Goal: Task Accomplishment & Management: Manage account settings

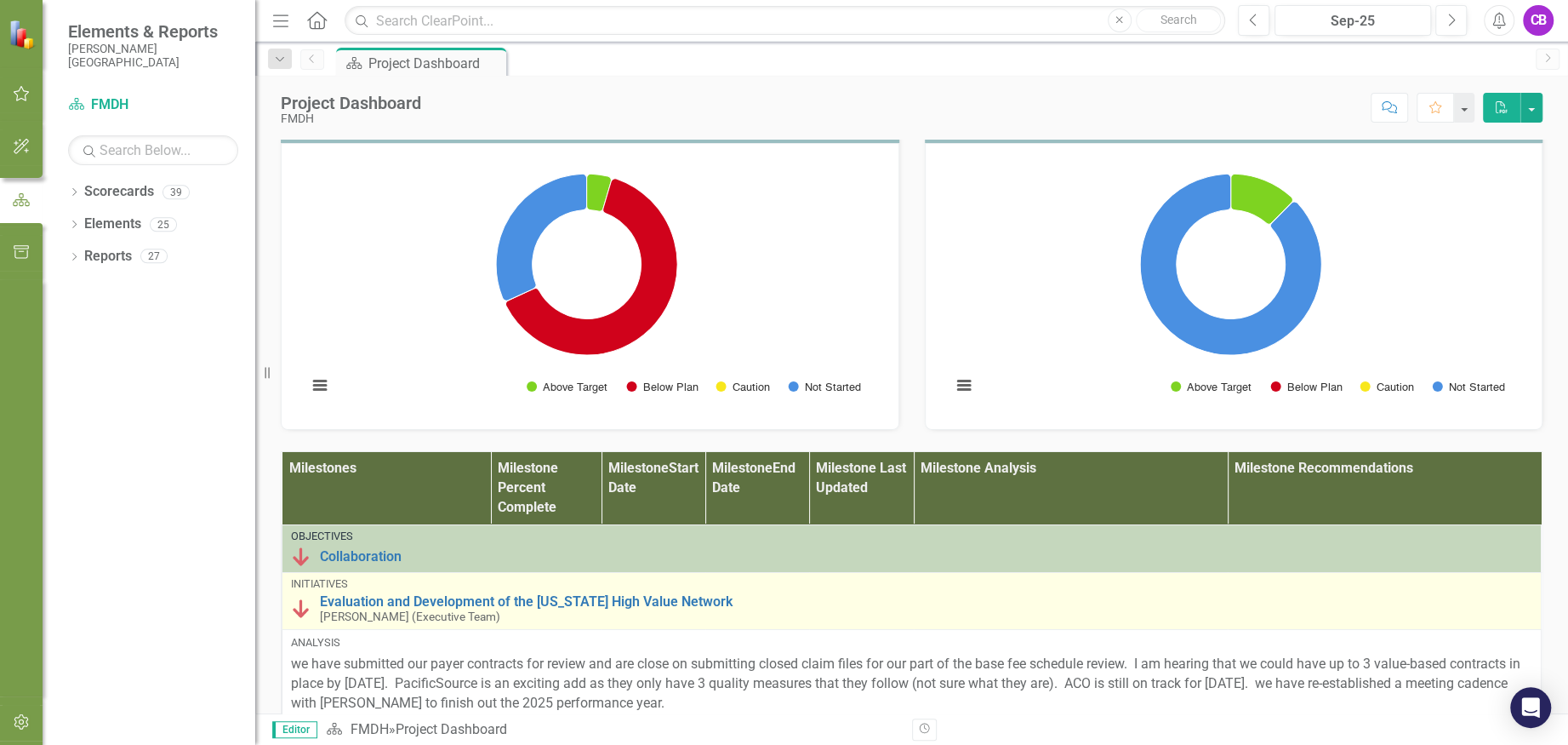
scroll to position [794, 0]
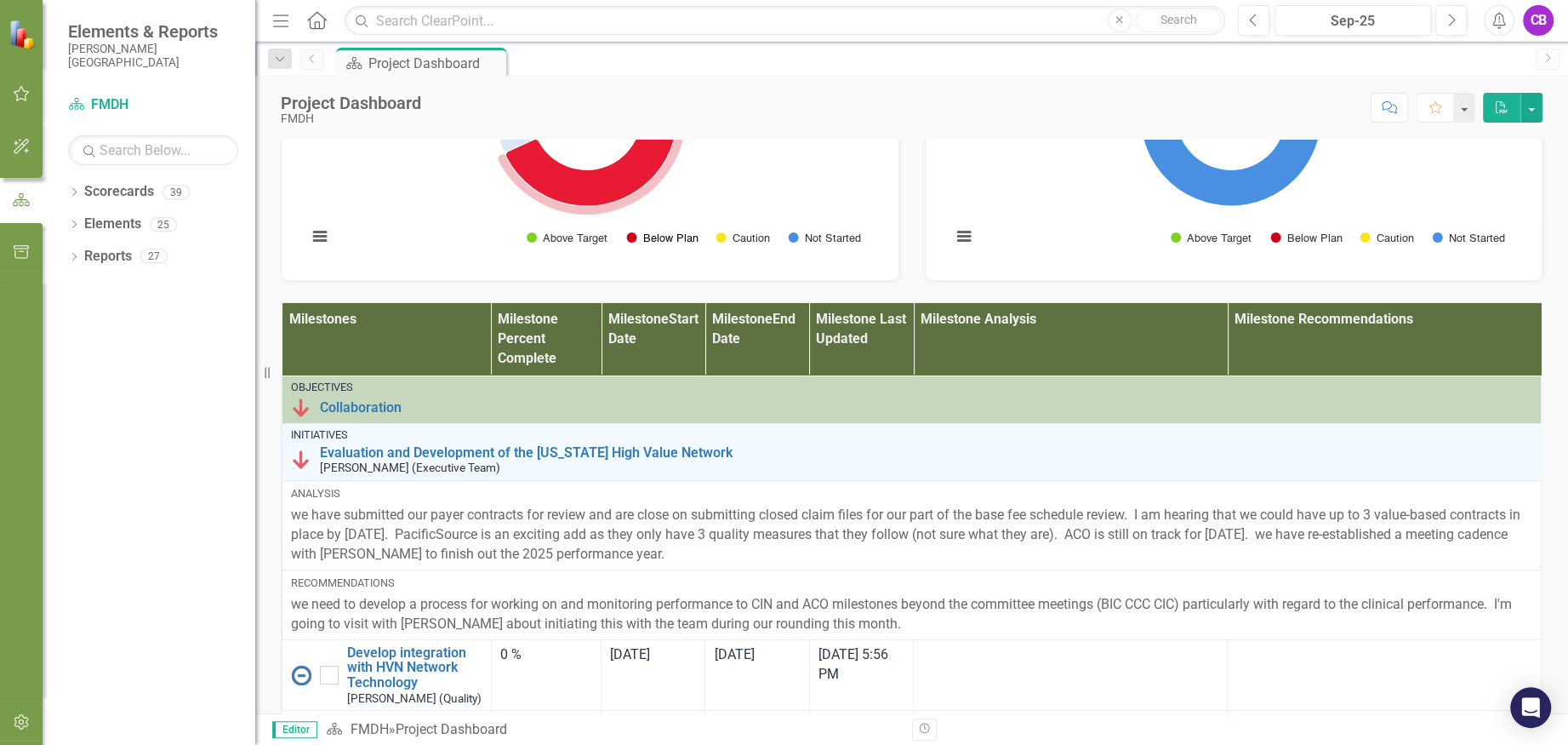
click at [645, 244] on button "Show Below Plan" at bounding box center [661, 237] width 71 height 13
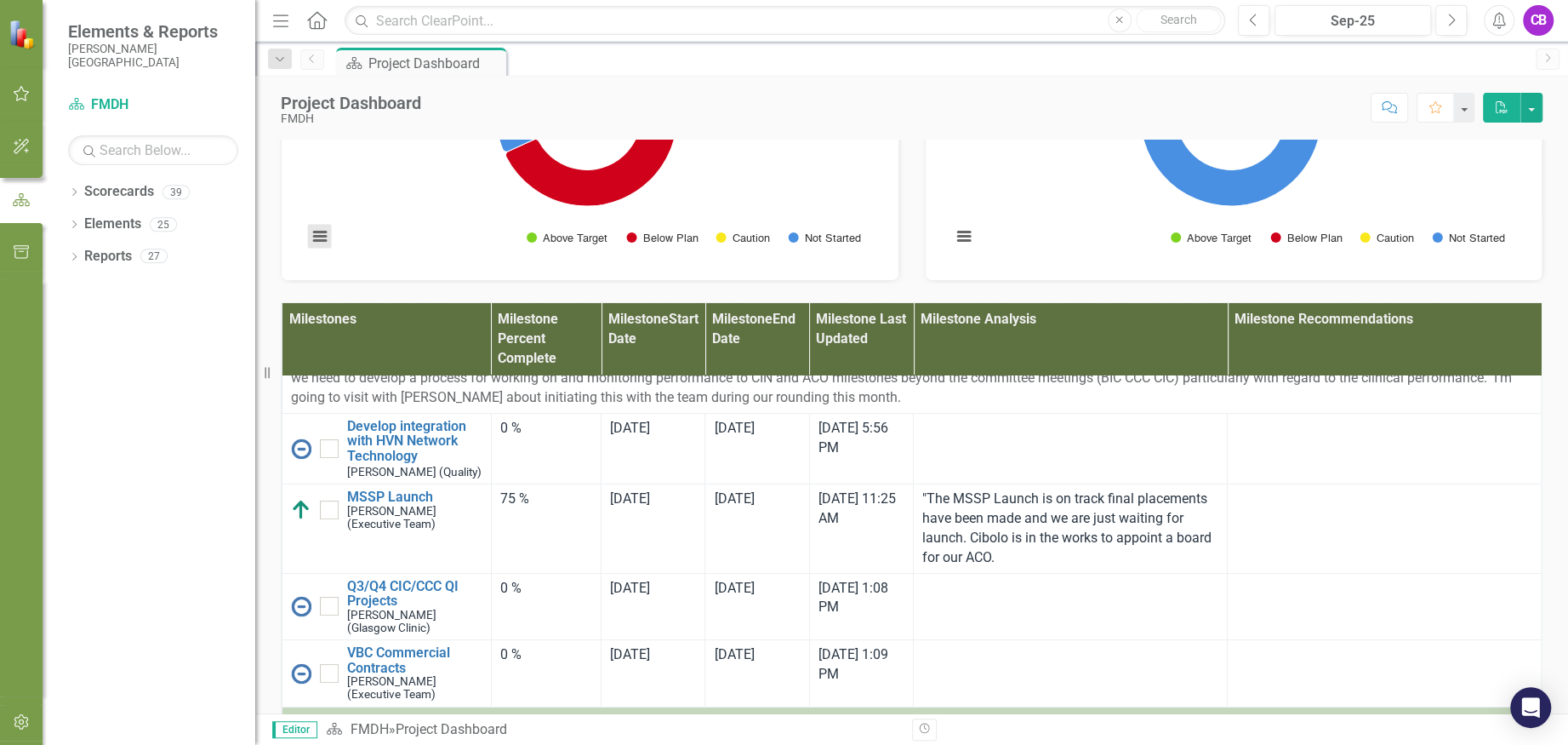
click at [310, 248] on button "View chart menu, Chart" at bounding box center [320, 236] width 24 height 24
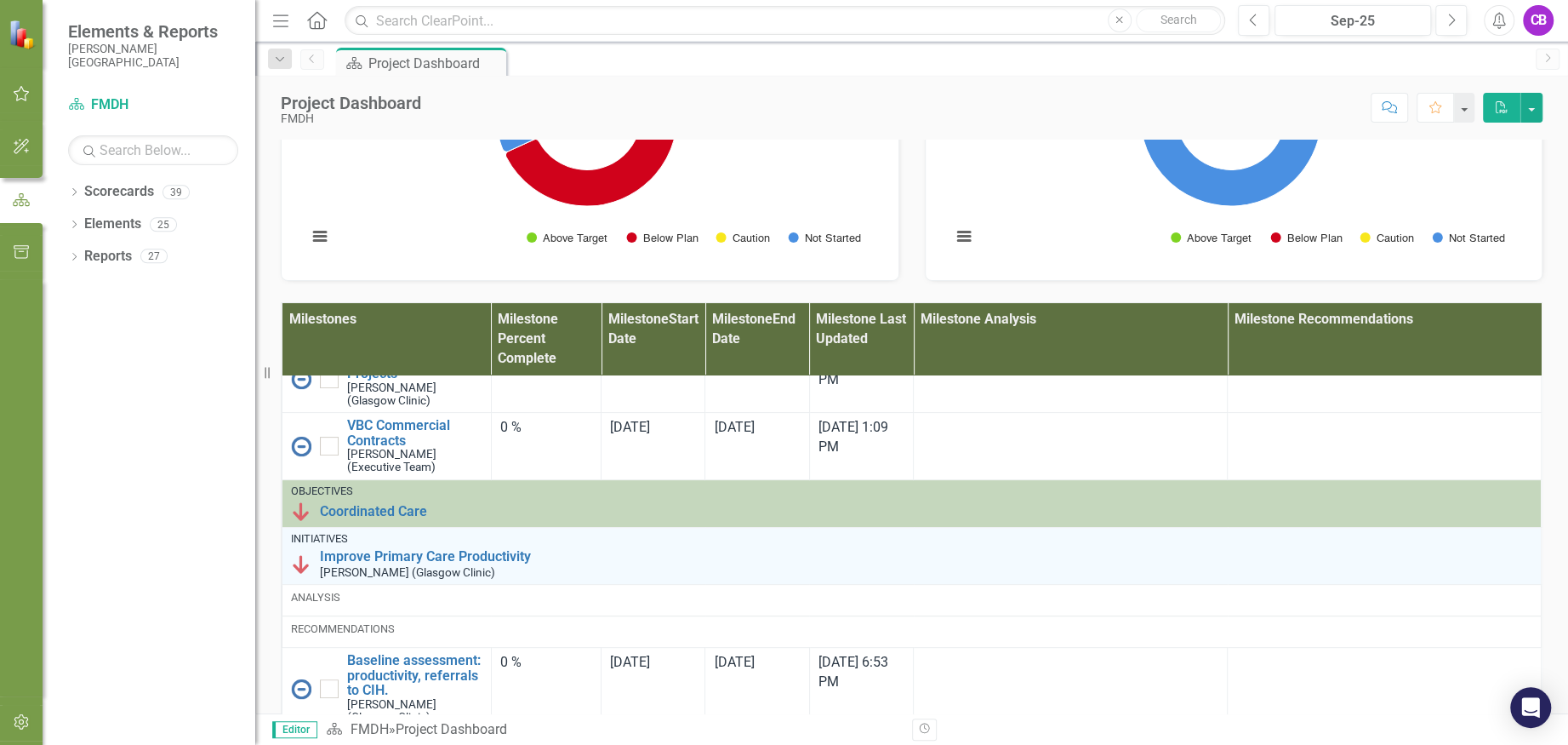
scroll to position [567, 0]
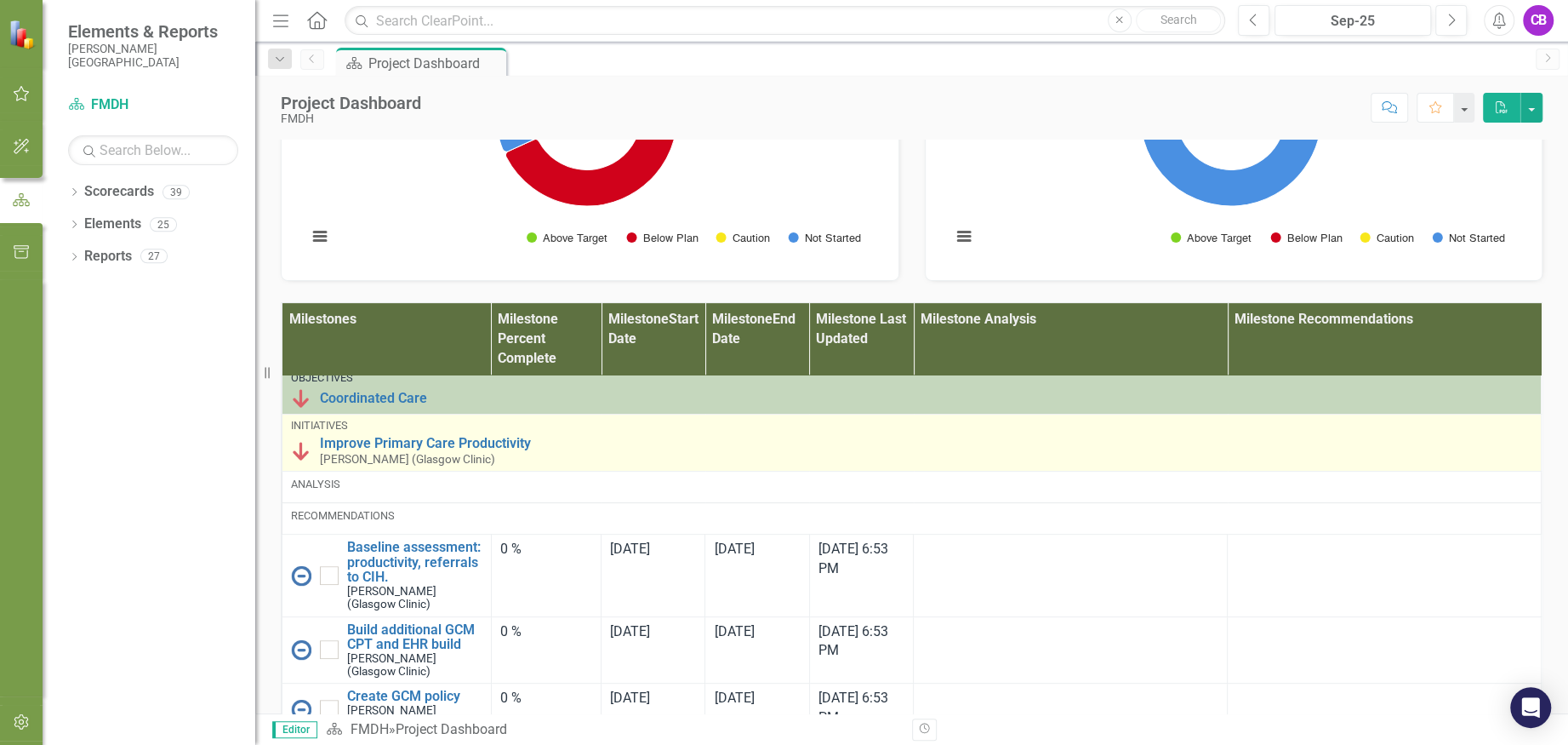
click at [420, 465] on small "[PERSON_NAME] (Glasgow Clinic)" at bounding box center [407, 459] width 175 height 13
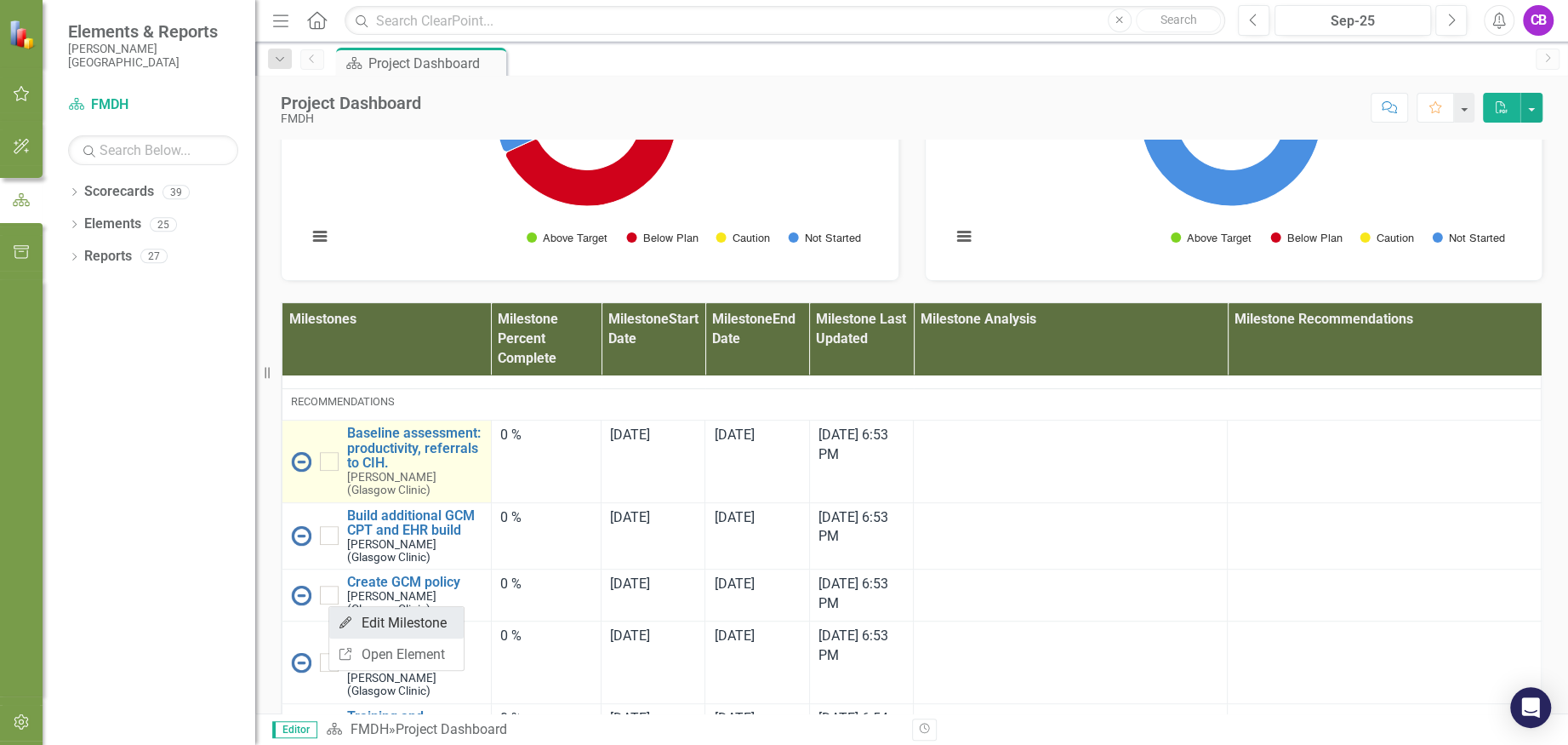
click at [377, 623] on link "Edit Edit Milestone" at bounding box center [396, 622] width 134 height 32
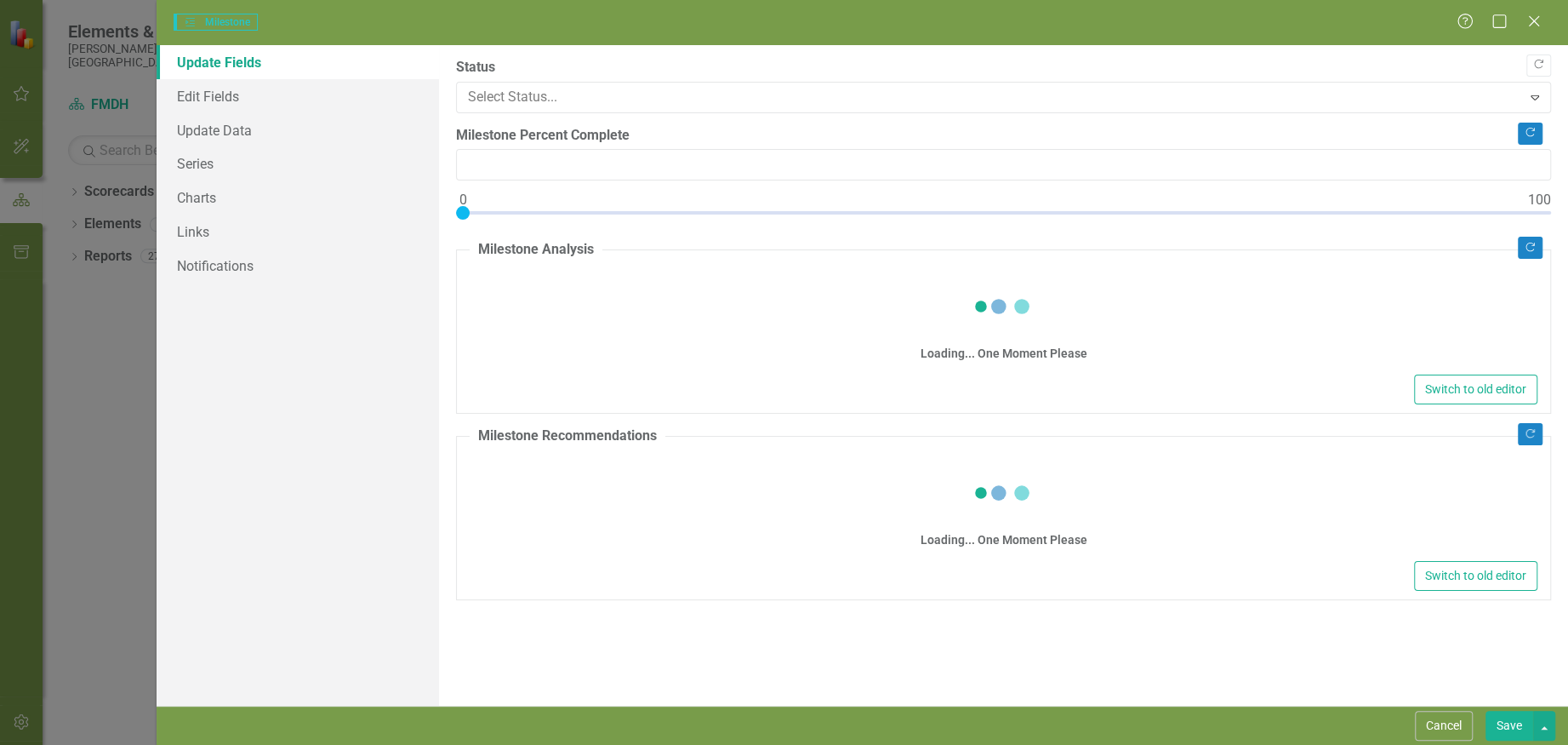
type input "0"
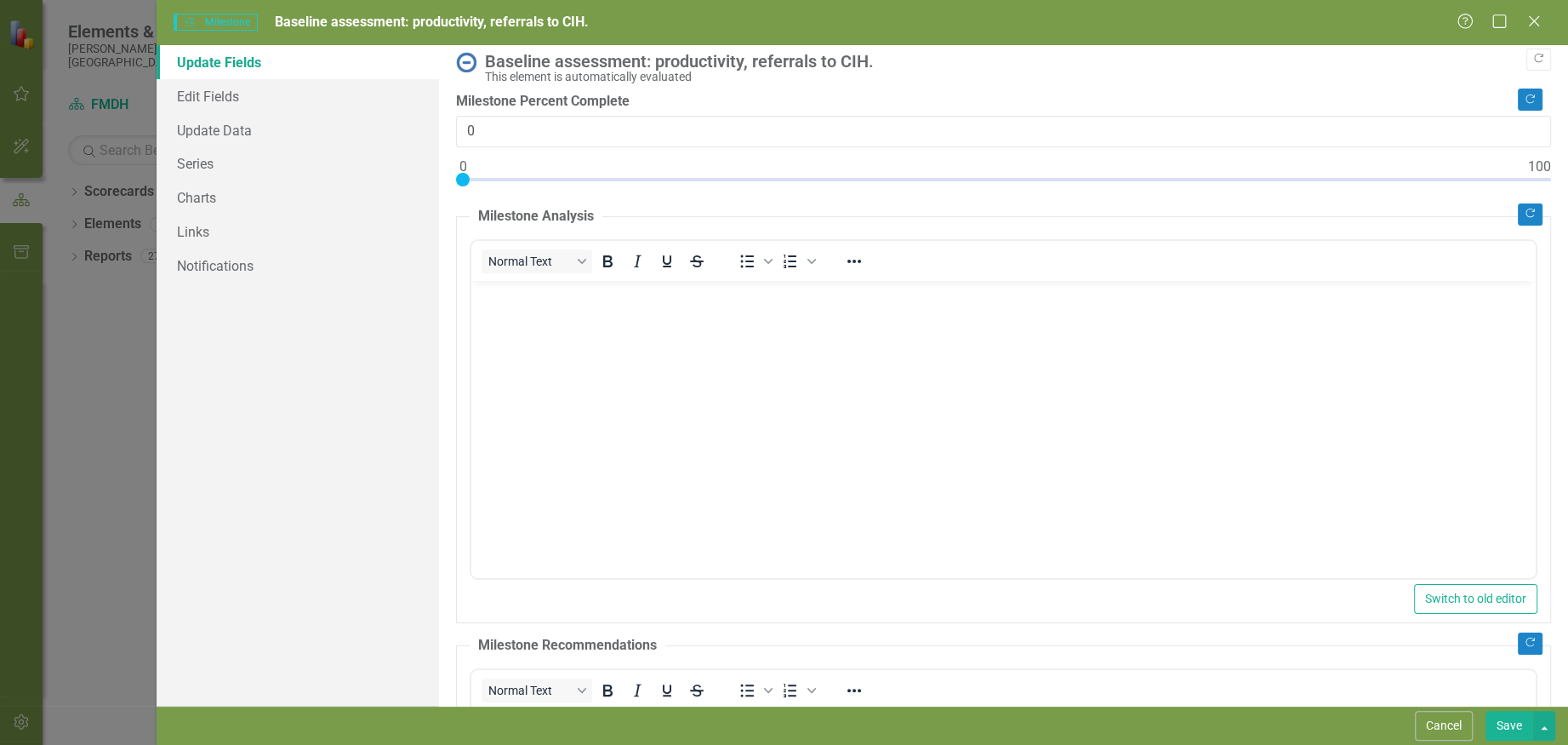
scroll to position [0, 0]
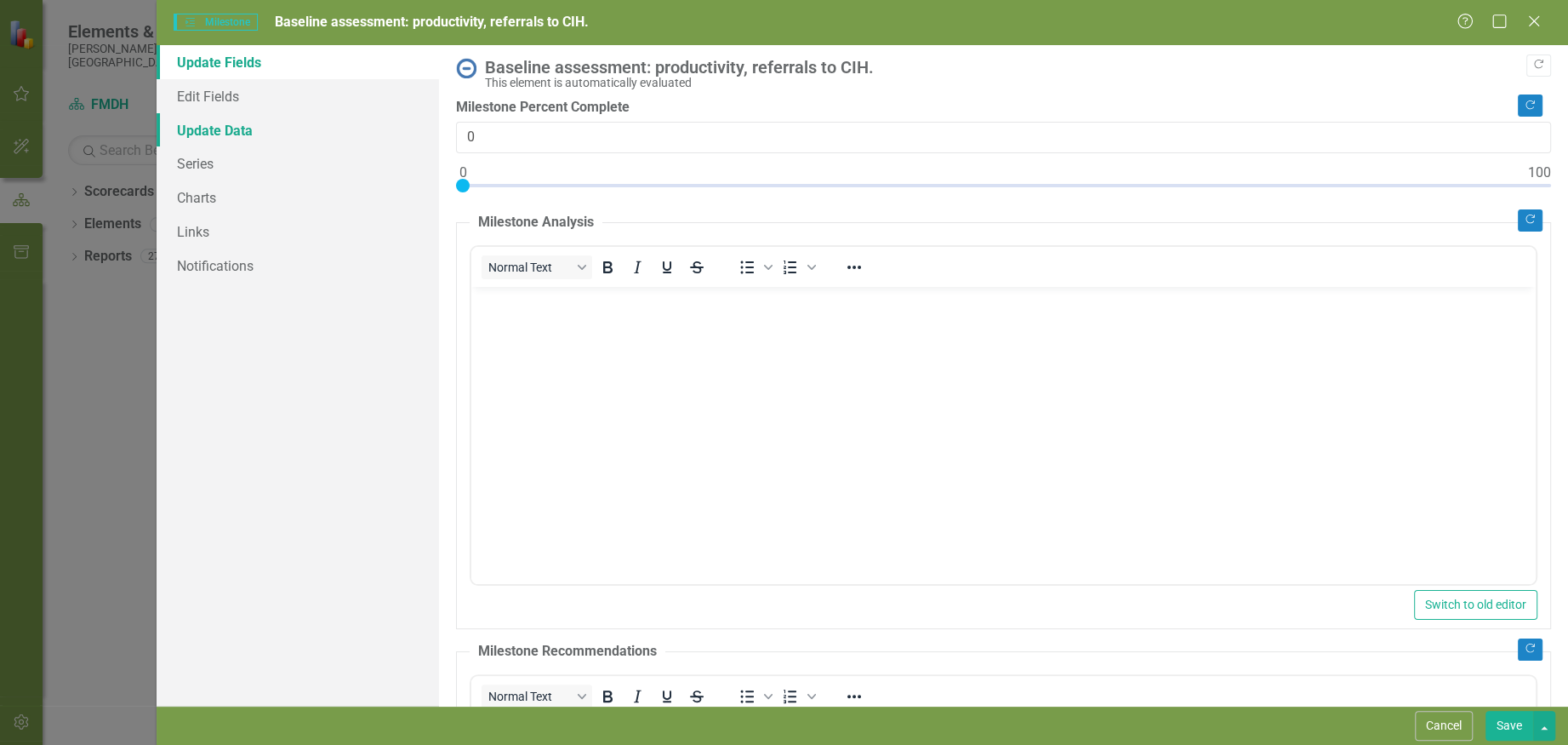
click at [240, 131] on link "Update Data" at bounding box center [298, 130] width 283 height 34
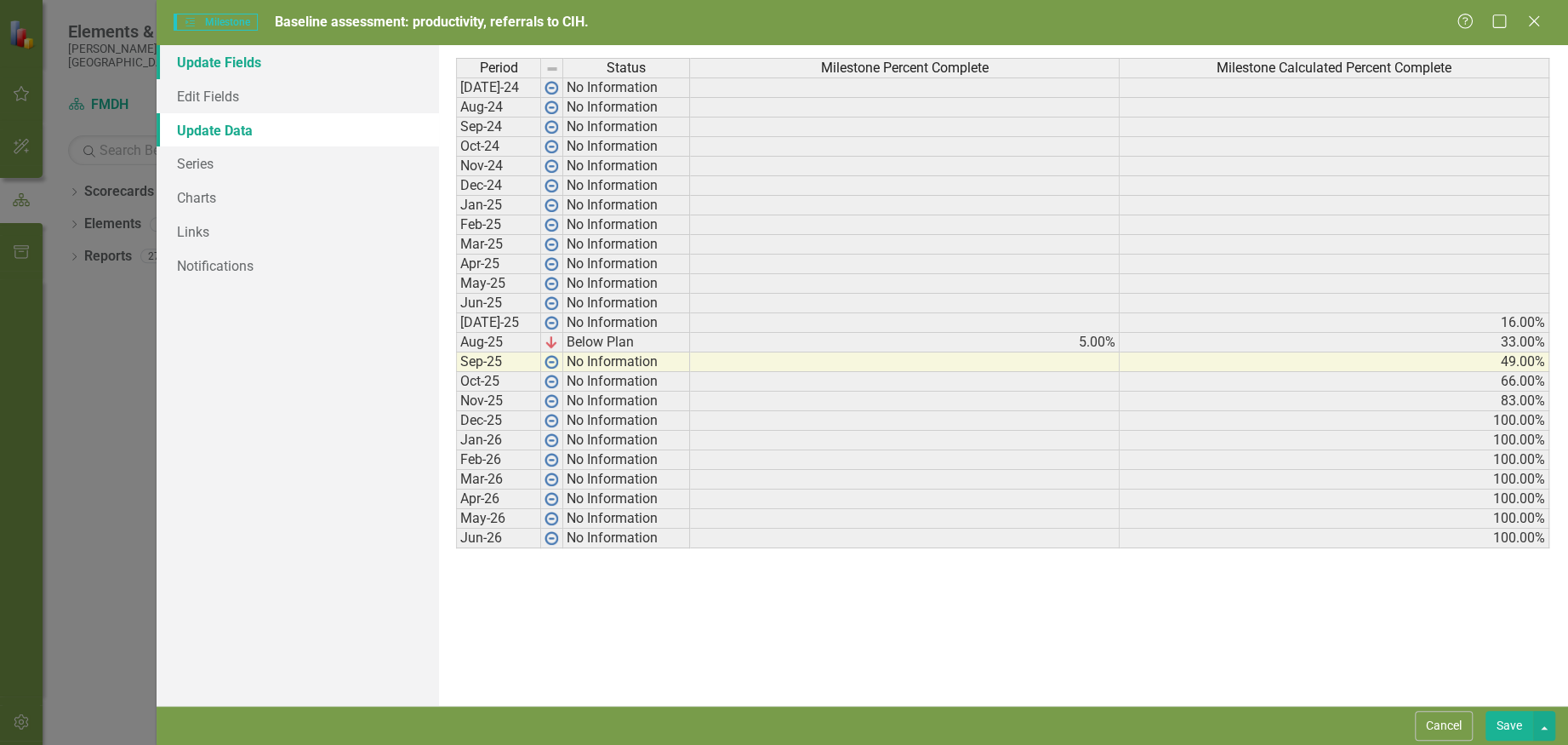
click at [239, 68] on link "Update Fields" at bounding box center [298, 62] width 283 height 34
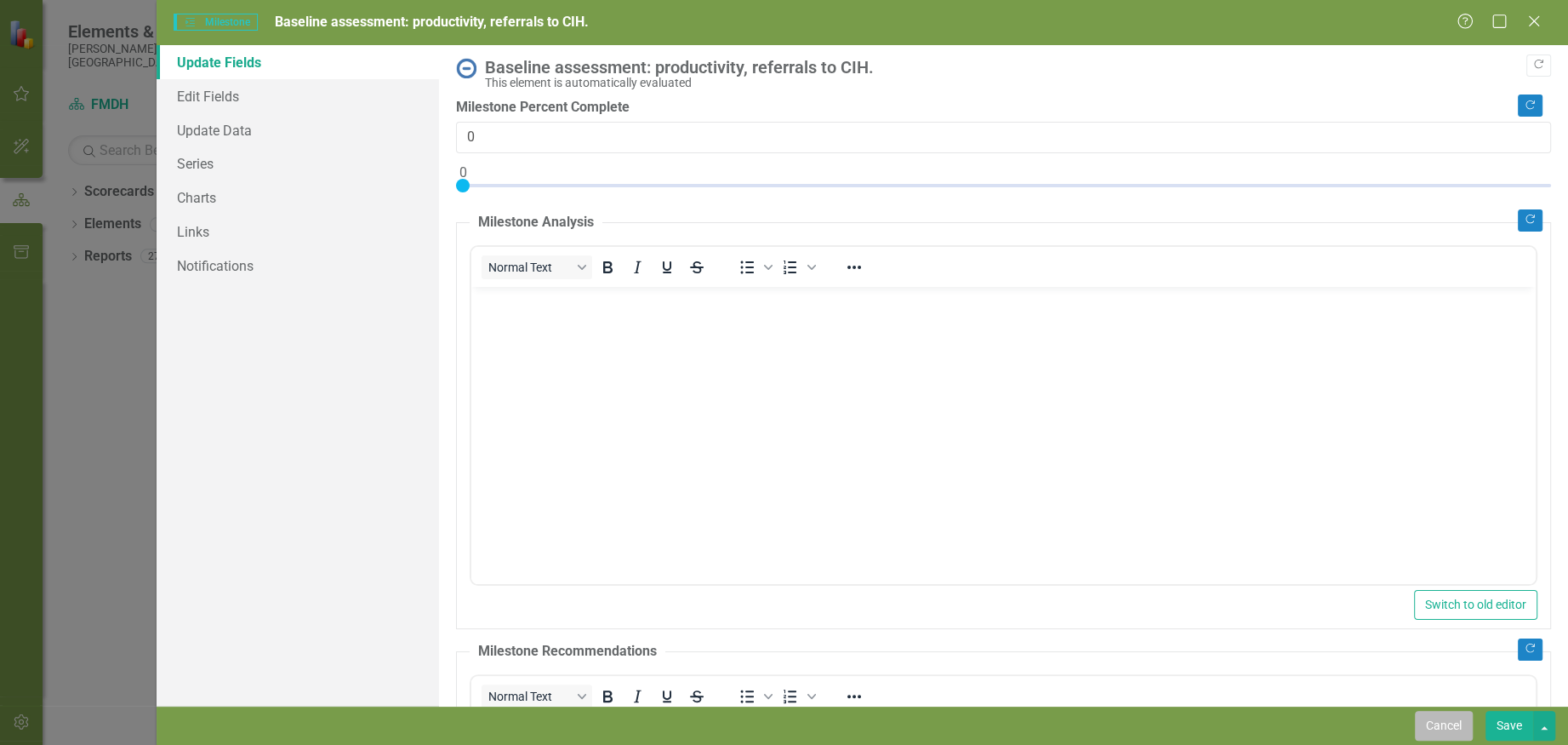
click at [1449, 723] on button "Cancel" at bounding box center [1444, 726] width 58 height 30
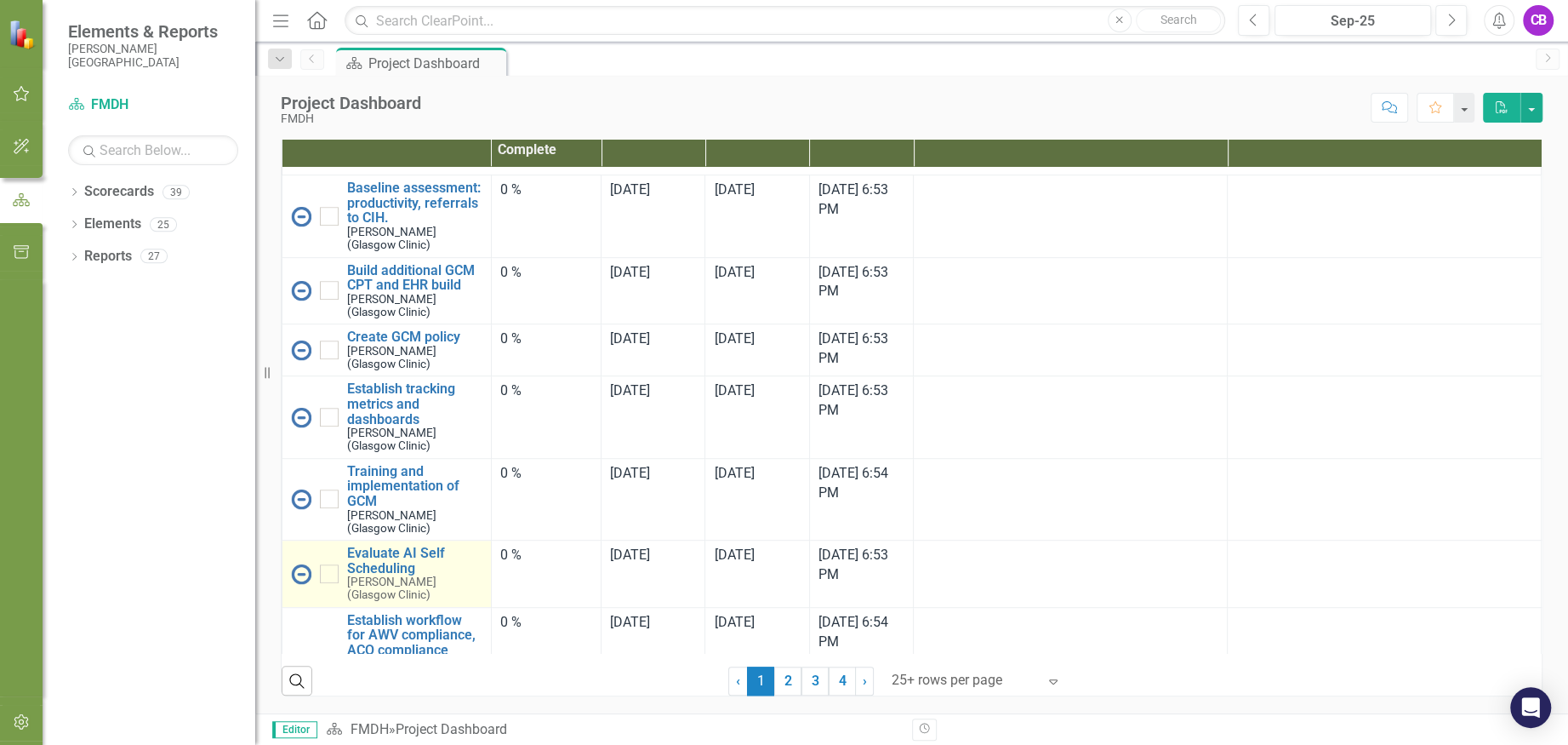
scroll to position [681, 0]
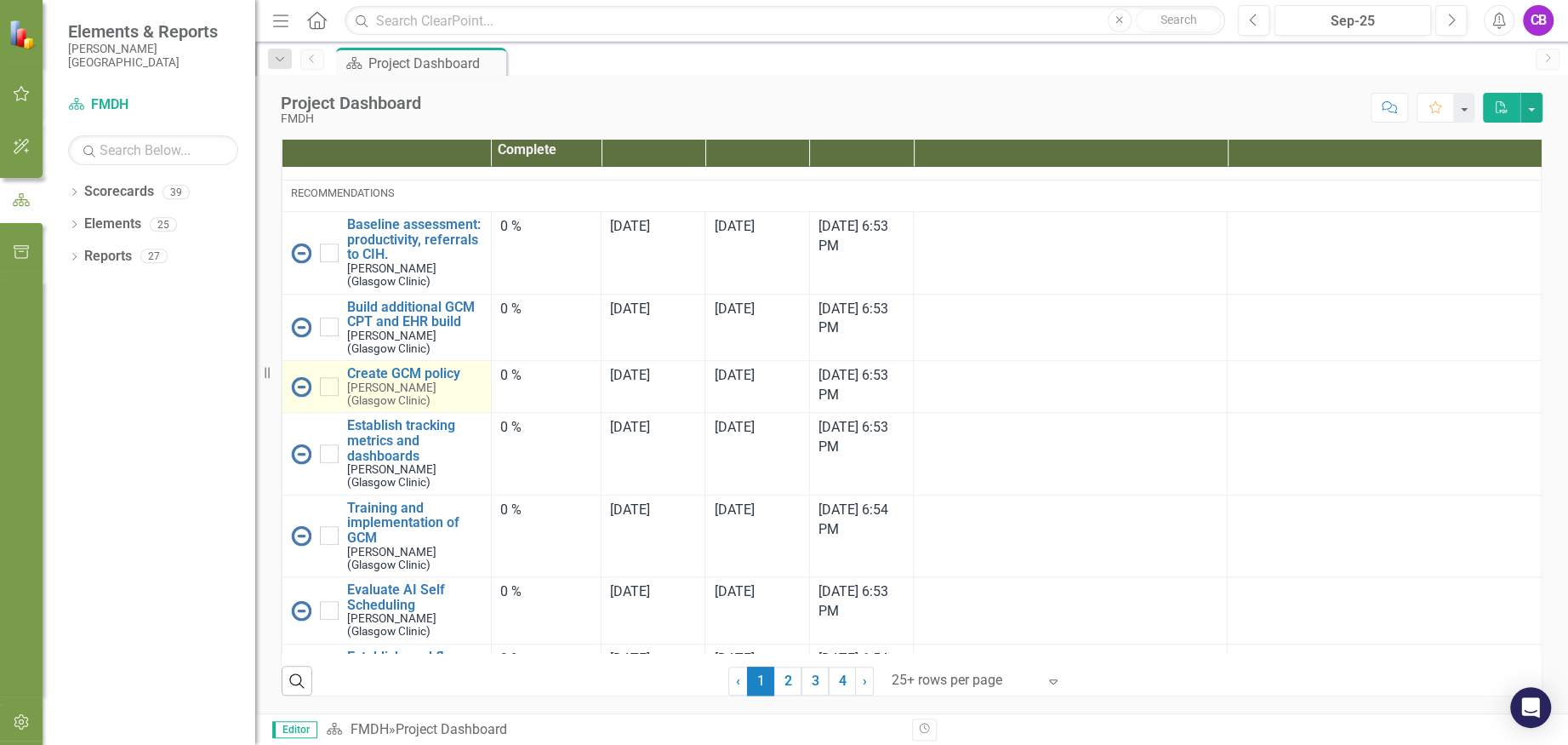
click at [304, 396] on img at bounding box center [301, 386] width 21 height 21
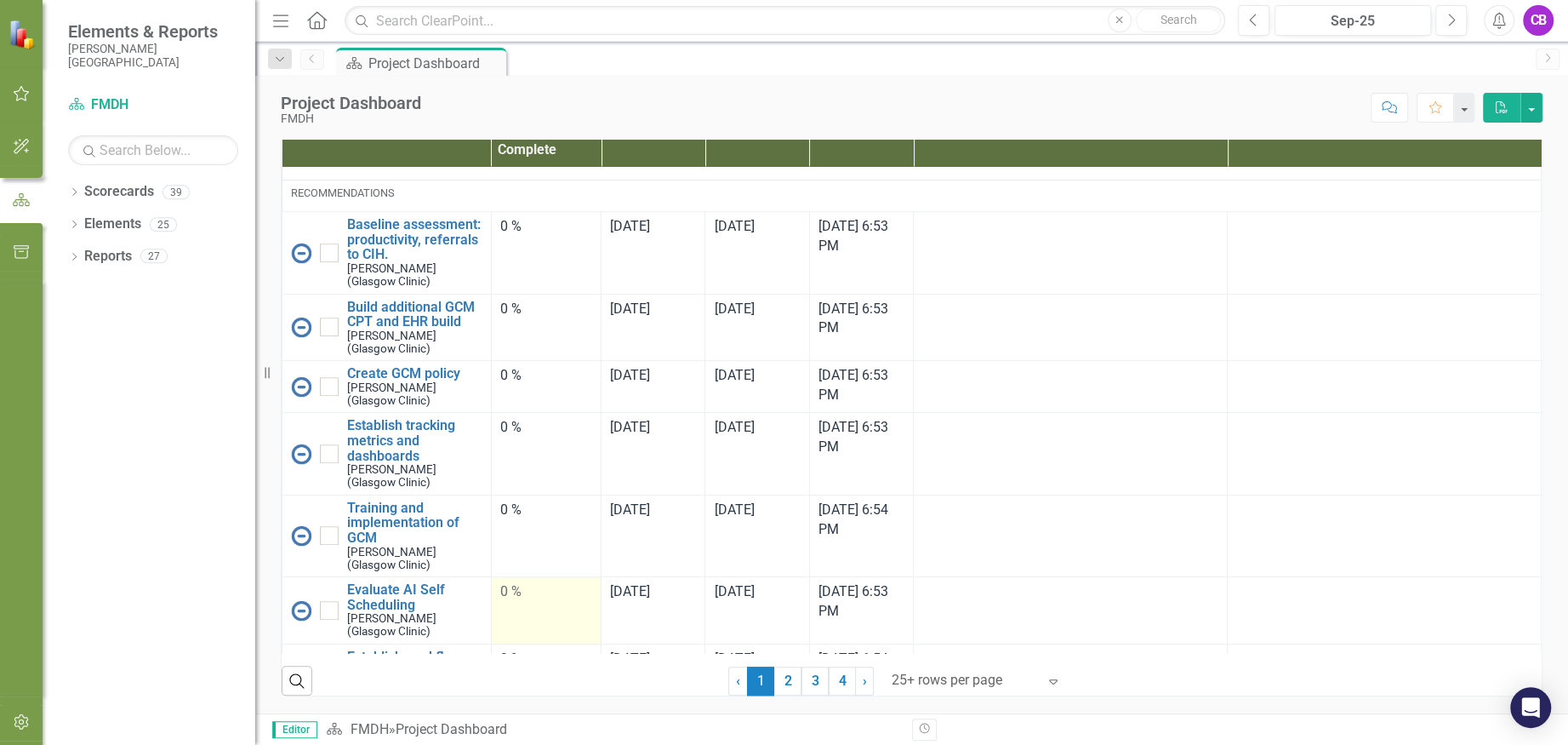
scroll to position [567, 0]
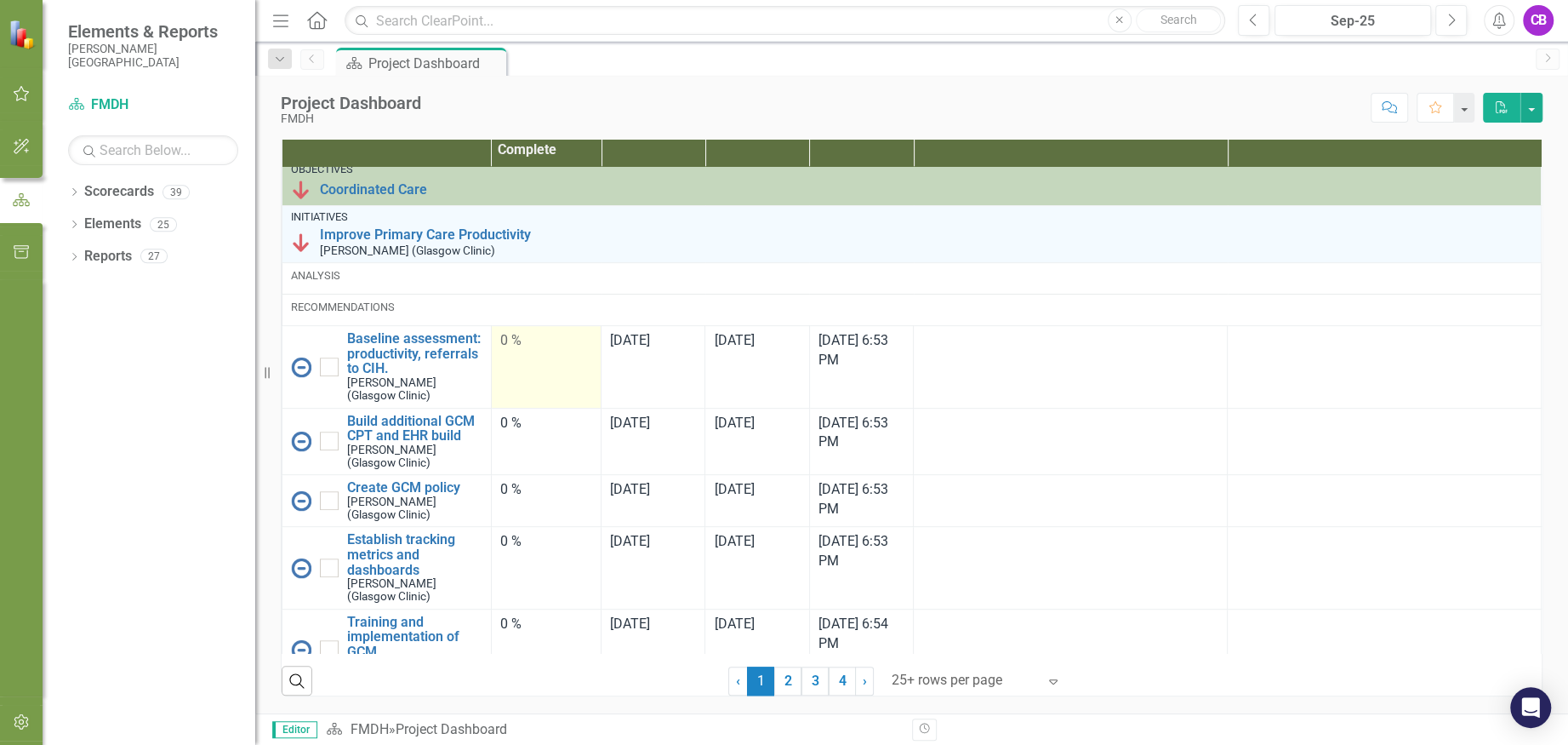
click at [522, 407] on td "0 %" at bounding box center [546, 367] width 111 height 82
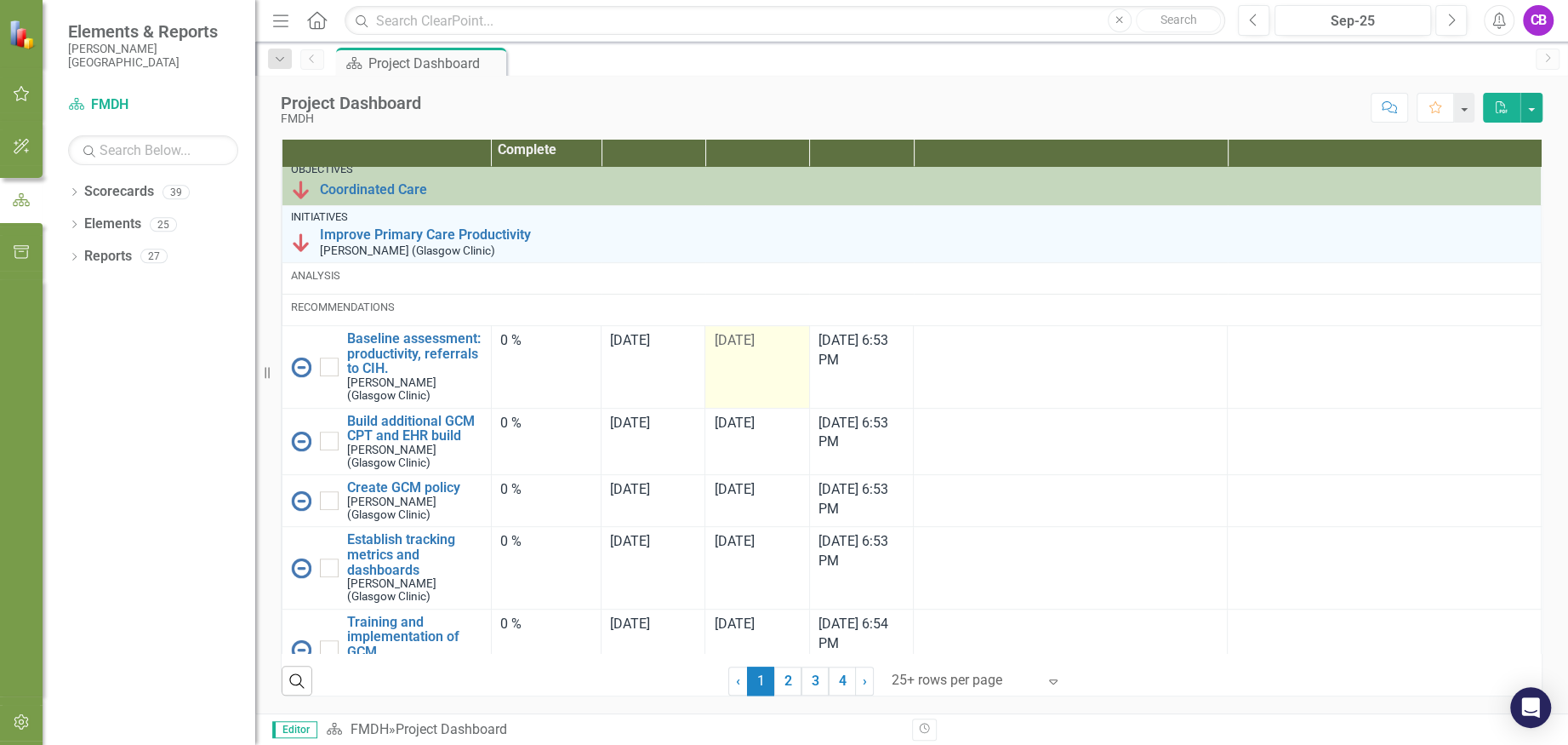
click at [756, 407] on td "[DATE]" at bounding box center [758, 367] width 104 height 82
click at [746, 407] on td "[DATE]" at bounding box center [758, 367] width 104 height 82
click at [742, 407] on td "[DATE]" at bounding box center [758, 367] width 104 height 82
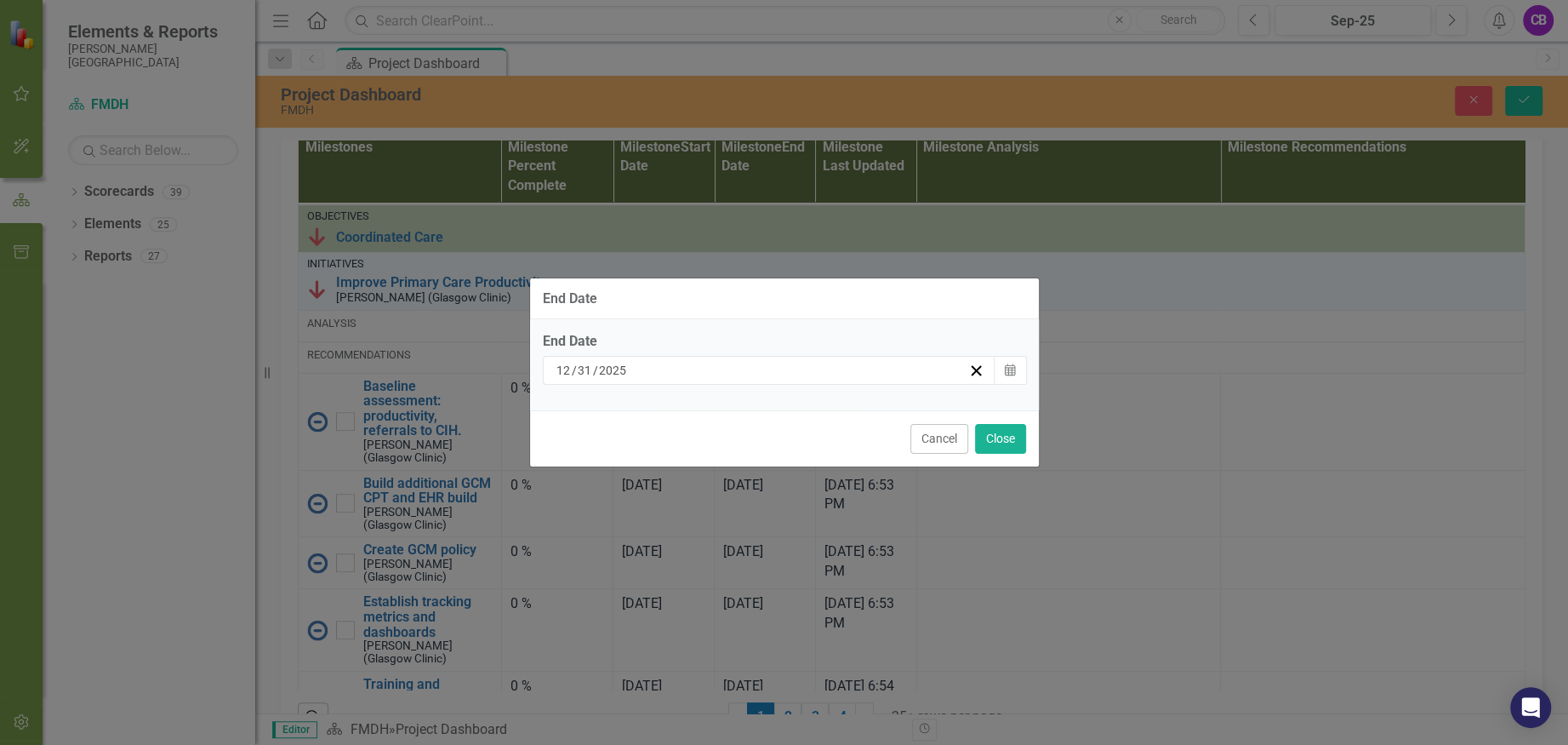
click at [729, 369] on div "[DATE]" at bounding box center [761, 370] width 415 height 17
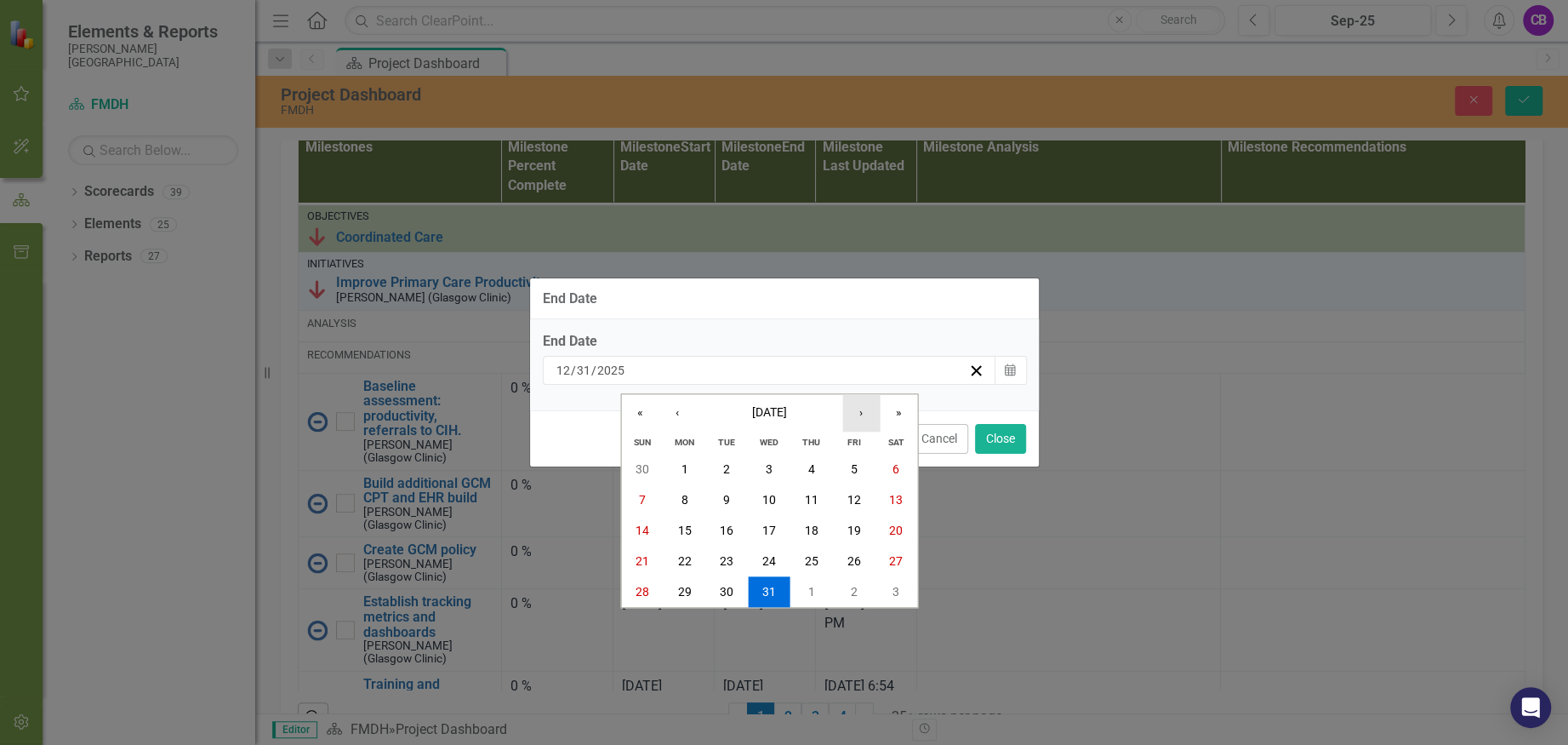
click at [863, 411] on button "›" at bounding box center [861, 413] width 38 height 38
click at [686, 409] on button "‹" at bounding box center [677, 413] width 38 height 38
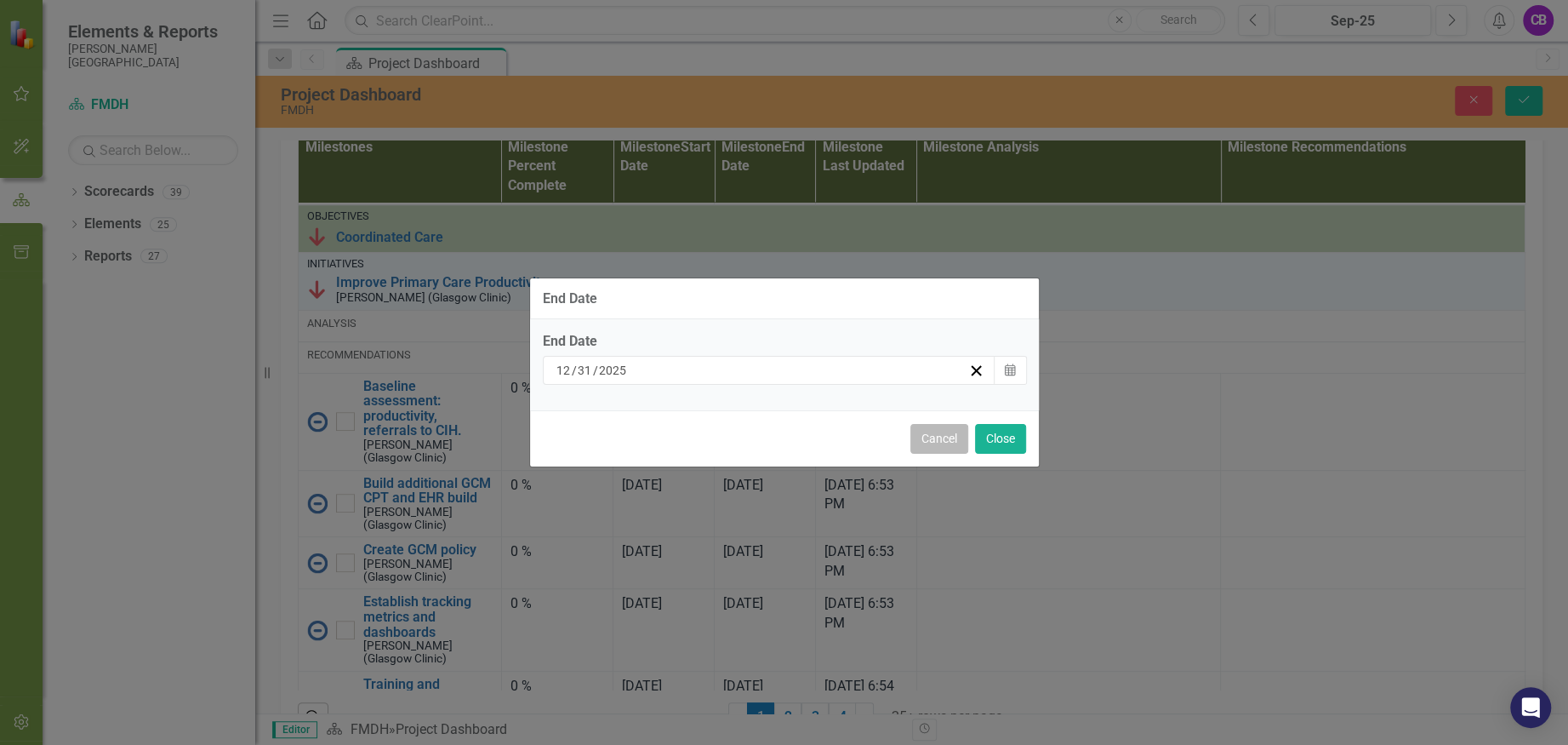
click at [935, 436] on button "Cancel" at bounding box center [939, 439] width 58 height 30
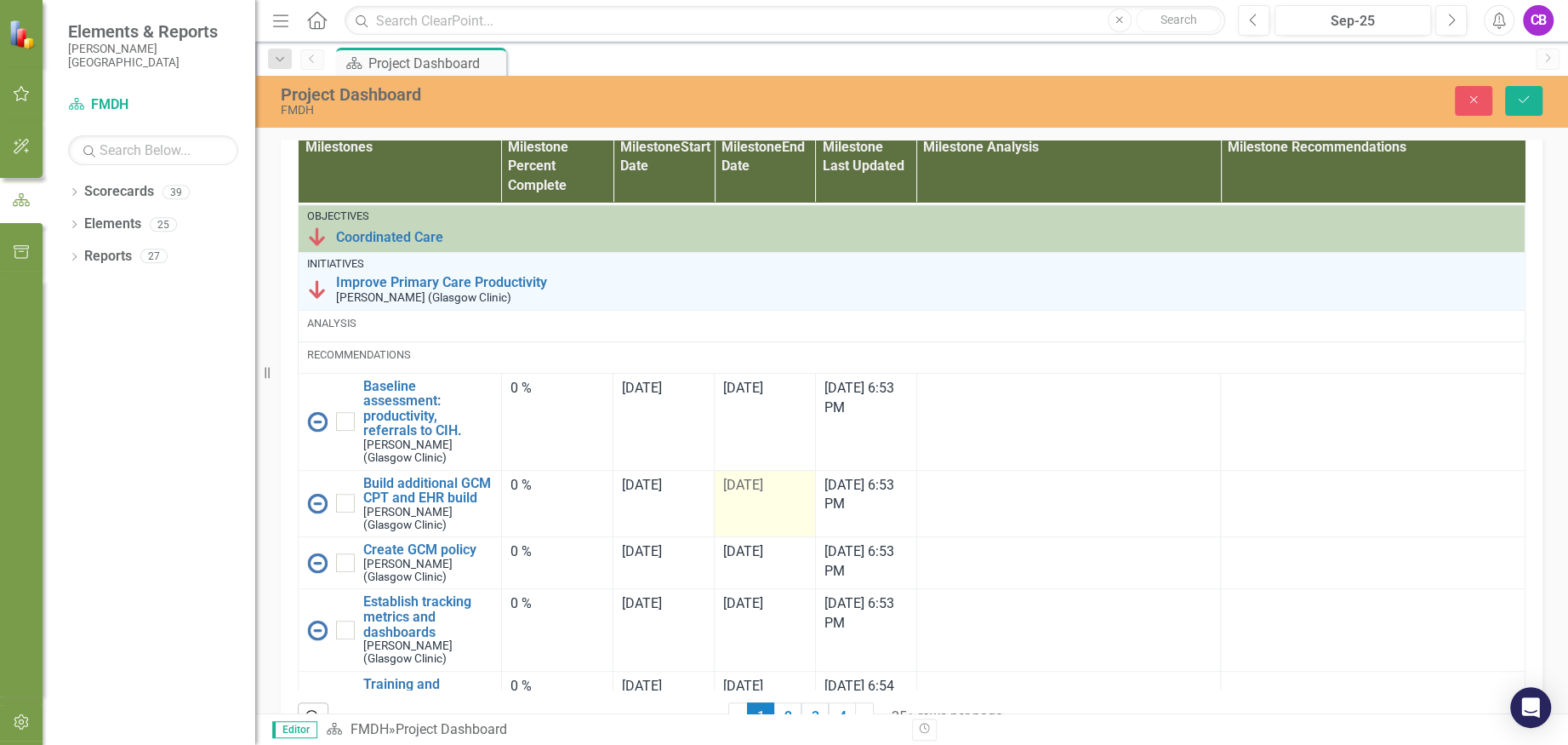
click at [738, 495] on div "[DATE]" at bounding box center [765, 486] width 84 height 20
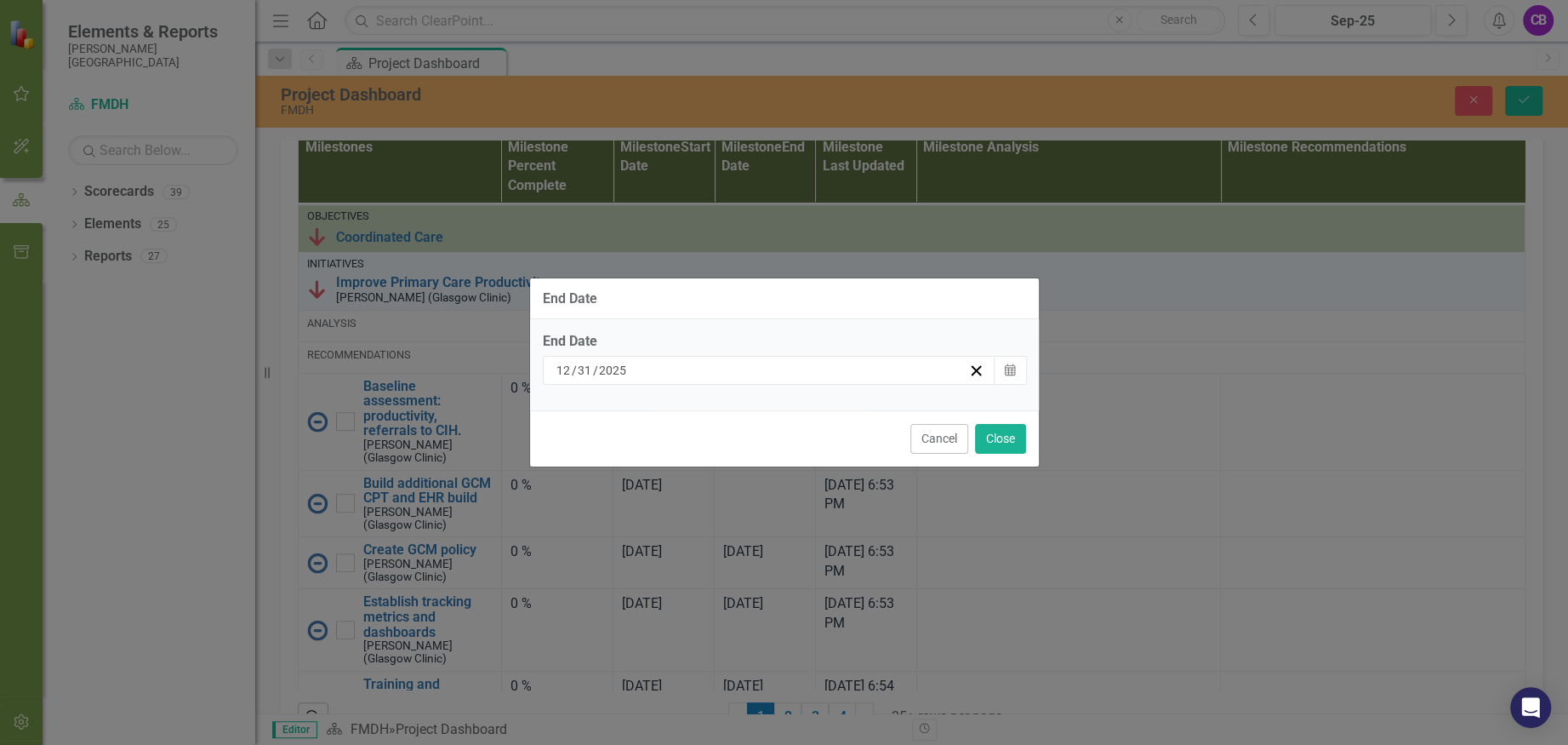
click at [963, 366] on div "[DATE]" at bounding box center [761, 370] width 415 height 17
click at [1004, 372] on button "Calendar" at bounding box center [1009, 370] width 32 height 29
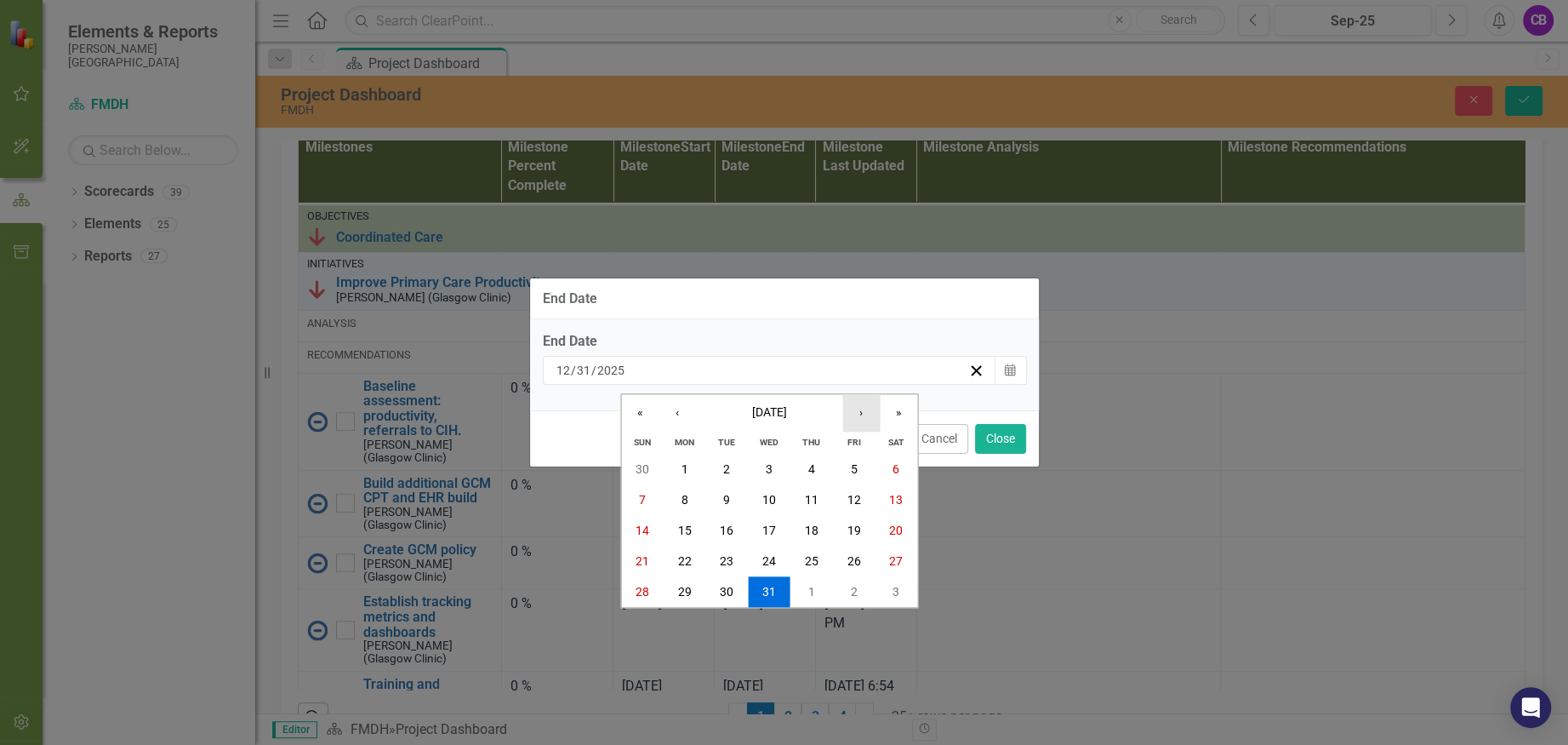
click at [864, 409] on button "›" at bounding box center [861, 413] width 38 height 38
click at [857, 413] on button "›" at bounding box center [861, 413] width 38 height 38
click at [714, 583] on button "31" at bounding box center [727, 592] width 43 height 31
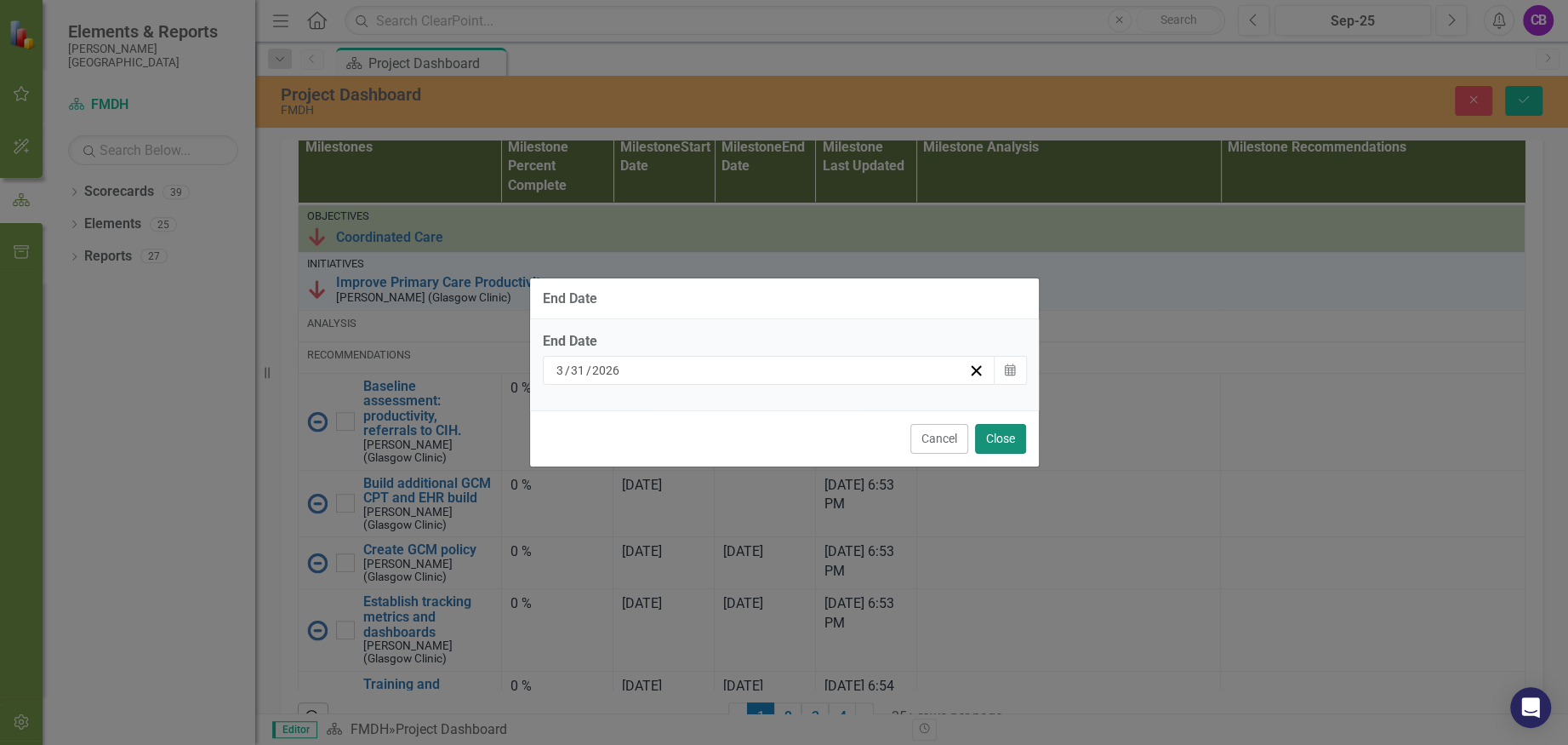
click at [1012, 430] on button "Close" at bounding box center [1000, 439] width 51 height 30
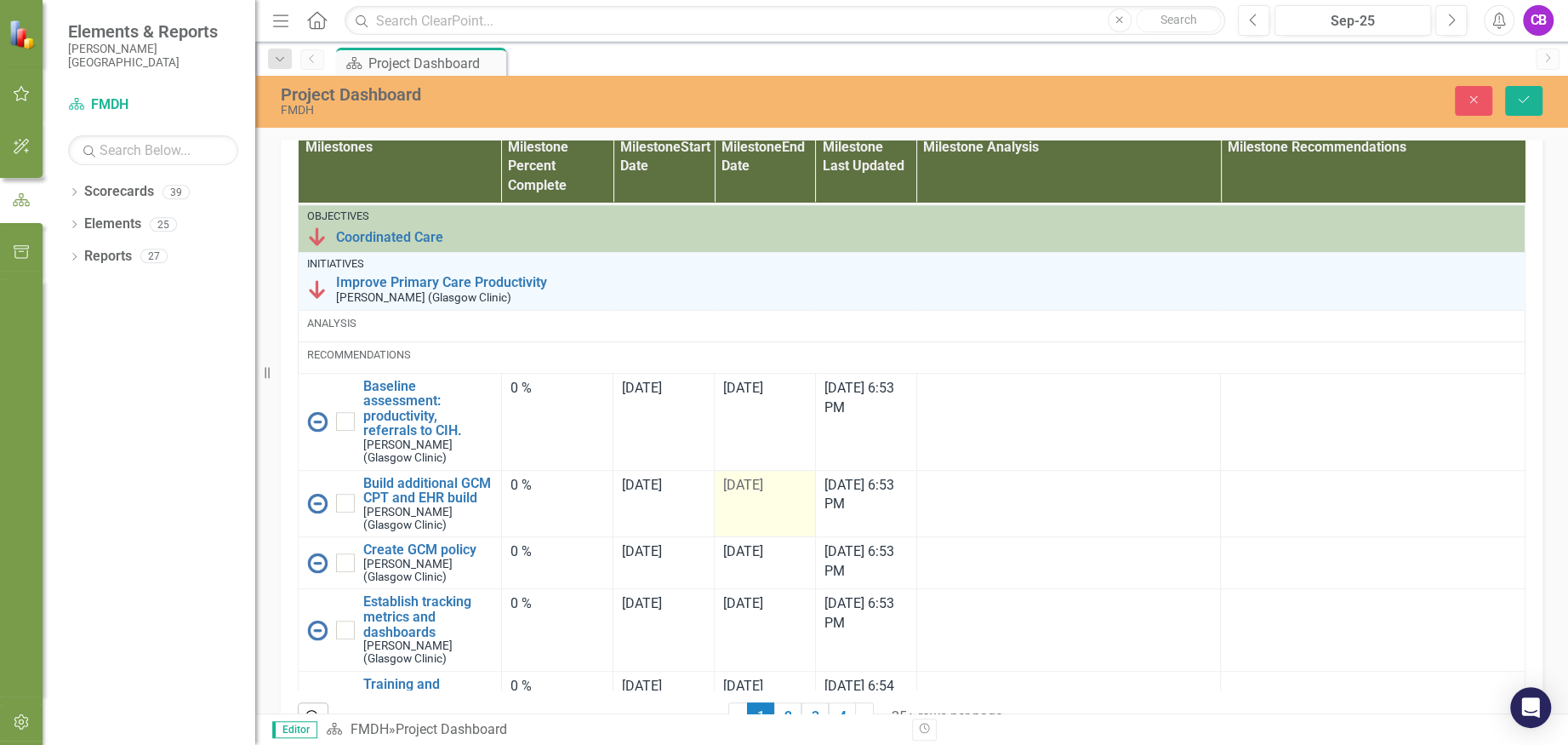
scroll to position [681, 0]
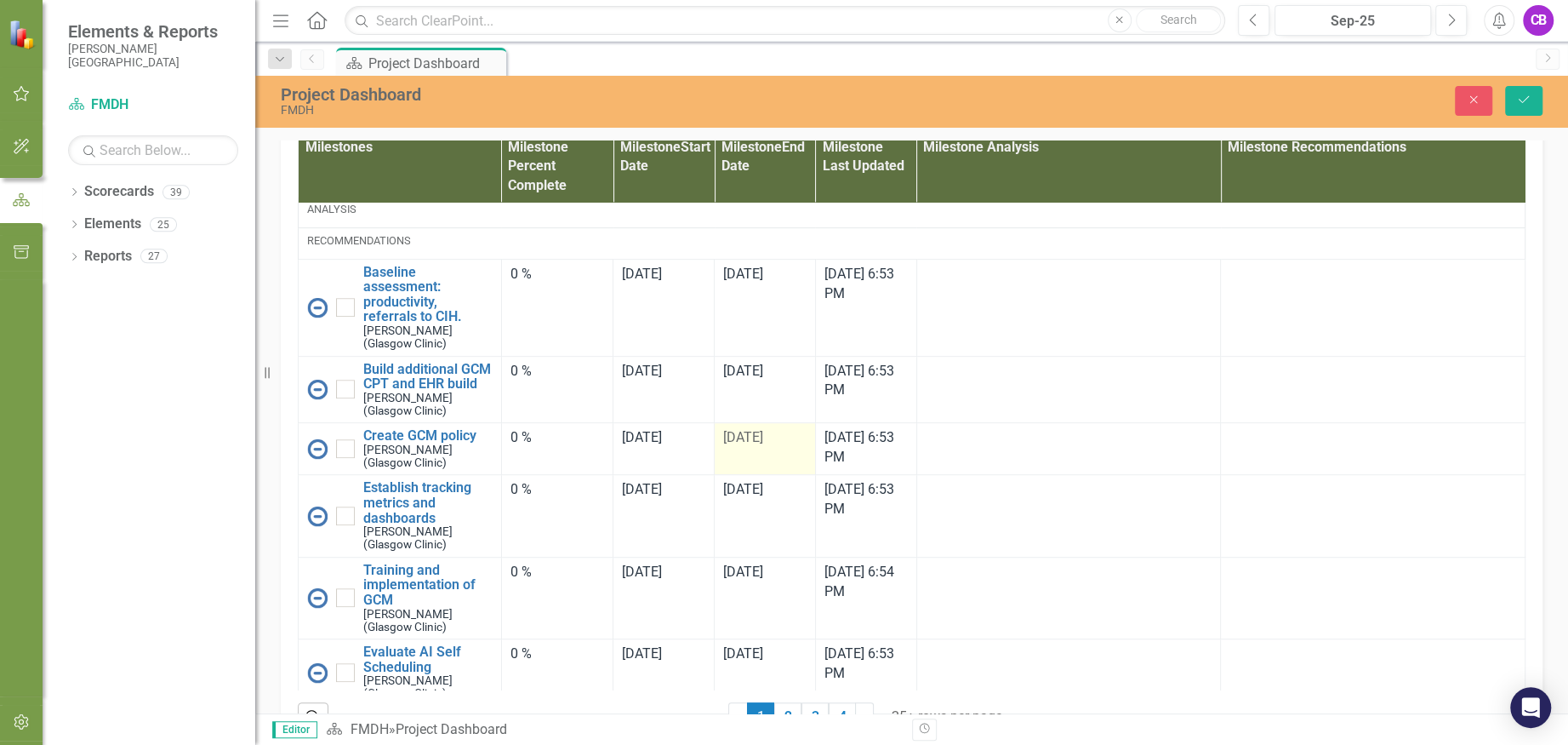
click at [753, 448] on div "[DATE]" at bounding box center [765, 438] width 84 height 20
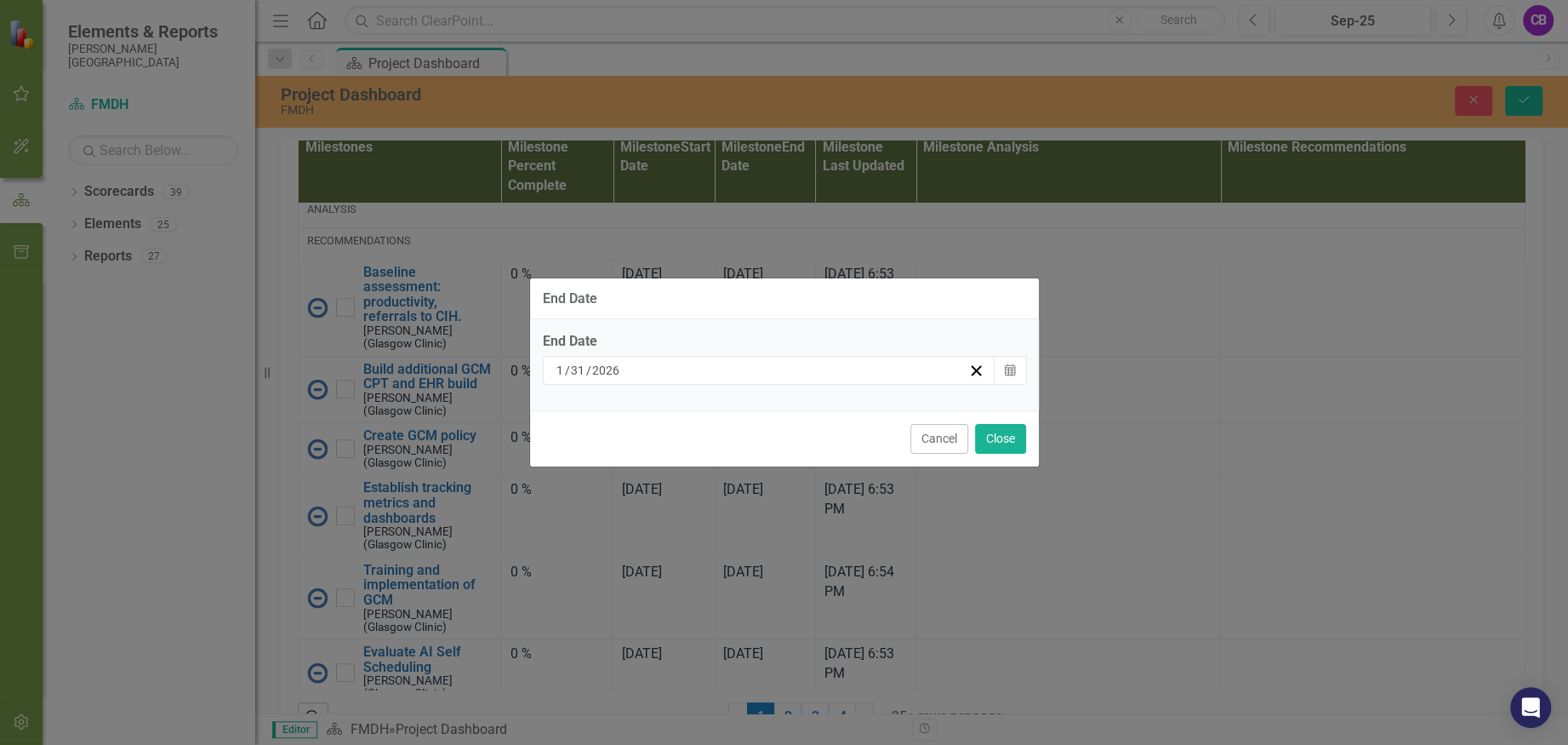
click at [926, 372] on div "[DATE]" at bounding box center [761, 370] width 415 height 17
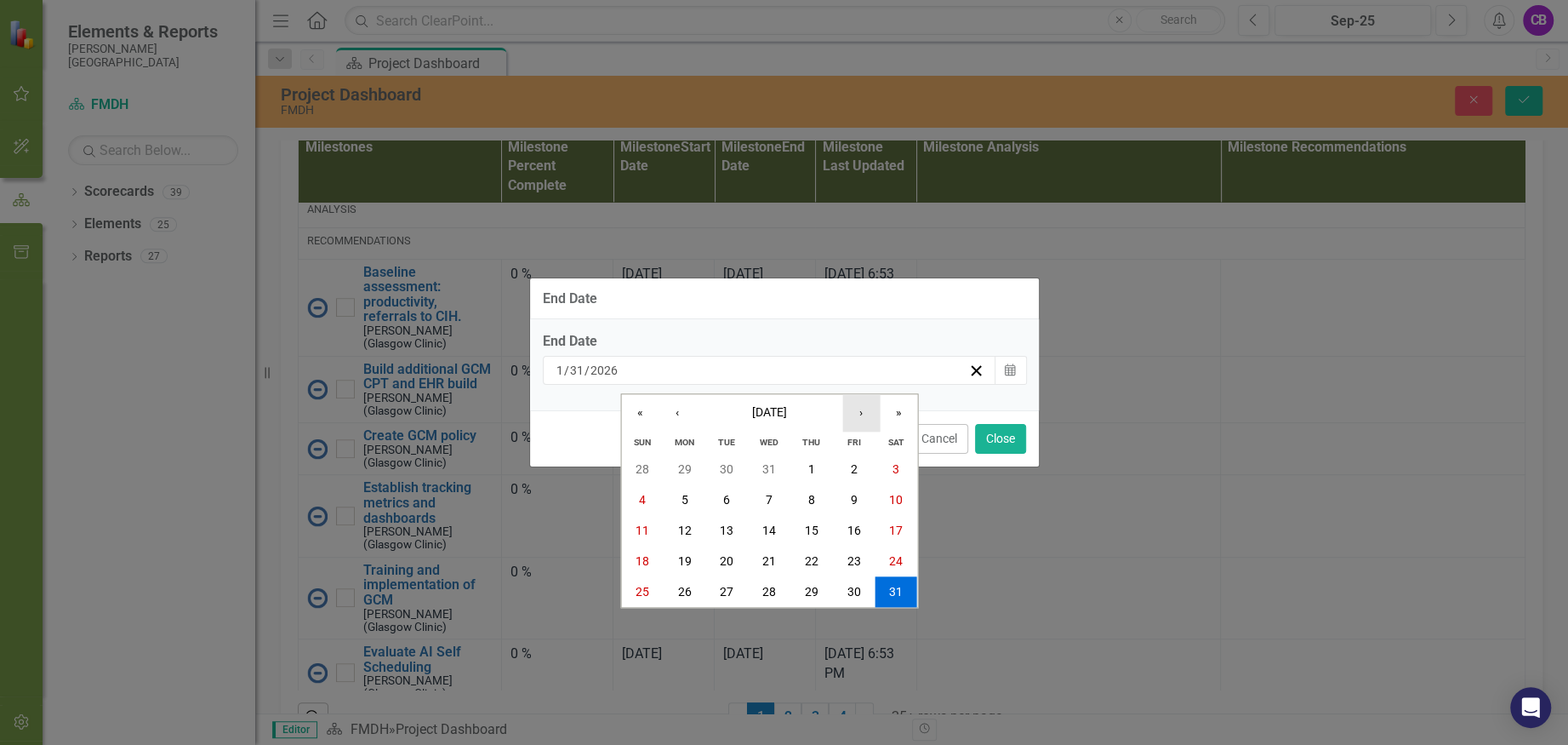
click at [854, 417] on button "›" at bounding box center [861, 413] width 38 height 38
click at [813, 587] on abbr "30" at bounding box center [811, 592] width 14 height 14
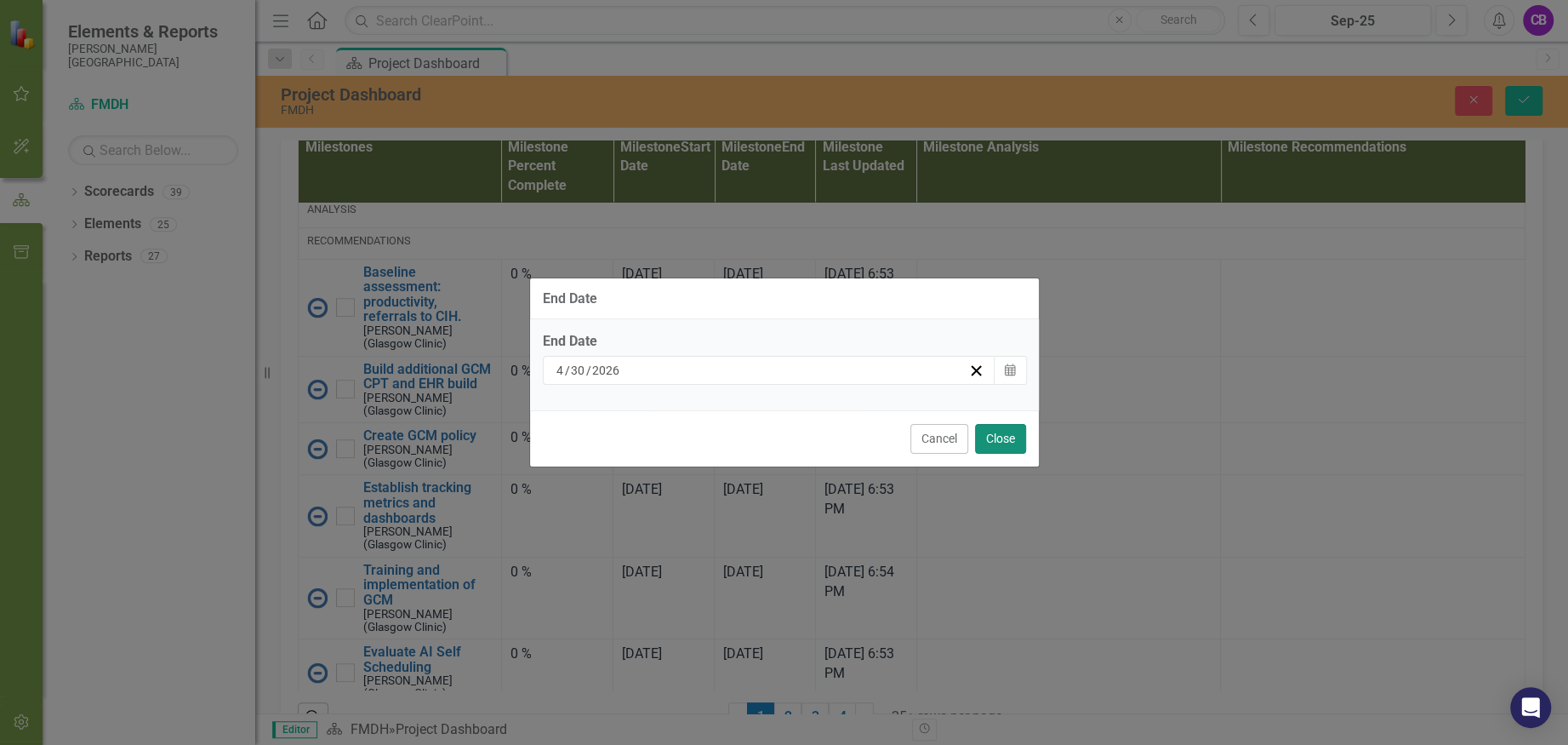
click at [989, 426] on button "Close" at bounding box center [1000, 439] width 51 height 30
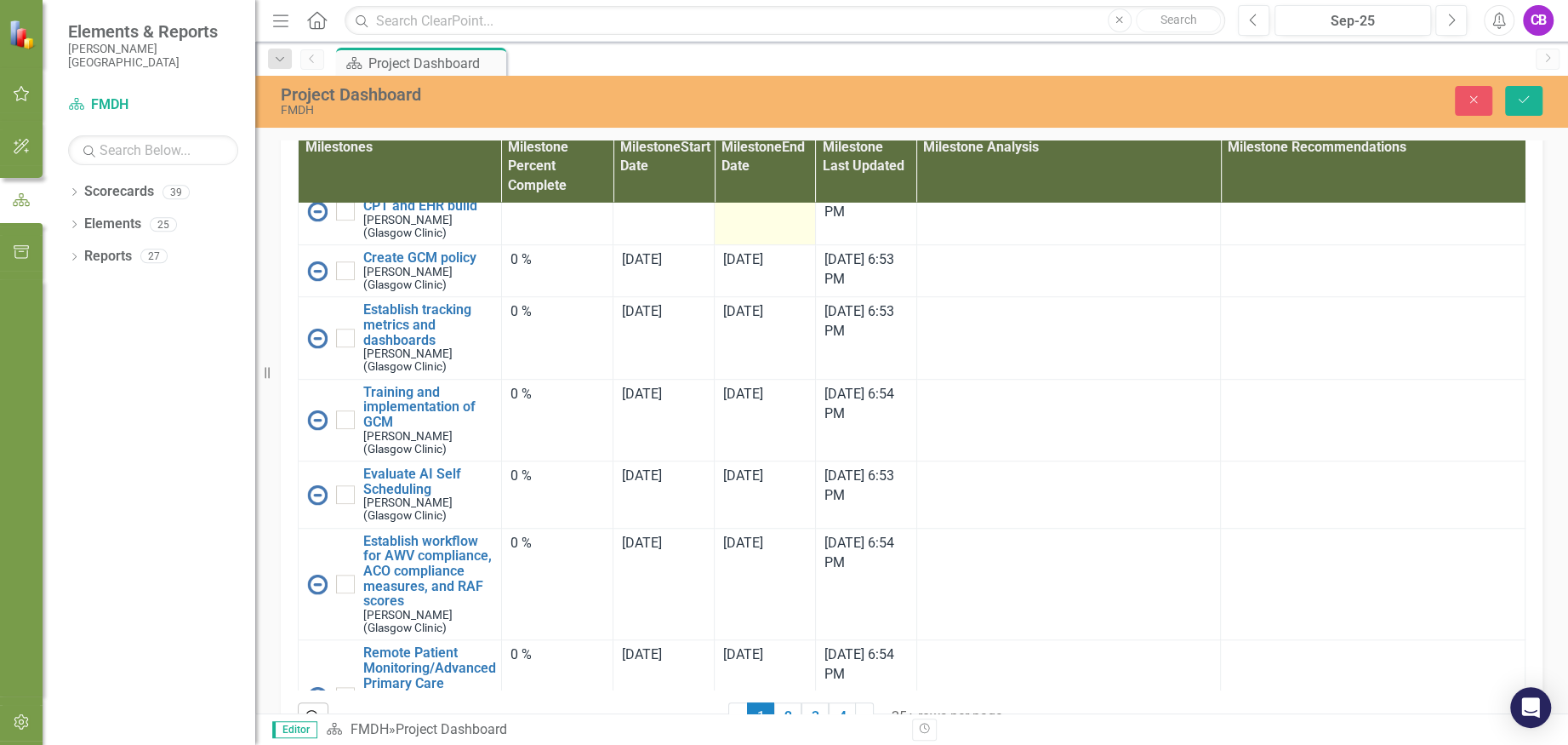
scroll to position [907, 0]
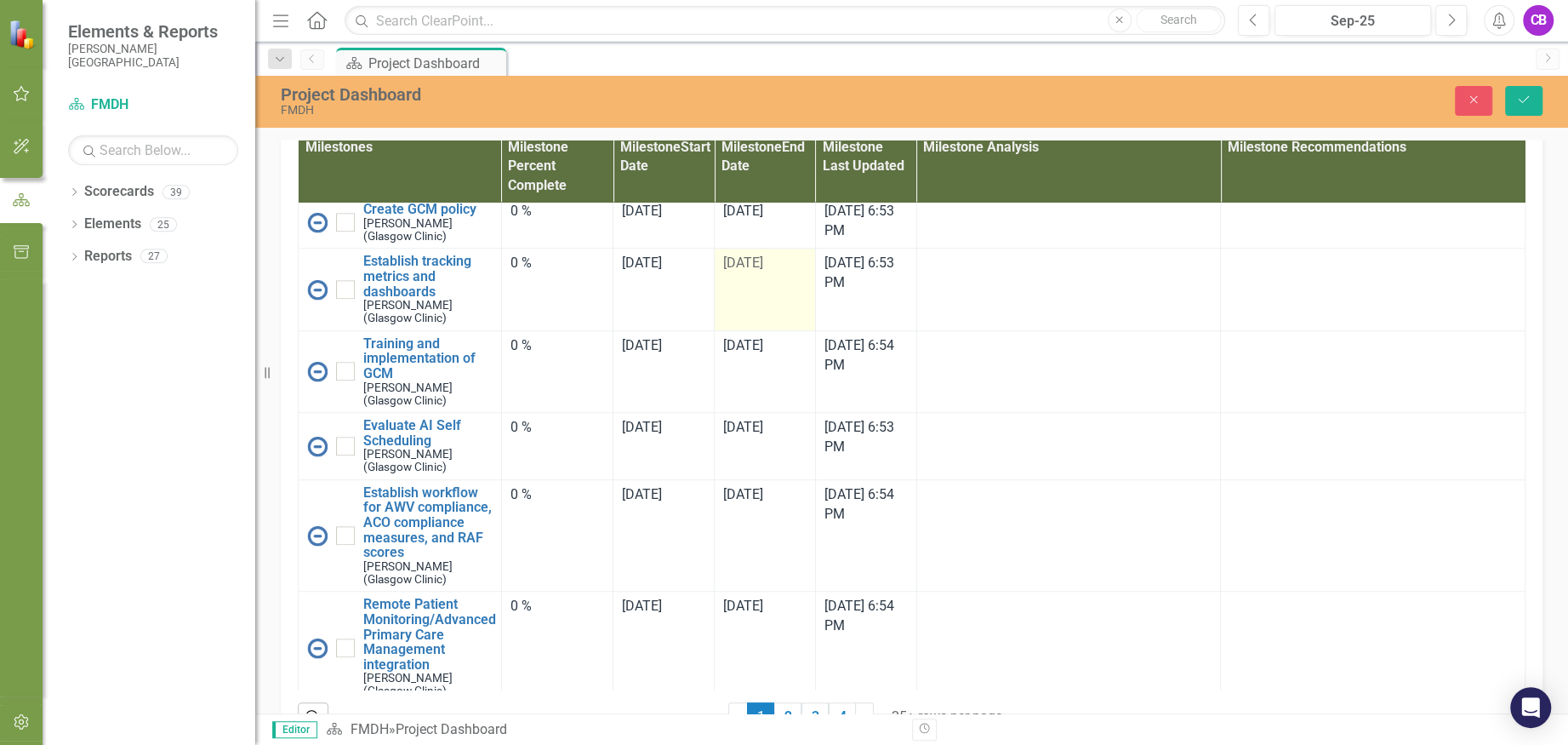
click at [749, 331] on td "[DATE]" at bounding box center [766, 290] width 102 height 82
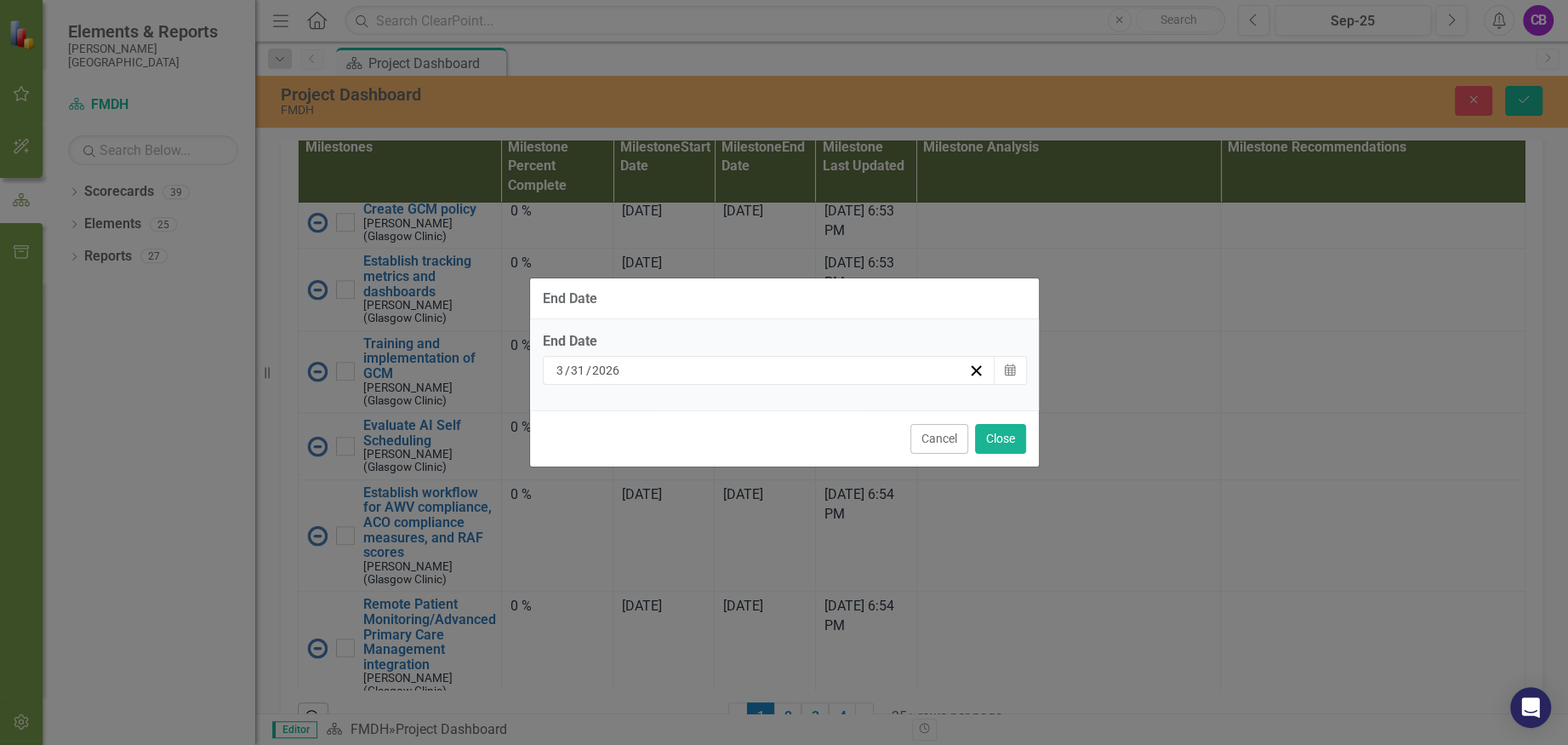
click at [829, 372] on div "[DATE]" at bounding box center [761, 370] width 415 height 17
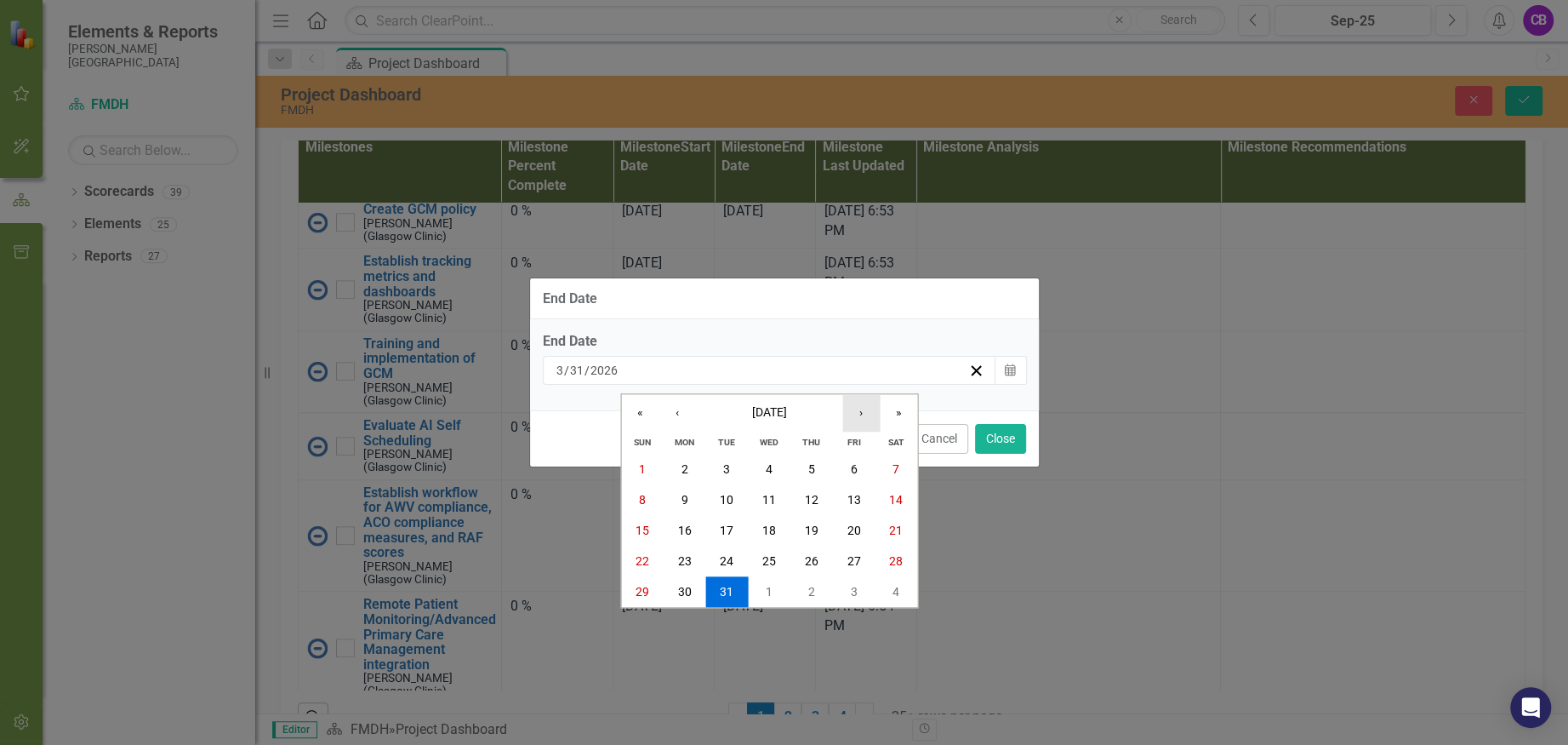
click at [854, 416] on button "›" at bounding box center [861, 413] width 38 height 38
click at [804, 585] on abbr "30" at bounding box center [811, 592] width 14 height 14
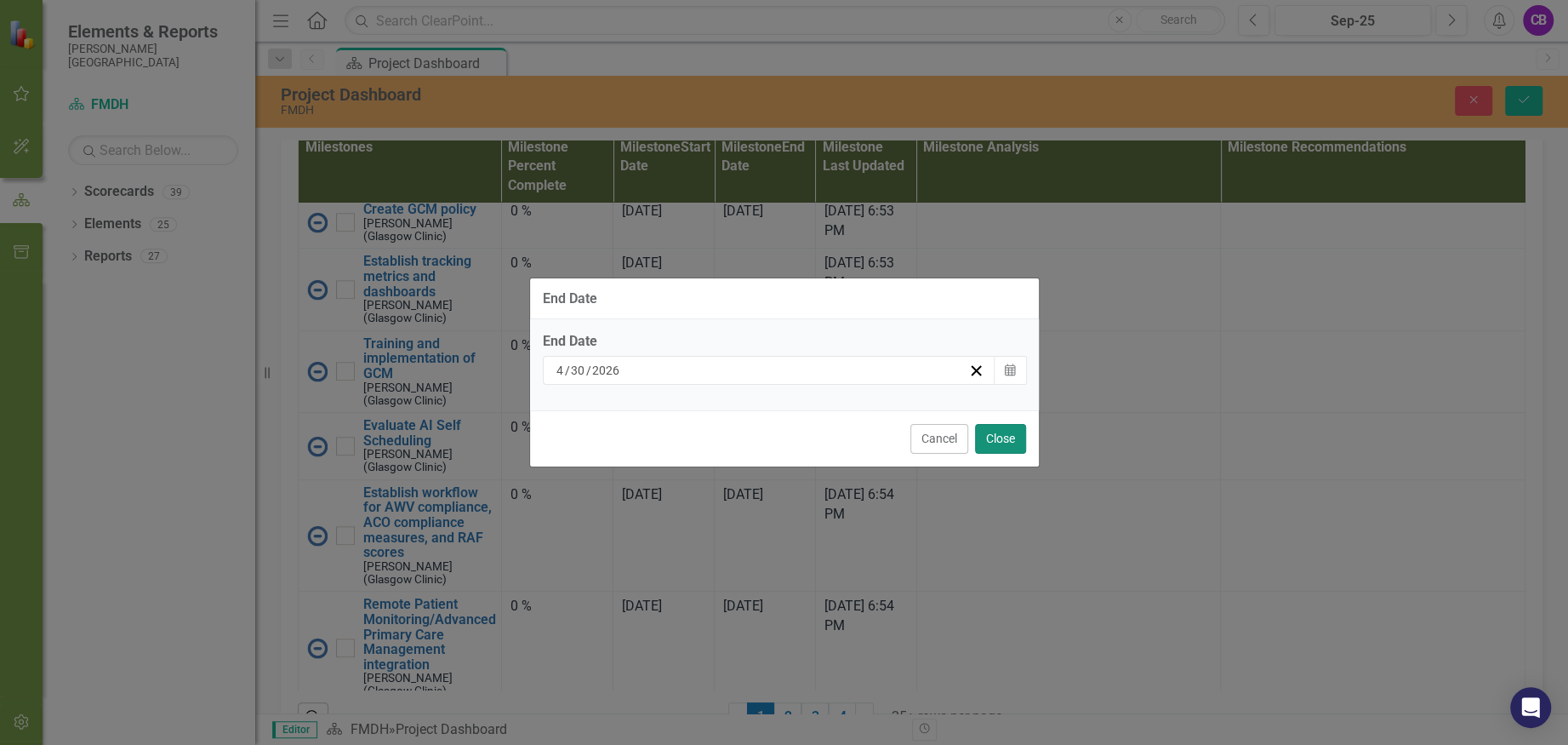
click at [997, 433] on button "Close" at bounding box center [1000, 439] width 51 height 30
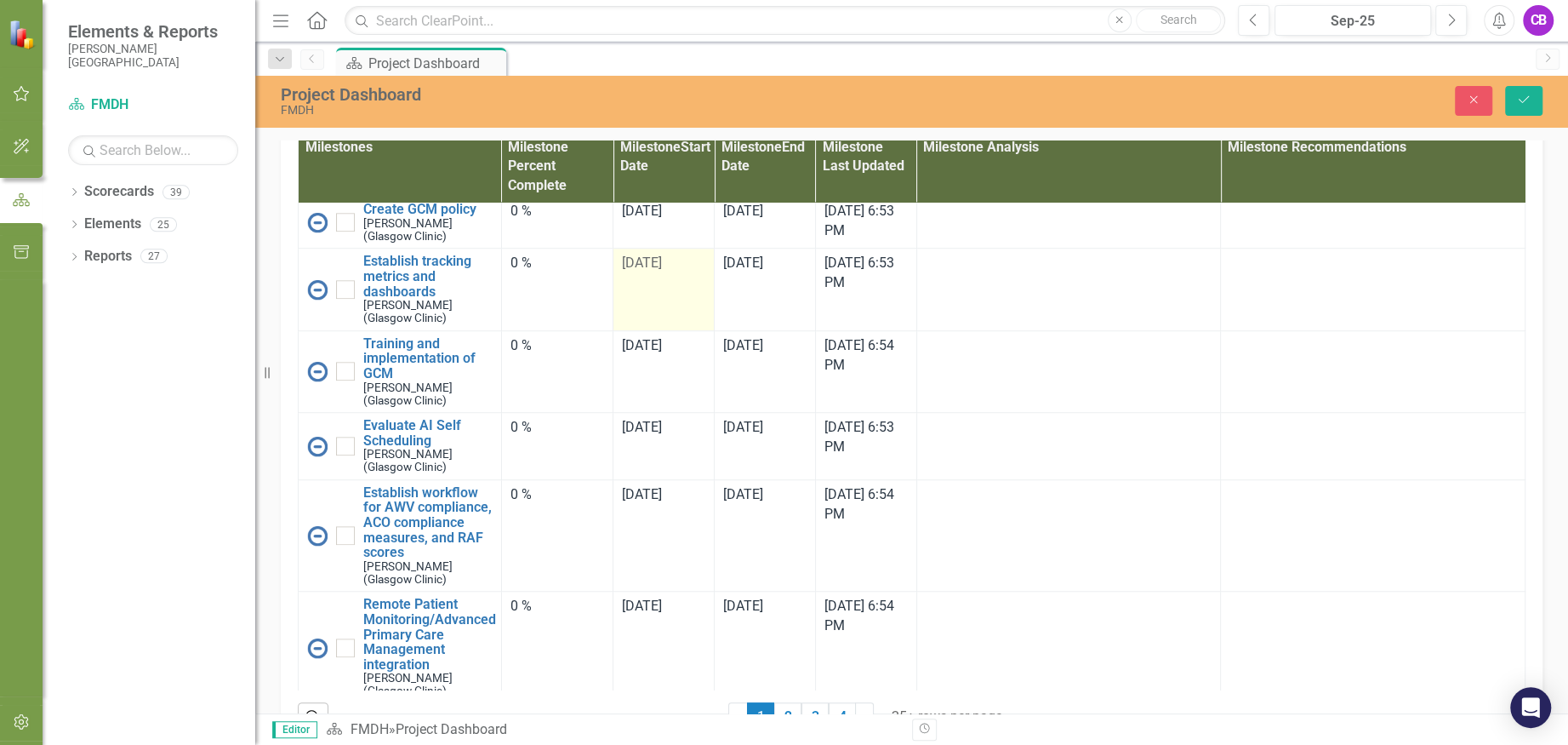
click at [684, 331] on td "[DATE]" at bounding box center [664, 290] width 102 height 82
click at [683, 331] on td "[DATE]" at bounding box center [664, 290] width 102 height 82
click at [682, 331] on td "[DATE]" at bounding box center [664, 290] width 102 height 82
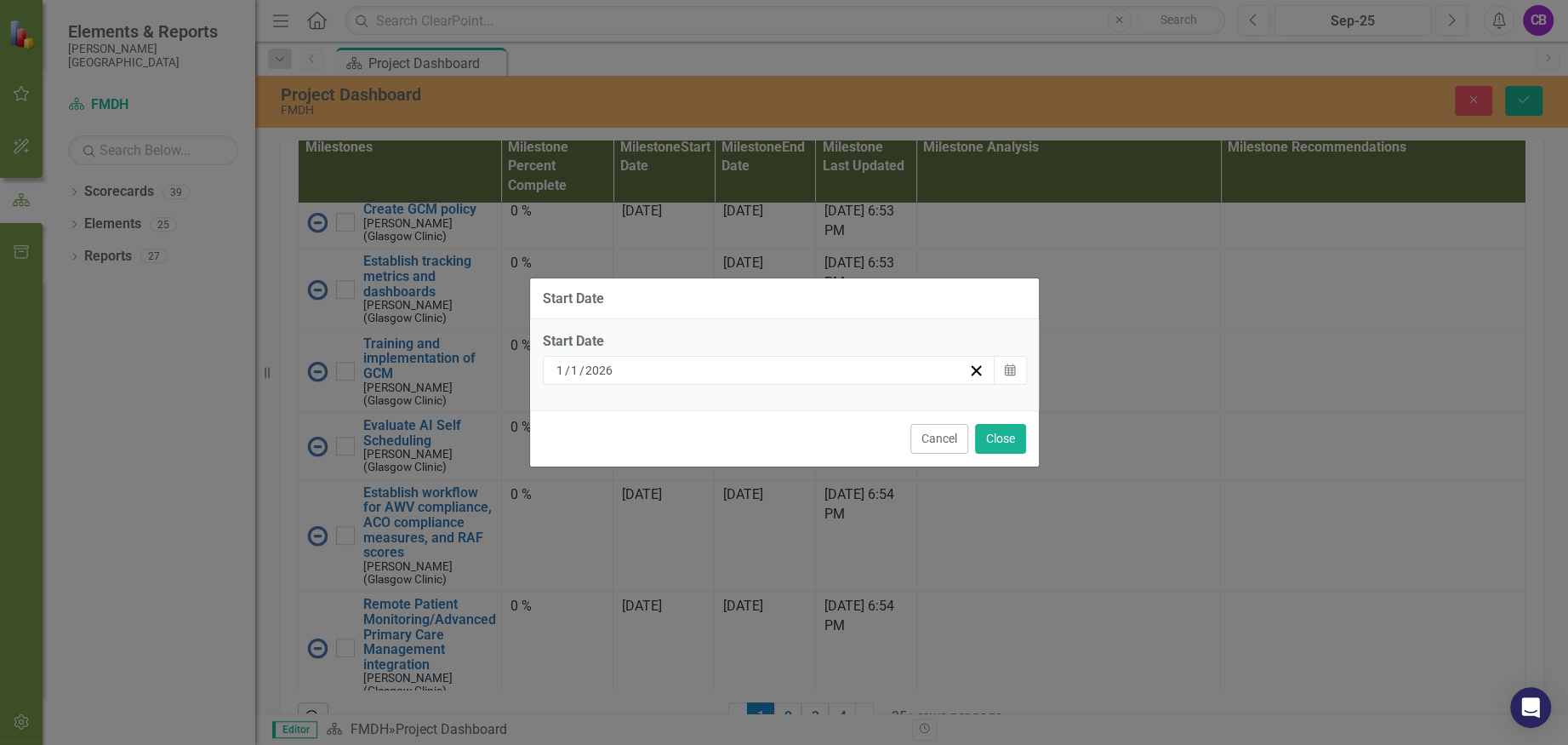
click at [847, 372] on div "[DATE]" at bounding box center [761, 370] width 415 height 17
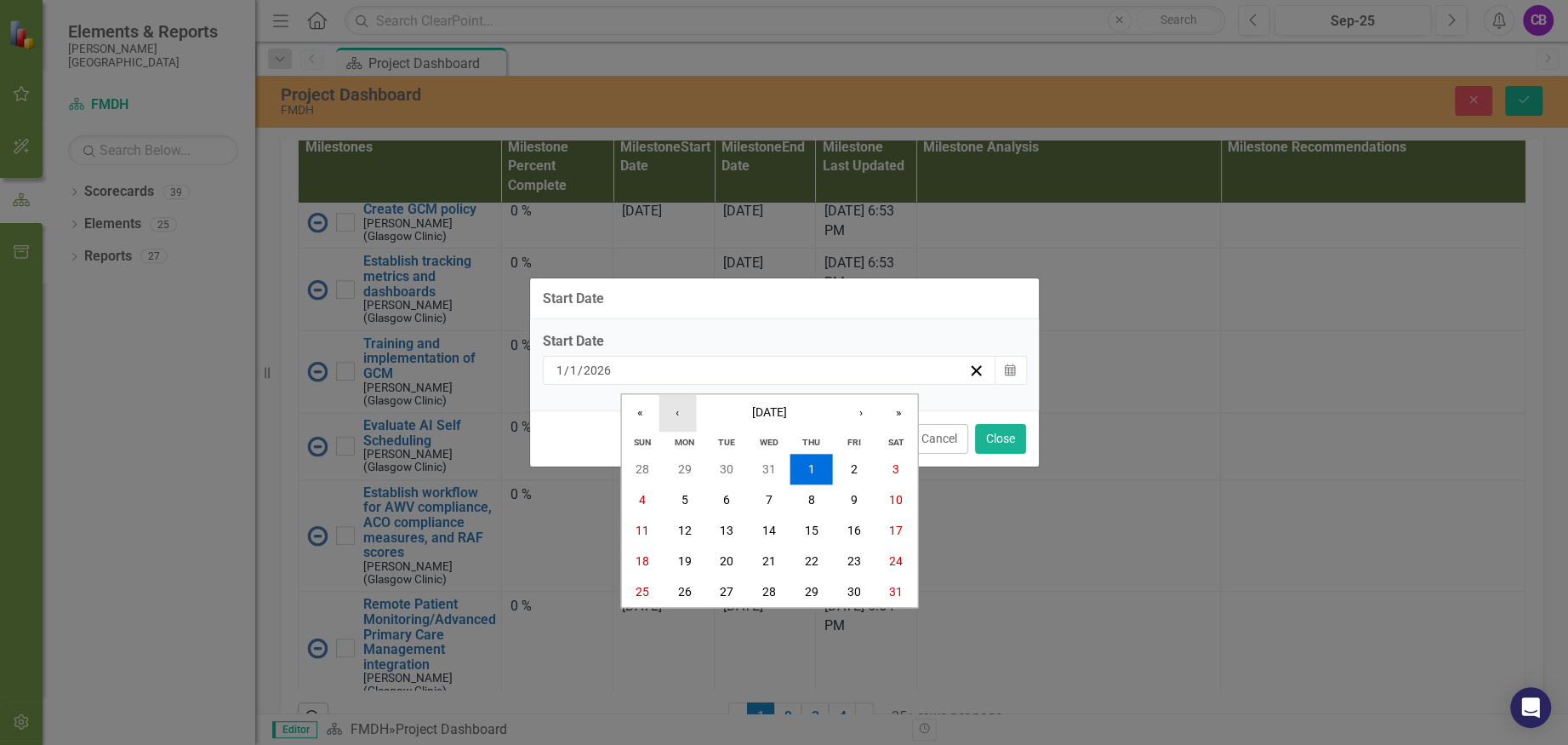
click at [688, 419] on button "‹" at bounding box center [677, 413] width 38 height 38
click at [846, 404] on button "›" at bounding box center [861, 413] width 38 height 38
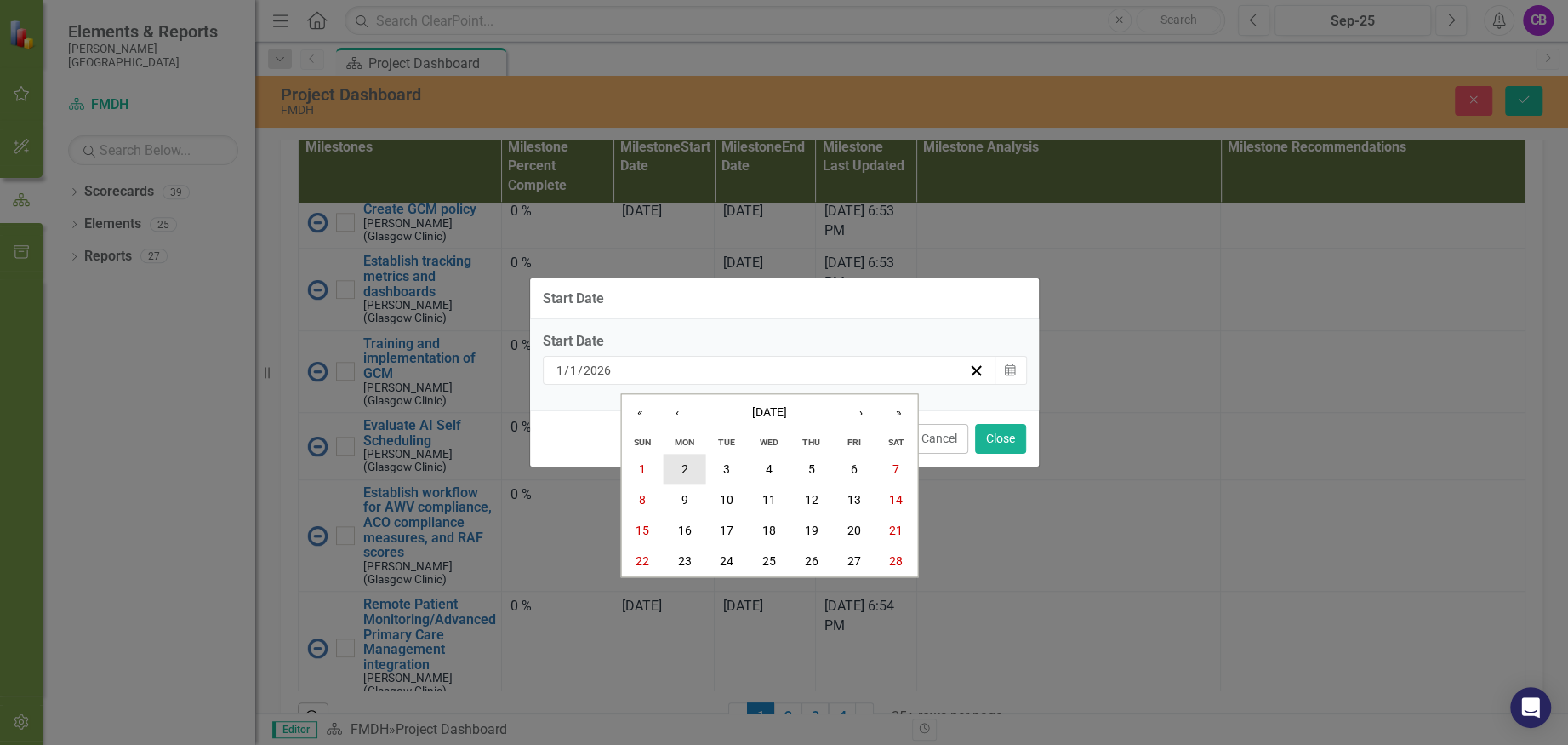
click at [686, 470] on abbr "2" at bounding box center [685, 469] width 7 height 14
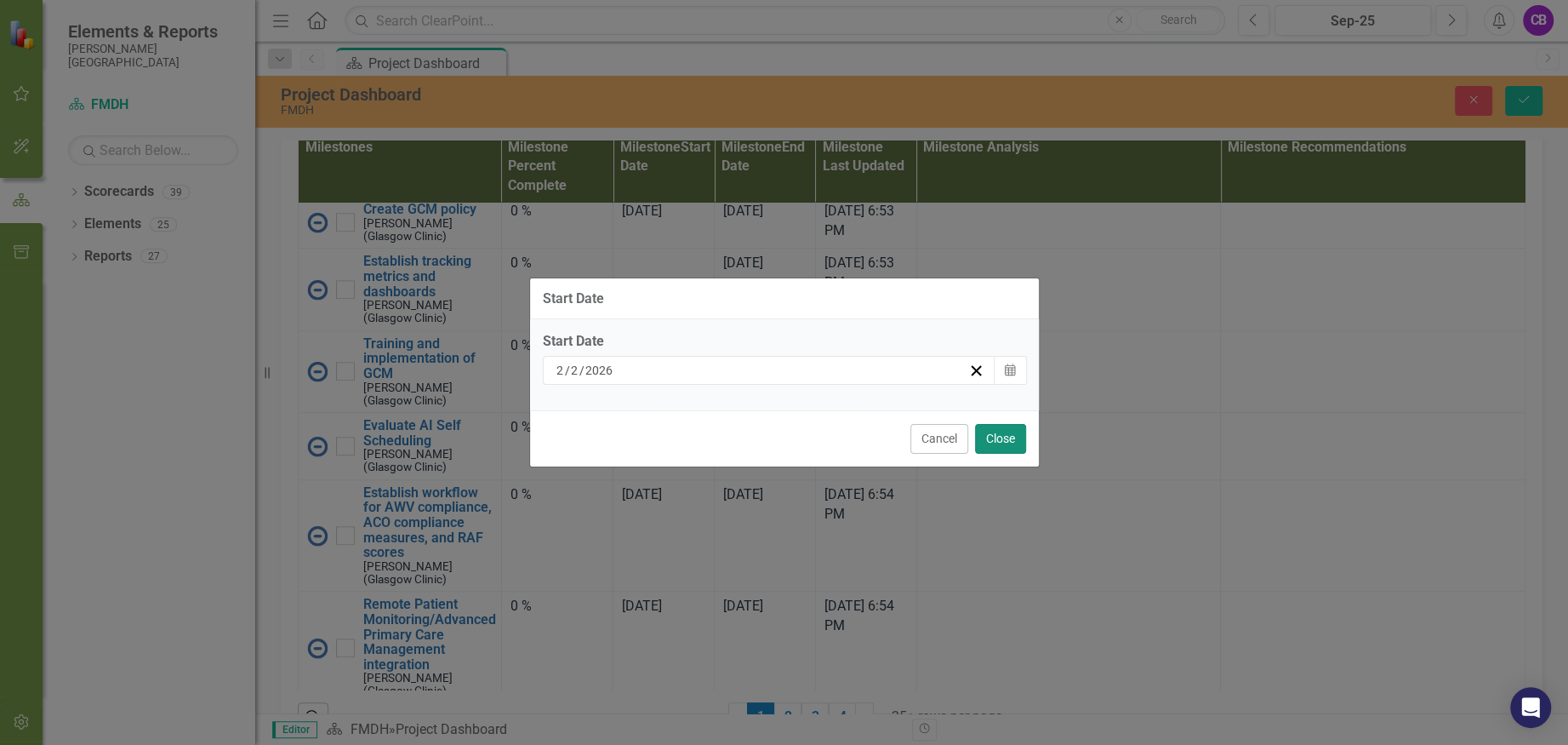
click at [982, 432] on button "Close" at bounding box center [1000, 439] width 51 height 30
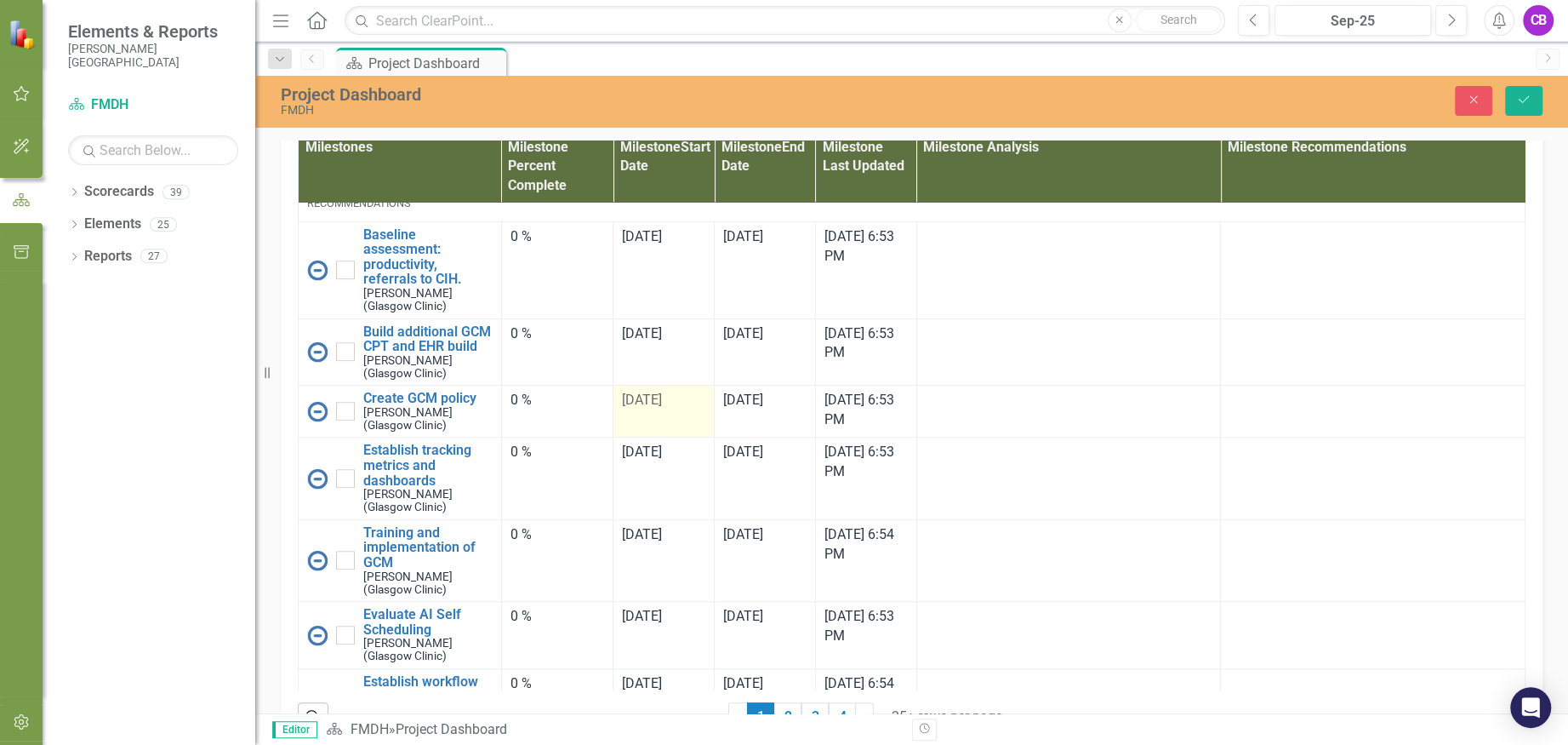
scroll to position [681, 0]
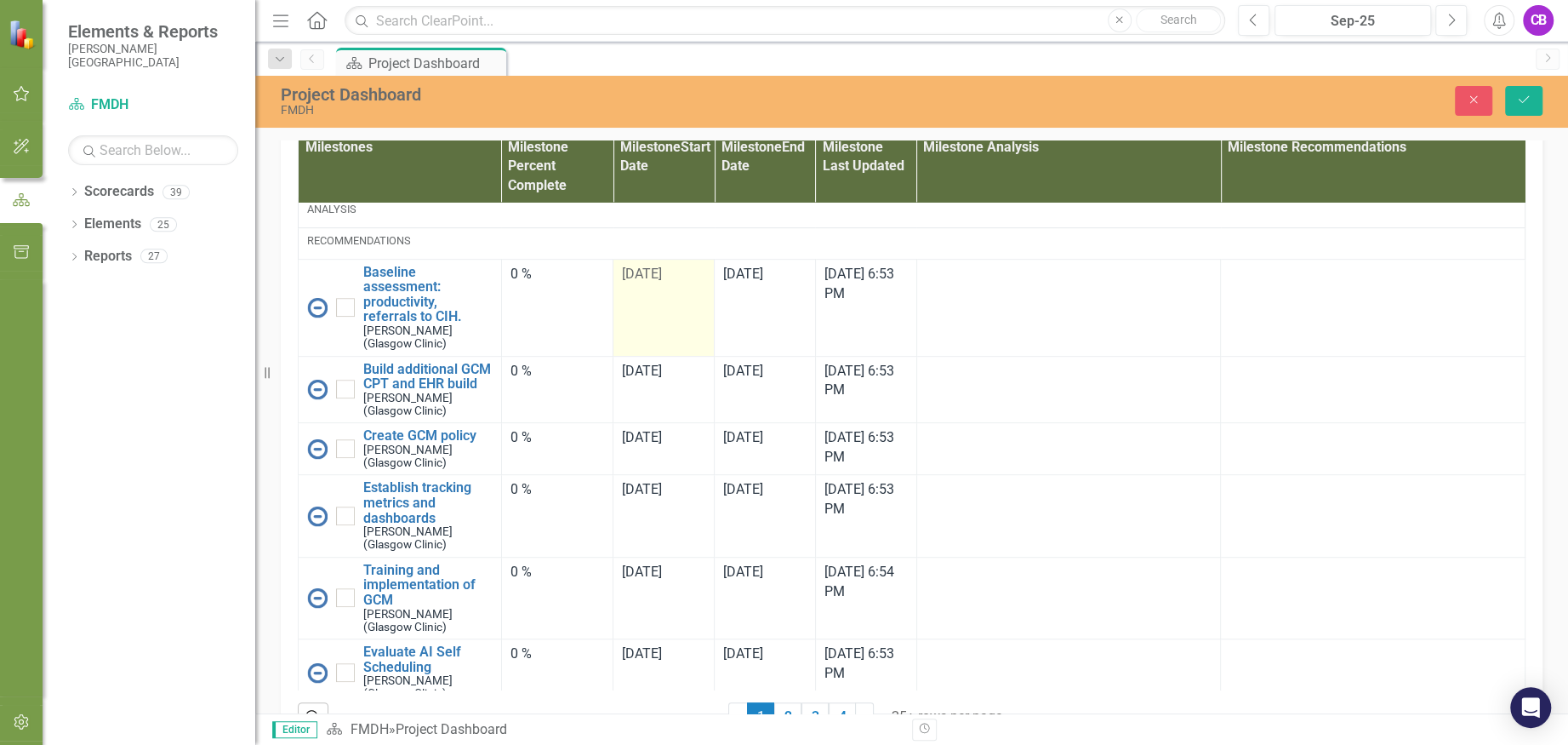
click at [631, 356] on td "[DATE]" at bounding box center [664, 307] width 102 height 97
click at [632, 356] on td "[DATE]" at bounding box center [664, 307] width 102 height 97
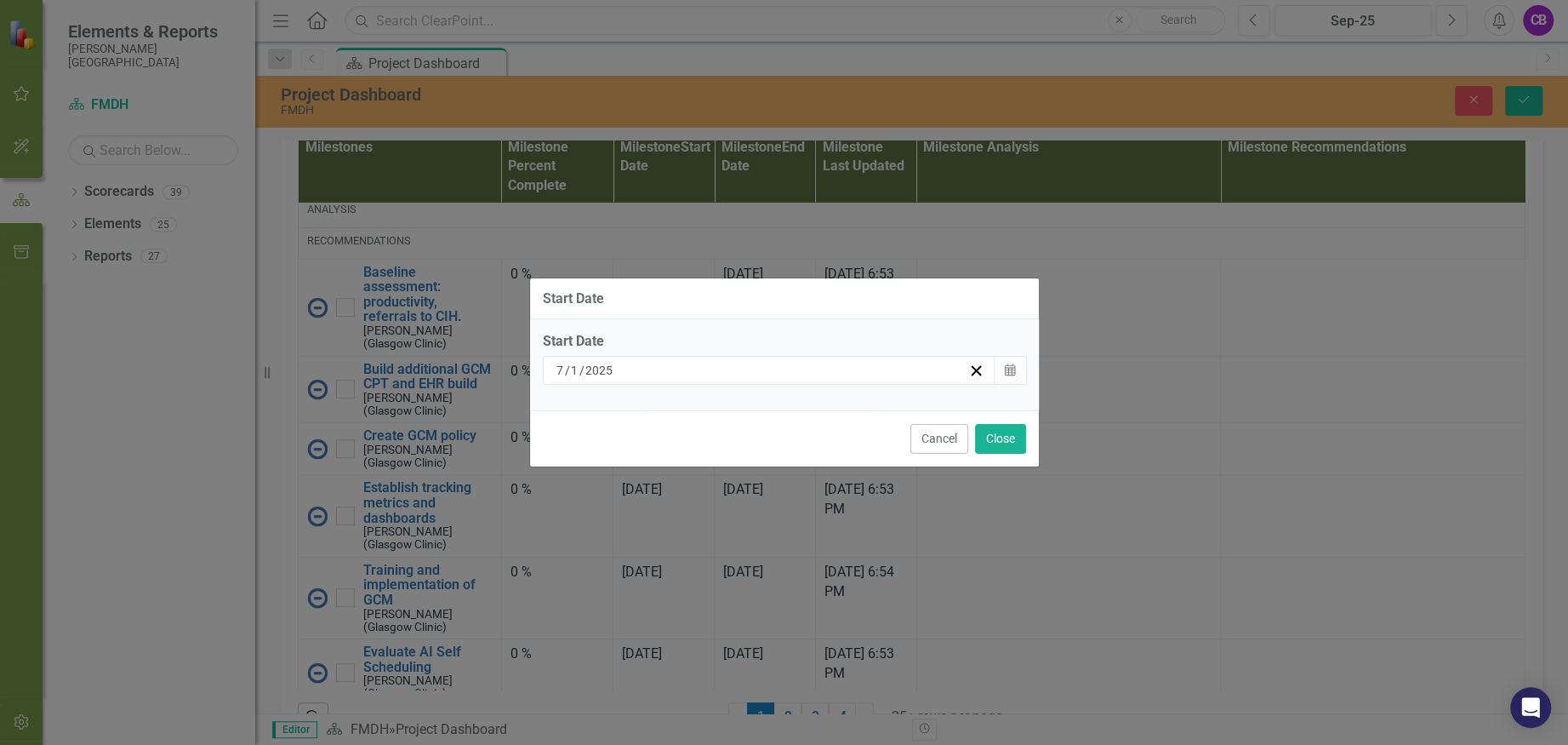
click at [811, 368] on div "[DATE]" at bounding box center [761, 370] width 415 height 17
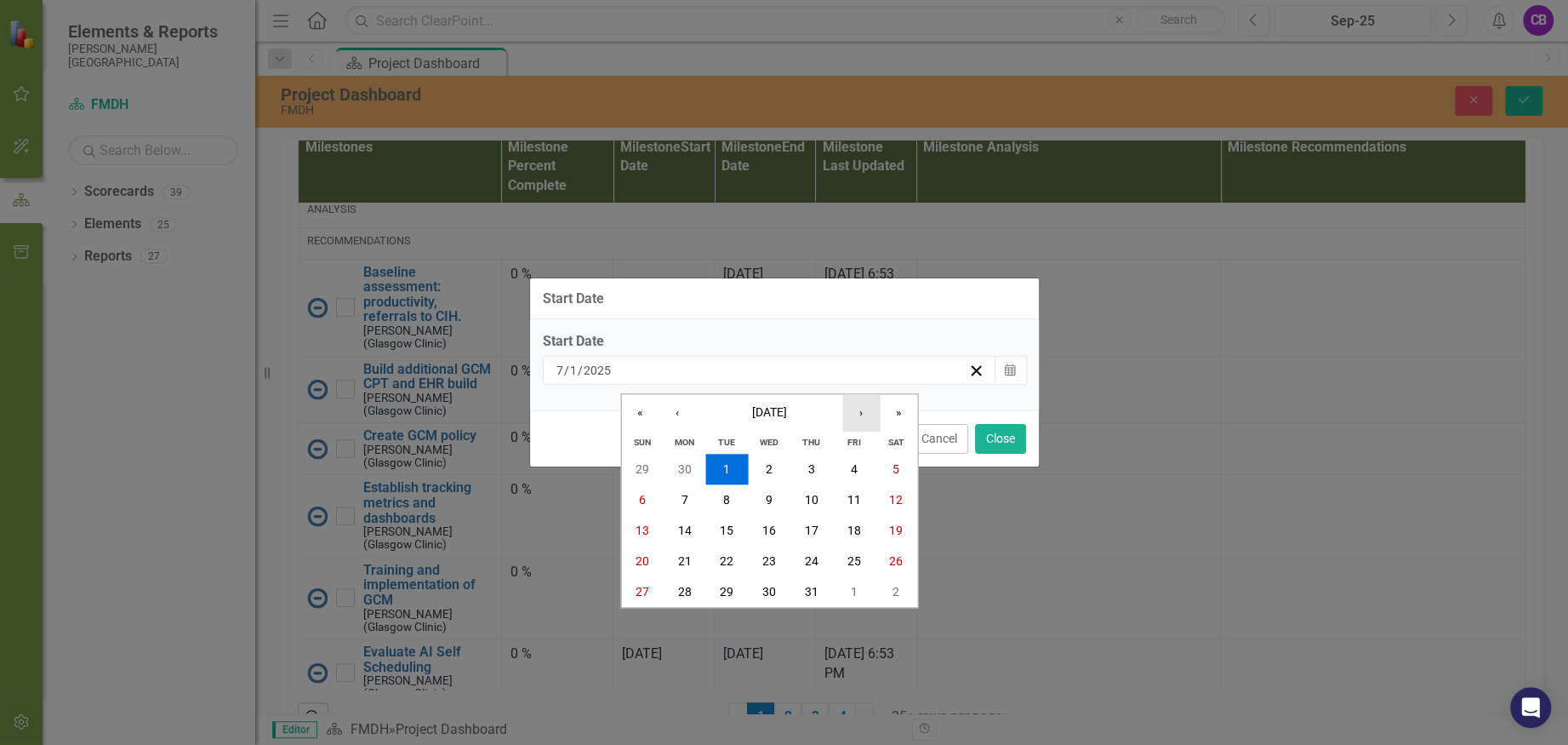
click at [850, 409] on button "›" at bounding box center [861, 413] width 38 height 38
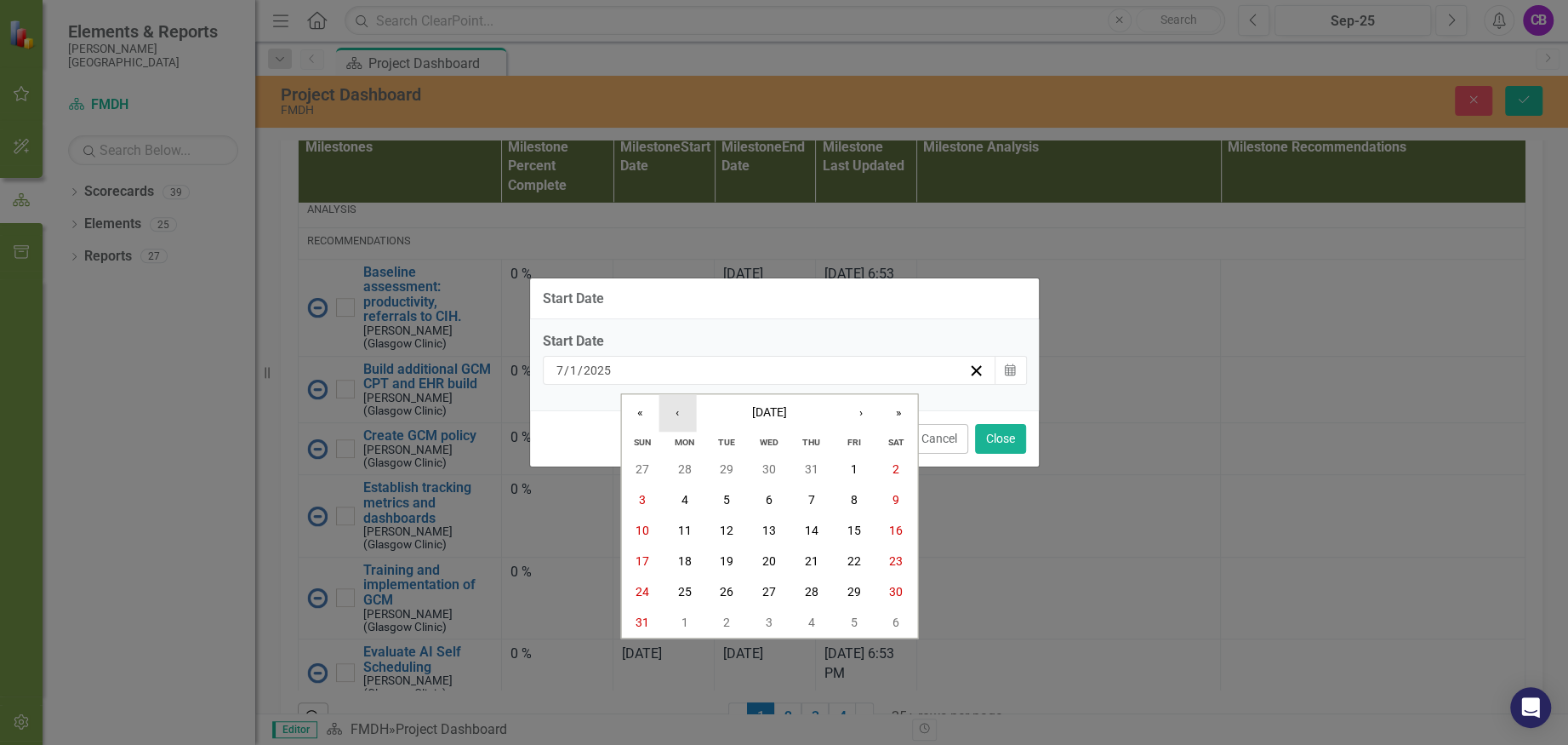
click at [676, 416] on button "‹" at bounding box center [677, 413] width 38 height 38
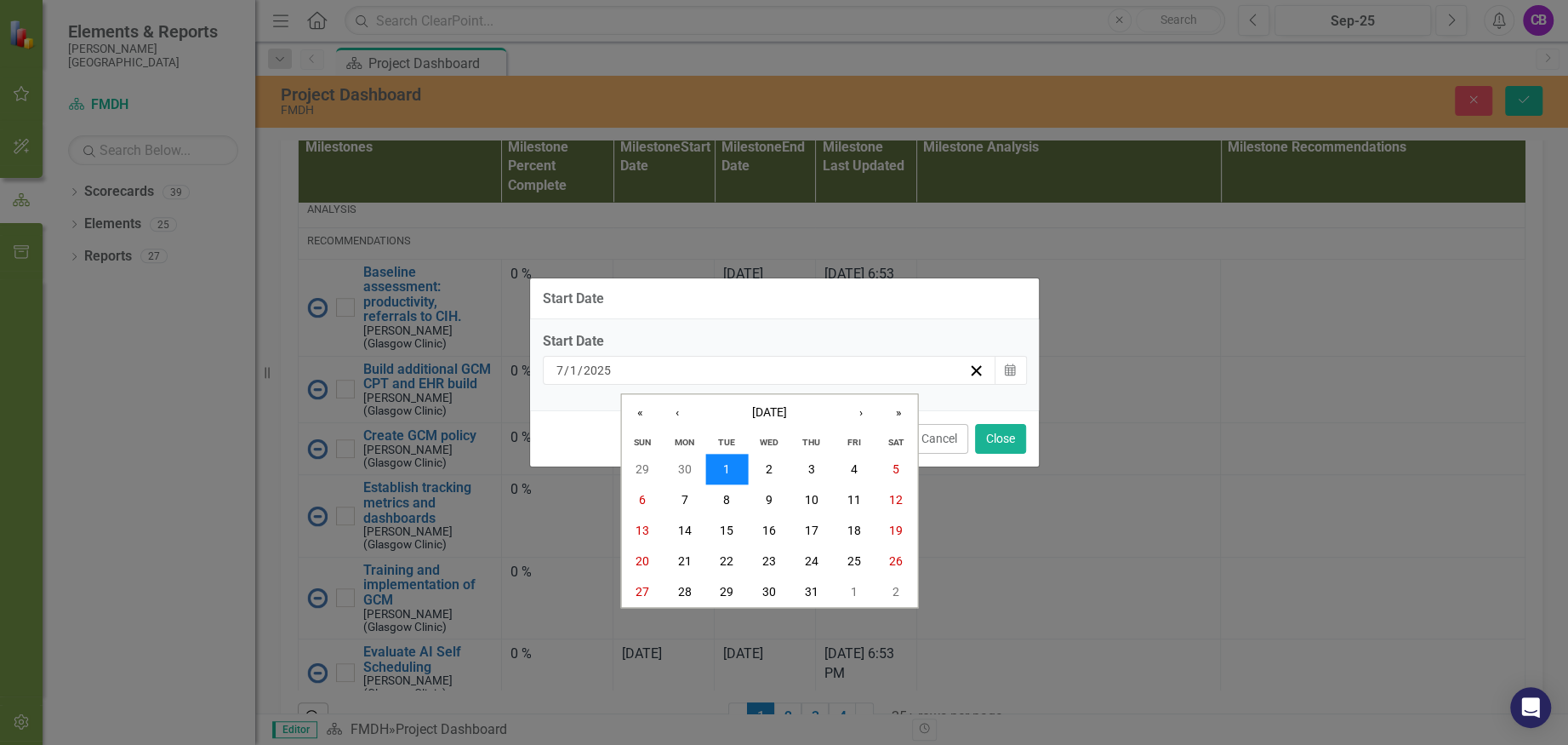
click at [733, 474] on button "1" at bounding box center [727, 469] width 43 height 31
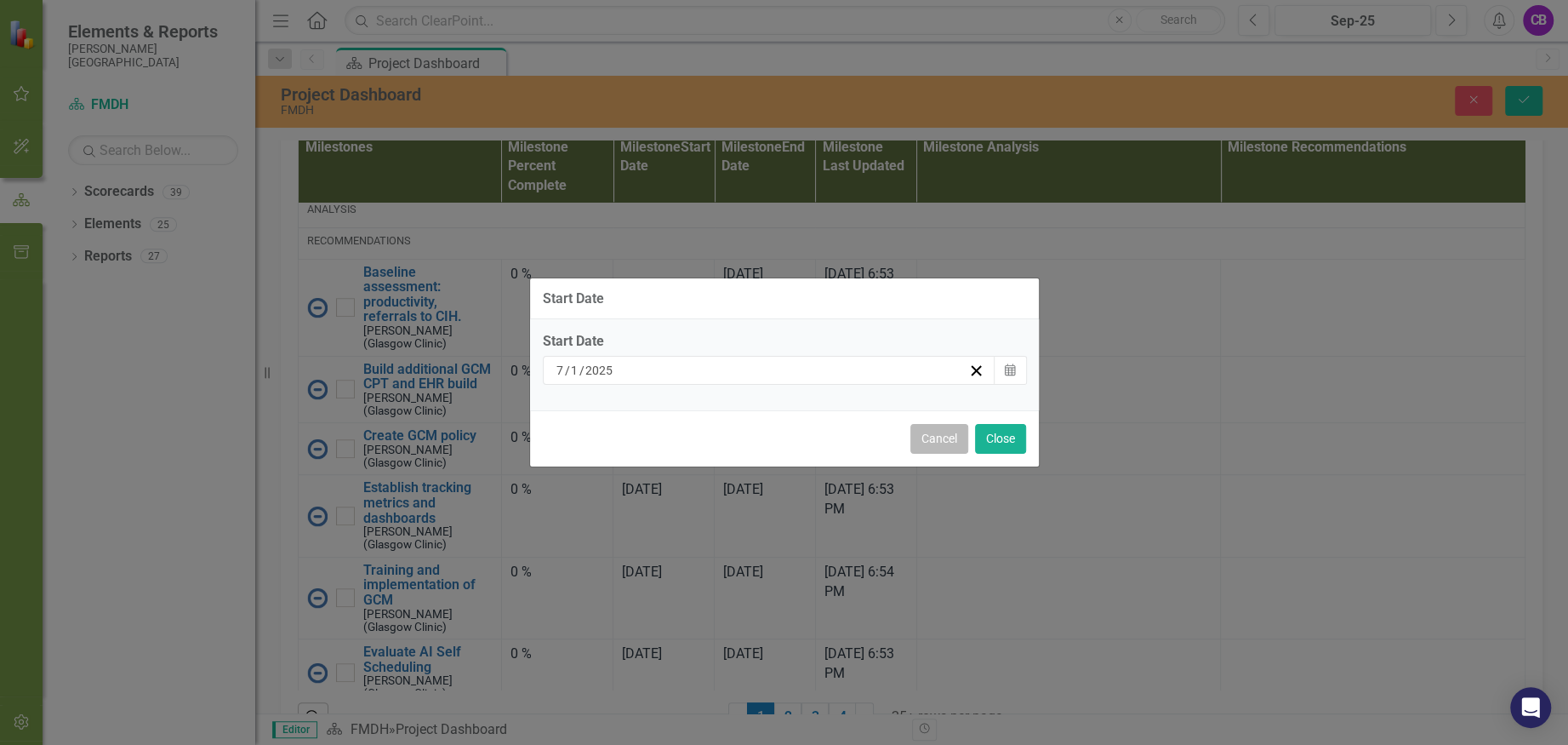
click at [951, 436] on button "Cancel" at bounding box center [939, 439] width 58 height 30
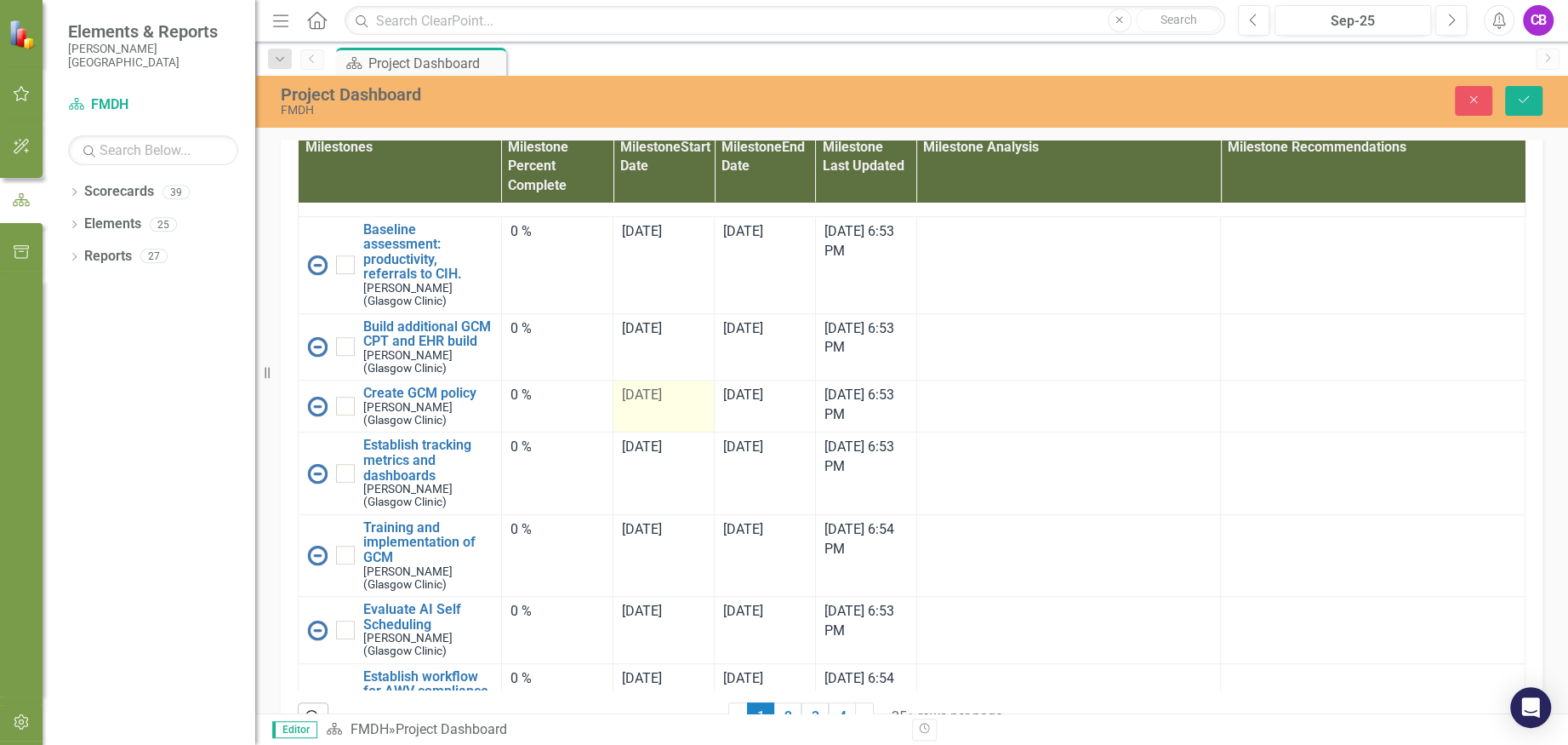
scroll to position [794, 0]
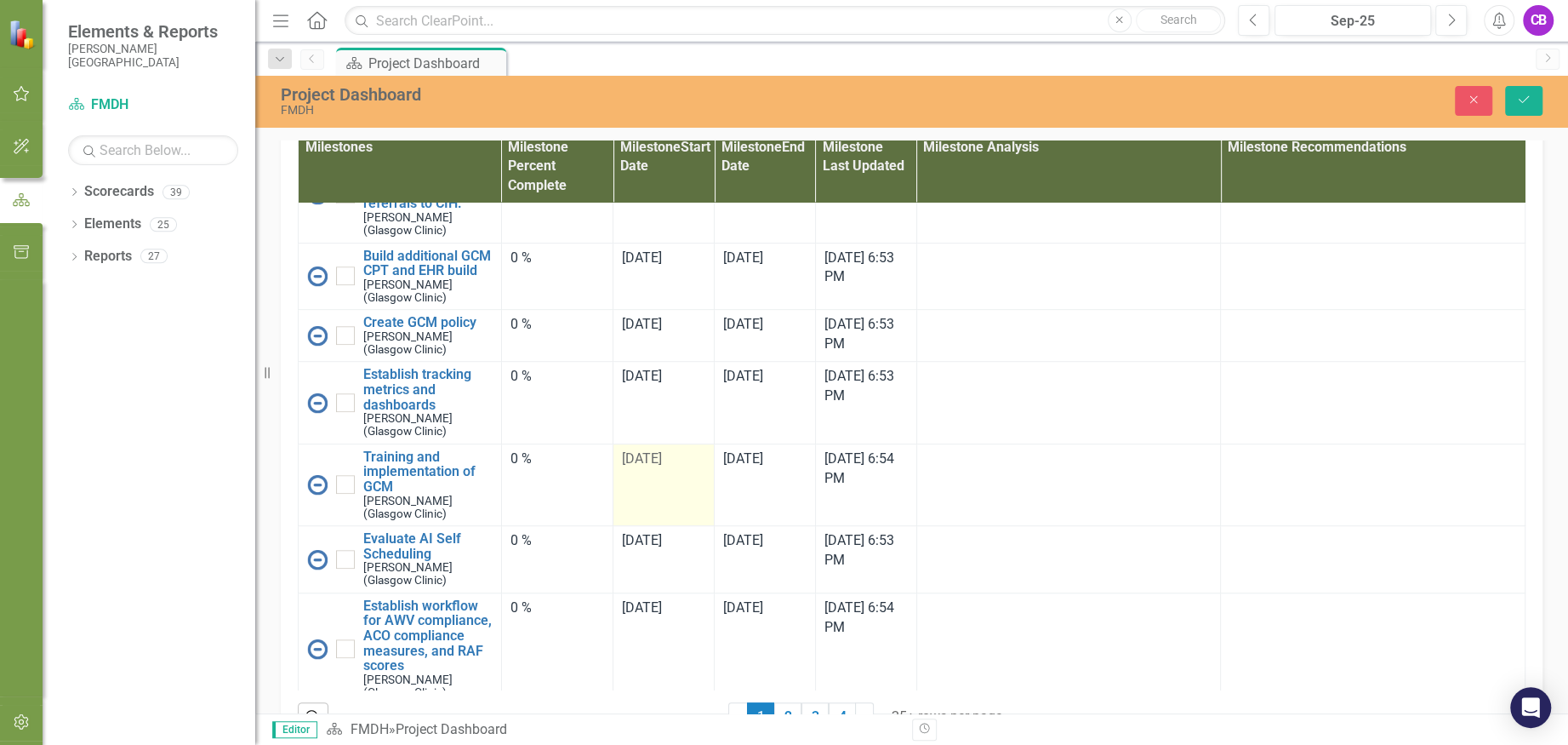
click at [652, 525] on td "[DATE]" at bounding box center [664, 484] width 102 height 82
click at [653, 525] on td "[DATE]" at bounding box center [664, 484] width 102 height 82
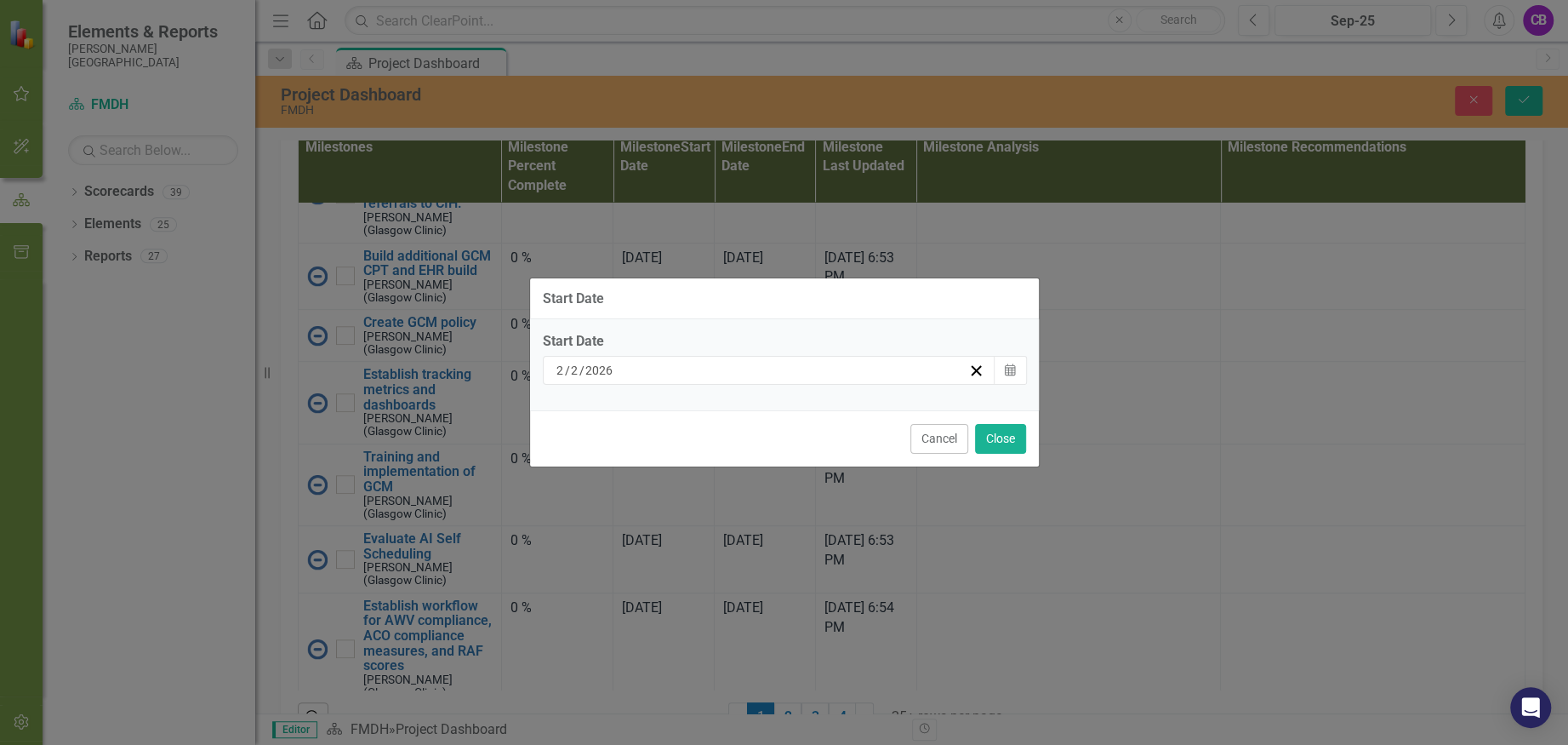
click at [737, 365] on div "[DATE]" at bounding box center [761, 370] width 415 height 17
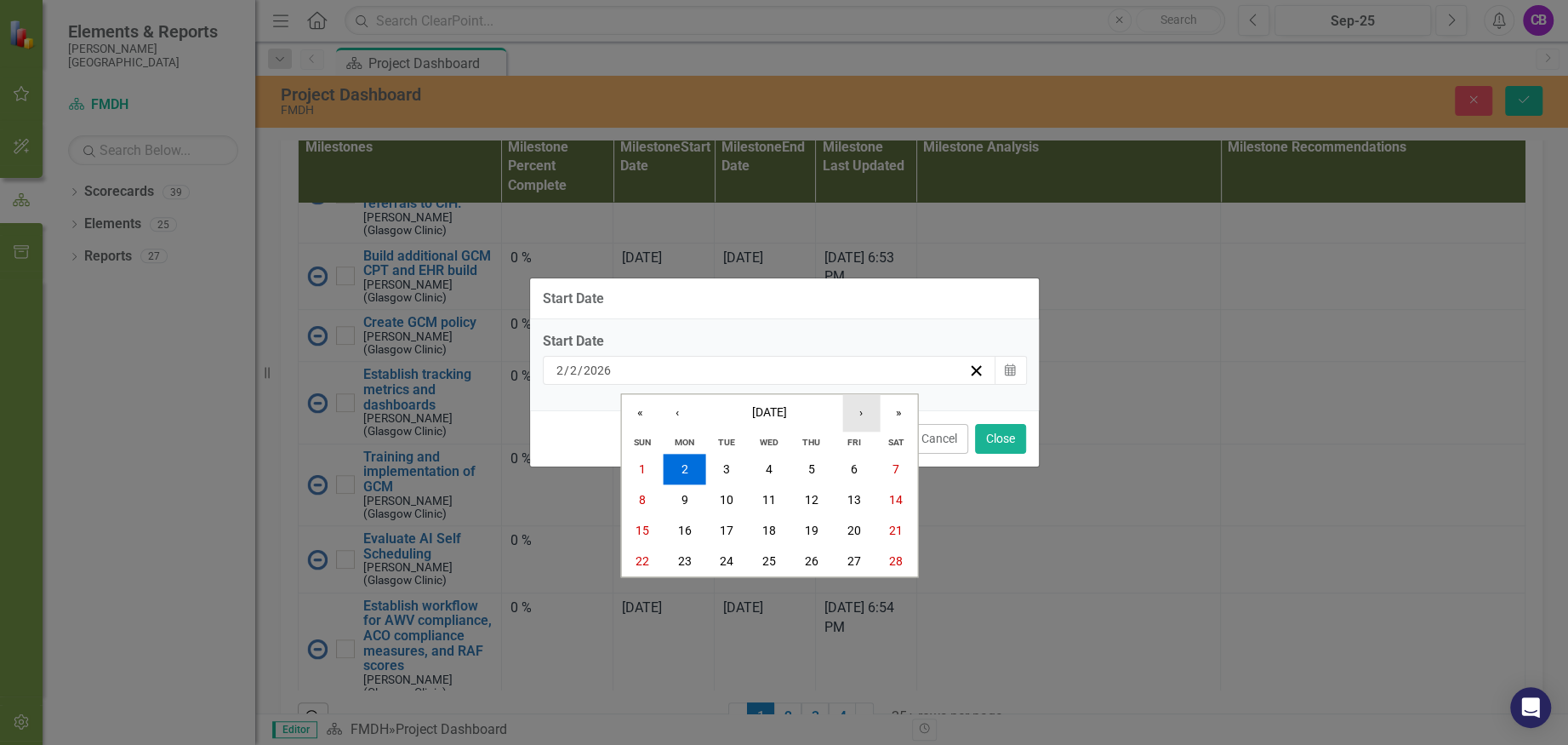
click at [852, 408] on button "›" at bounding box center [861, 413] width 38 height 38
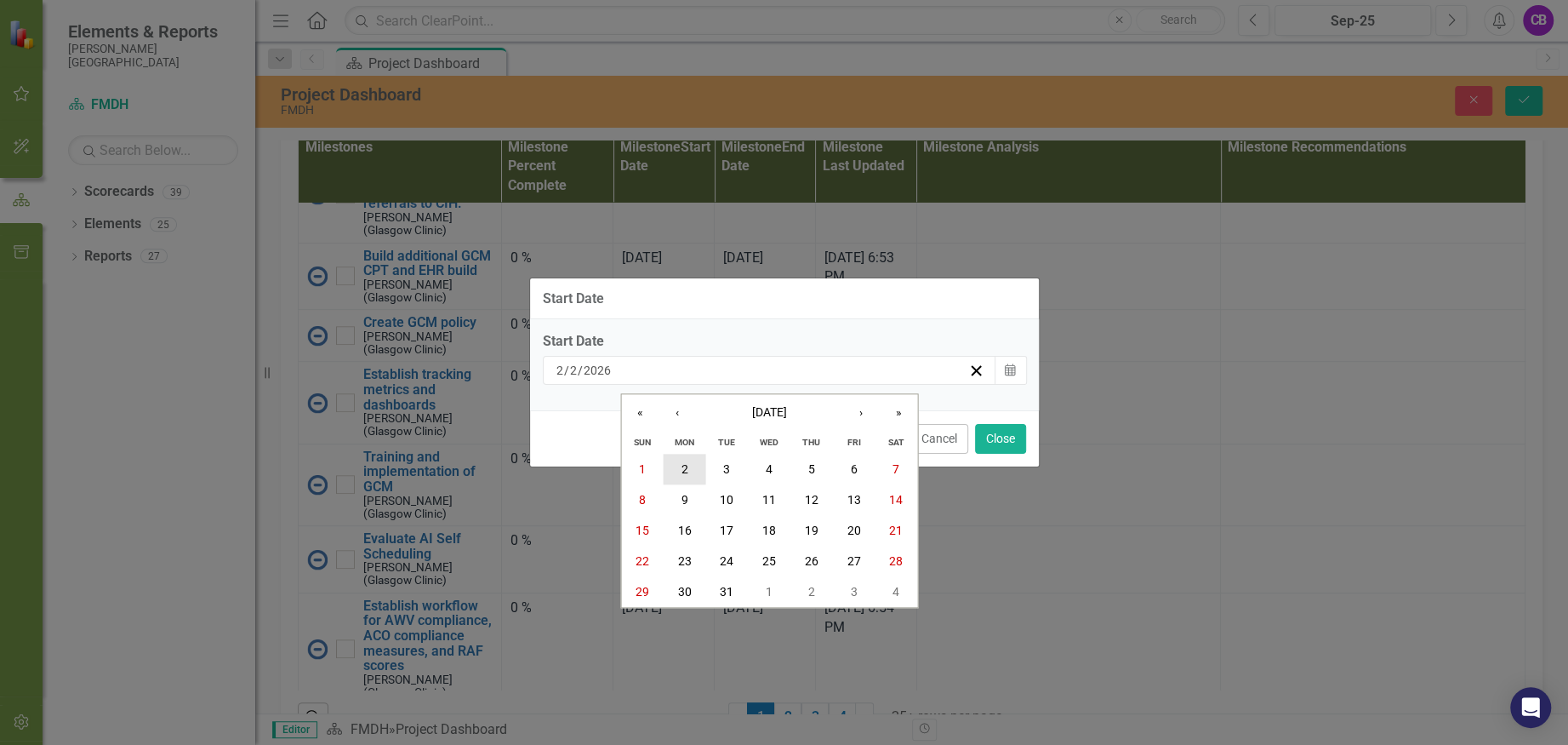
click at [692, 469] on button "2" at bounding box center [685, 469] width 43 height 31
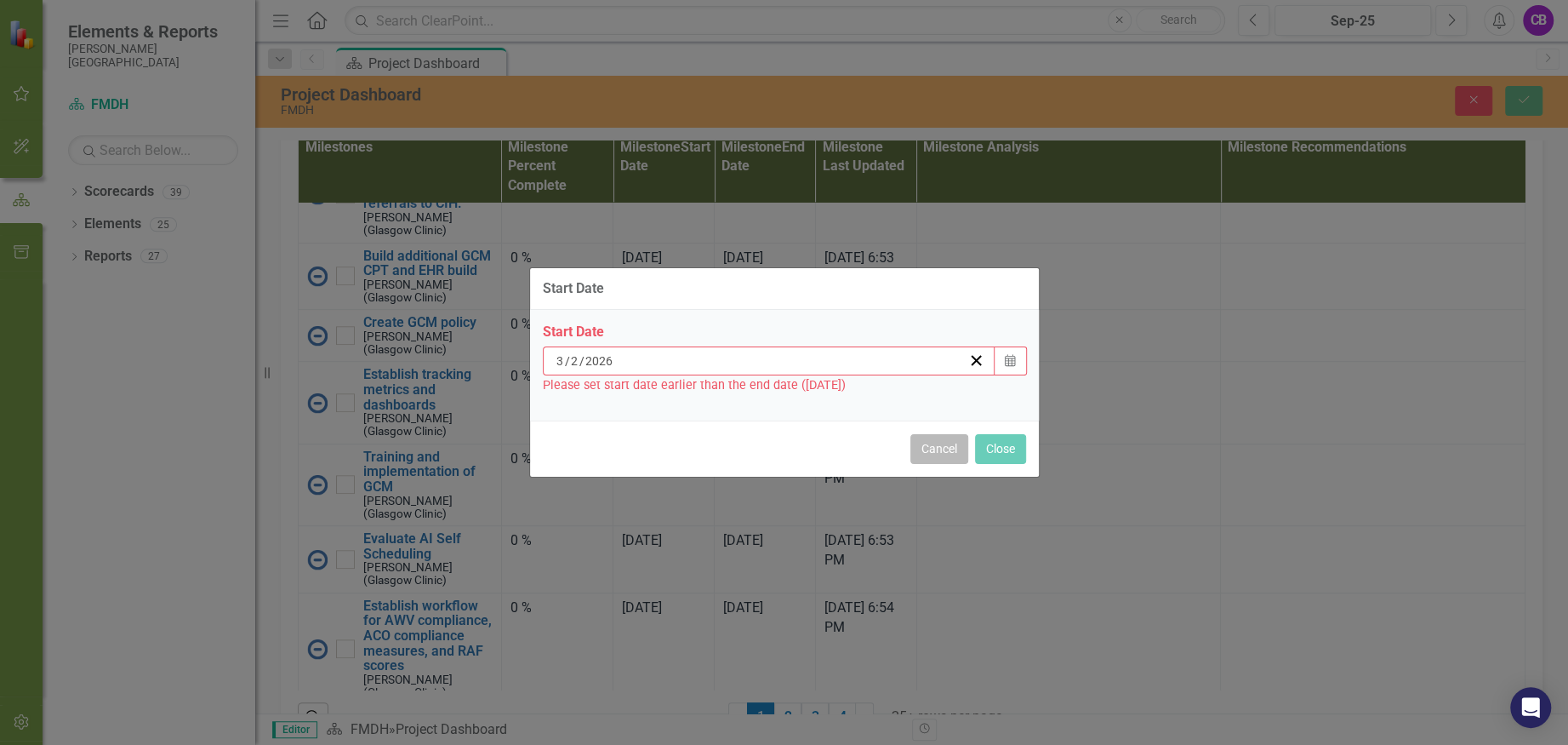
click at [938, 442] on button "Cancel" at bounding box center [939, 449] width 58 height 30
type input "2"
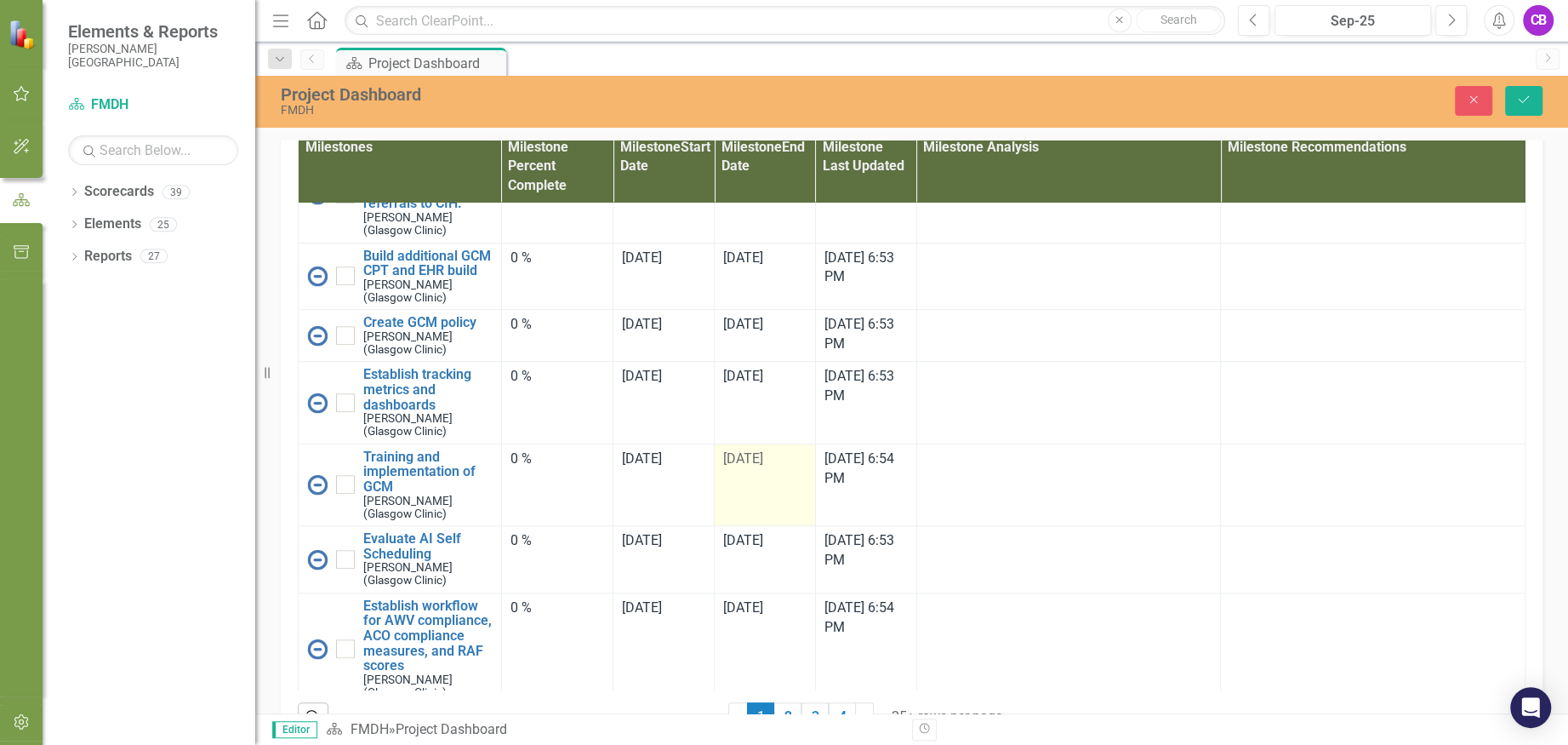
click at [723, 469] on div "[DATE]" at bounding box center [765, 459] width 84 height 20
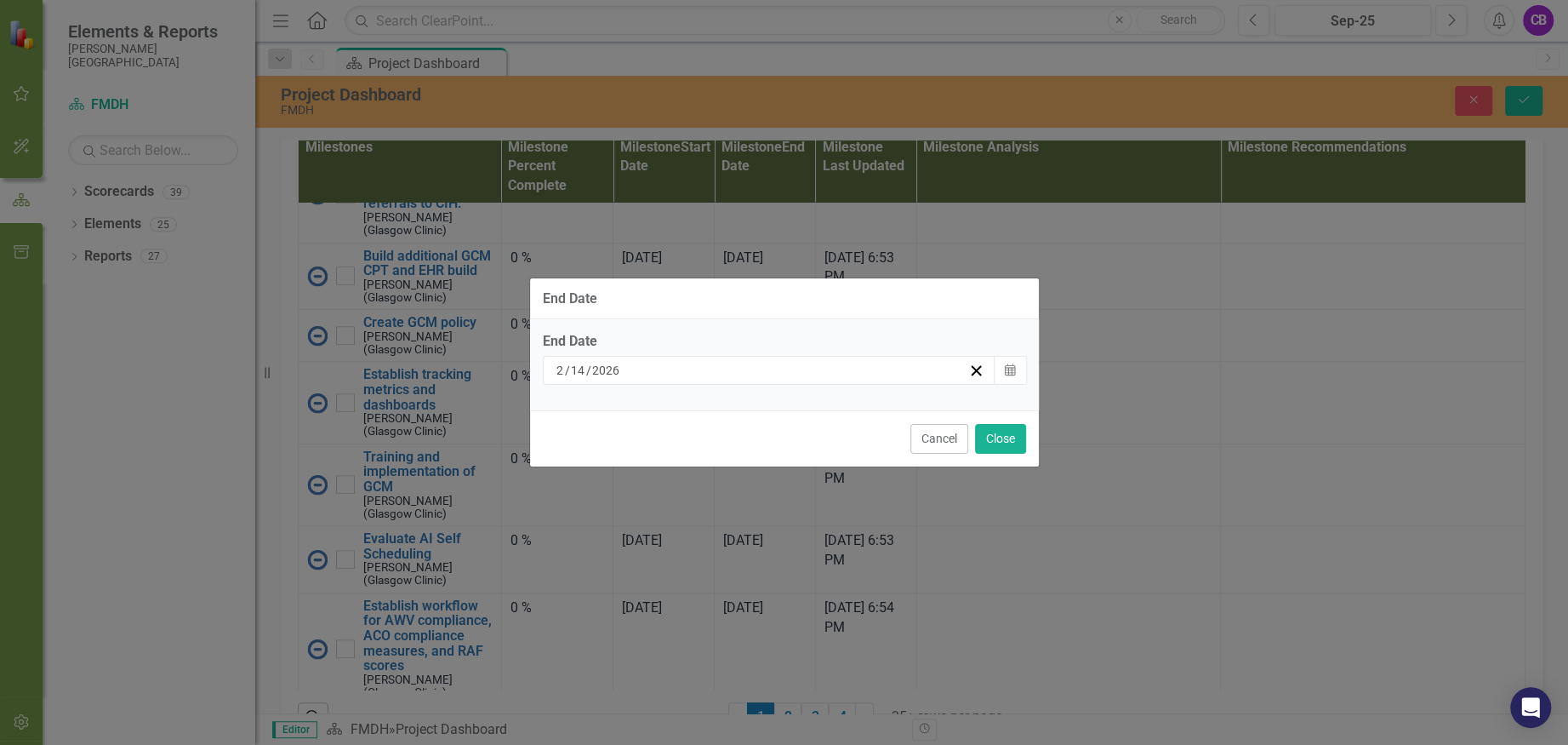
click at [930, 375] on div "[DATE]" at bounding box center [761, 370] width 415 height 17
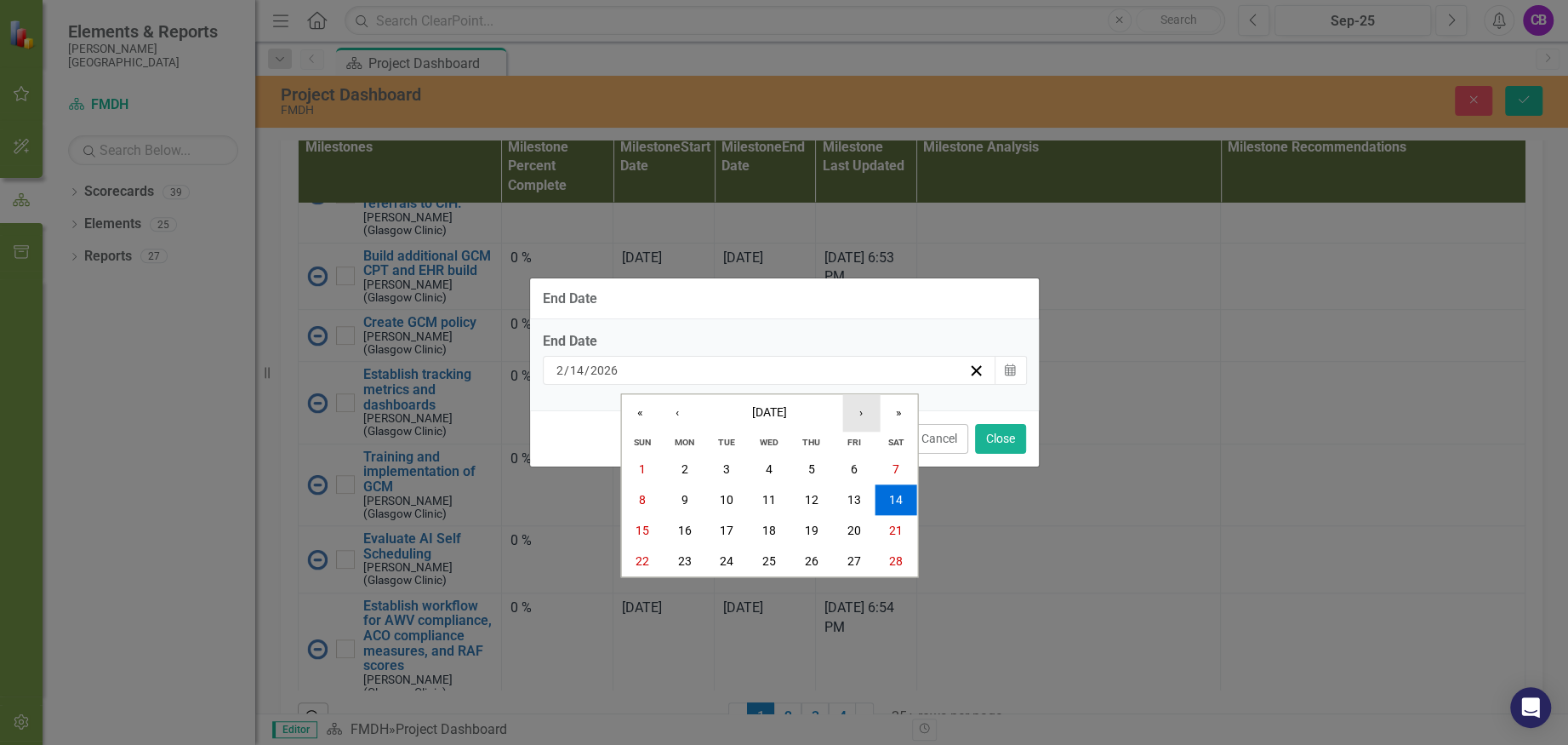
click at [857, 413] on button "›" at bounding box center [861, 413] width 38 height 38
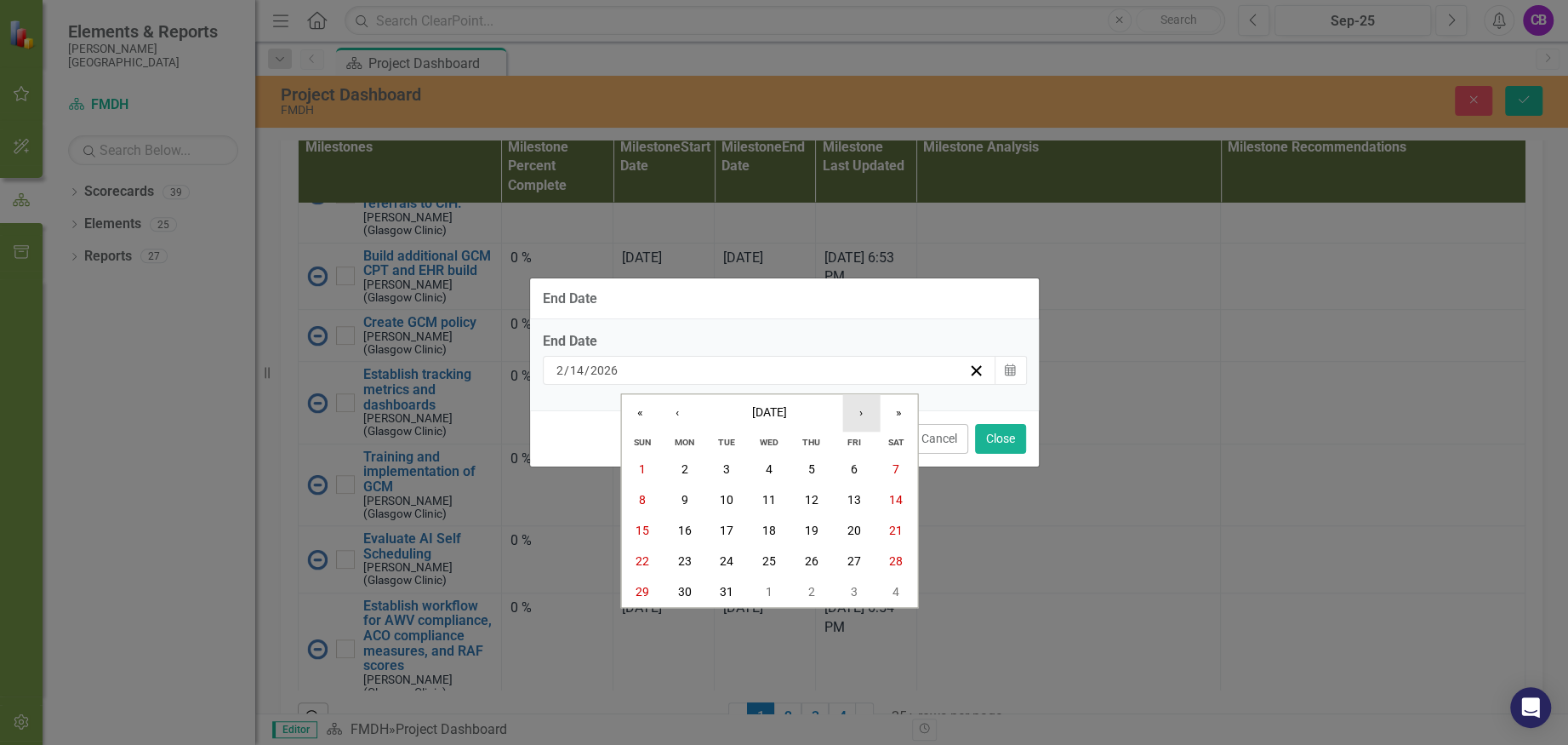
click at [857, 413] on button "›" at bounding box center [861, 413] width 38 height 38
click at [857, 417] on button "›" at bounding box center [861, 413] width 38 height 38
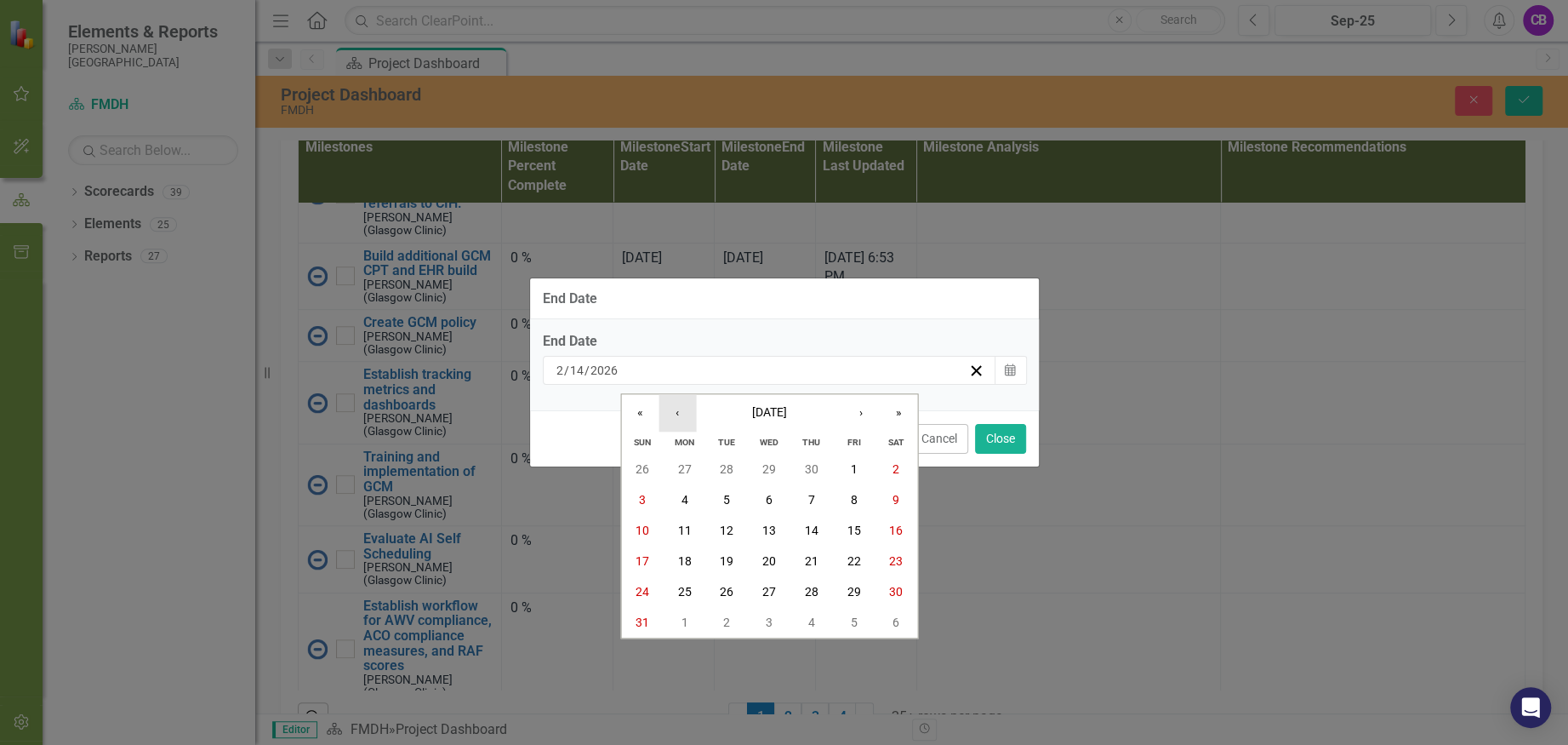
click at [681, 408] on button "‹" at bounding box center [677, 413] width 38 height 38
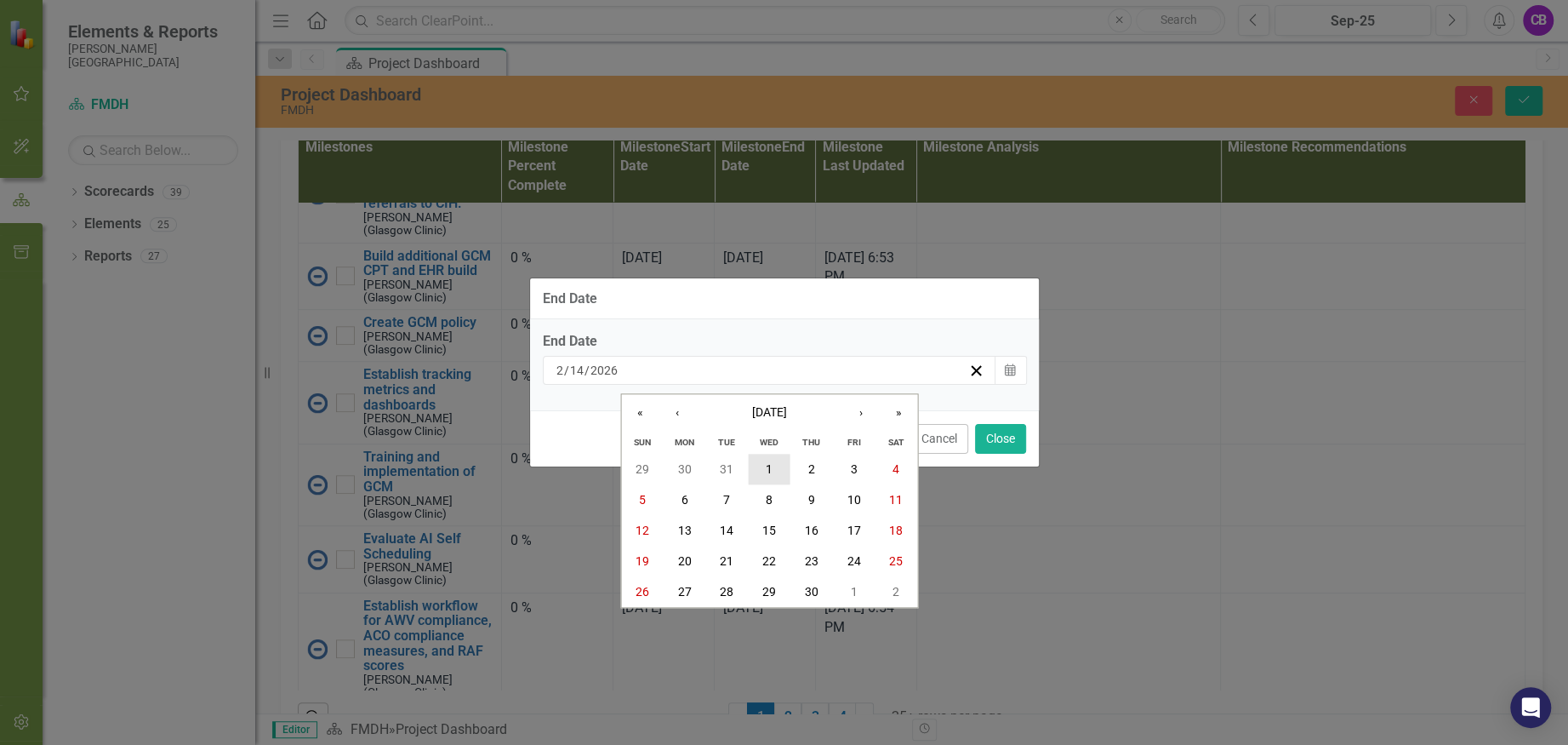
click at [776, 467] on button "1" at bounding box center [769, 469] width 43 height 31
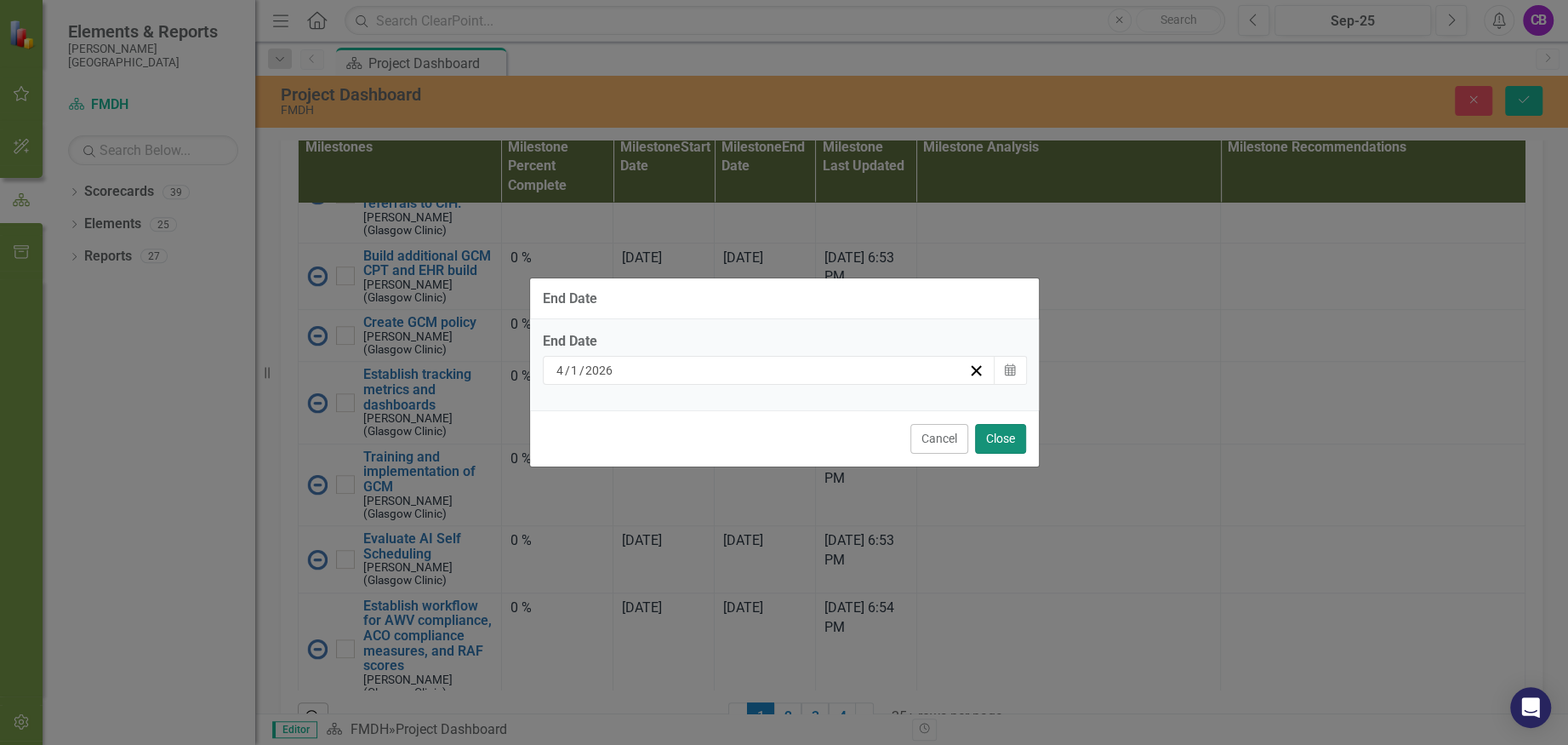
click at [988, 436] on button "Close" at bounding box center [1000, 439] width 51 height 30
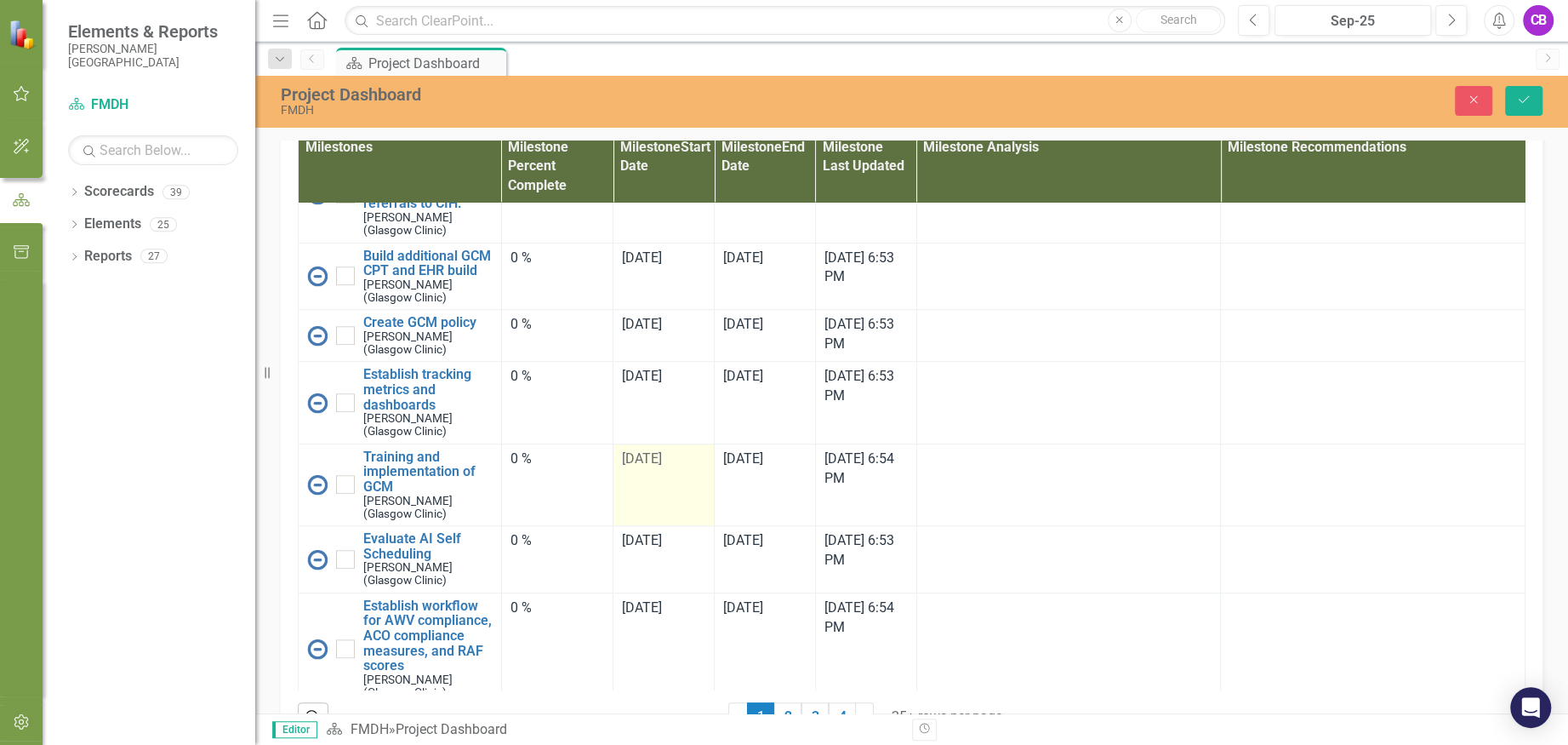
click at [663, 469] on div "[DATE]" at bounding box center [664, 459] width 84 height 20
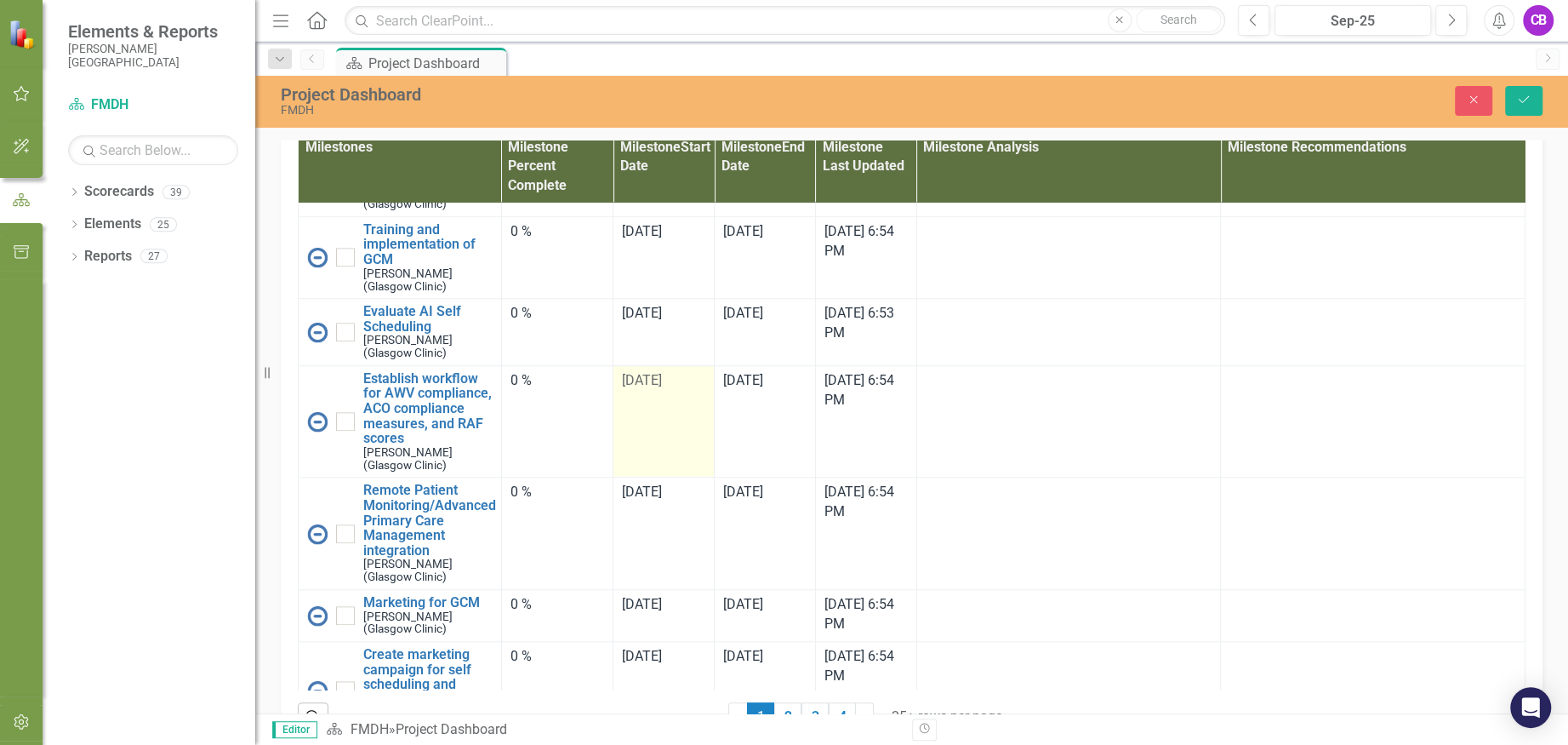
click at [661, 477] on td "[DATE]" at bounding box center [664, 421] width 102 height 113
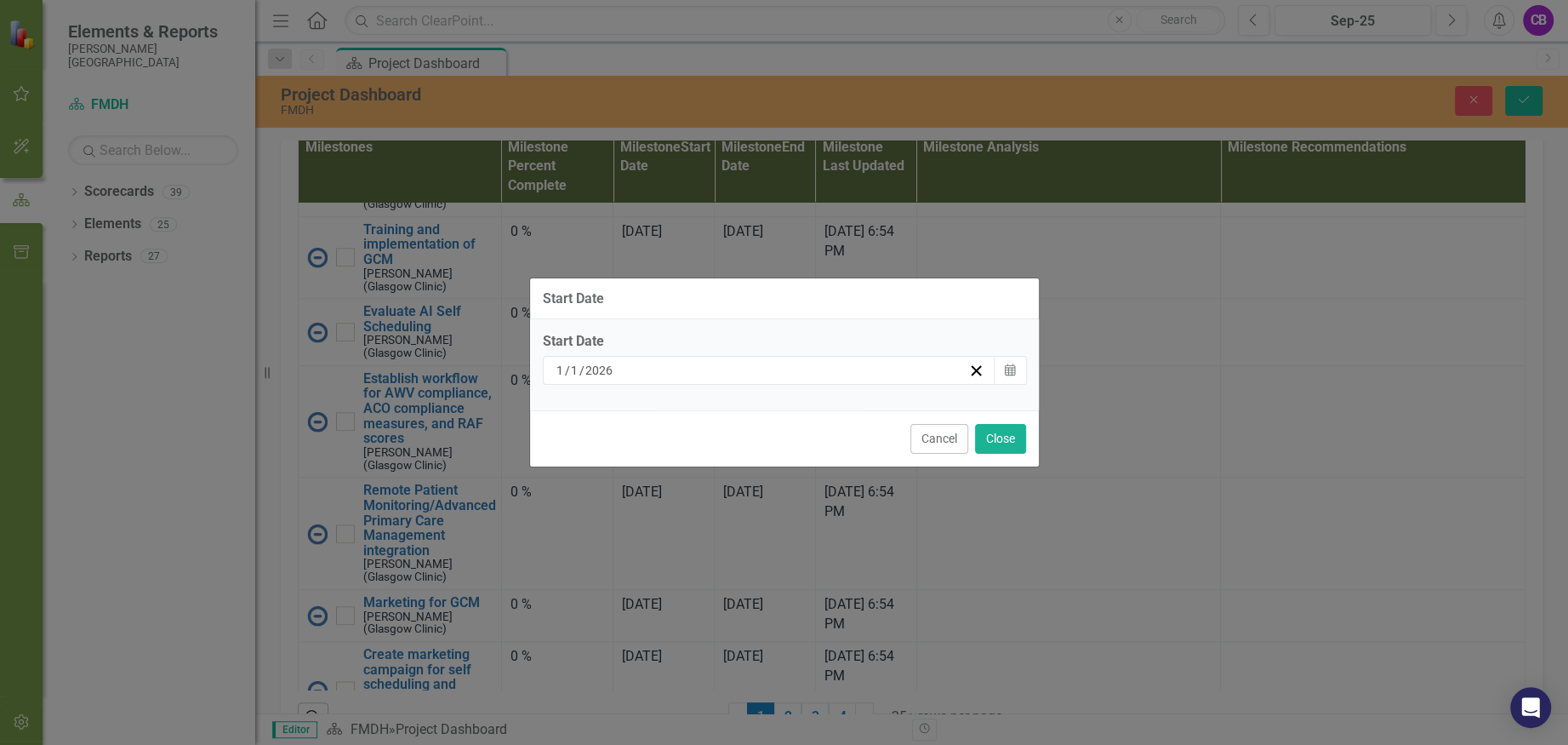
click at [915, 368] on div "[DATE]" at bounding box center [761, 370] width 415 height 17
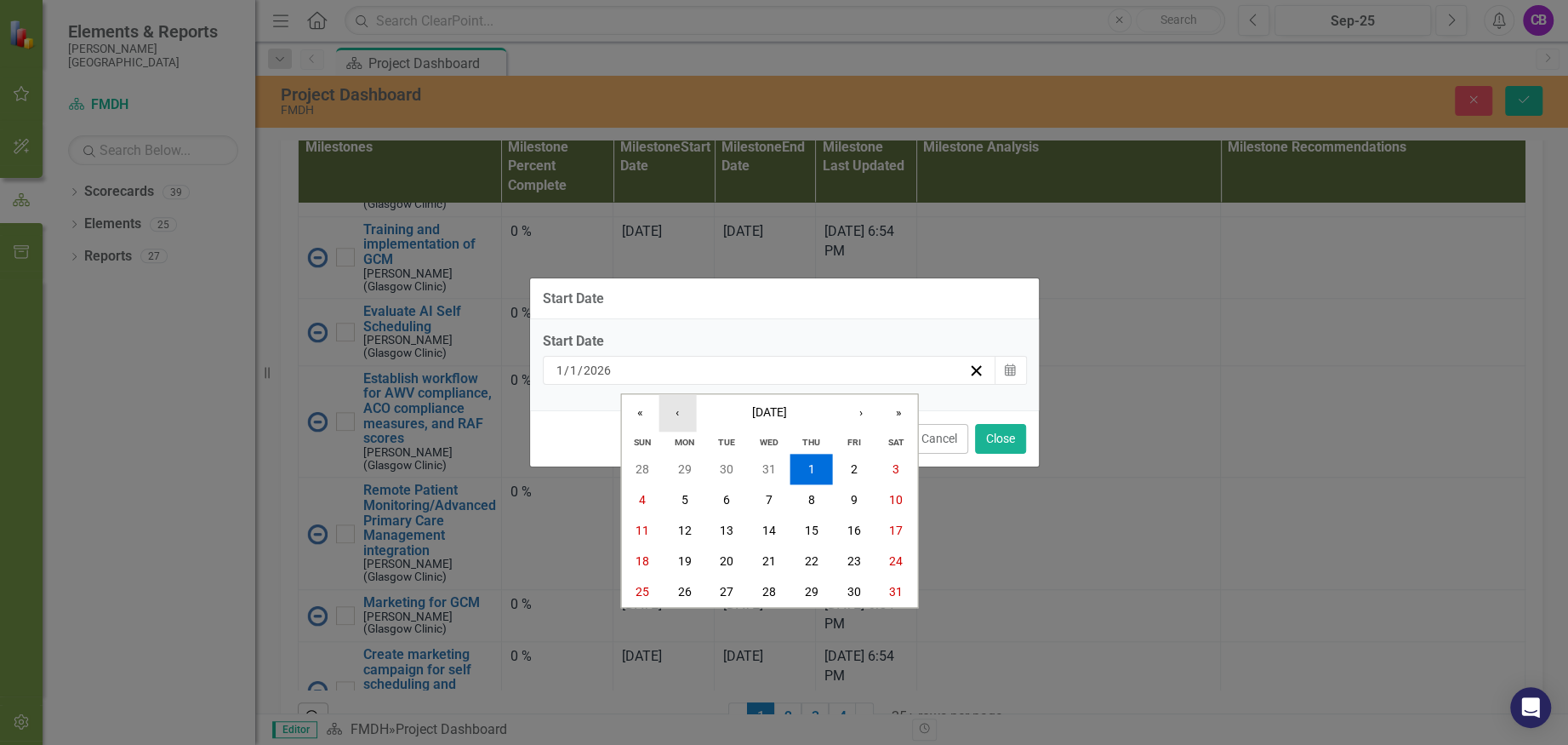
click at [674, 415] on button "‹" at bounding box center [677, 413] width 38 height 38
click at [688, 462] on button "1" at bounding box center [685, 469] width 43 height 31
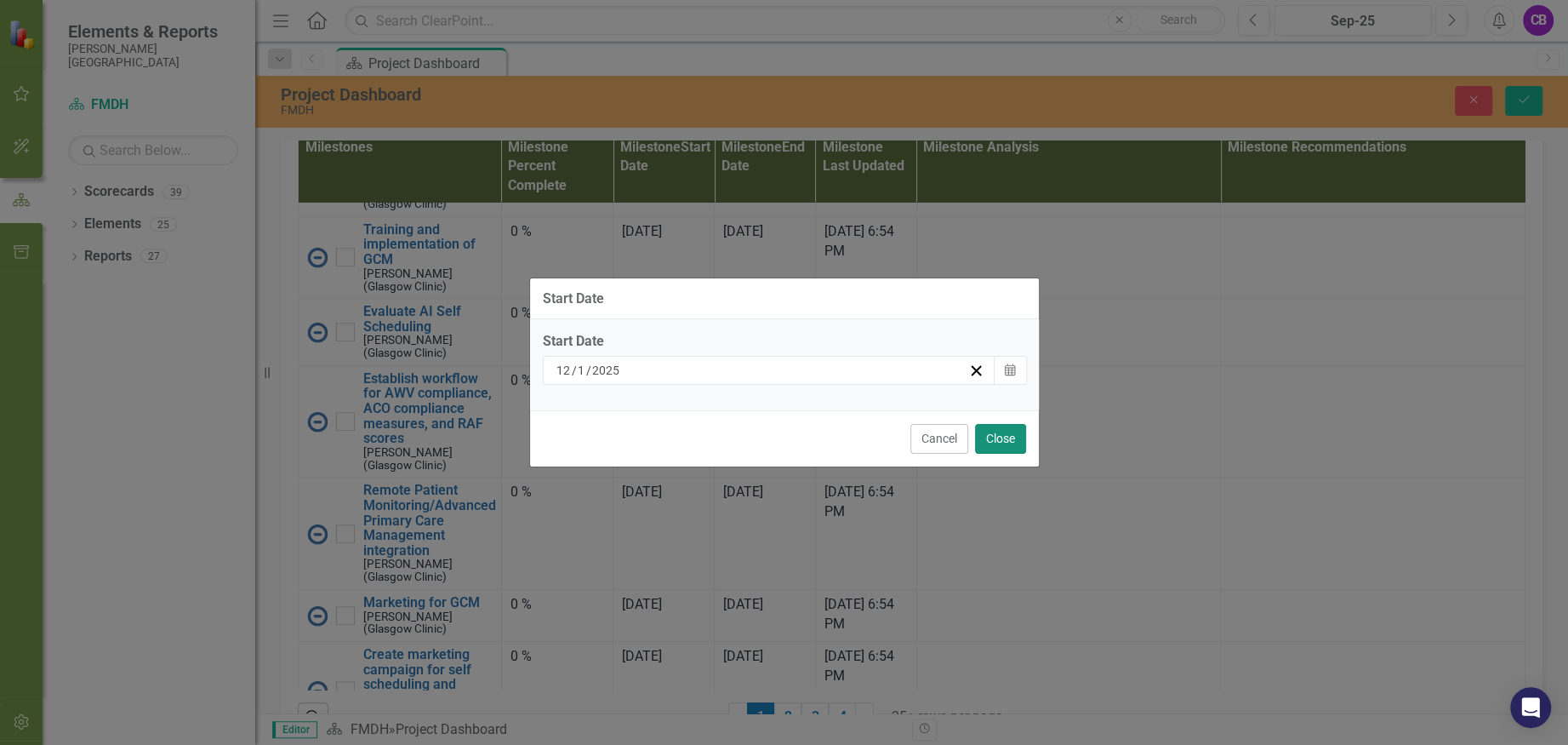
click at [1006, 436] on button "Close" at bounding box center [1000, 439] width 51 height 30
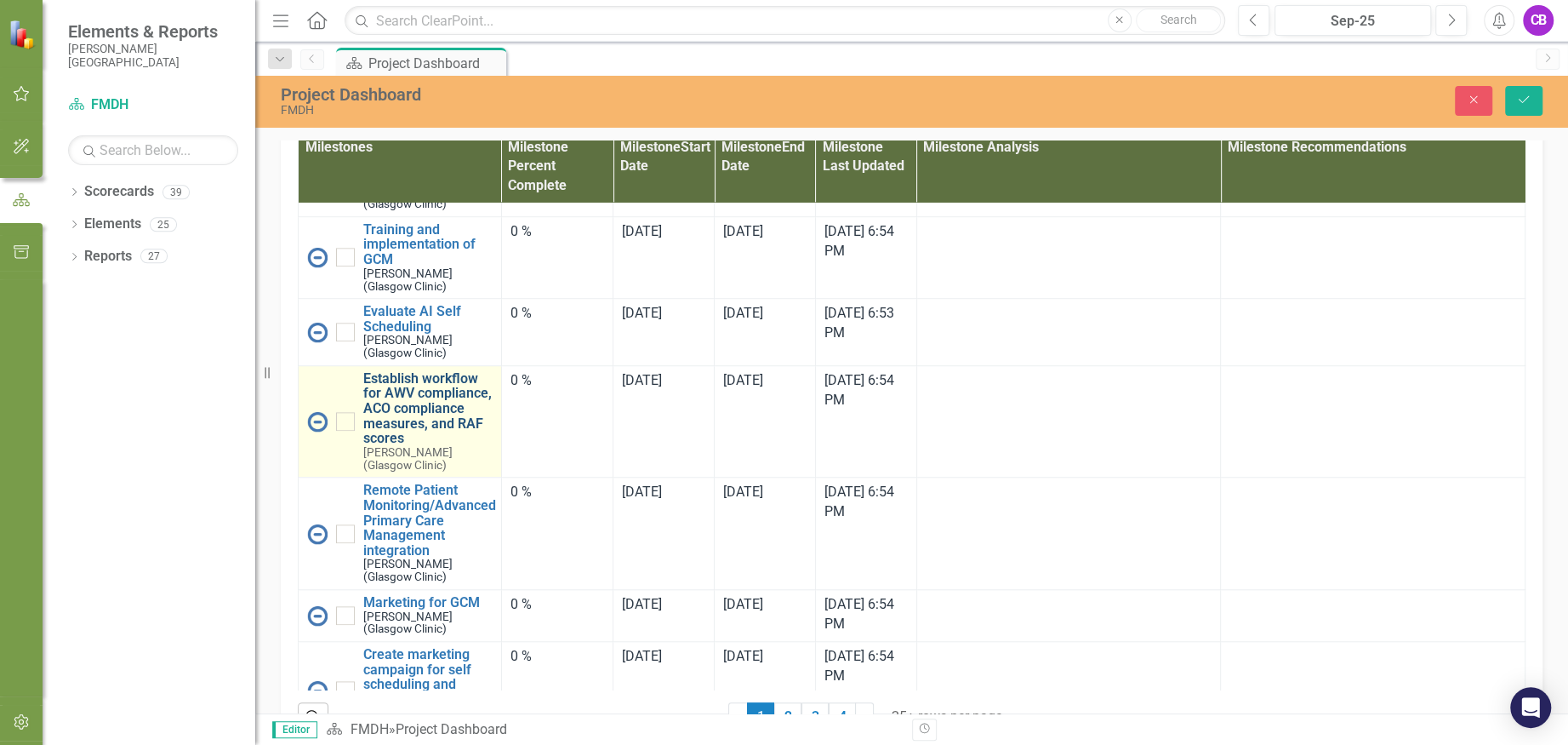
scroll to position [1134, 0]
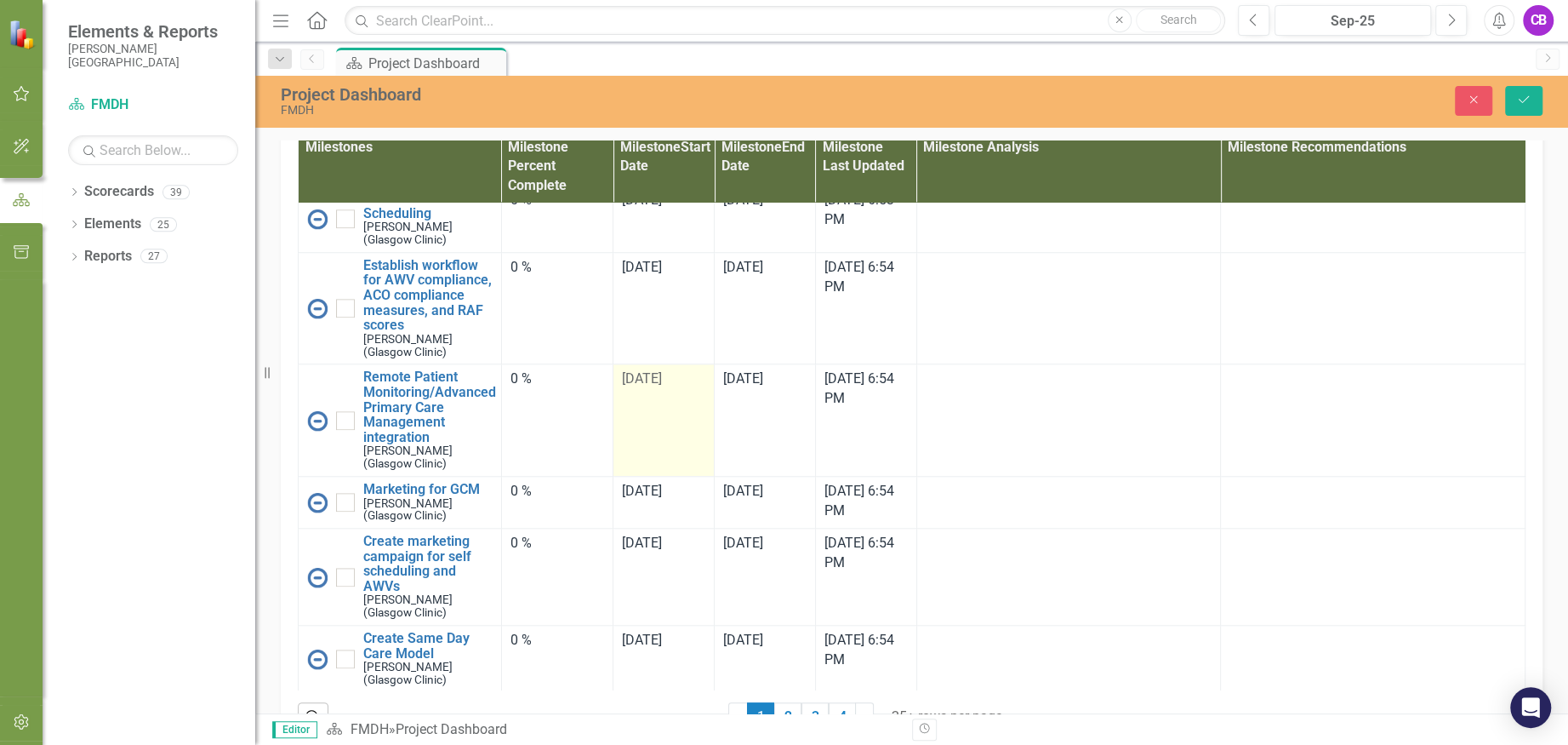
click at [658, 477] on td "[DATE]" at bounding box center [664, 420] width 102 height 113
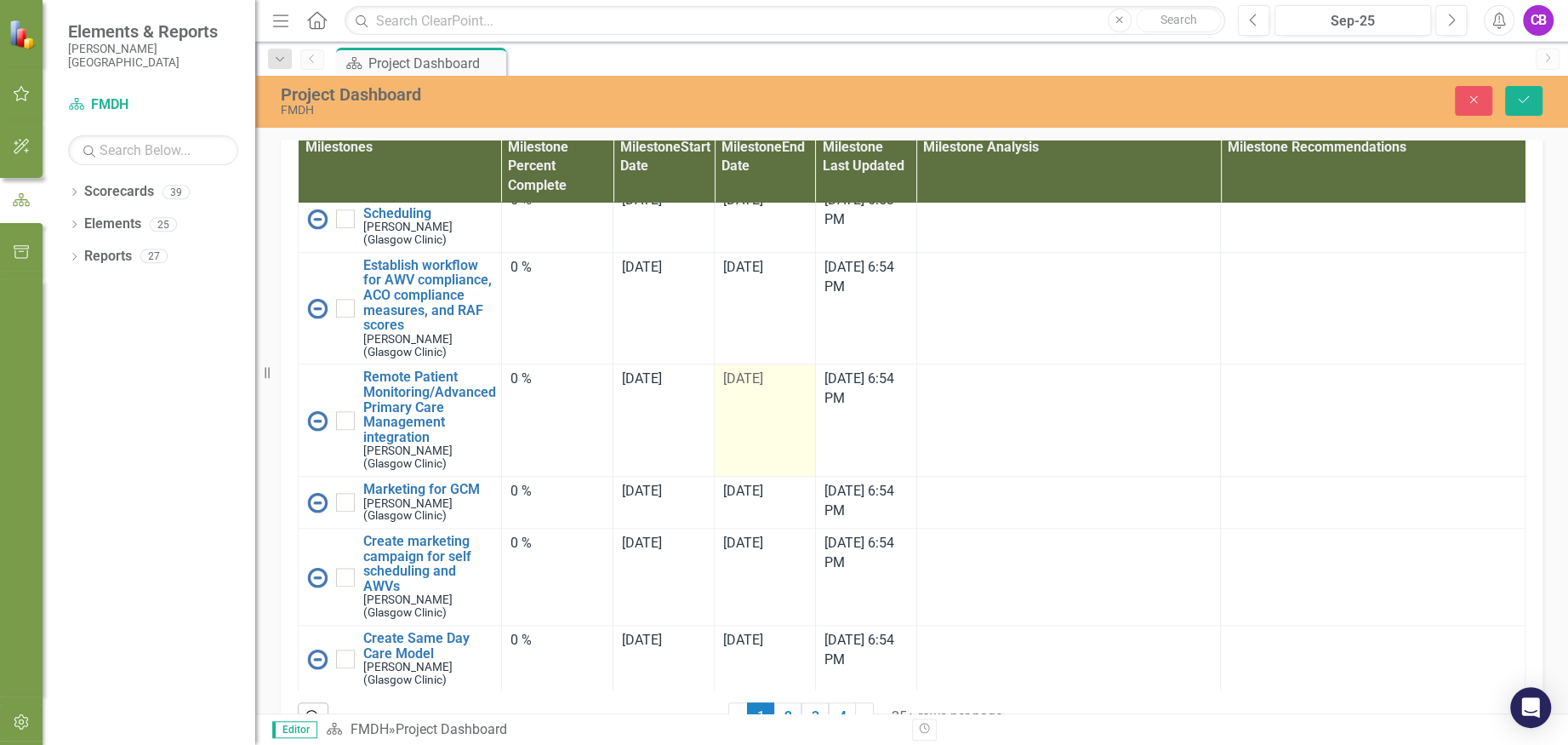
click at [751, 477] on td "[DATE]" at bounding box center [766, 420] width 102 height 113
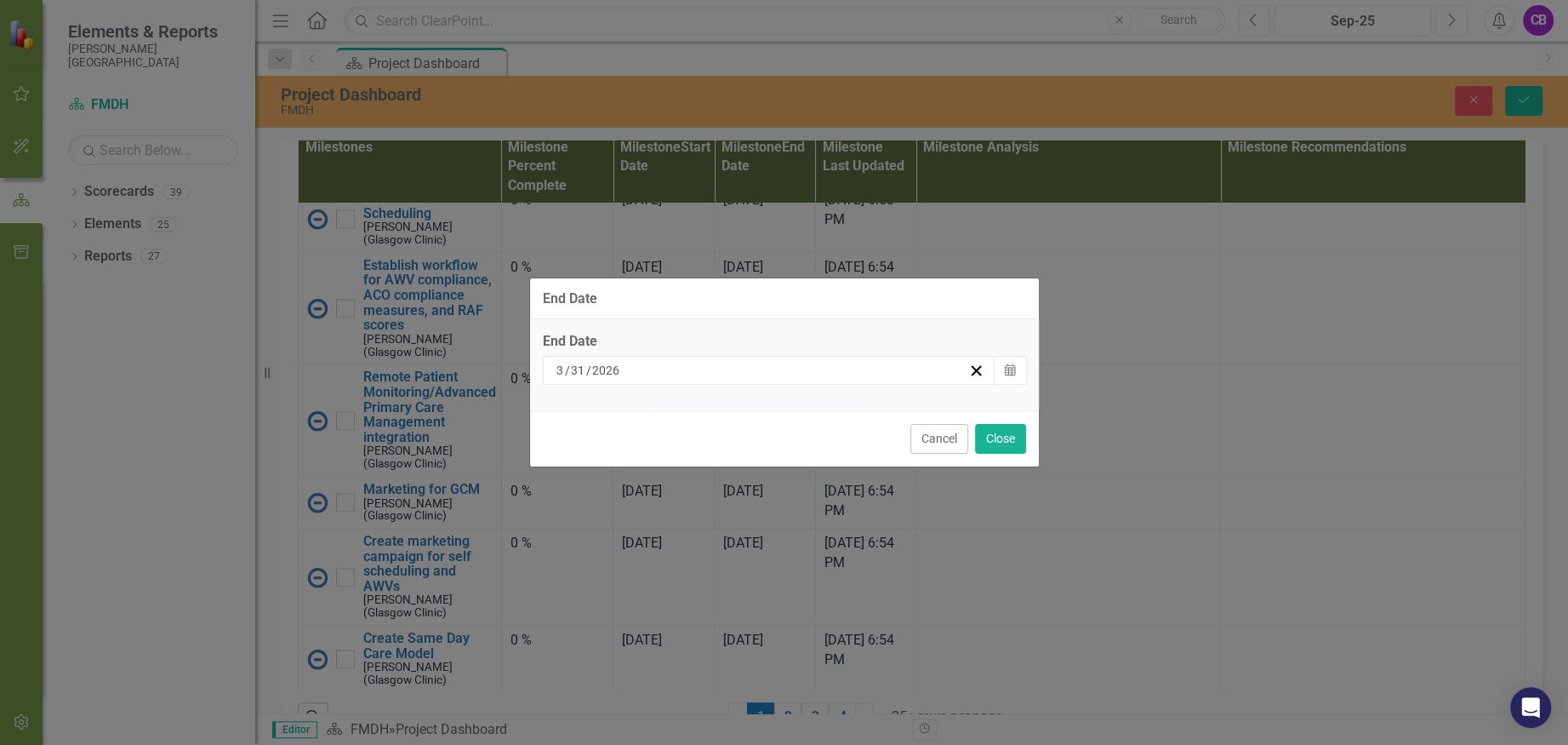
click at [908, 369] on div "[DATE]" at bounding box center [761, 370] width 415 height 17
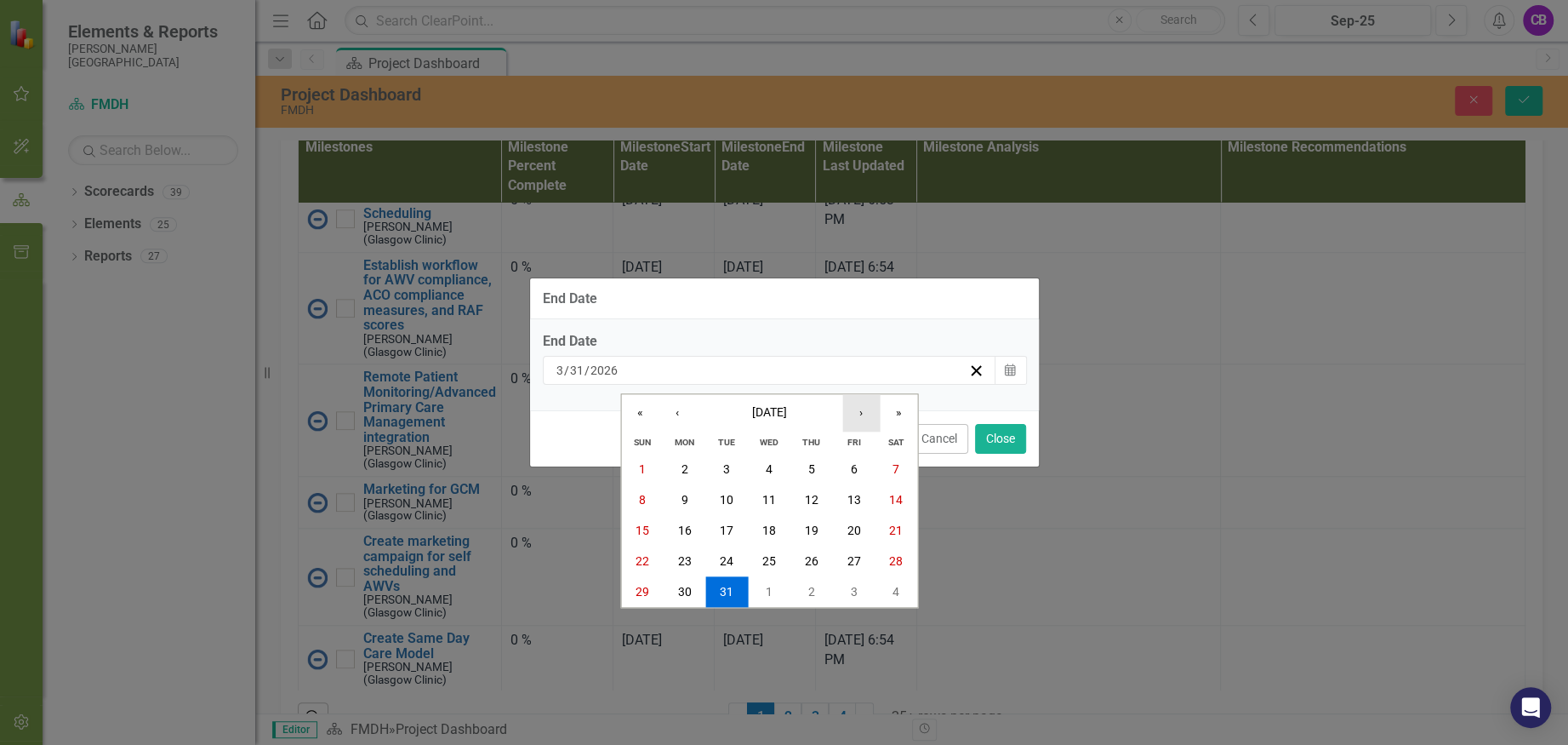
click at [867, 413] on button "›" at bounding box center [861, 413] width 38 height 38
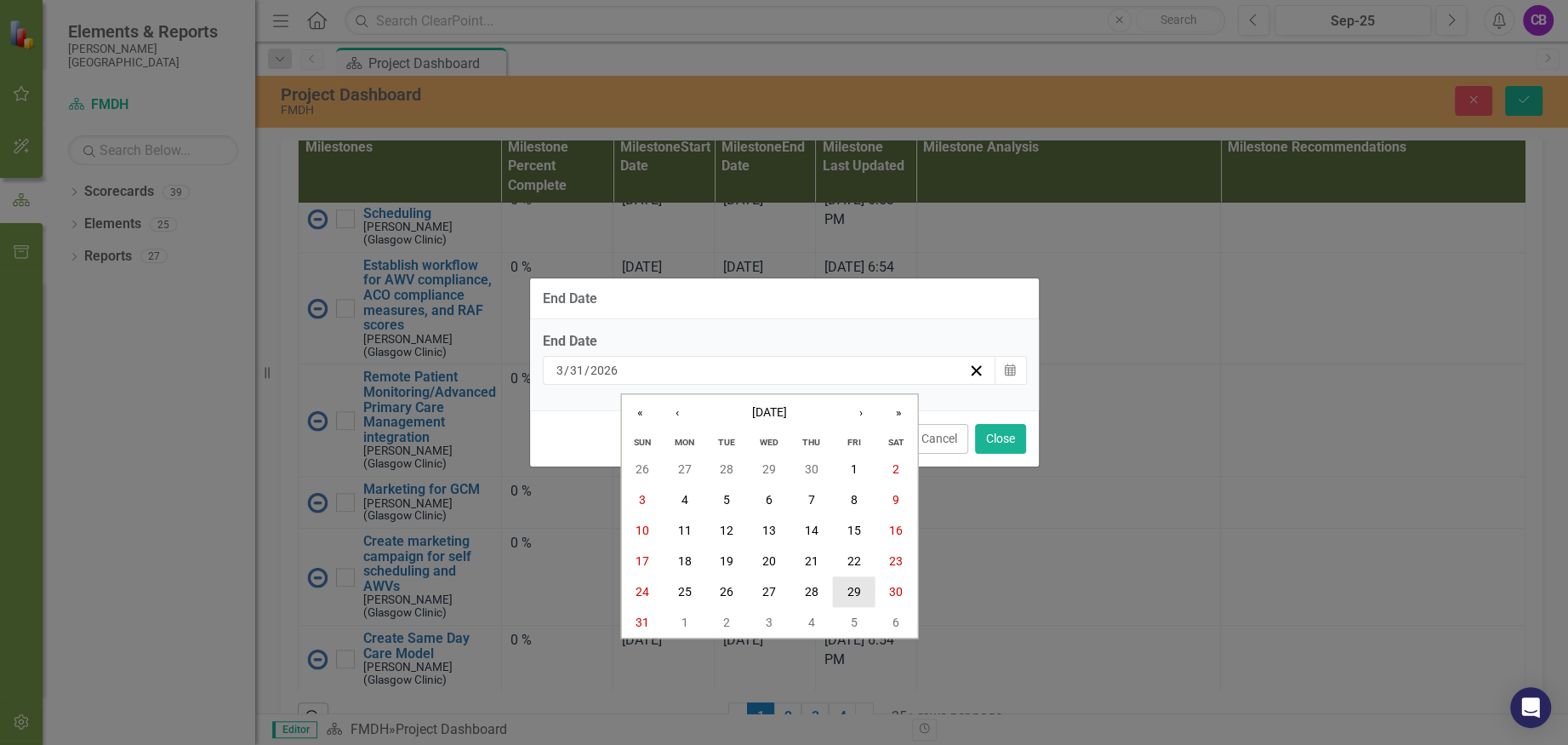
click at [857, 585] on abbr "29" at bounding box center [853, 592] width 14 height 14
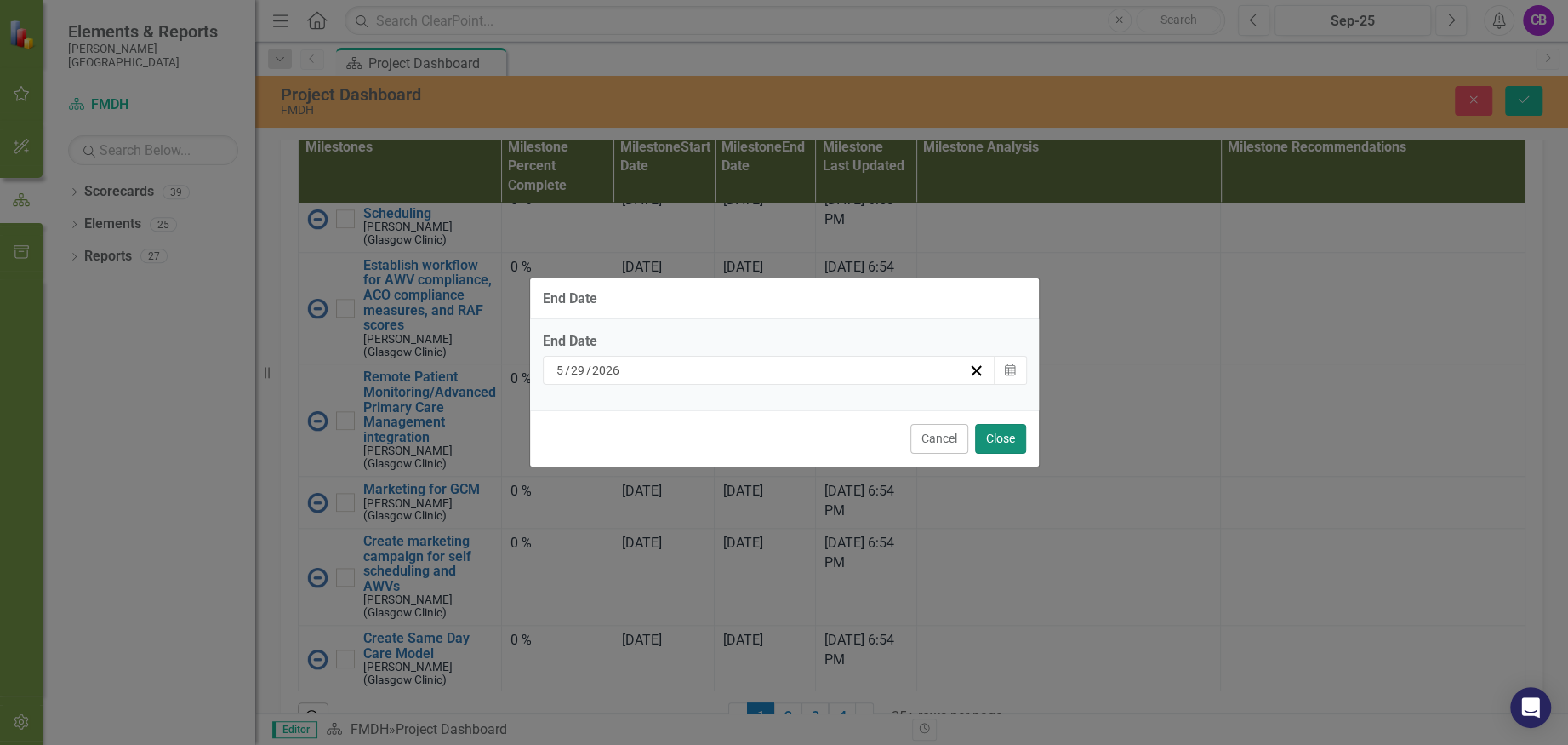
click at [983, 433] on button "Close" at bounding box center [1000, 439] width 51 height 30
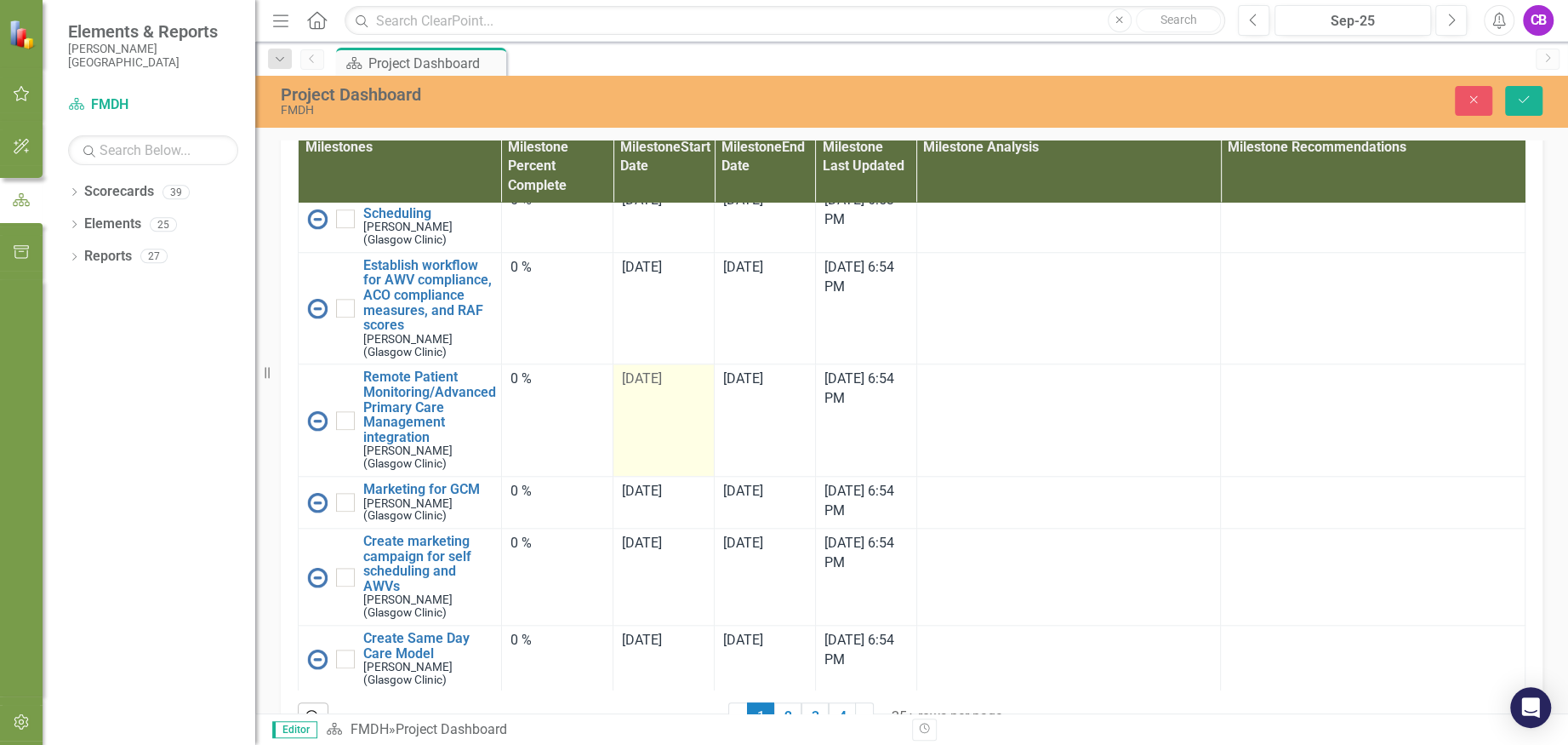
click at [676, 477] on td "[DATE]" at bounding box center [664, 420] width 102 height 113
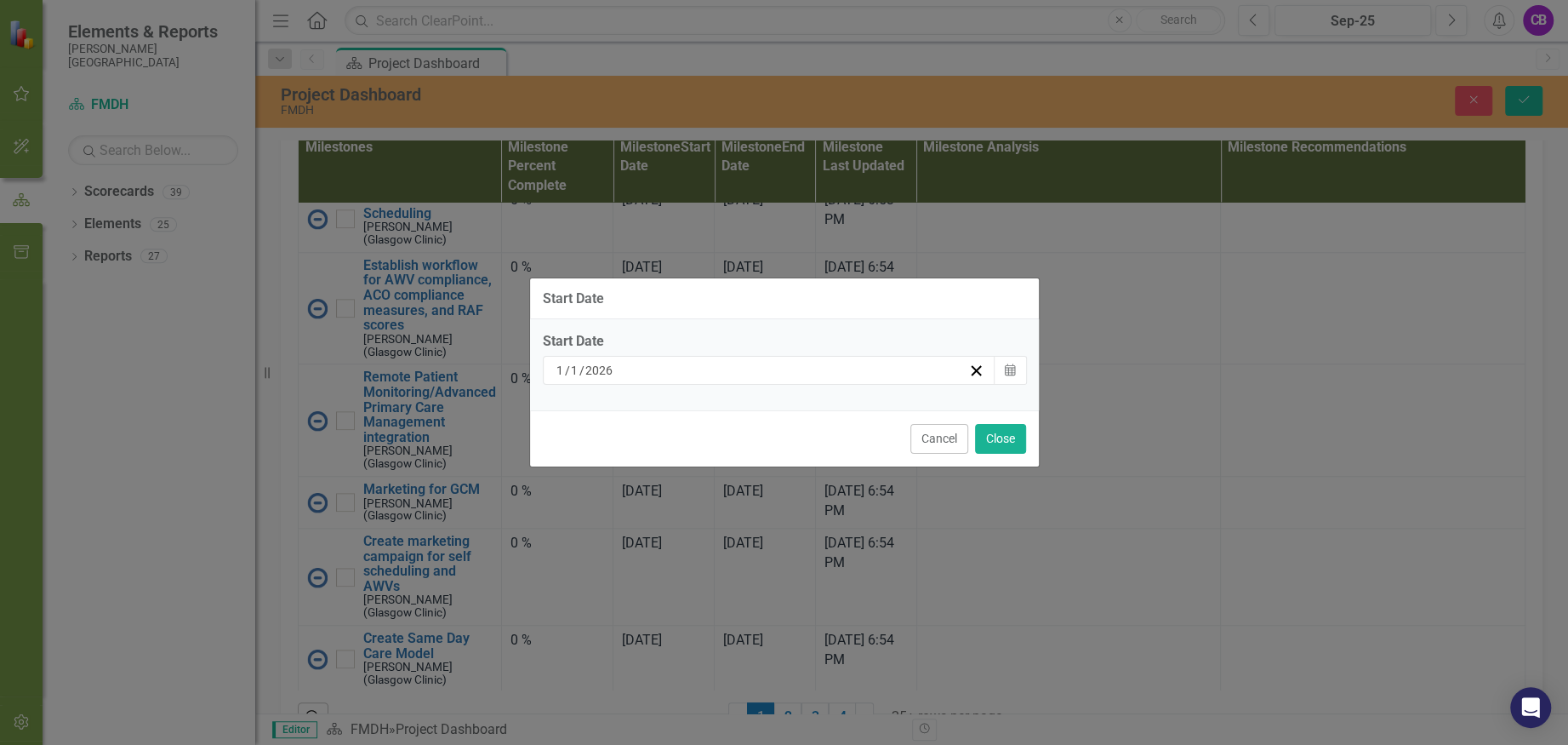
click at [670, 370] on div "[DATE]" at bounding box center [761, 370] width 415 height 17
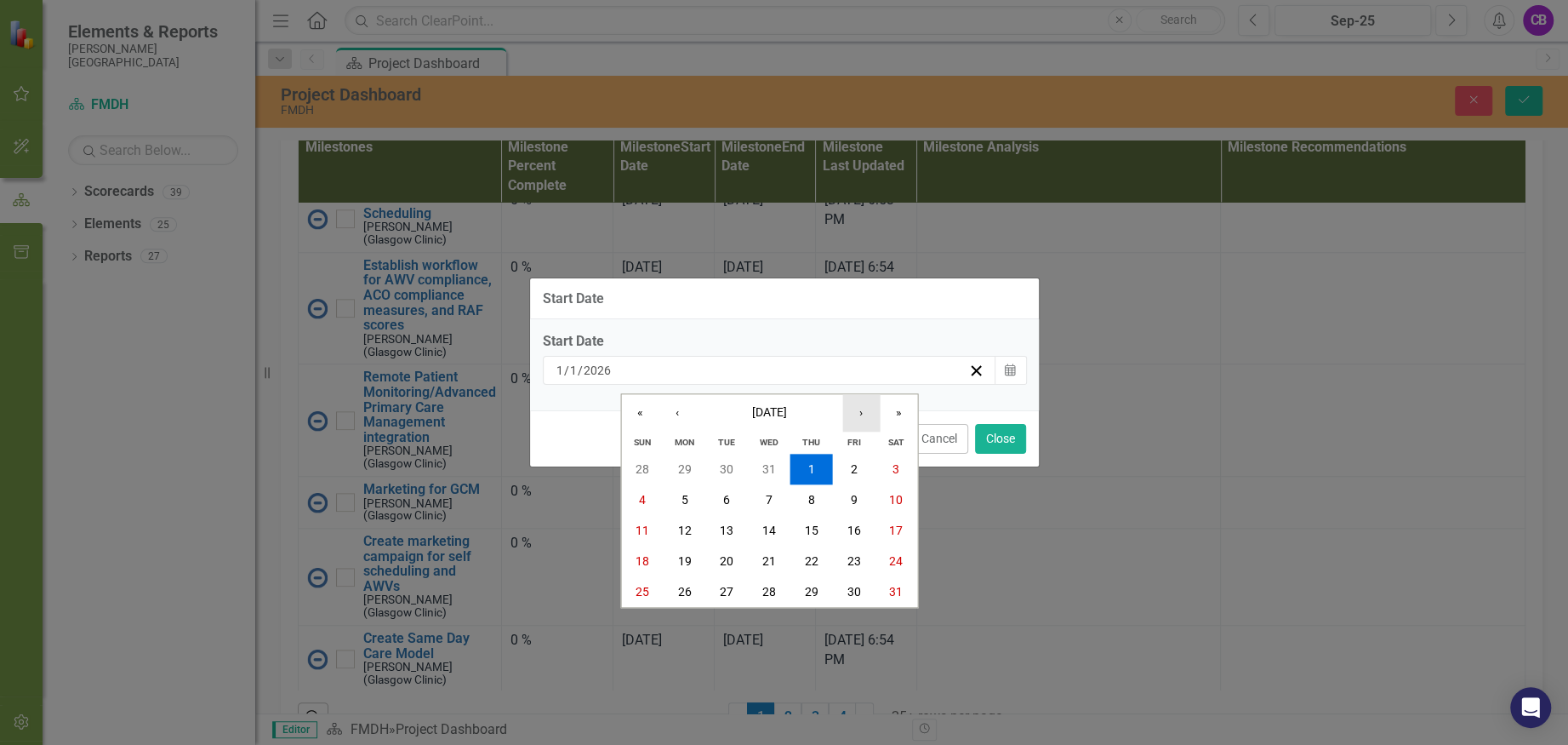
click at [850, 410] on button "›" at bounding box center [861, 413] width 38 height 38
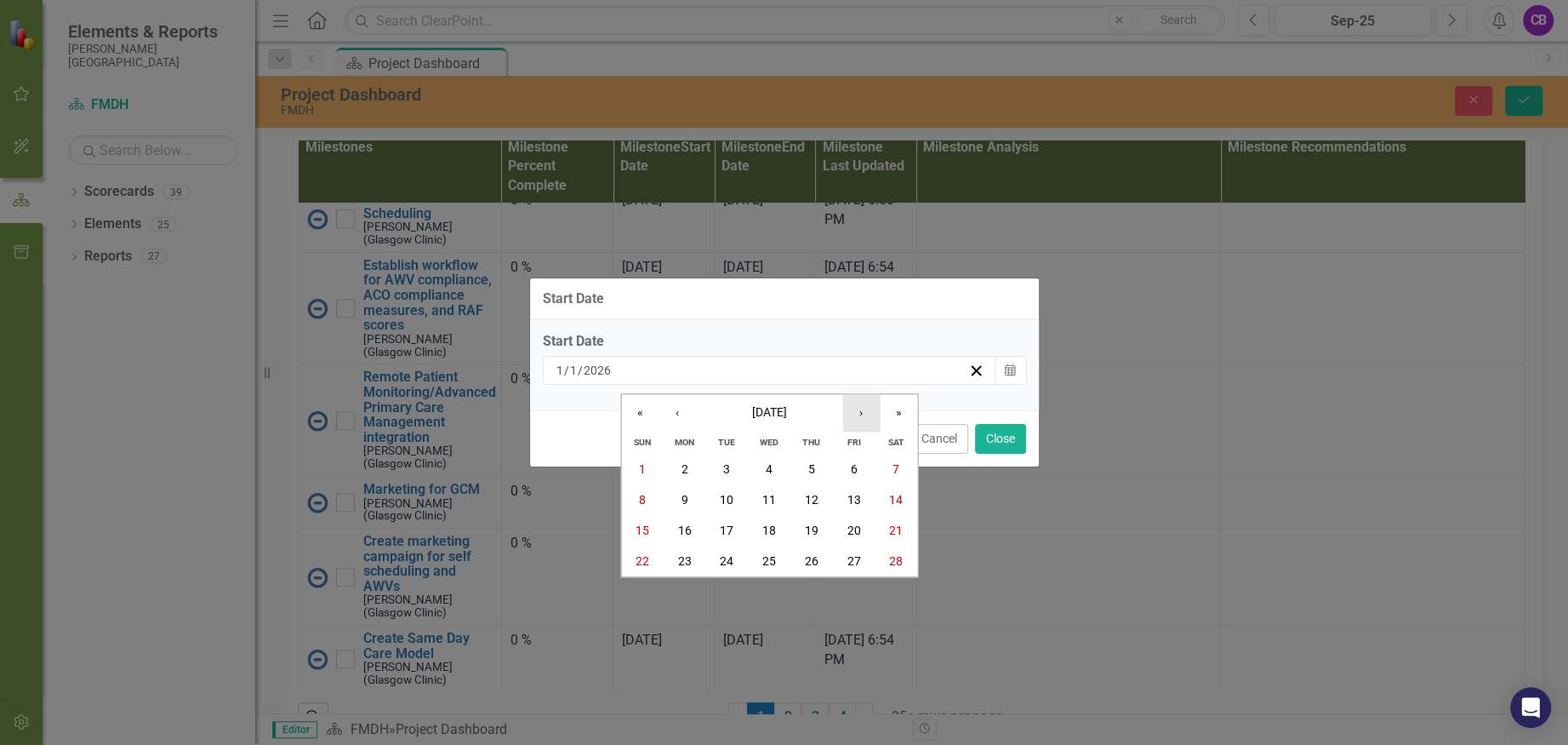
click at [850, 410] on button "›" at bounding box center [861, 413] width 38 height 38
click at [856, 413] on button "›" at bounding box center [861, 413] width 38 height 38
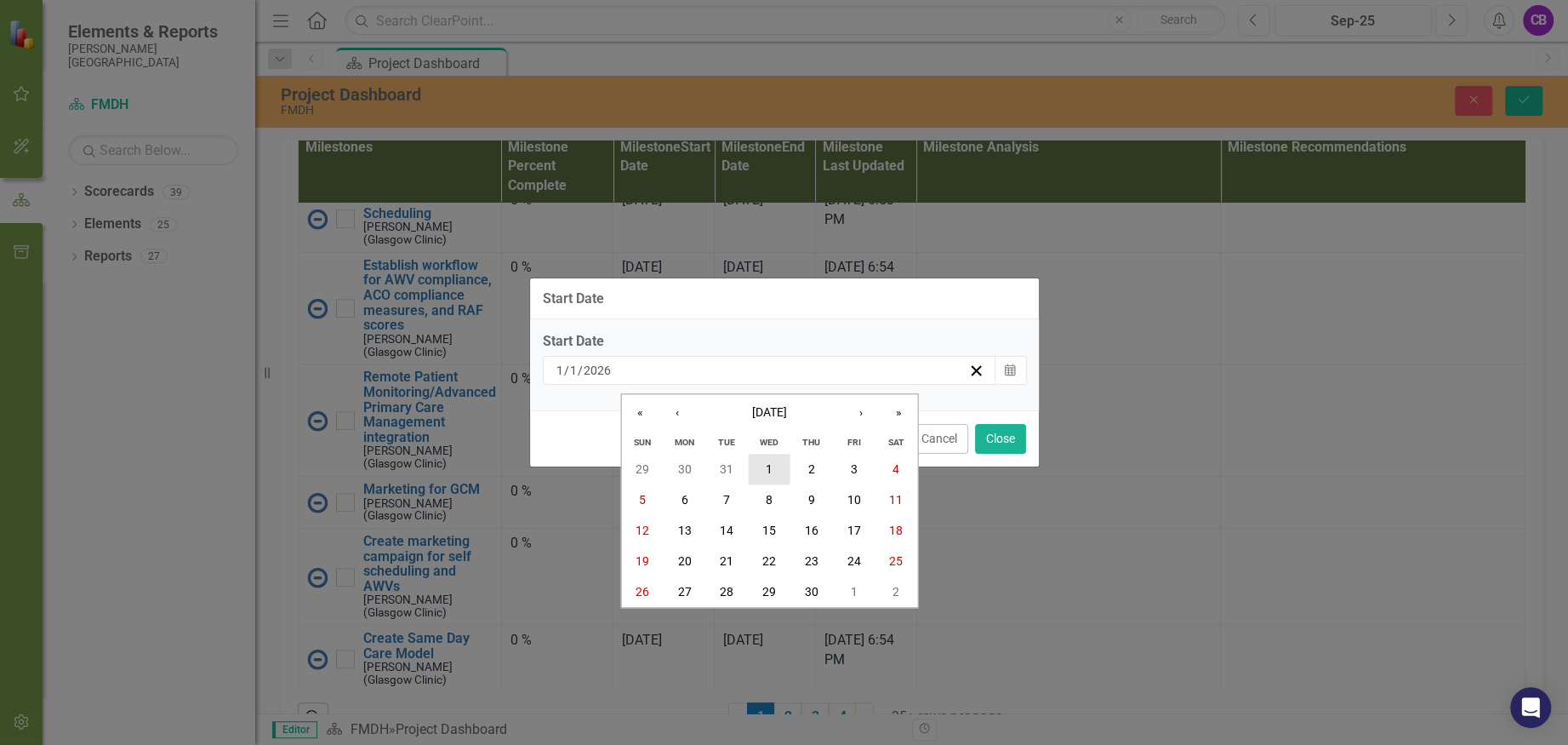
click at [760, 465] on button "1" at bounding box center [769, 469] width 43 height 31
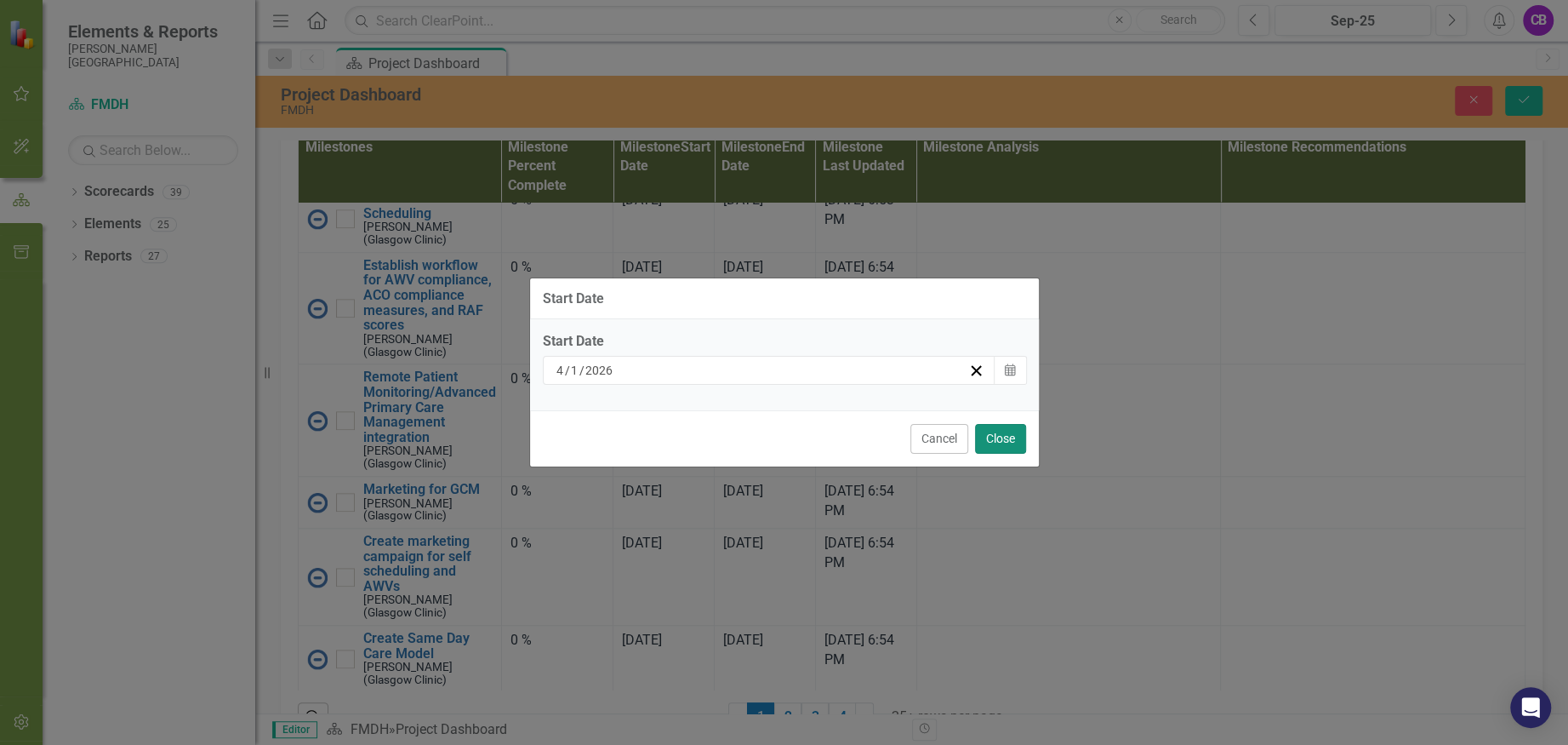
click at [987, 433] on button "Close" at bounding box center [1000, 439] width 51 height 30
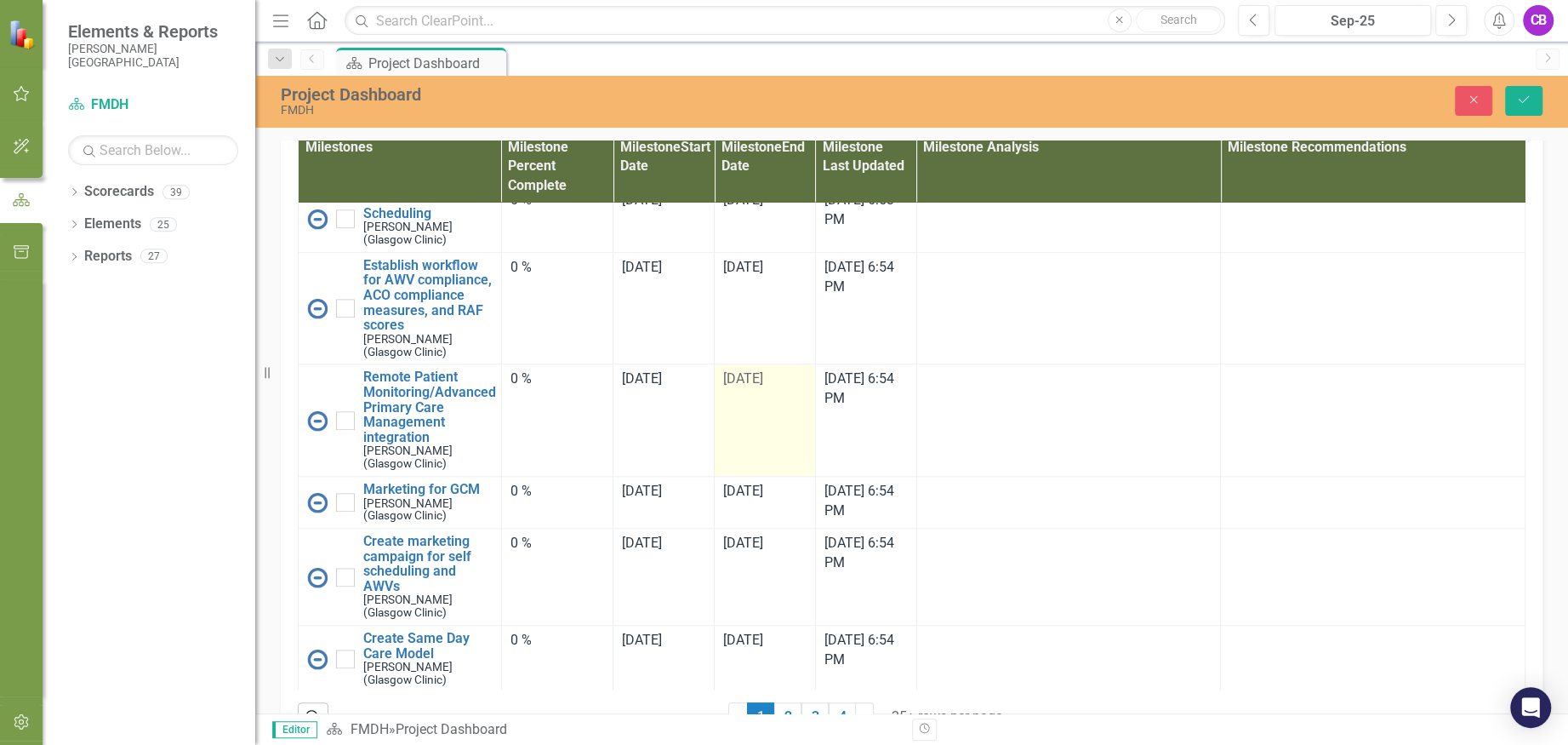
scroll to position [1362, 0]
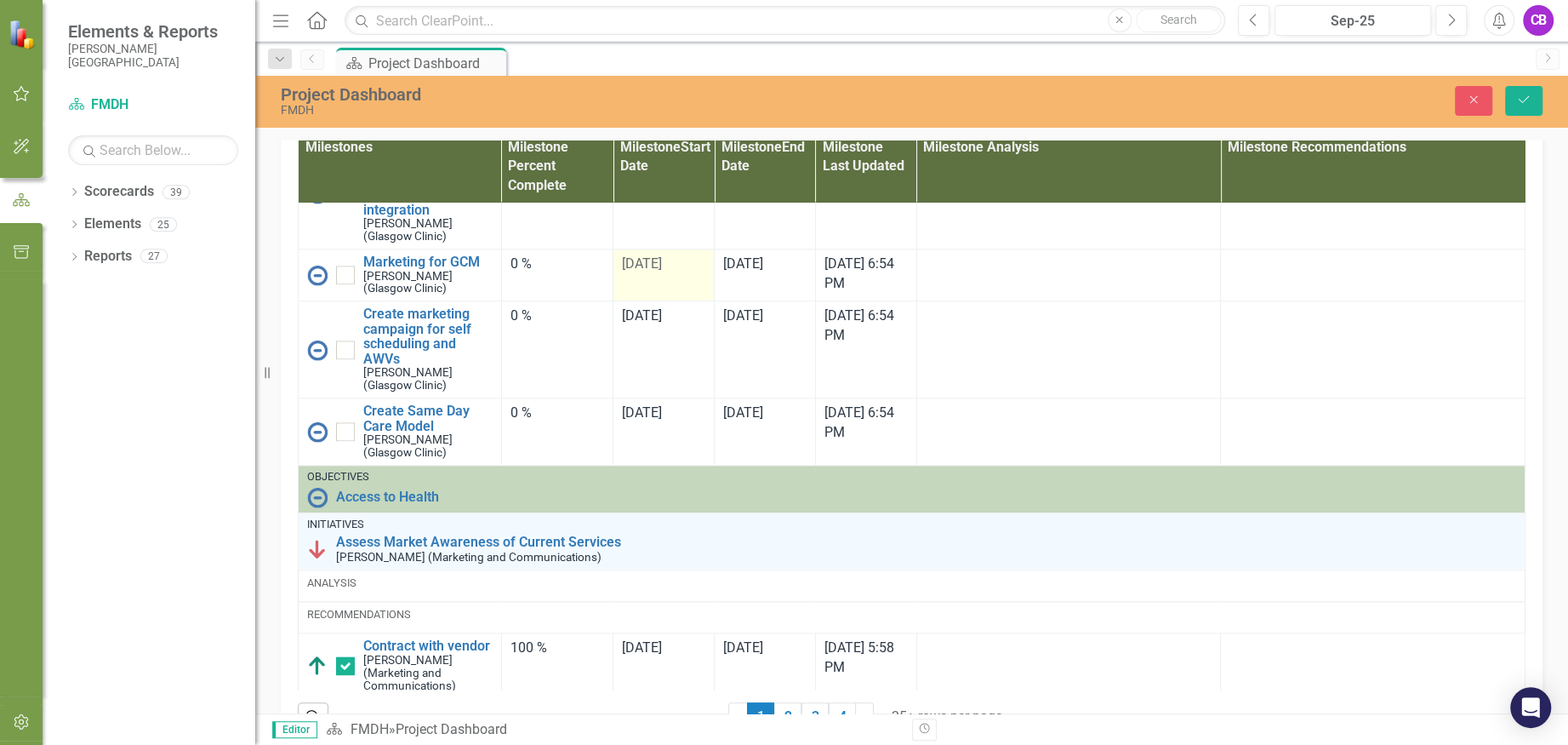
click at [666, 301] on td "[DATE]" at bounding box center [664, 275] width 102 height 52
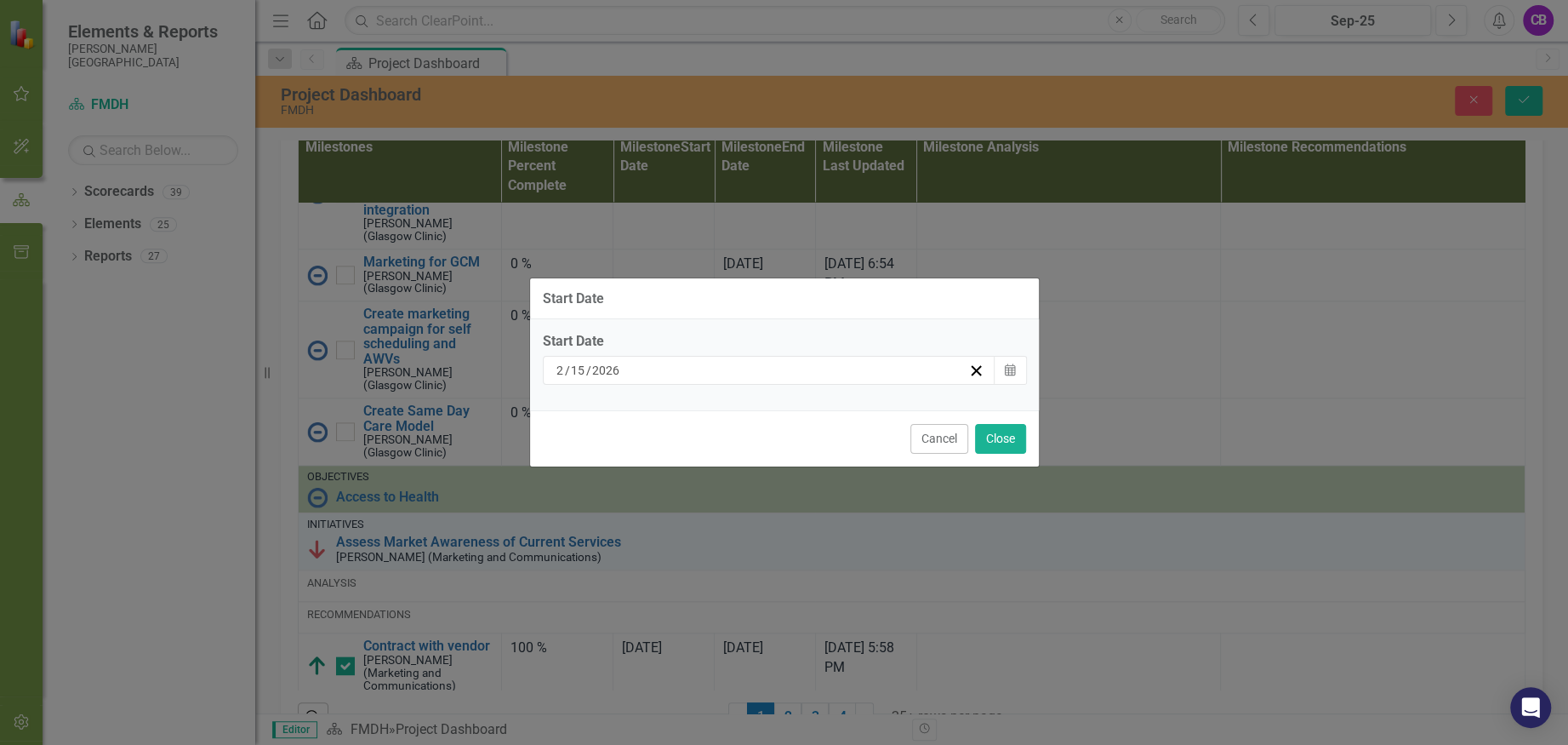
click at [790, 355] on span "Start Date [DATE] Calendar" at bounding box center [784, 358] width 483 height 53
click at [791, 366] on div "[DATE]" at bounding box center [761, 370] width 415 height 17
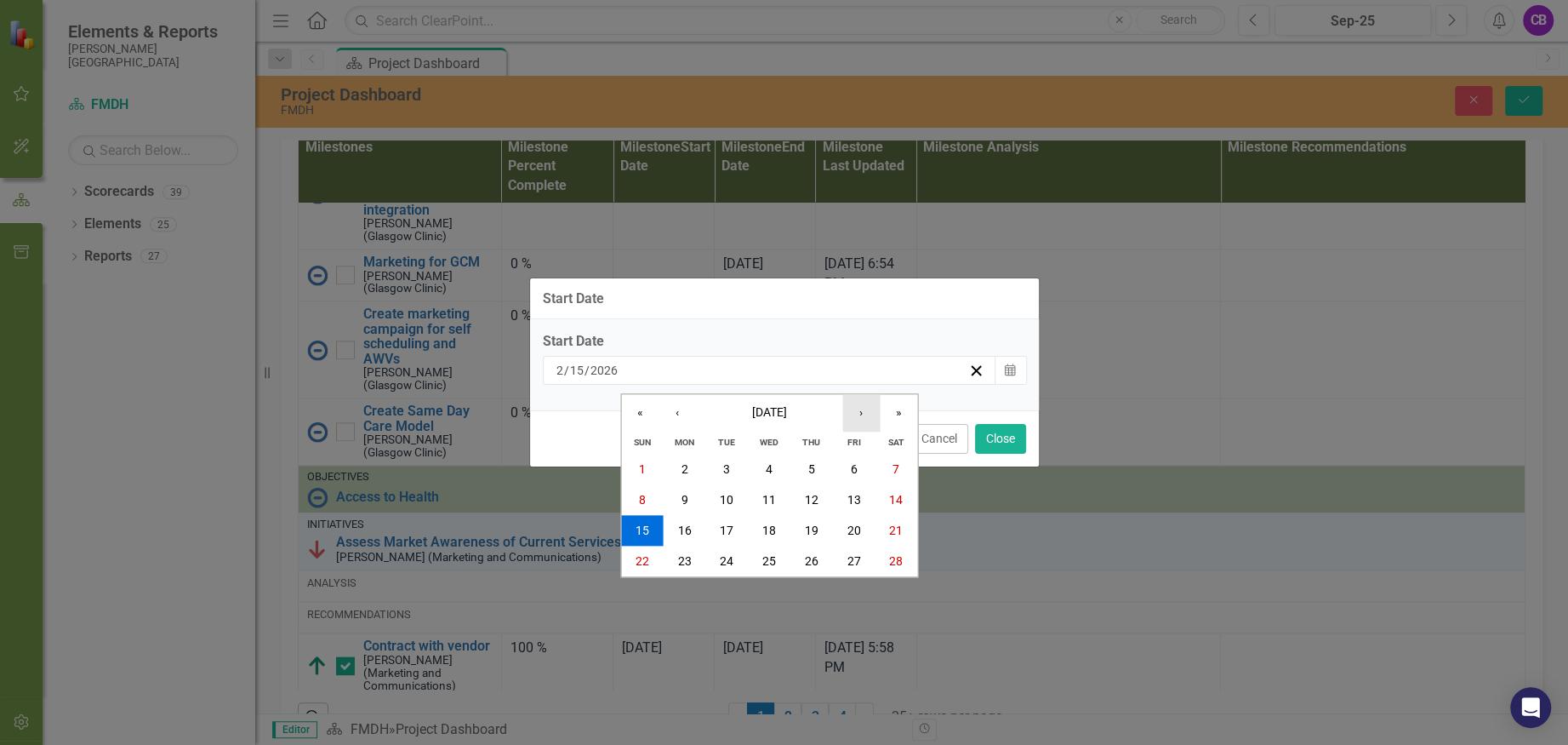
click at [867, 405] on button "›" at bounding box center [861, 413] width 38 height 38
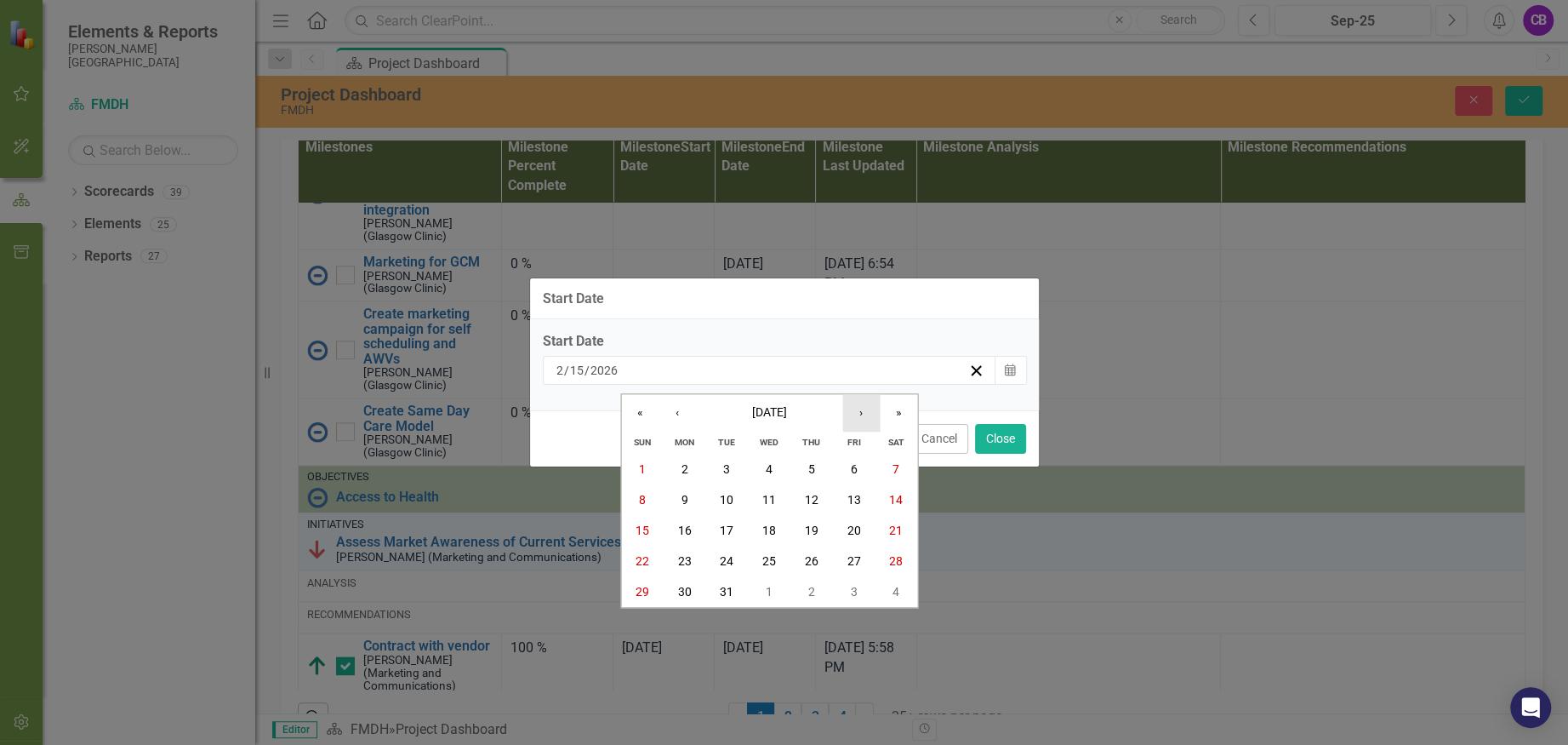
click at [867, 405] on button "›" at bounding box center [861, 413] width 38 height 38
click at [770, 465] on abbr "1" at bounding box center [769, 469] width 7 height 14
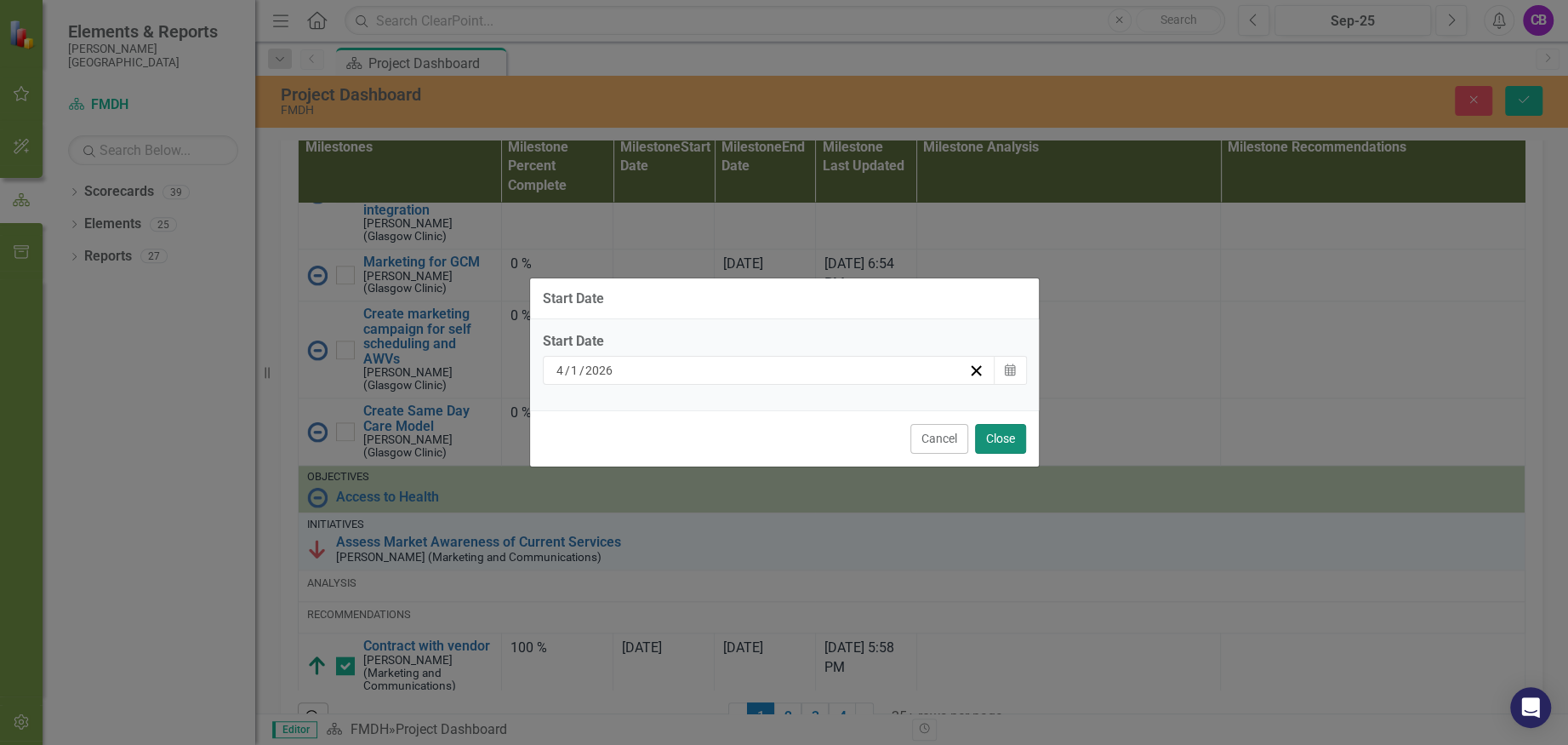
click at [1000, 438] on button "Close" at bounding box center [1000, 439] width 51 height 30
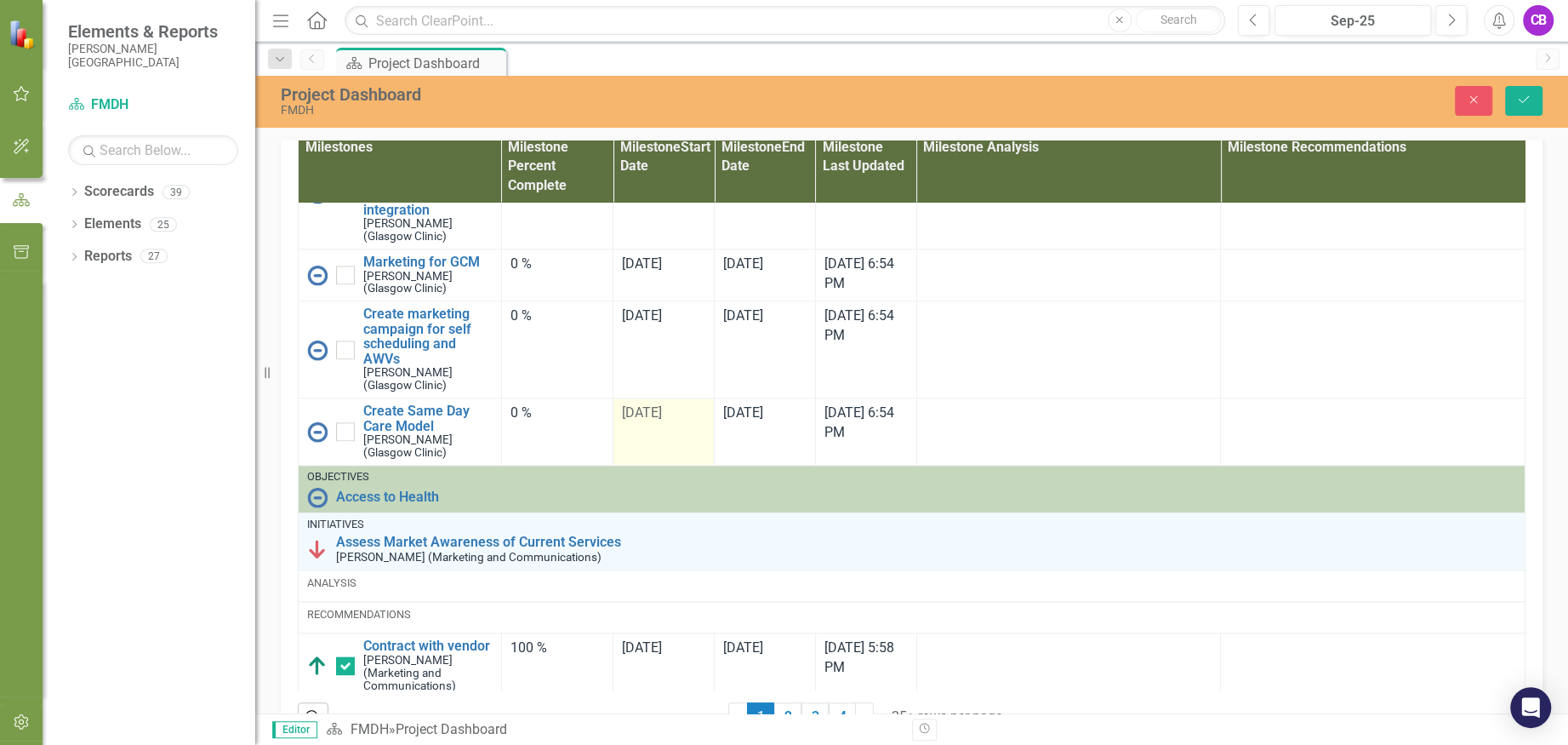
click at [641, 424] on div "[DATE]" at bounding box center [664, 413] width 84 height 21
click at [640, 424] on div "[DATE]" at bounding box center [664, 413] width 84 height 21
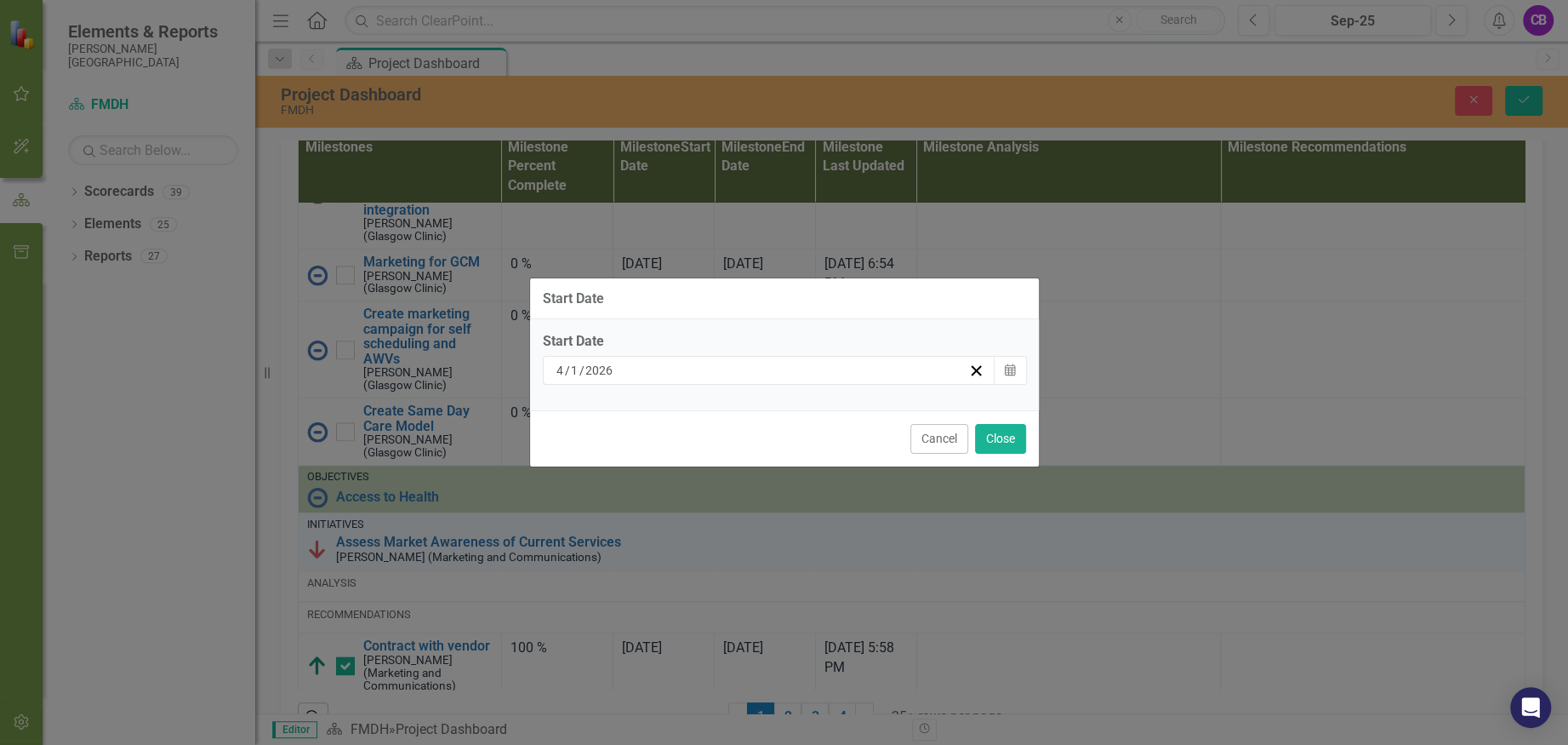
click at [790, 361] on div "[DATE]" at bounding box center [770, 370] width 454 height 29
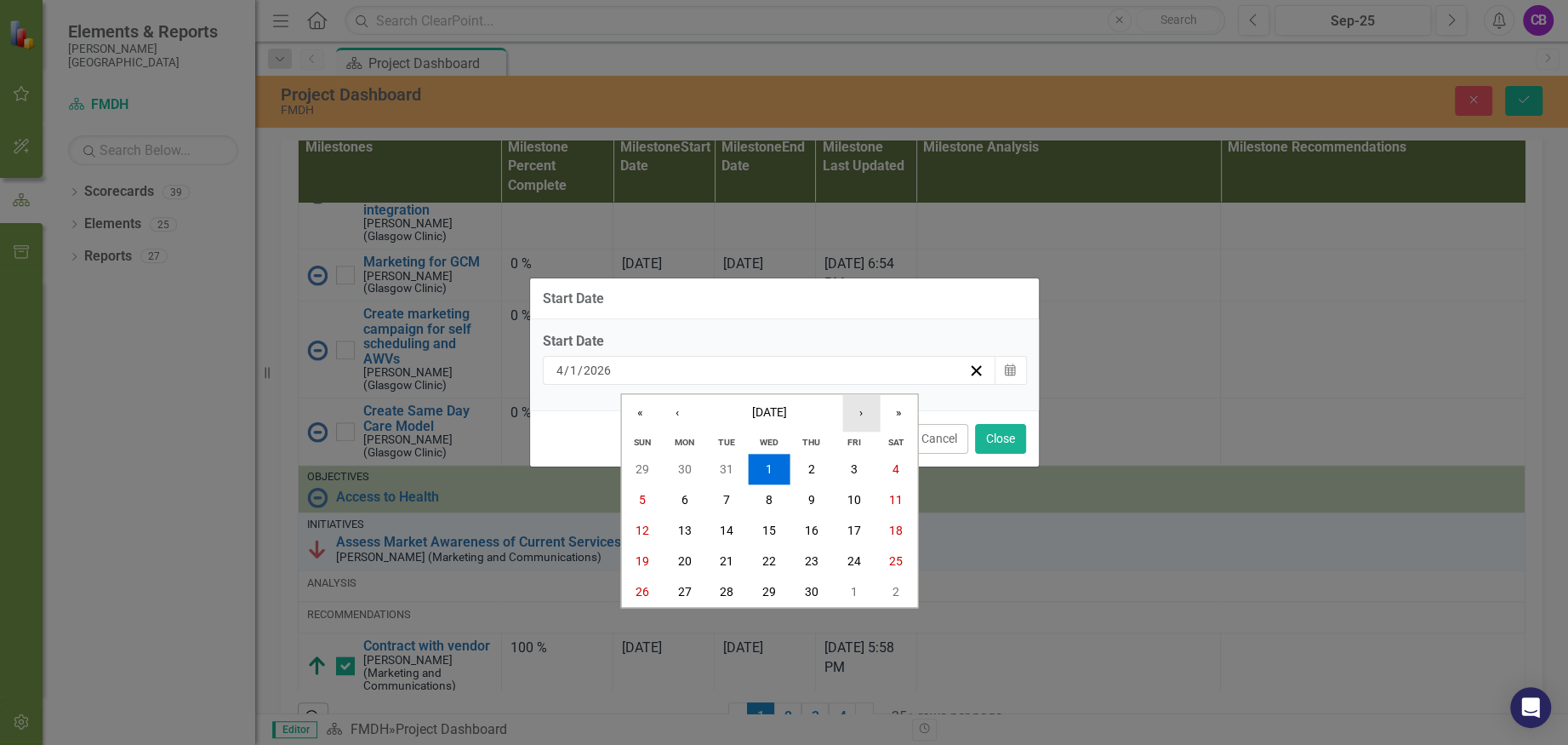
click at [862, 414] on button "›" at bounding box center [861, 413] width 38 height 38
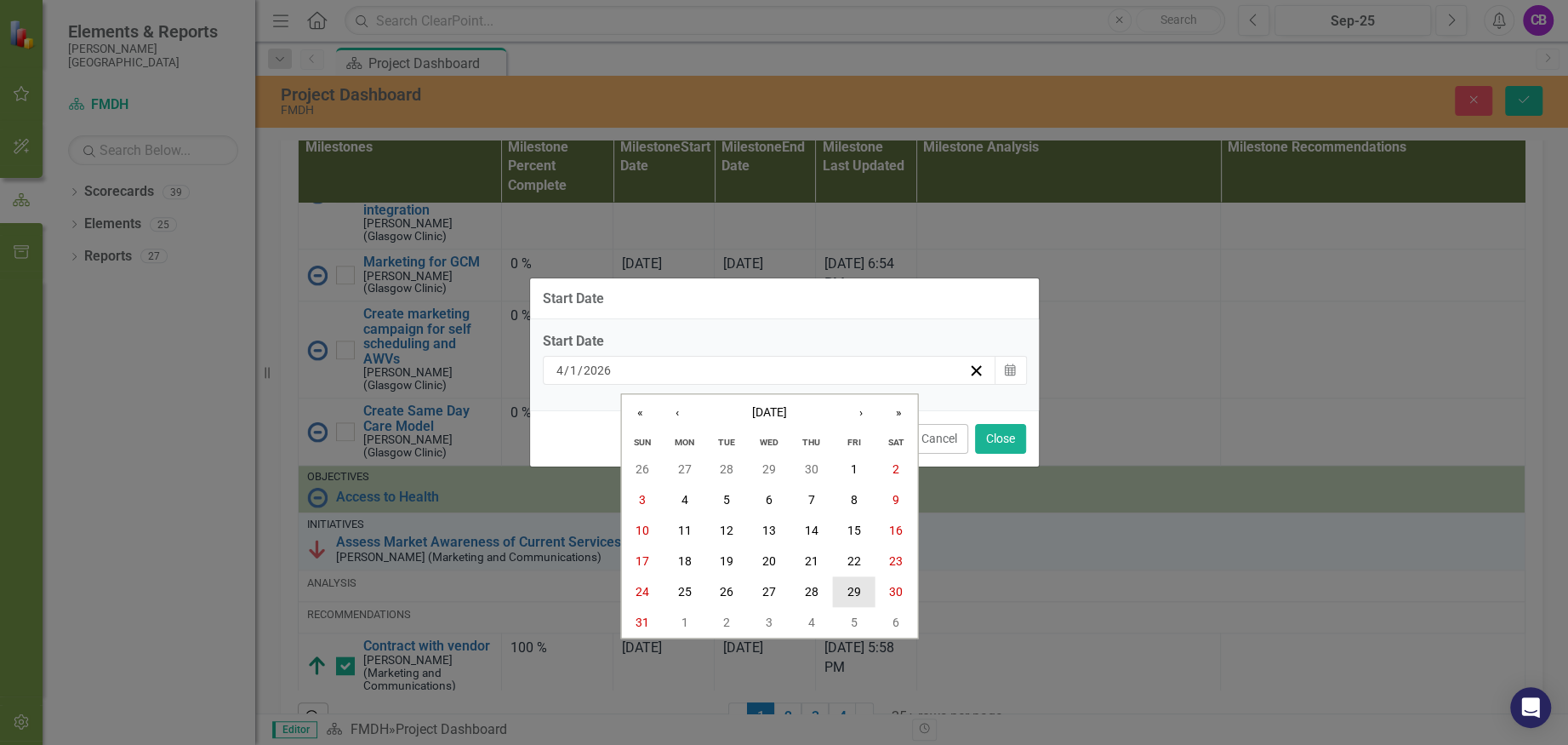
click at [849, 590] on abbr "29" at bounding box center [853, 592] width 14 height 14
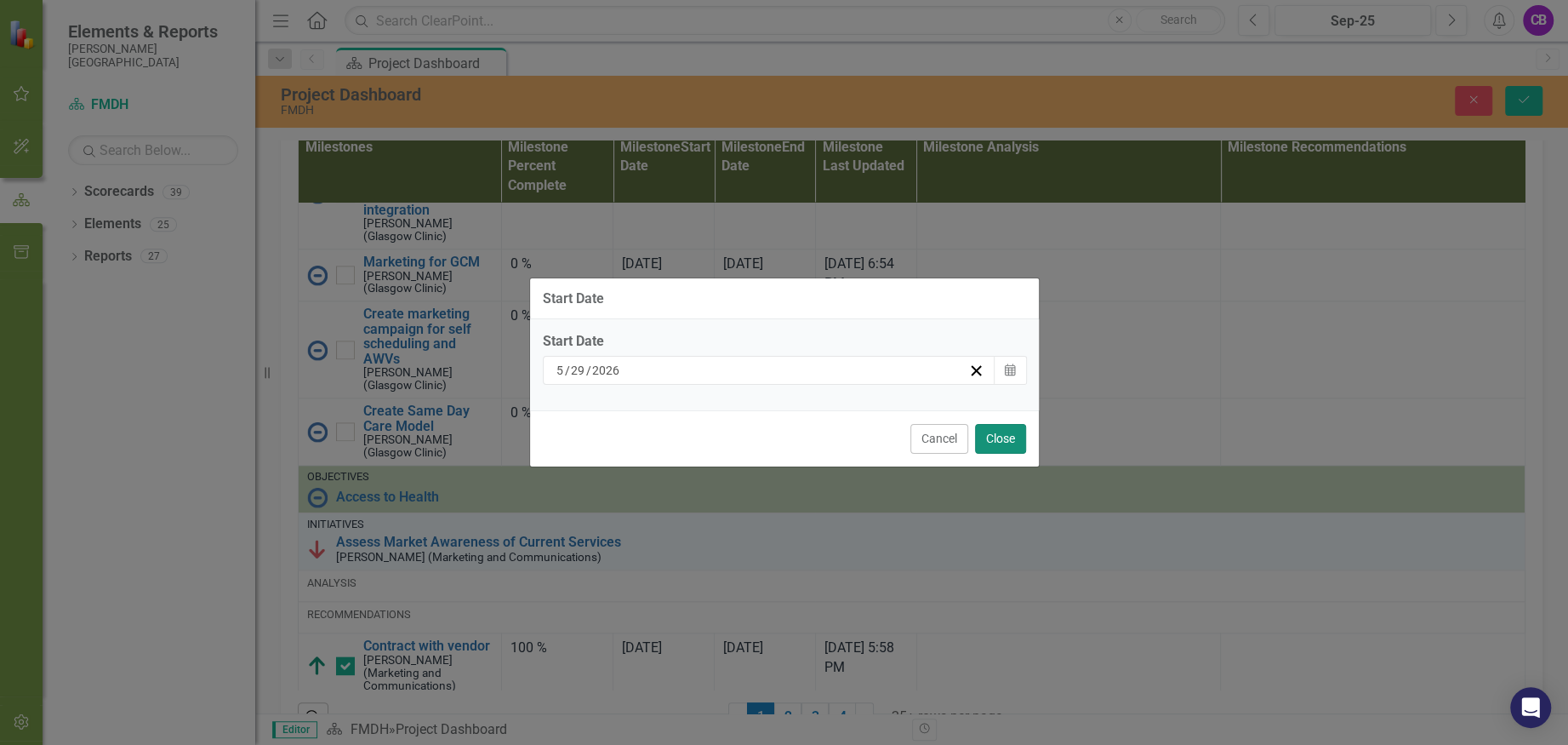
click at [995, 439] on button "Close" at bounding box center [1000, 439] width 51 height 30
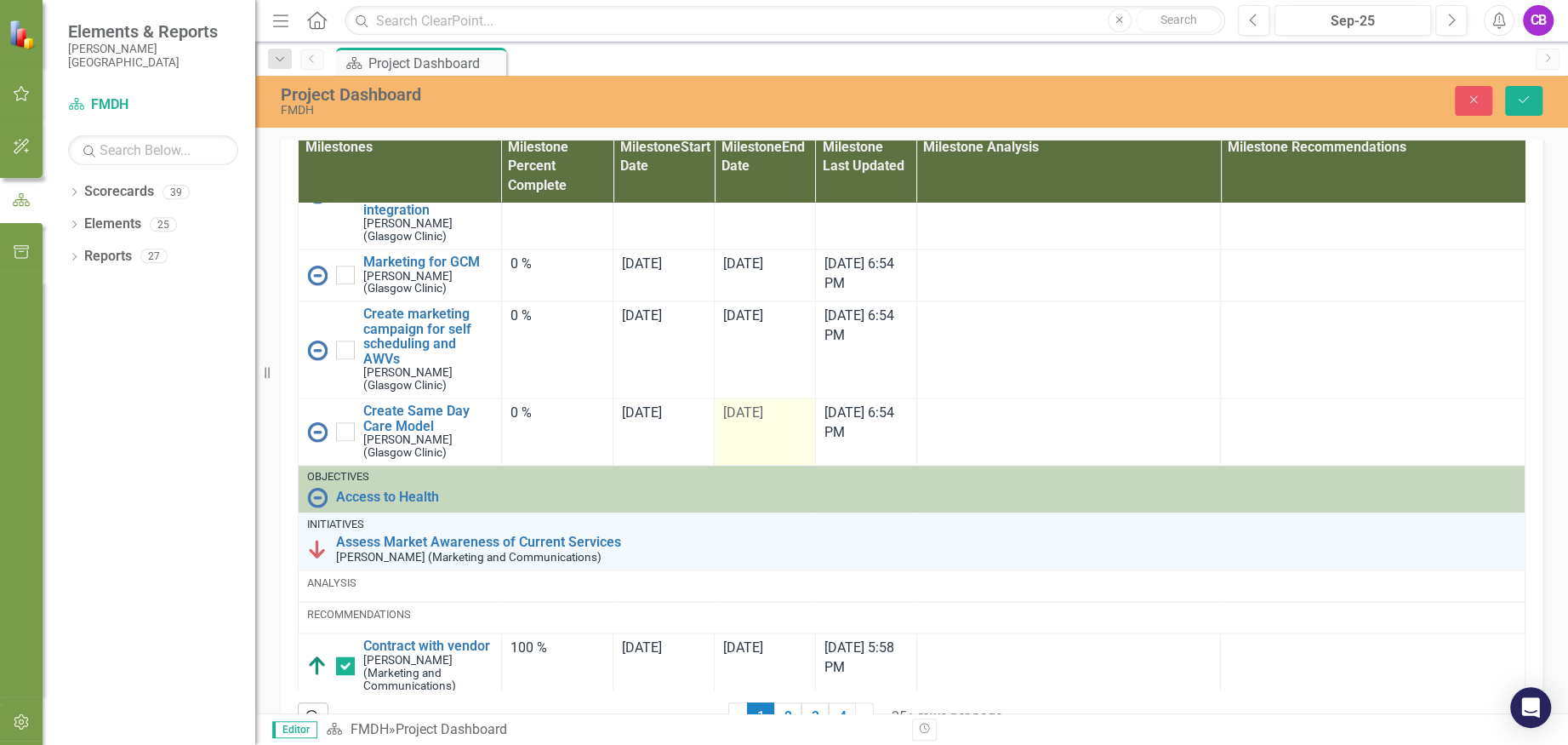
click at [754, 420] on span "[DATE]" at bounding box center [743, 412] width 40 height 16
click at [759, 420] on span "[DATE]" at bounding box center [743, 412] width 40 height 16
click at [760, 420] on span "[DATE]" at bounding box center [743, 412] width 40 height 16
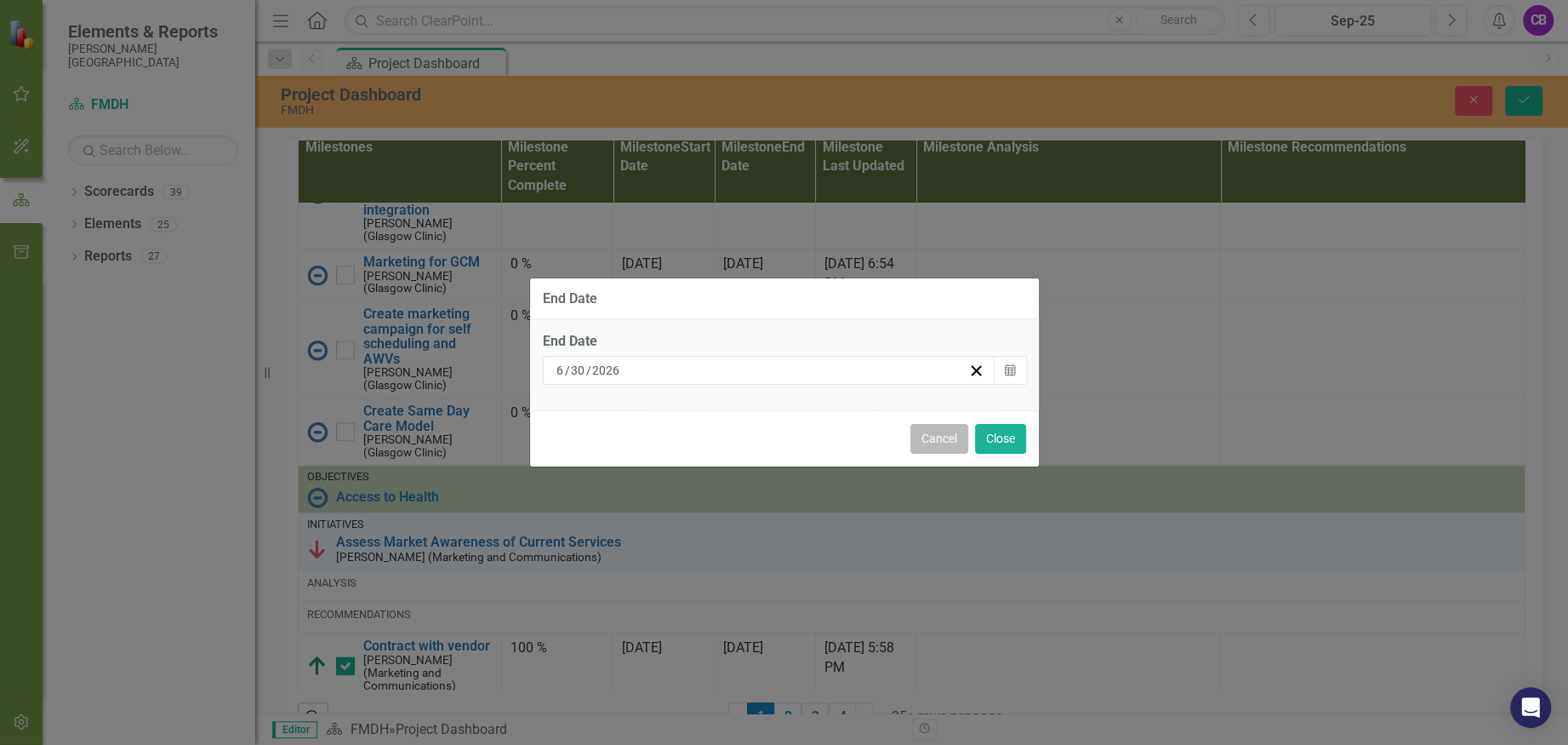
click at [956, 441] on button "Cancel" at bounding box center [939, 439] width 58 height 30
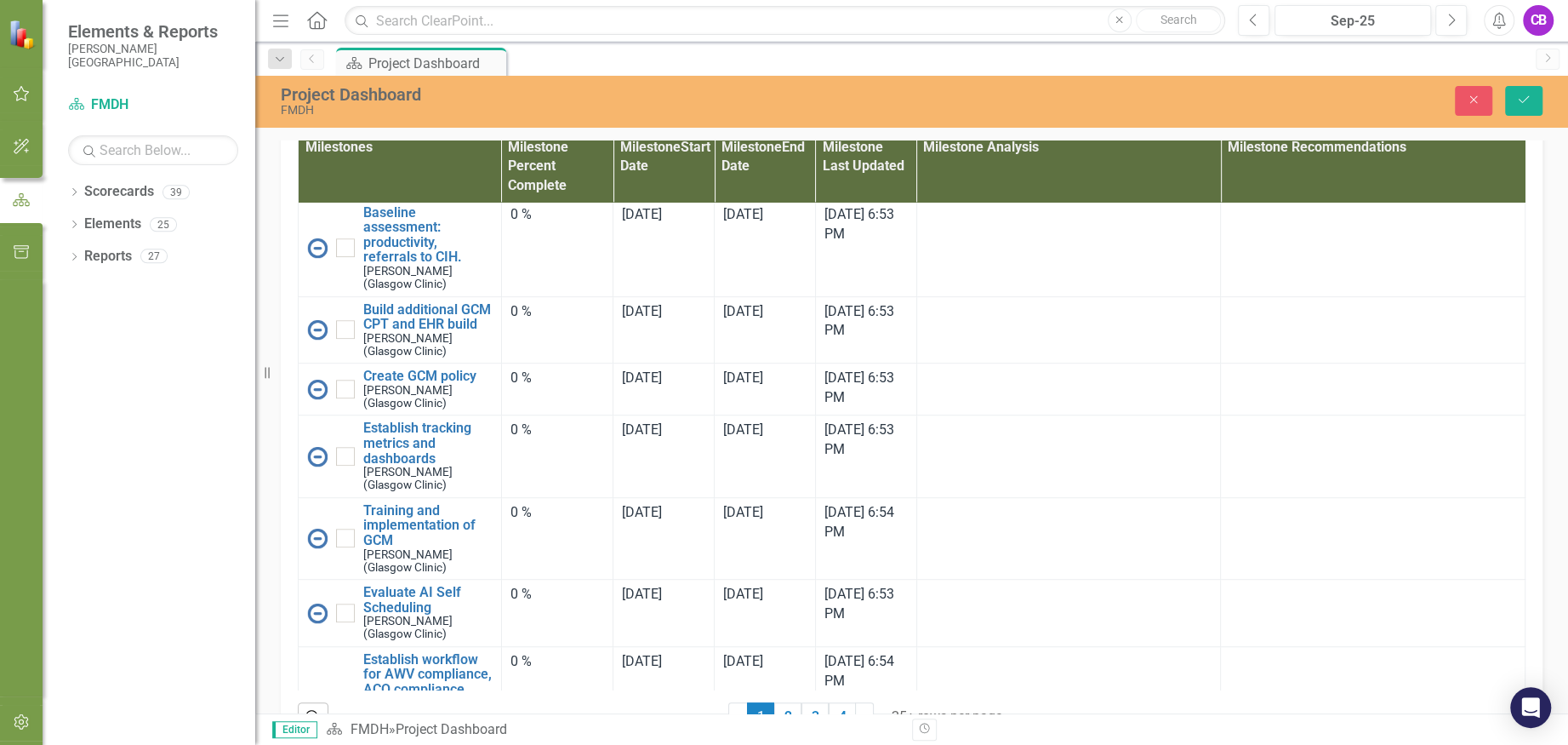
scroll to position [454, 0]
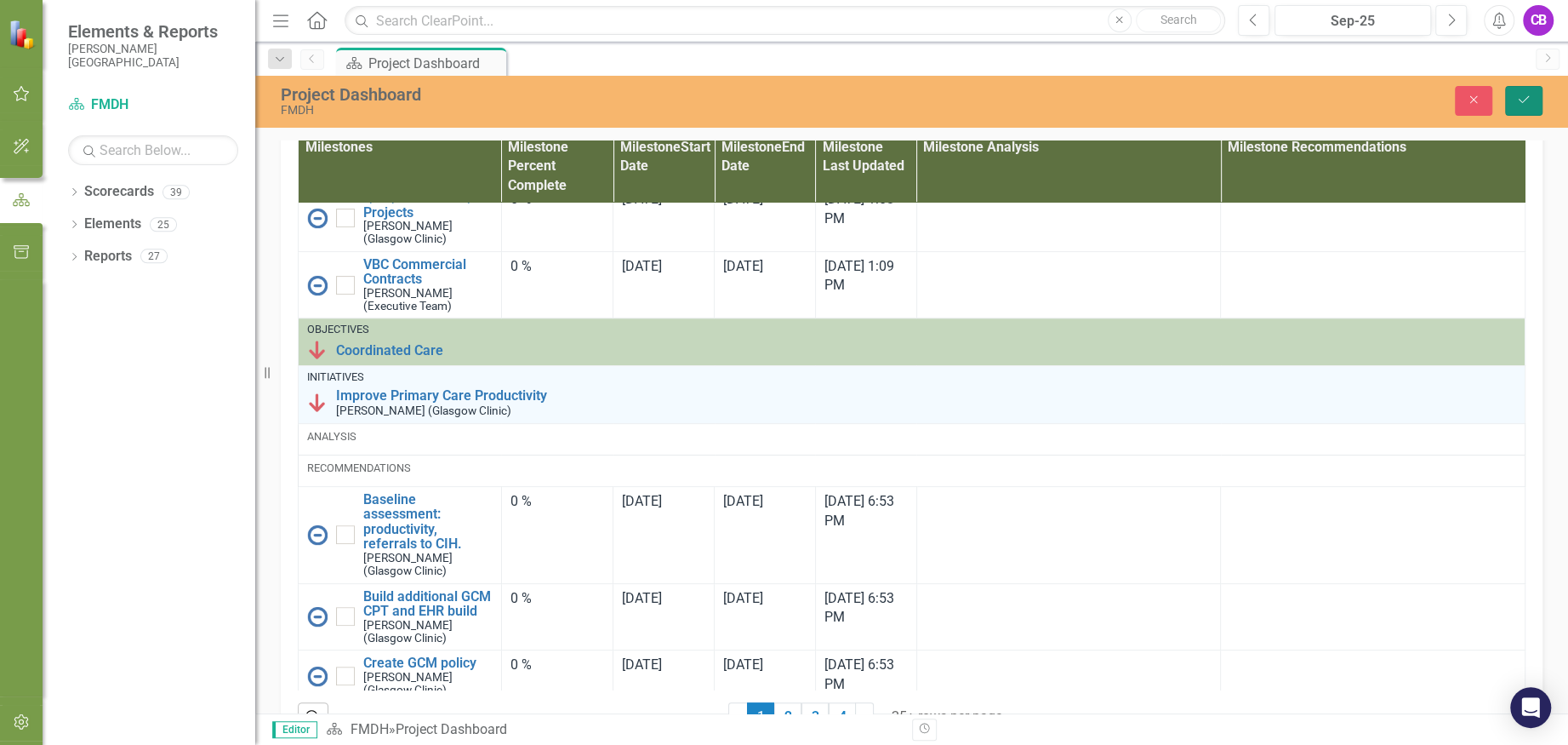
click at [1522, 92] on button "Save" at bounding box center [1524, 101] width 38 height 30
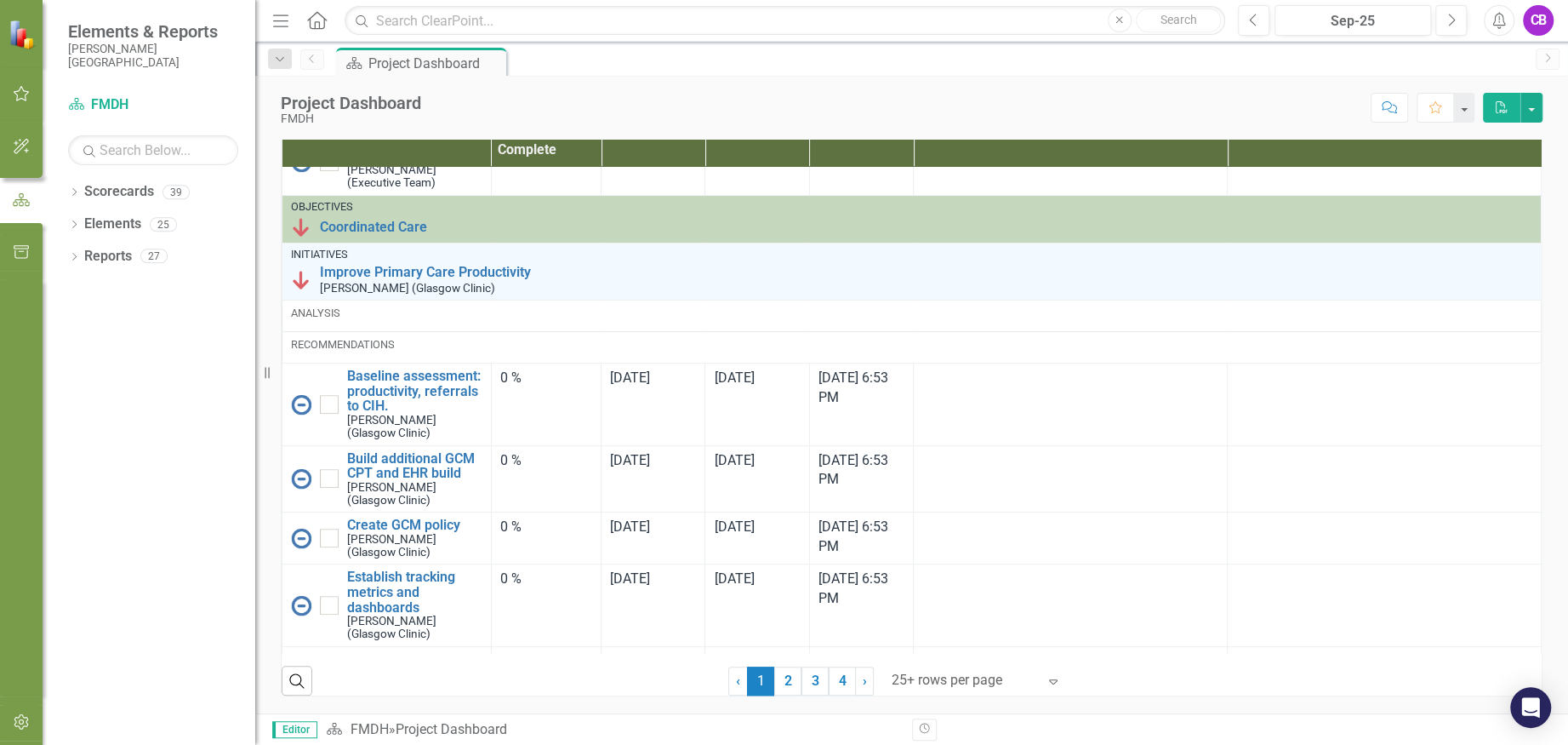
scroll to position [567, 0]
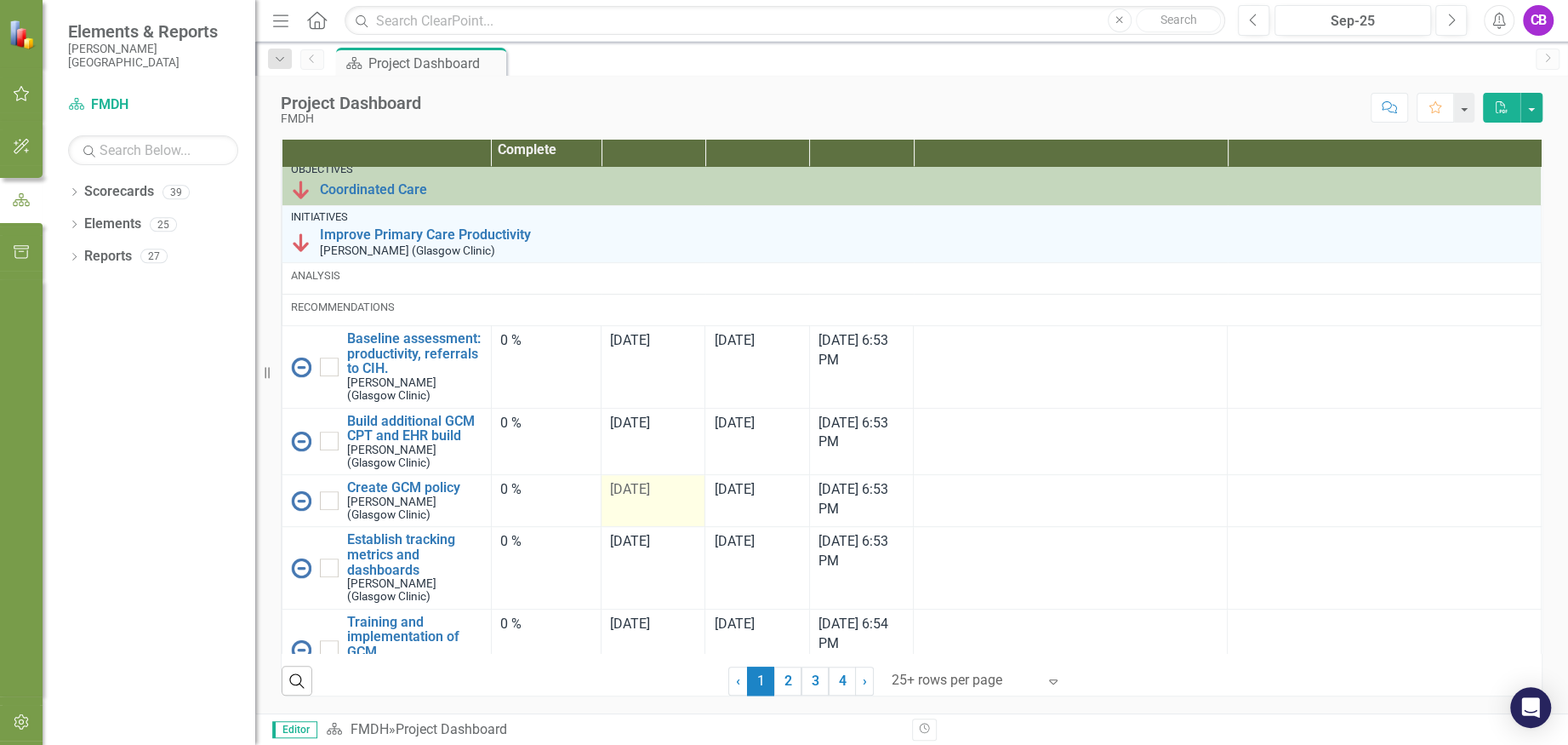
click at [654, 500] on div "[DATE]" at bounding box center [653, 490] width 86 height 20
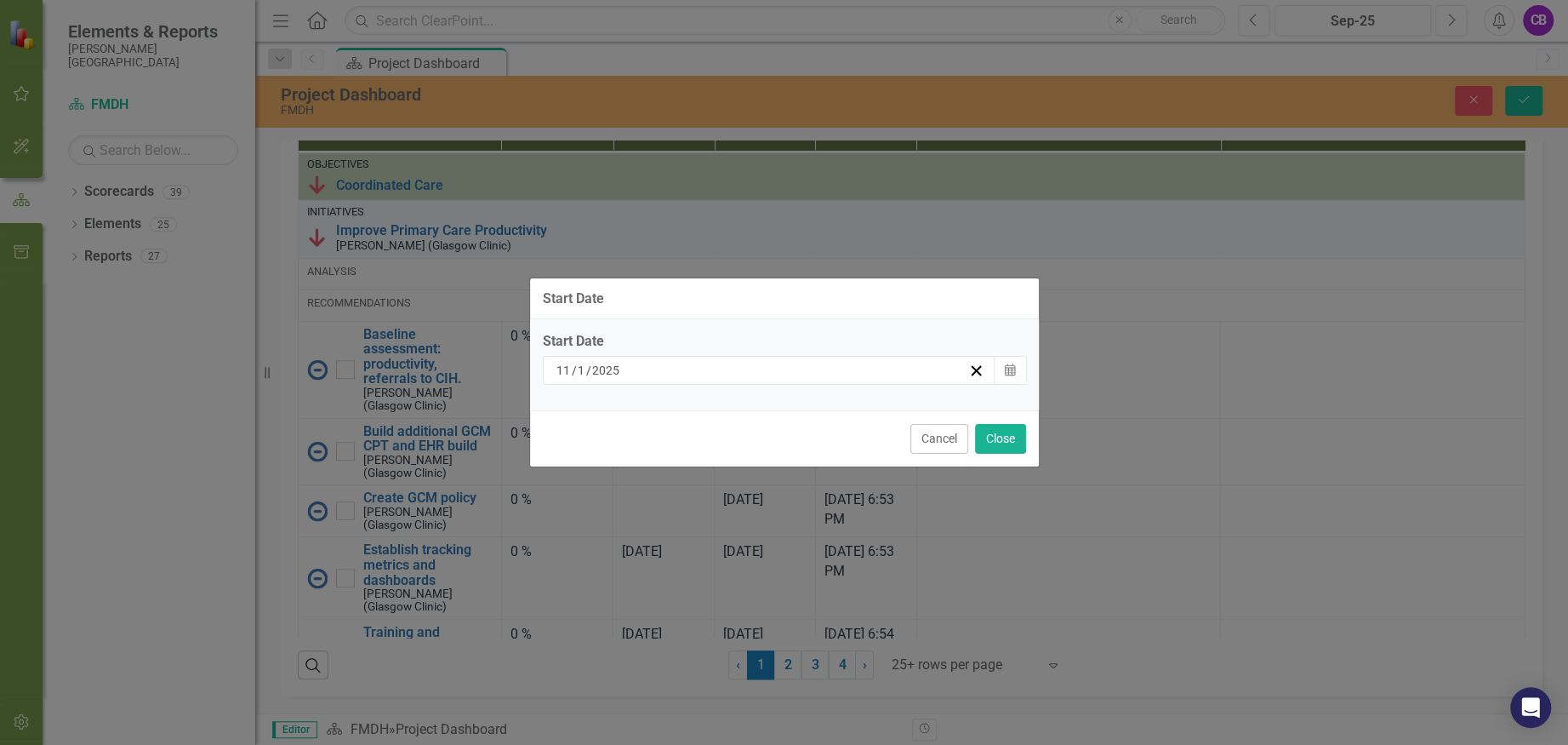
click at [715, 373] on div "[DATE]" at bounding box center [761, 370] width 415 height 17
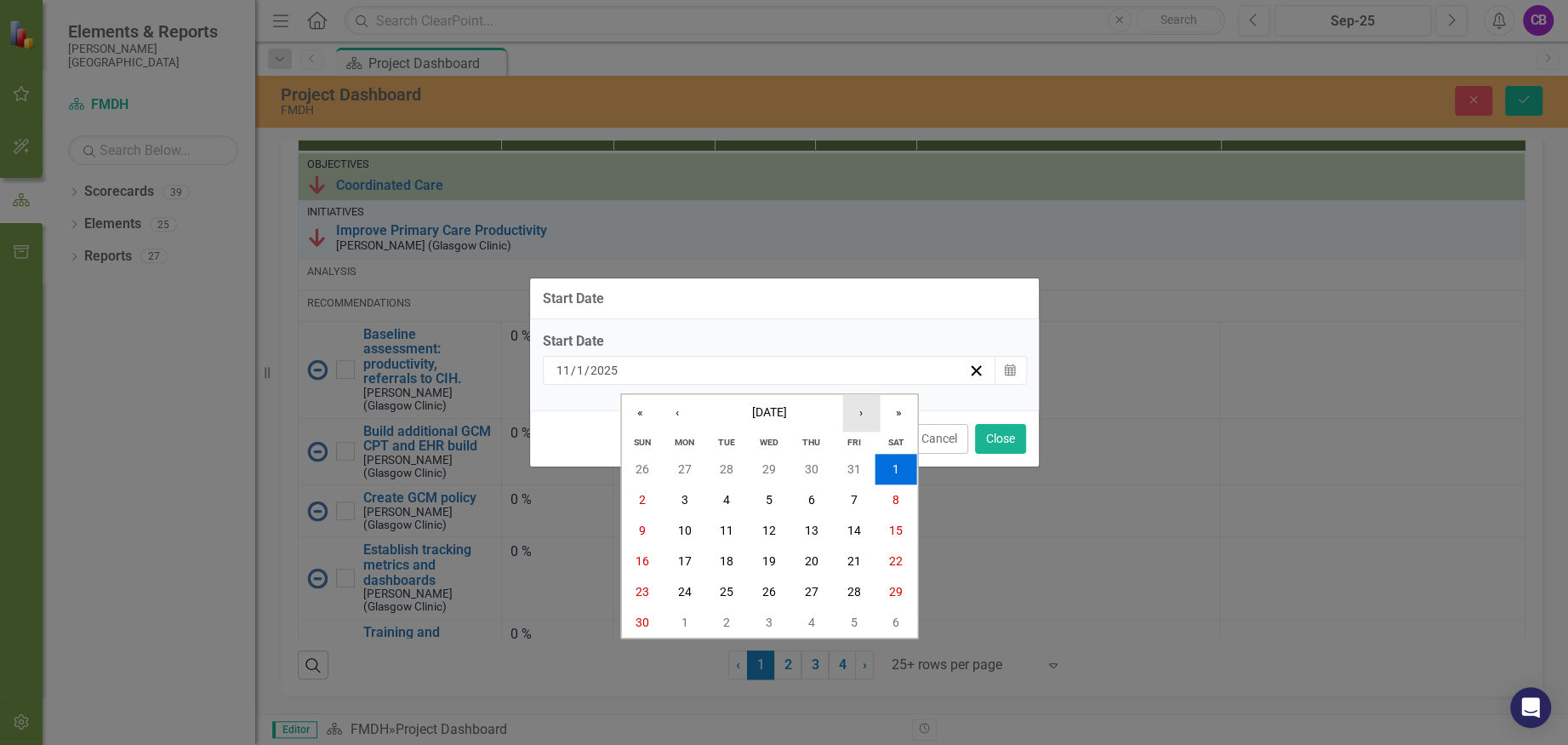
click at [855, 408] on button "›" at bounding box center [861, 413] width 38 height 38
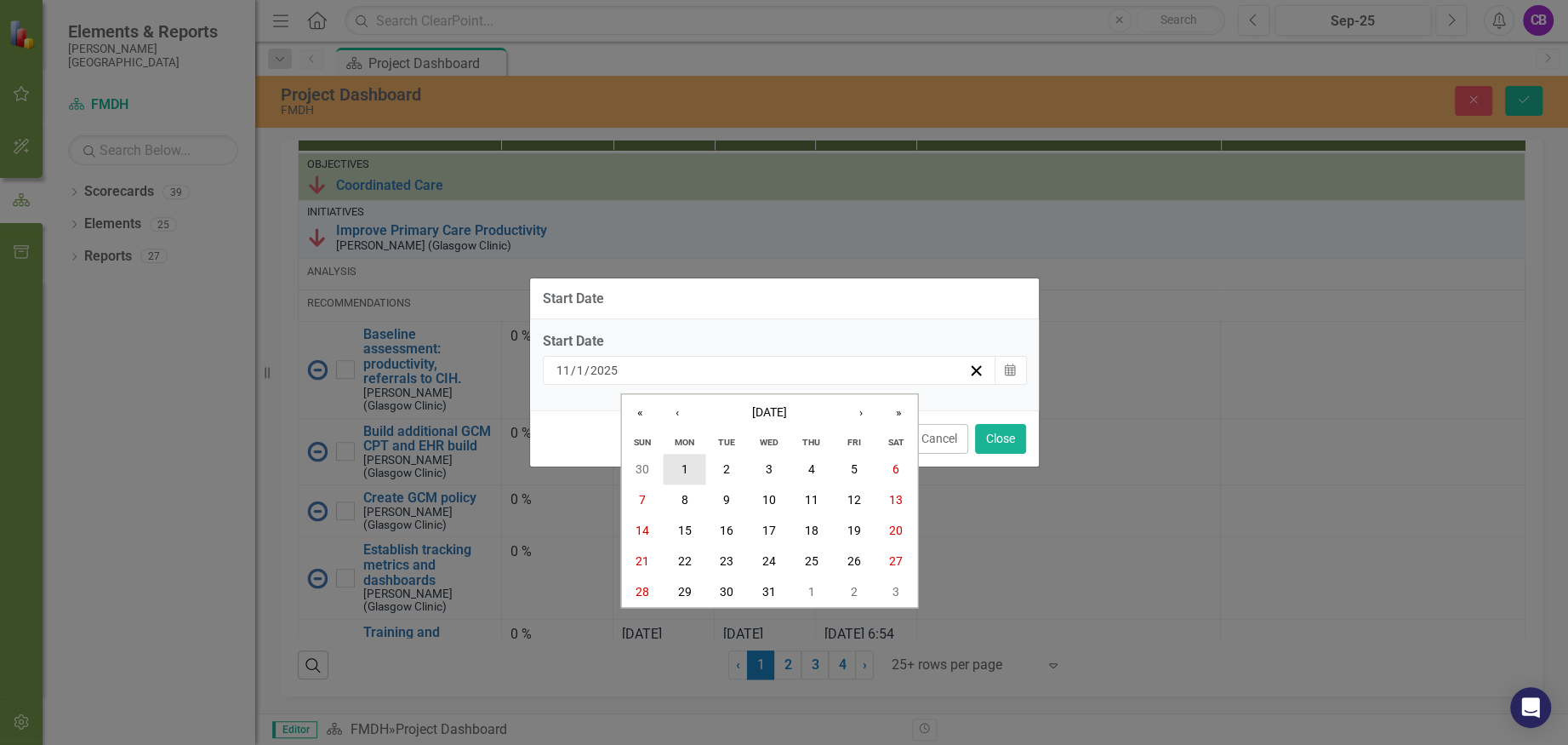
click at [684, 469] on abbr "1" at bounding box center [685, 469] width 7 height 14
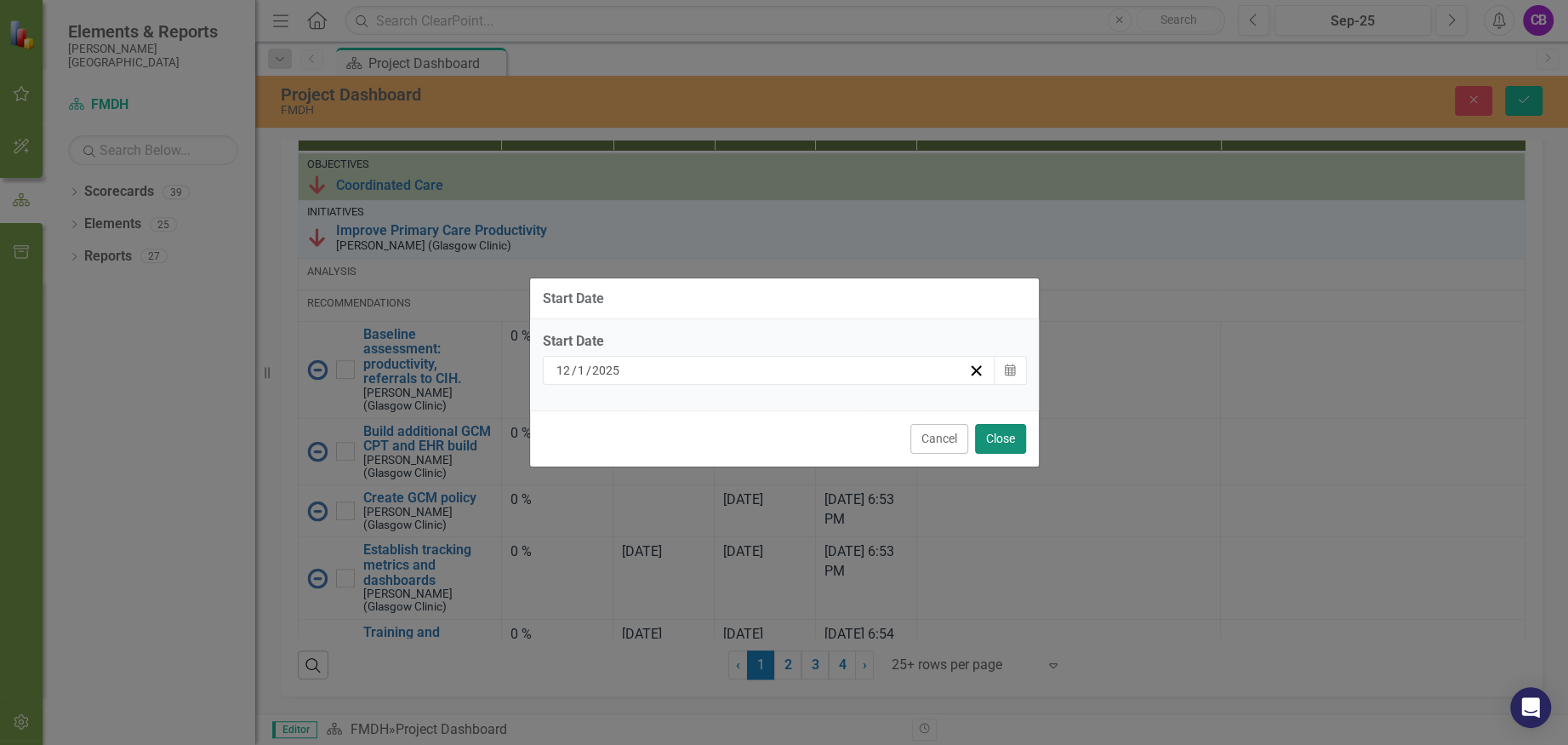
click at [1019, 436] on button "Close" at bounding box center [1000, 439] width 51 height 30
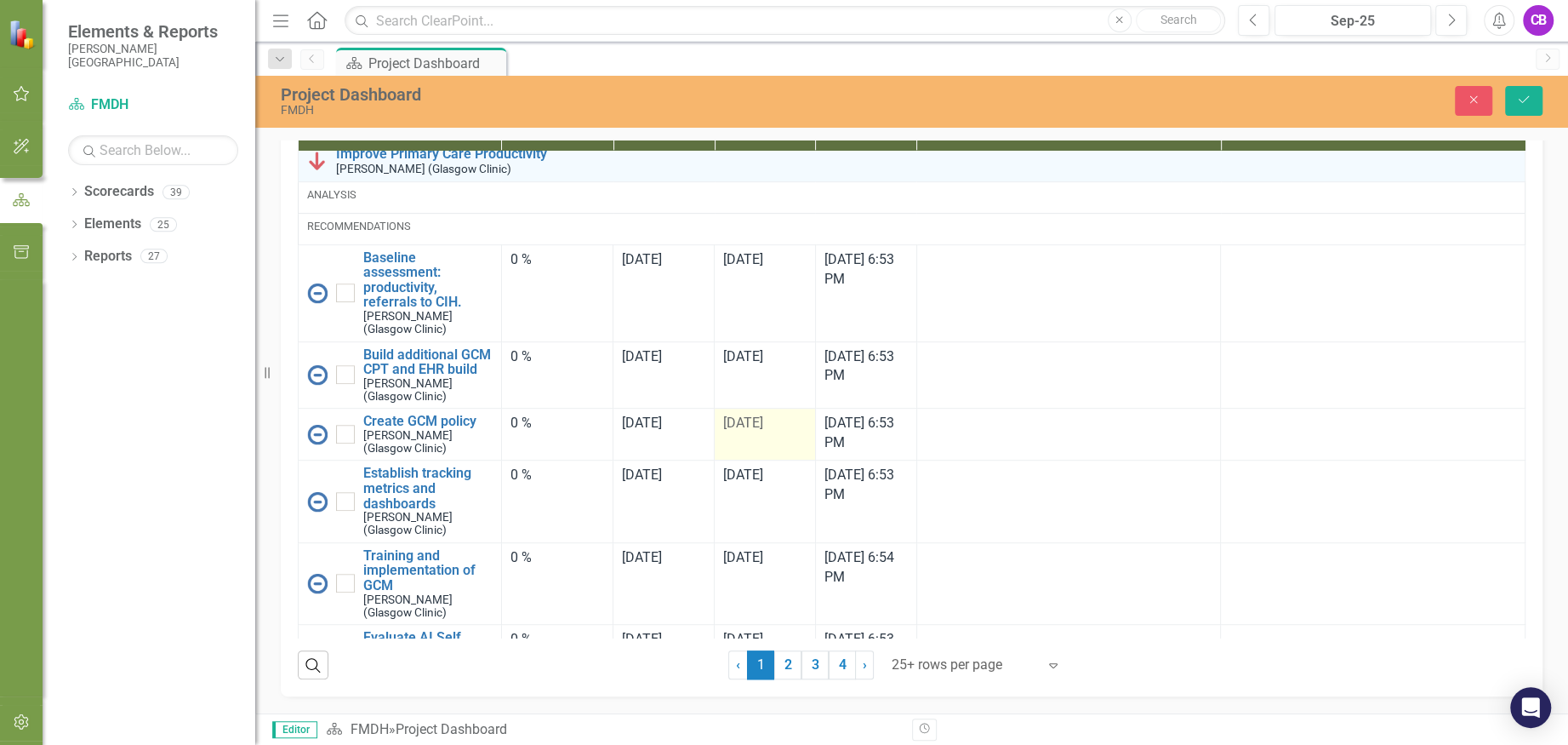
scroll to position [681, 0]
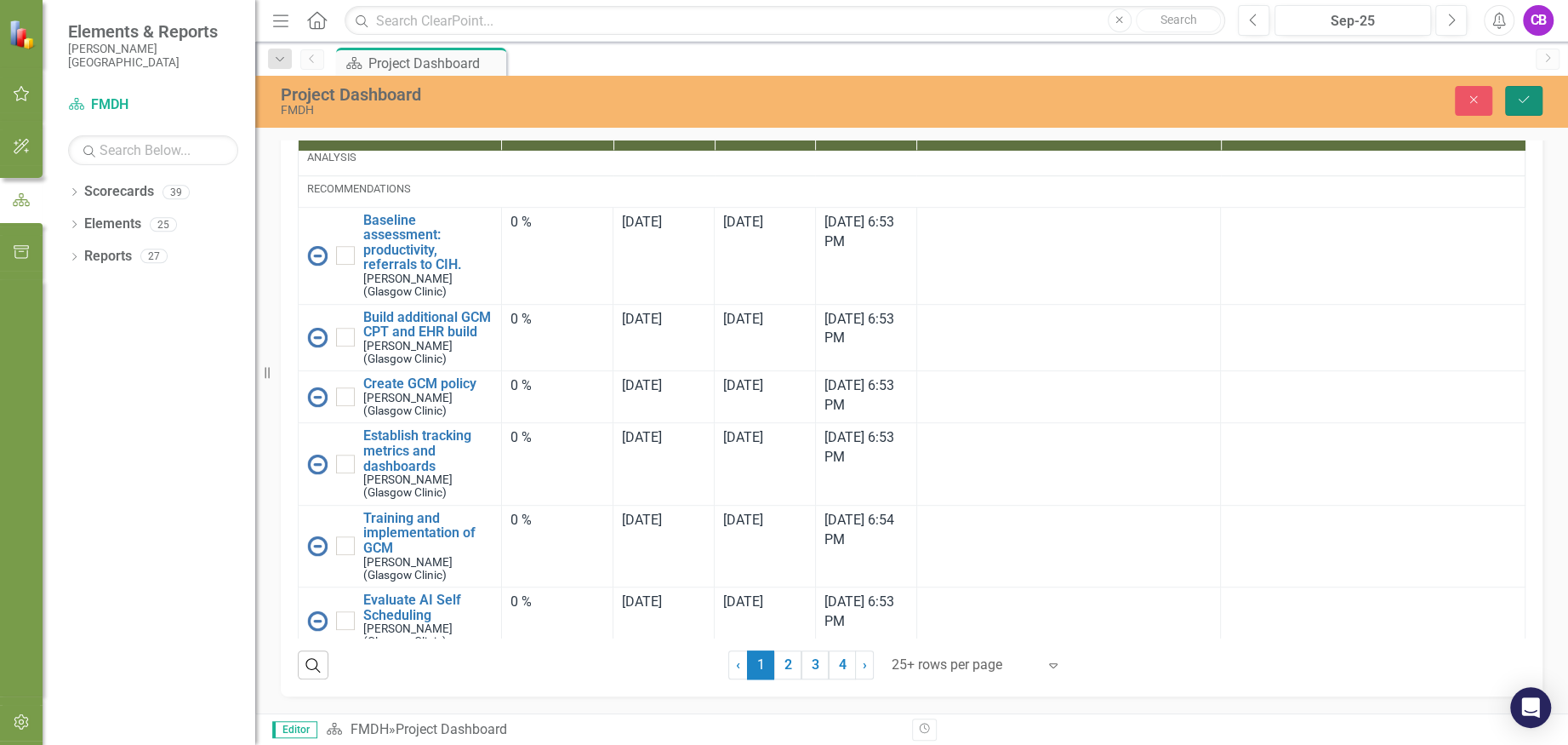
click at [1526, 98] on icon "Save" at bounding box center [1523, 100] width 15 height 12
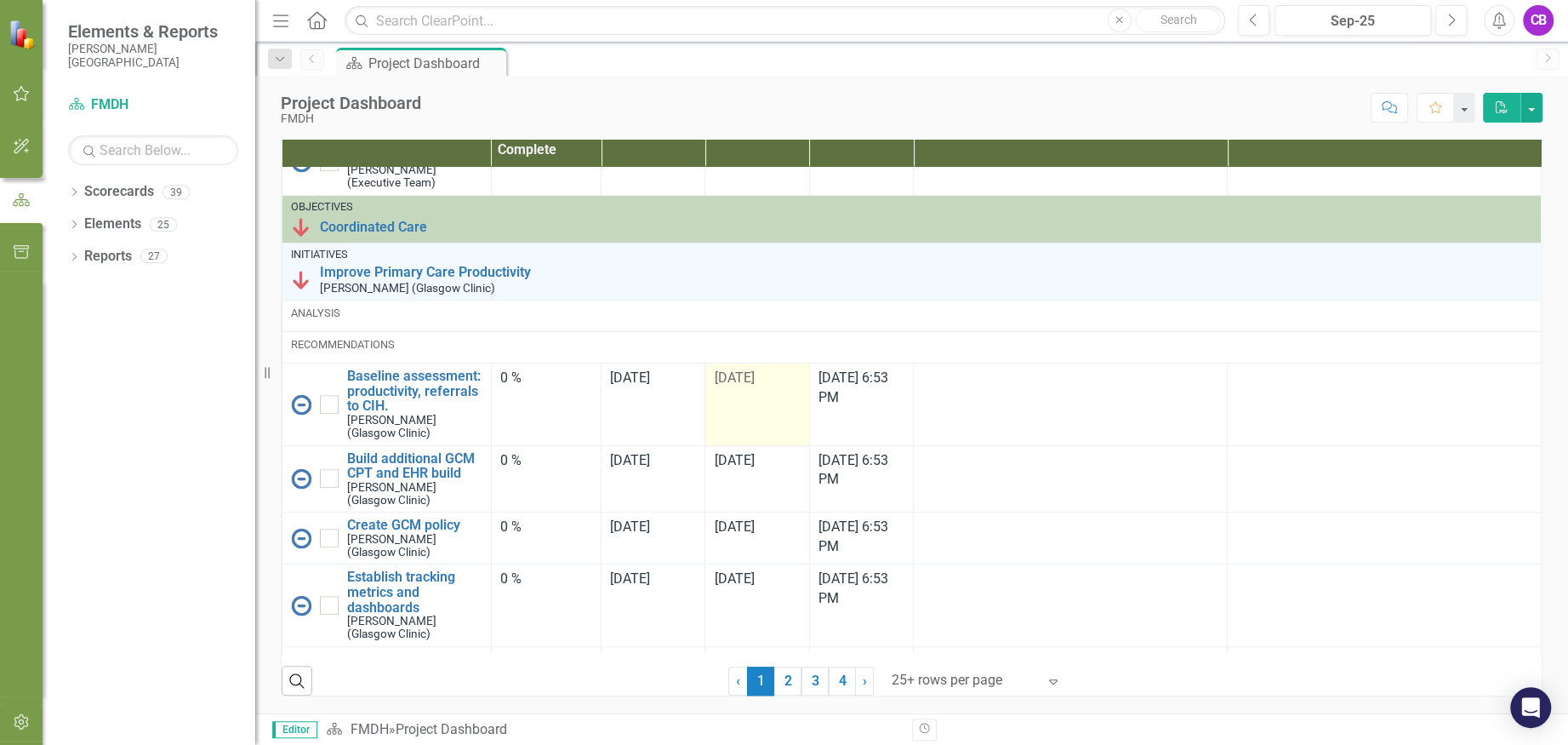
scroll to position [567, 0]
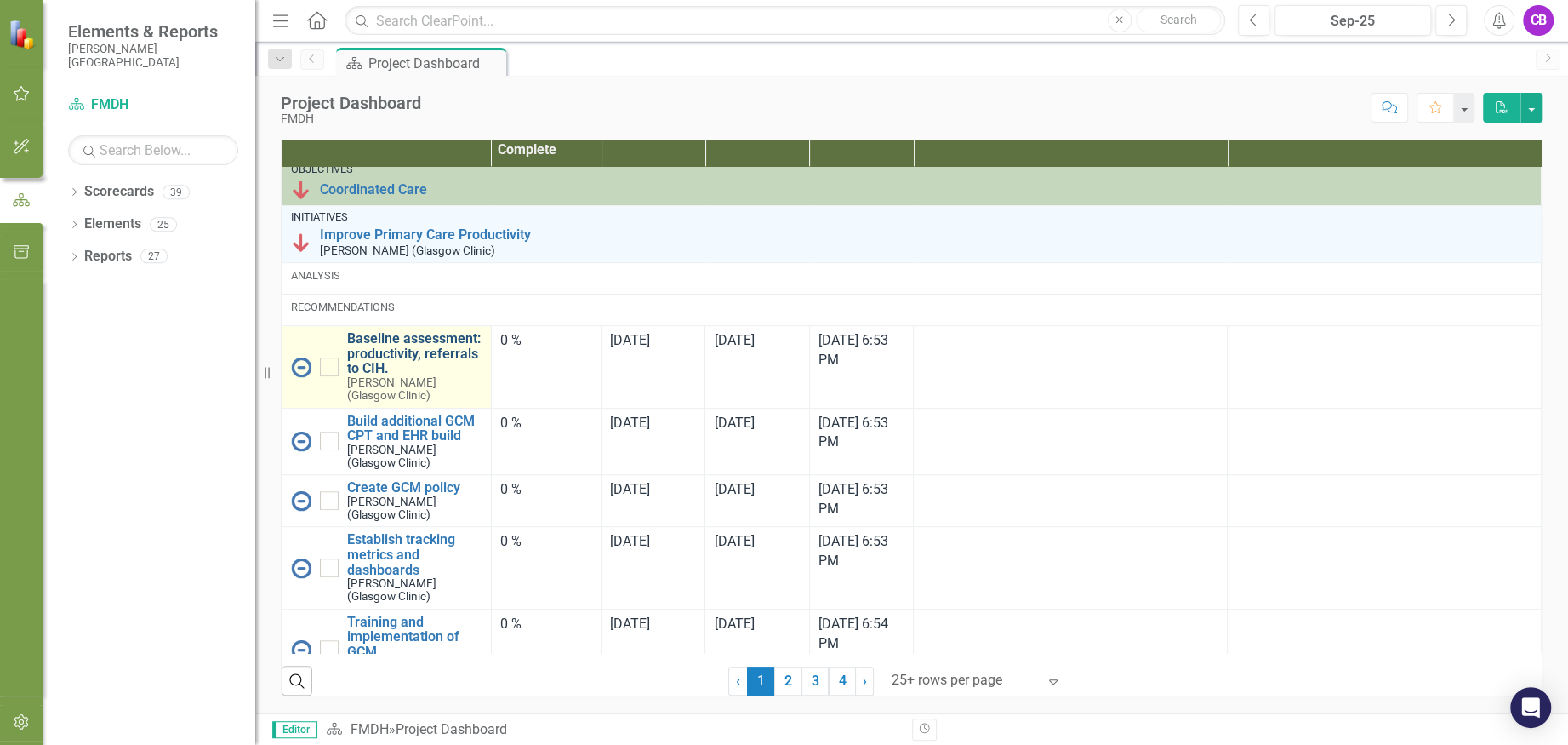
click at [411, 370] on link "Baseline assessment: productivity, referrals to CIH." at bounding box center [415, 353] width 135 height 45
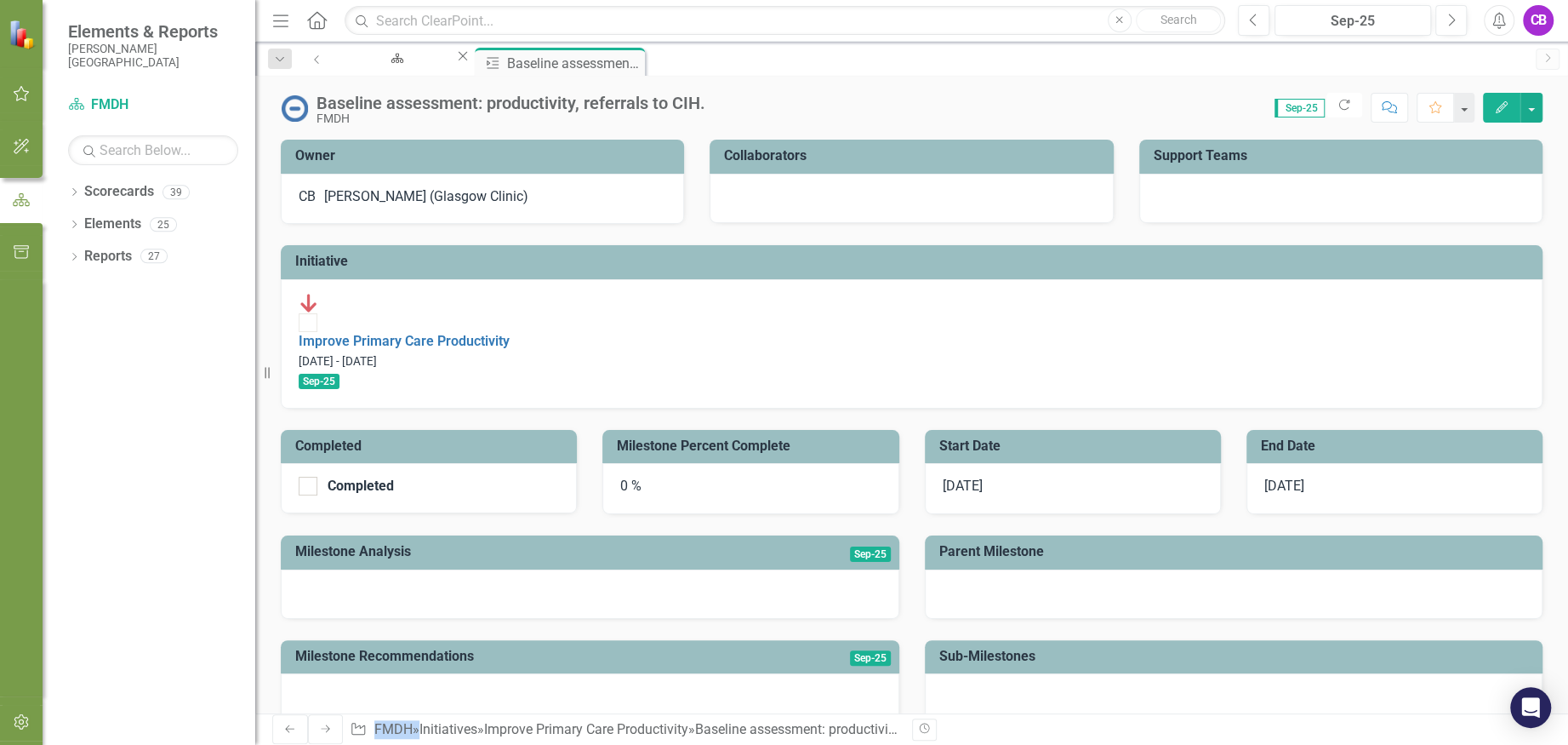
click at [462, 325] on div "Improve Primary Care Productivity" at bounding box center [912, 322] width 1227 height 59
click at [462, 333] on link "Improve Primary Care Productivity" at bounding box center [404, 341] width 211 height 16
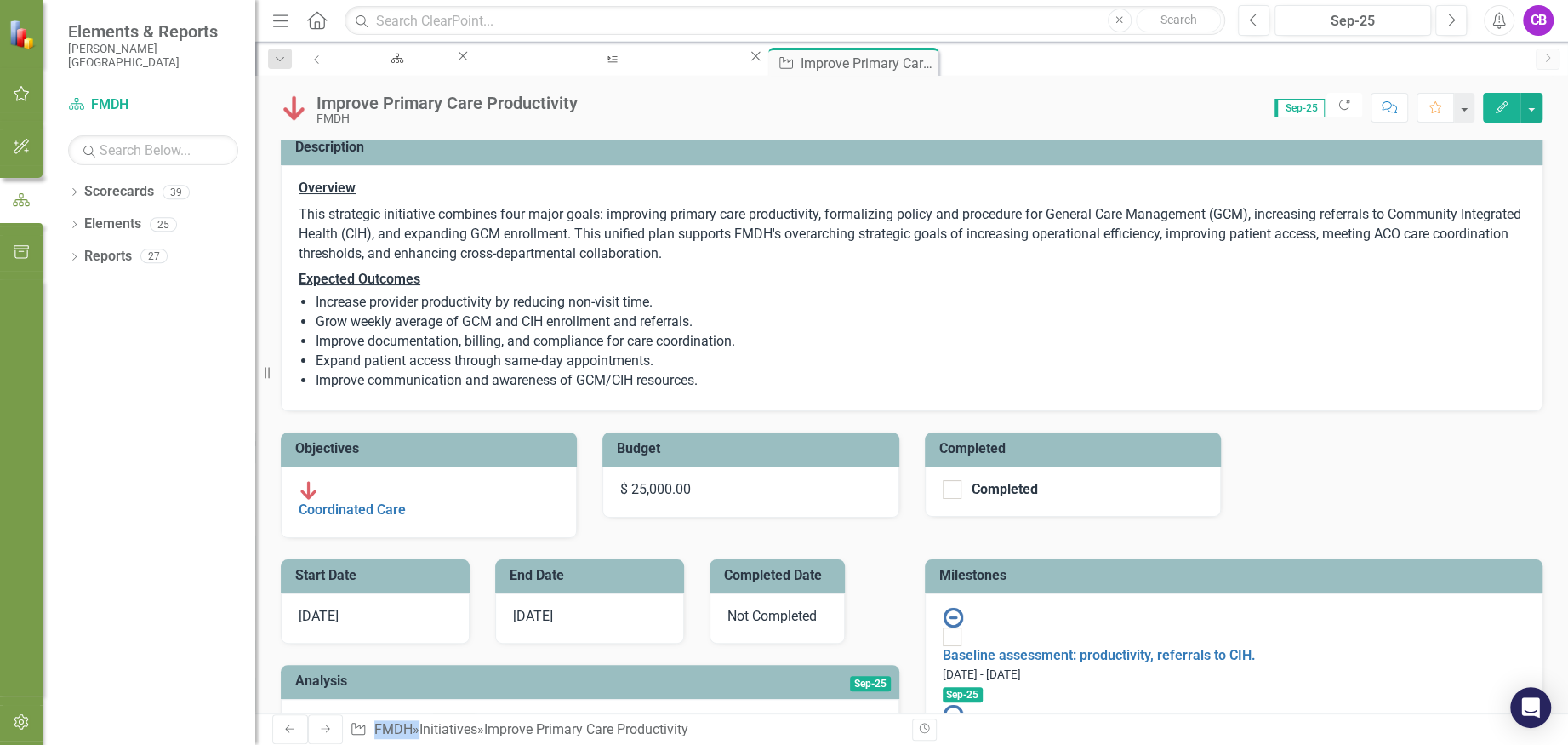
scroll to position [341, 0]
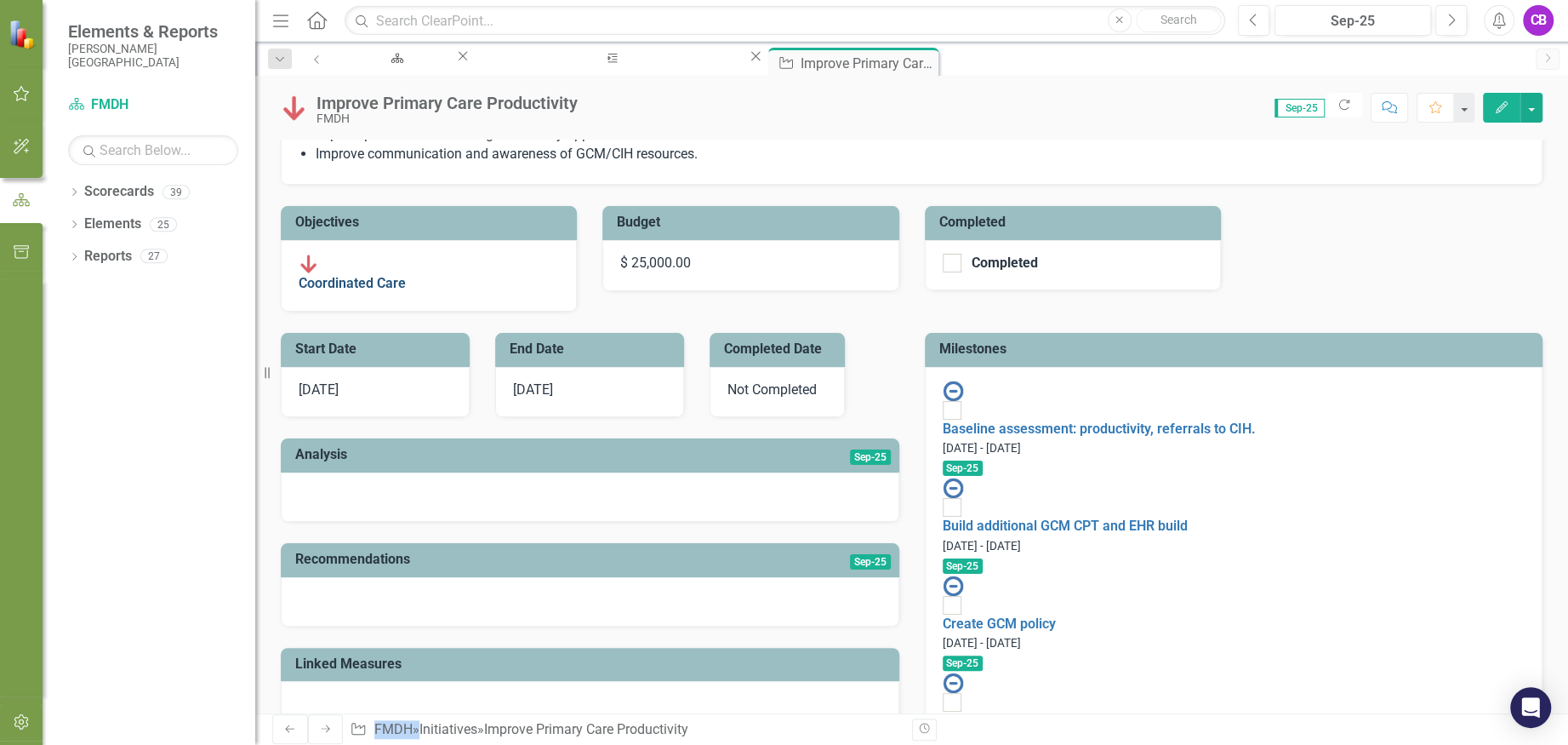
click at [406, 275] on link "Coordinated Care" at bounding box center [352, 283] width 108 height 16
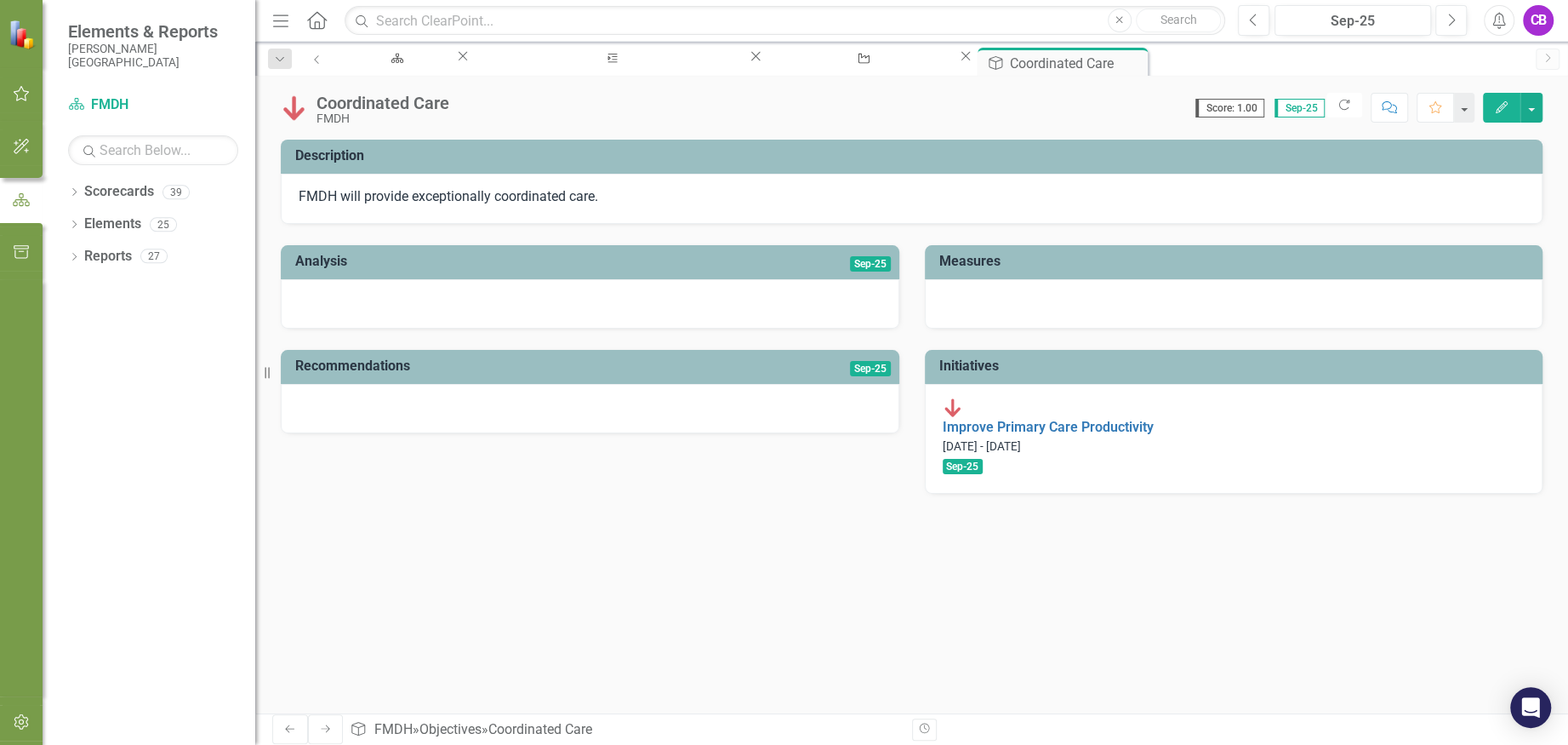
click at [1122, 294] on div at bounding box center [1233, 304] width 618 height 50
click at [1129, 308] on div at bounding box center [1233, 304] width 618 height 50
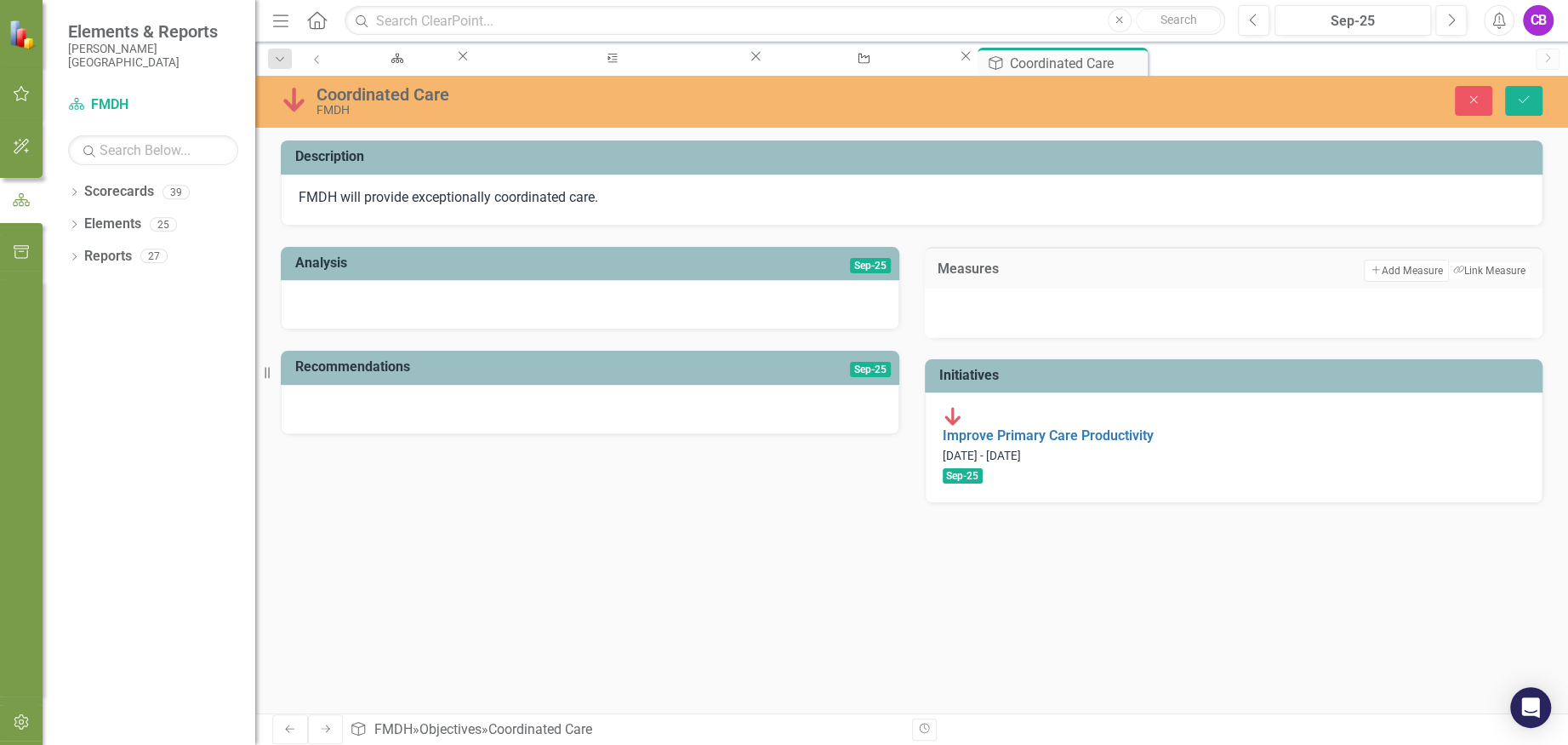
click at [1101, 314] on div at bounding box center [1233, 314] width 618 height 50
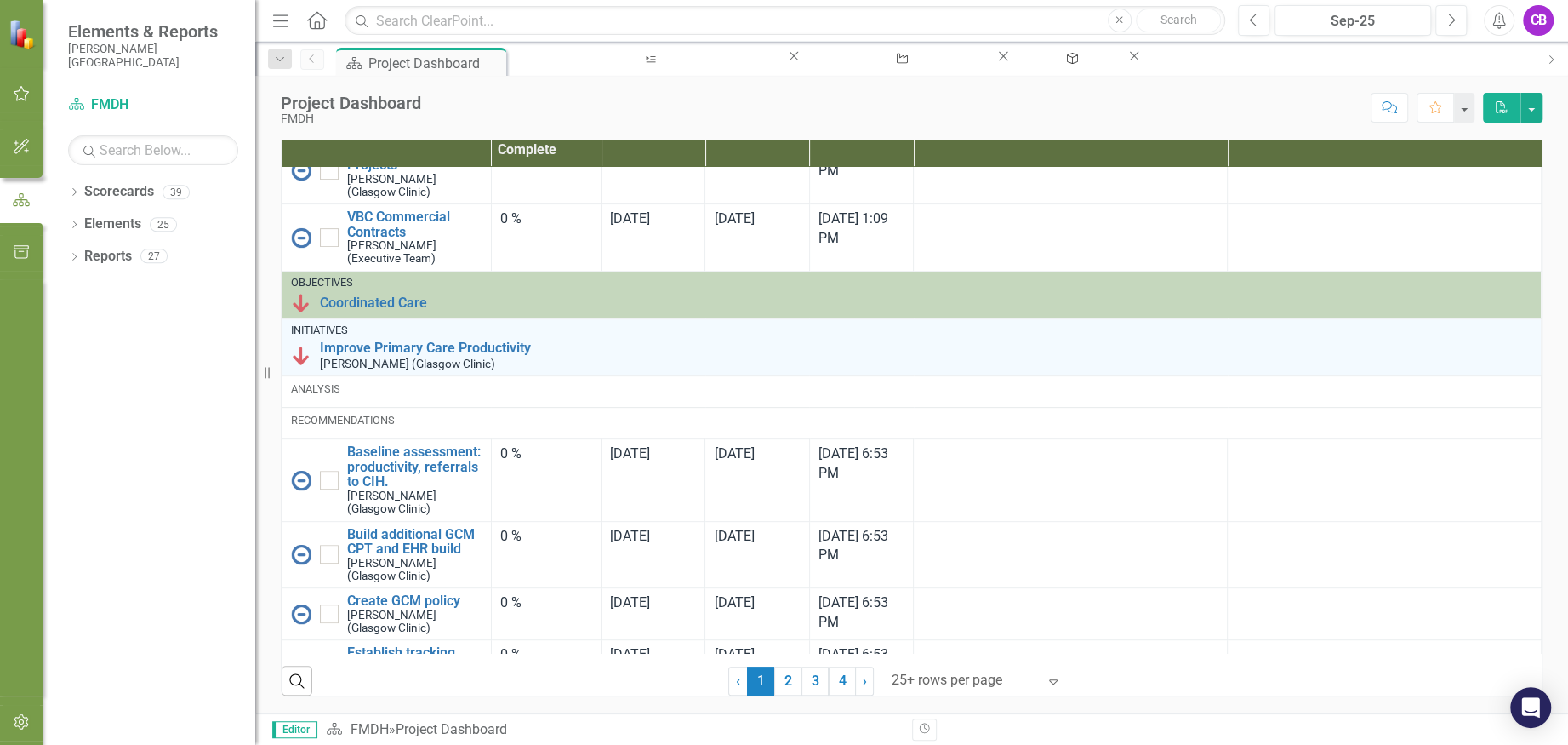
scroll to position [567, 0]
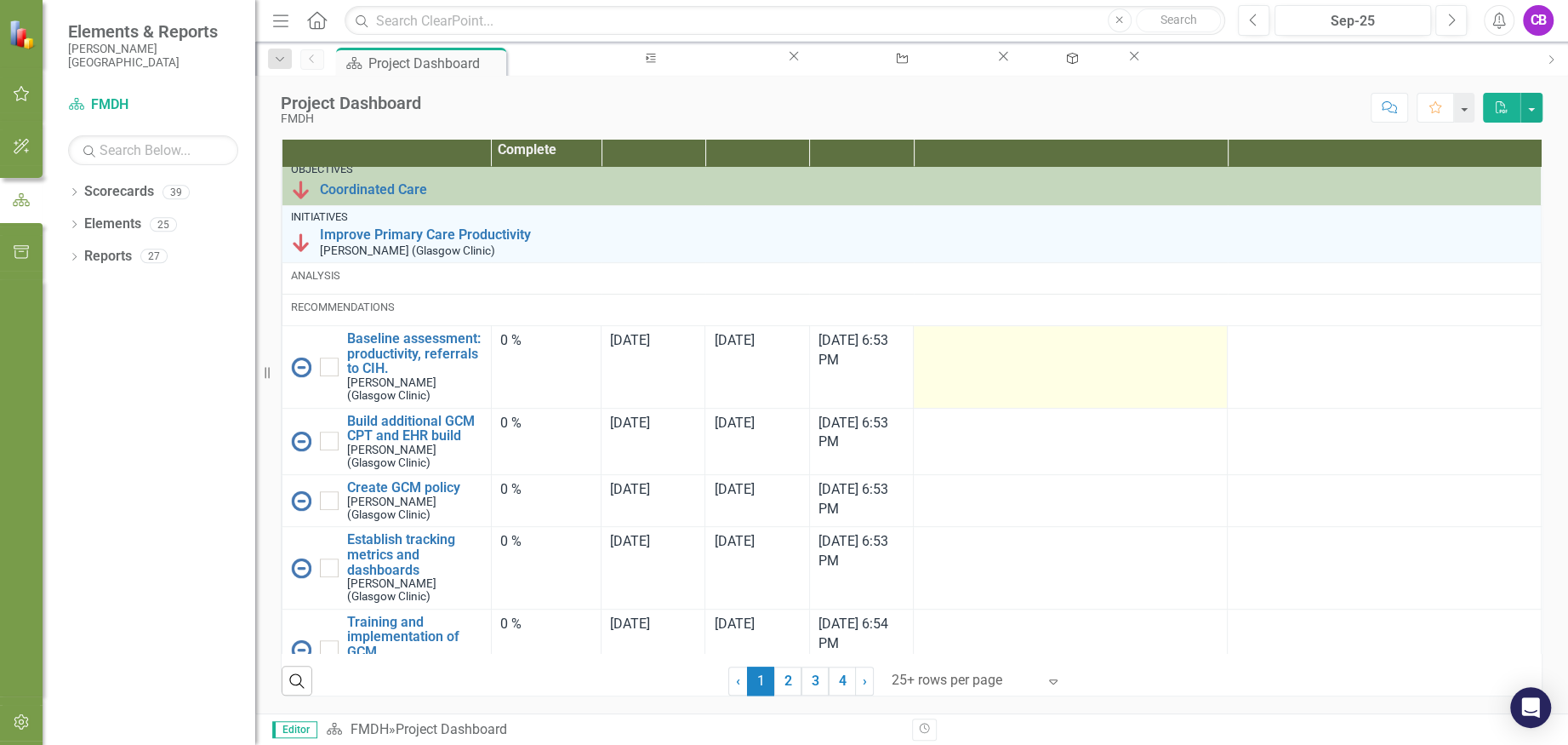
click at [1016, 349] on div at bounding box center [1069, 341] width 296 height 21
drag, startPoint x: 1021, startPoint y: 372, endPoint x: 971, endPoint y: 375, distance: 50.1
click at [971, 375] on td at bounding box center [1070, 367] width 314 height 82
click at [971, 326] on td "Recommendations" at bounding box center [912, 311] width 1259 height 32
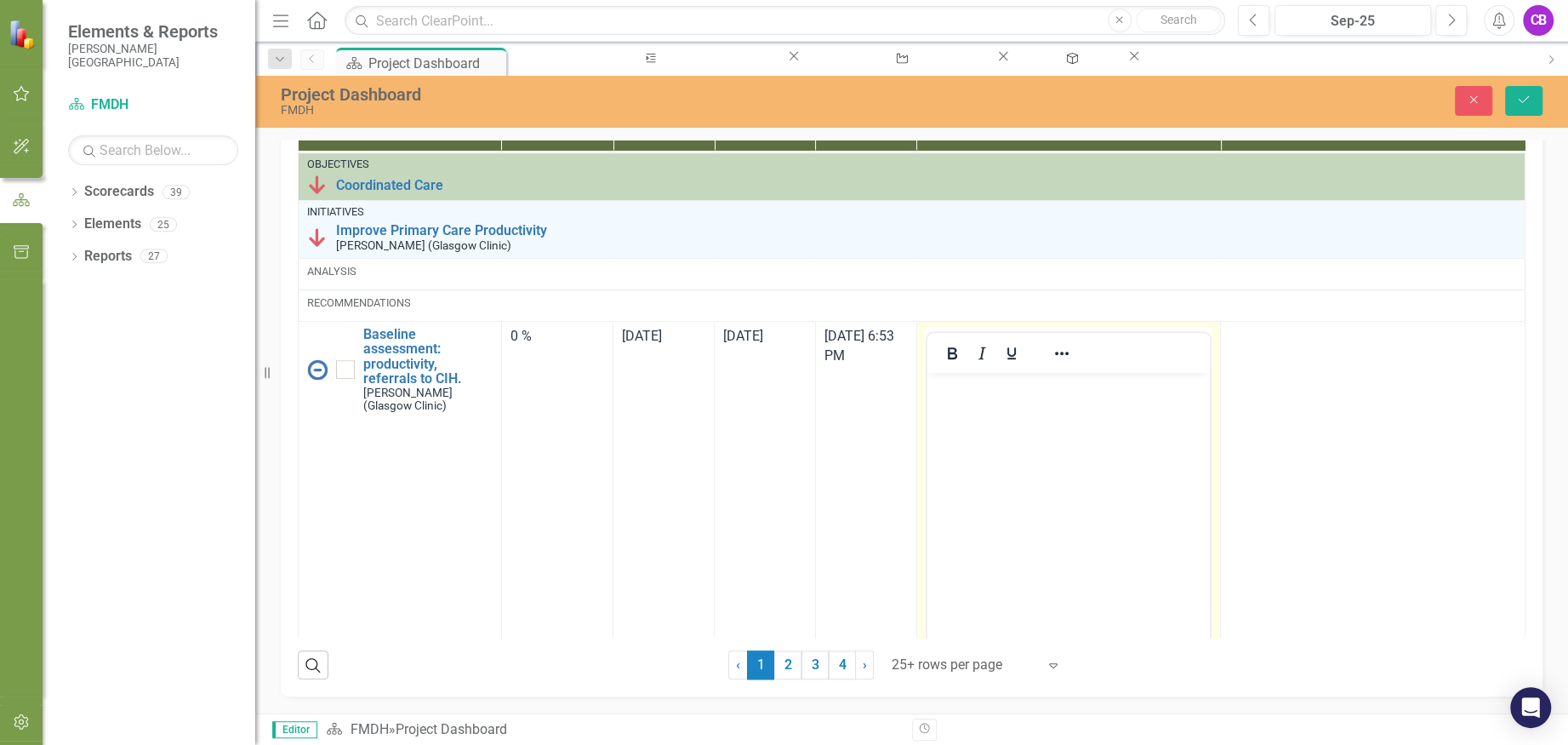
scroll to position [0, 0]
click at [995, 444] on body "Rich Text Area. Press ALT-0 for help." at bounding box center [1068, 499] width 284 height 255
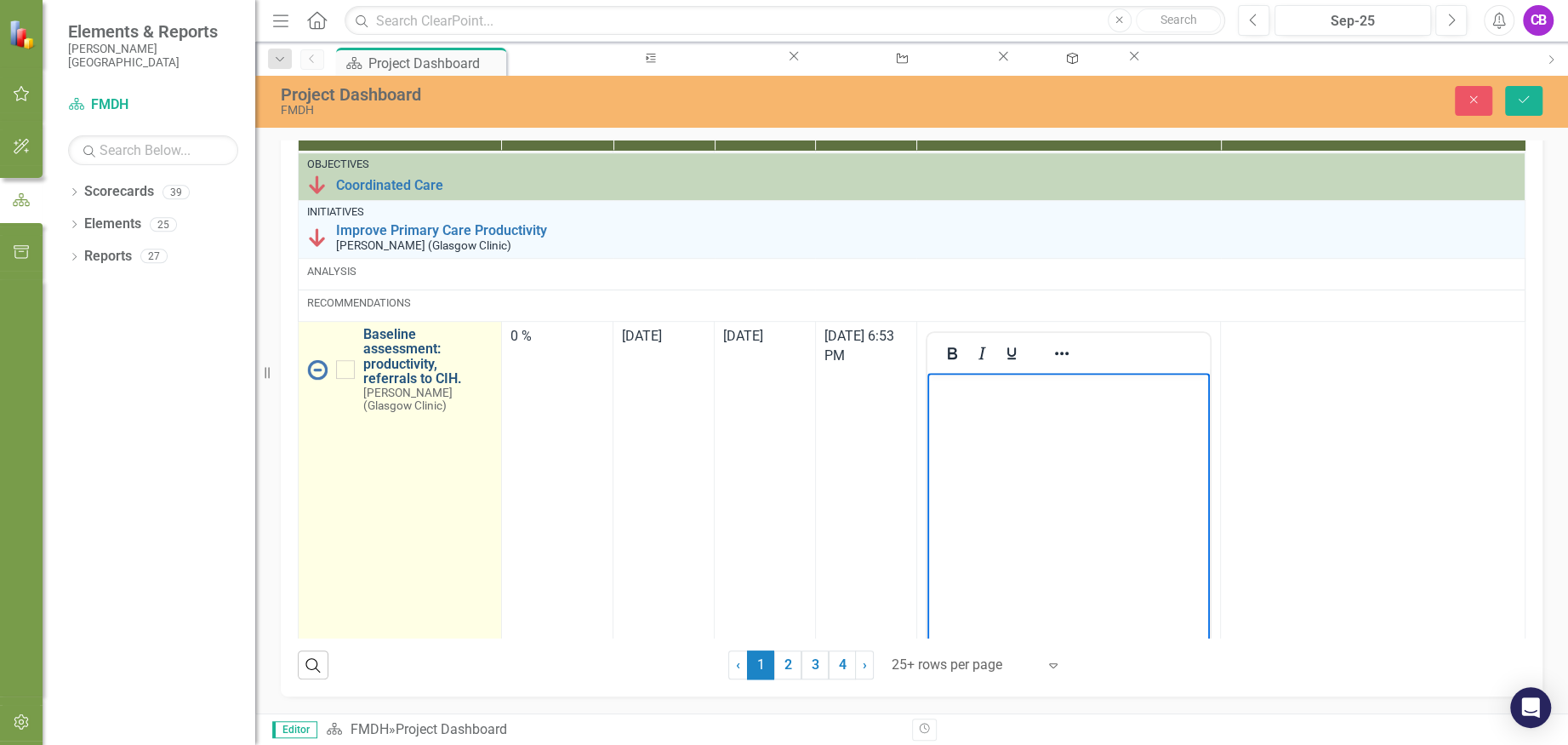
click at [407, 386] on link "Baseline assessment: productivity, referrals to CIH." at bounding box center [428, 357] width 129 height 60
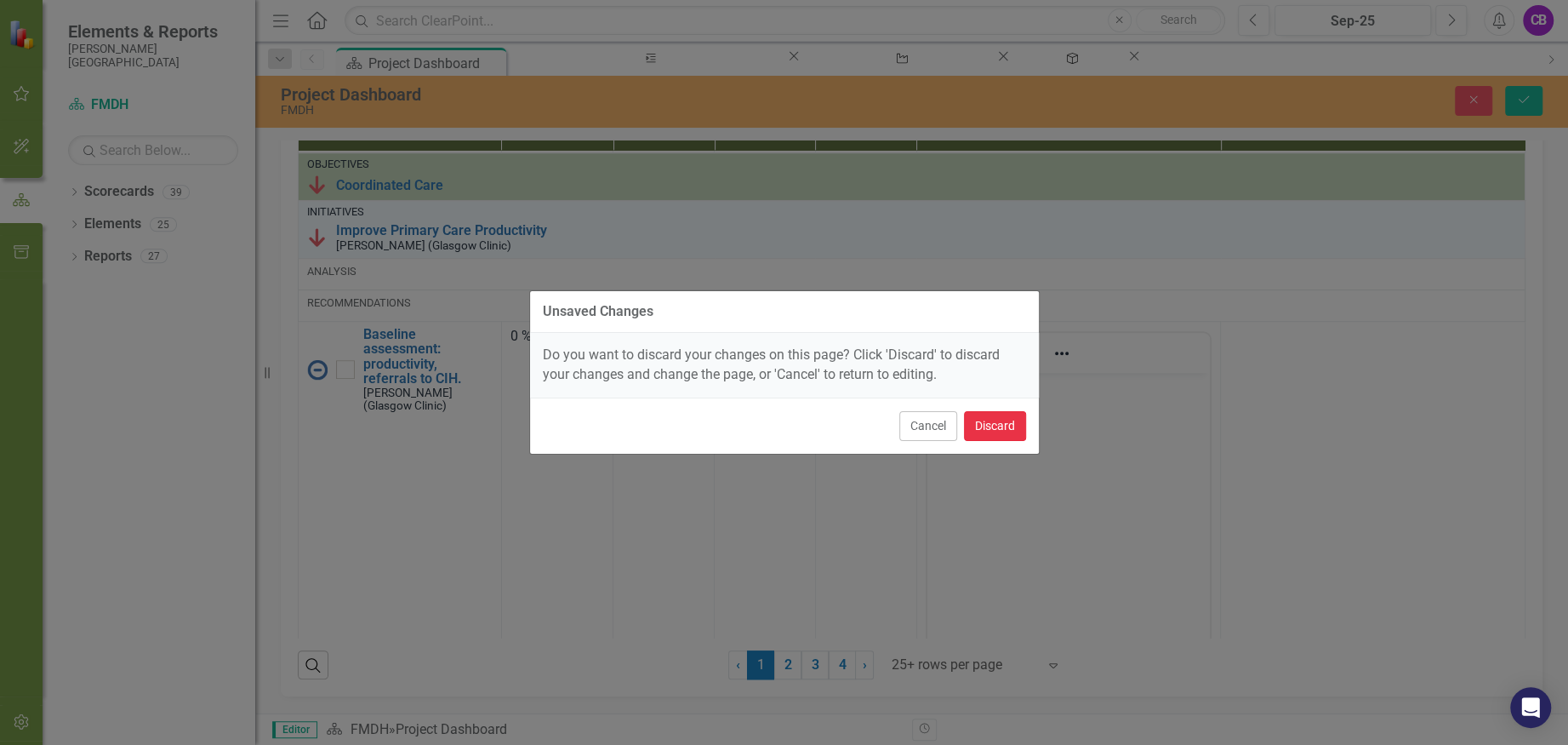
click at [992, 425] on button "Discard" at bounding box center [995, 426] width 62 height 30
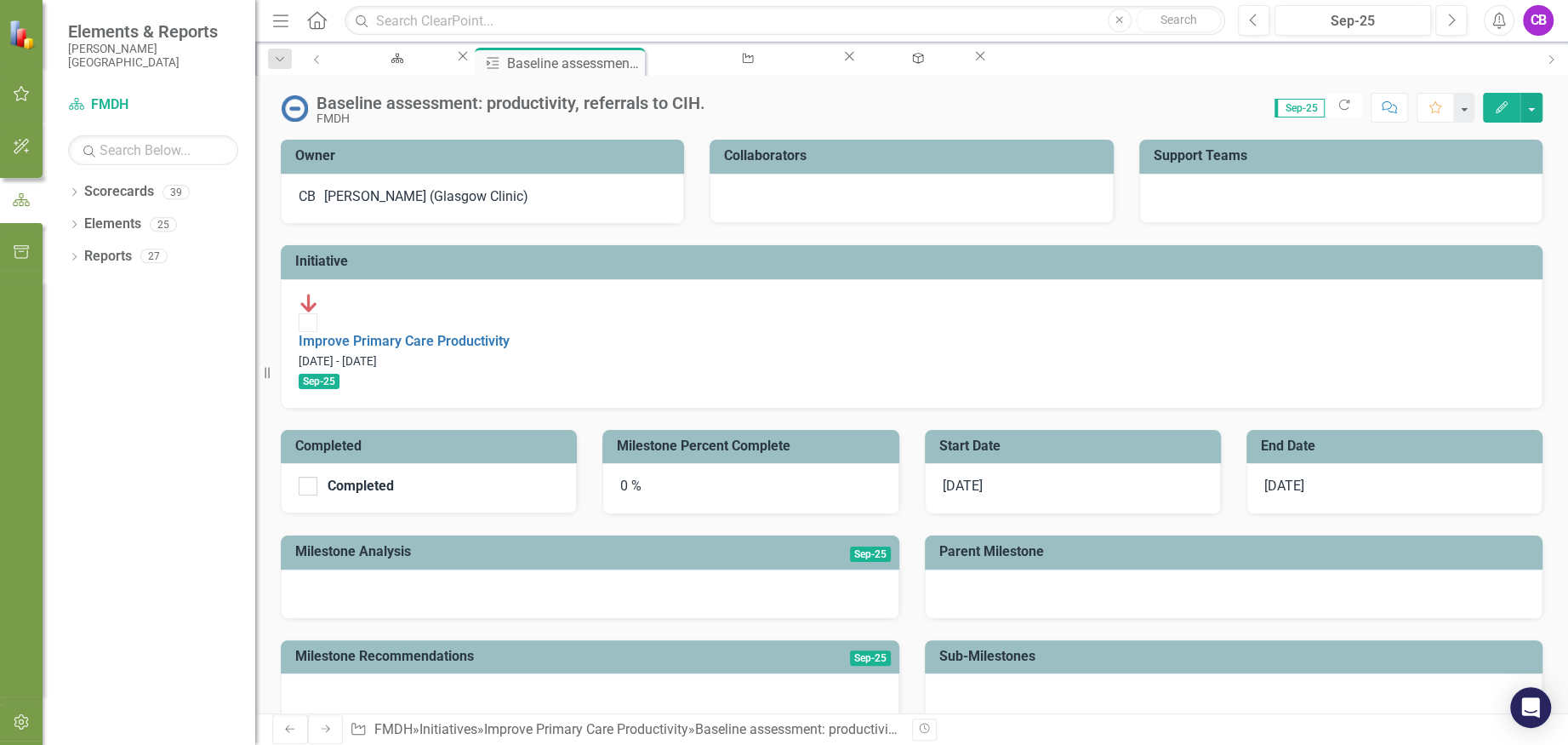
click at [1507, 108] on icon "Edit" at bounding box center [1501, 108] width 15 height 12
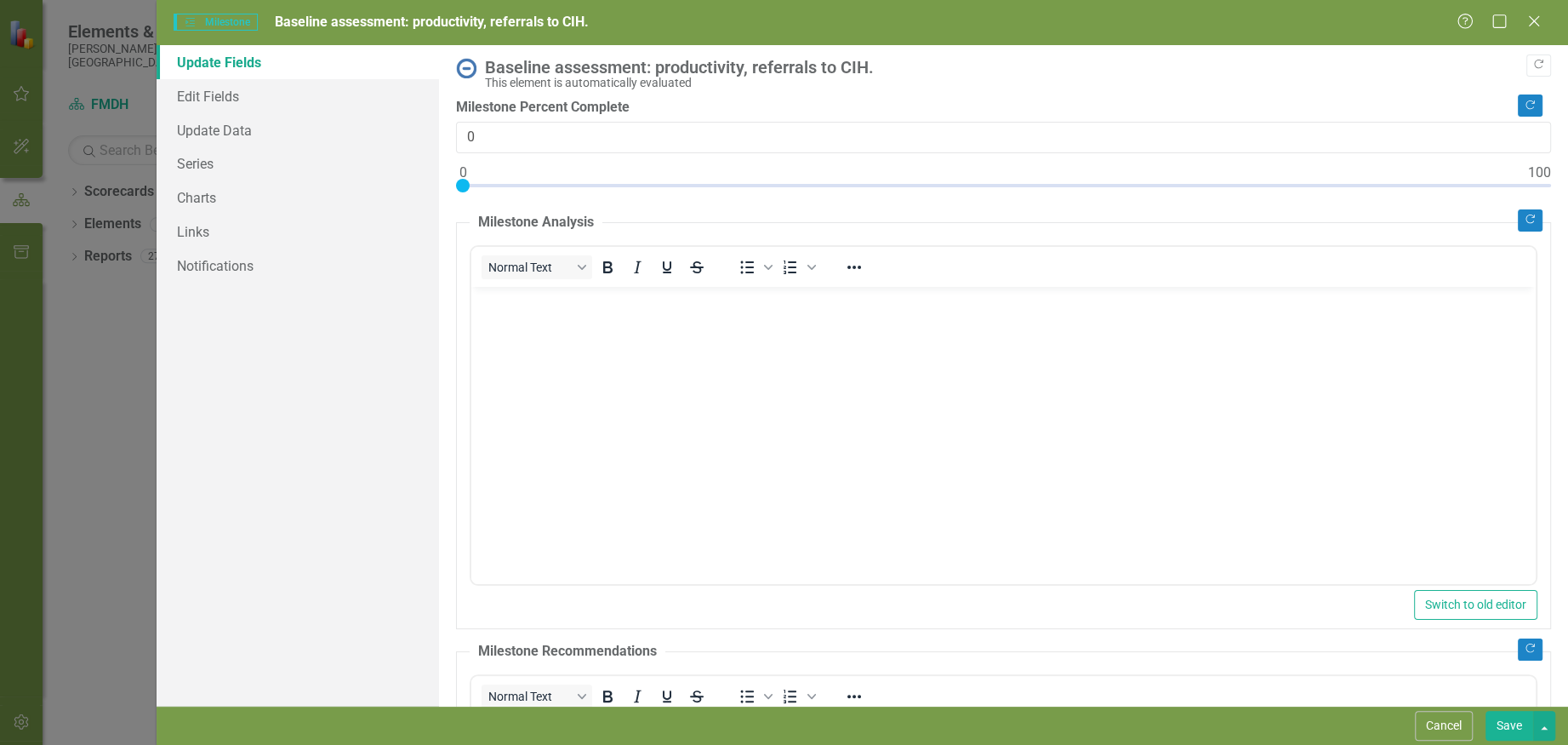
click at [833, 68] on div "Baseline assessment: productivity, referrals to CIH." at bounding box center [1013, 67] width 1057 height 19
click at [850, 62] on div "Baseline assessment: productivity, referrals to CIH." at bounding box center [1013, 67] width 1057 height 19
drag, startPoint x: 866, startPoint y: 65, endPoint x: 841, endPoint y: 62, distance: 25.2
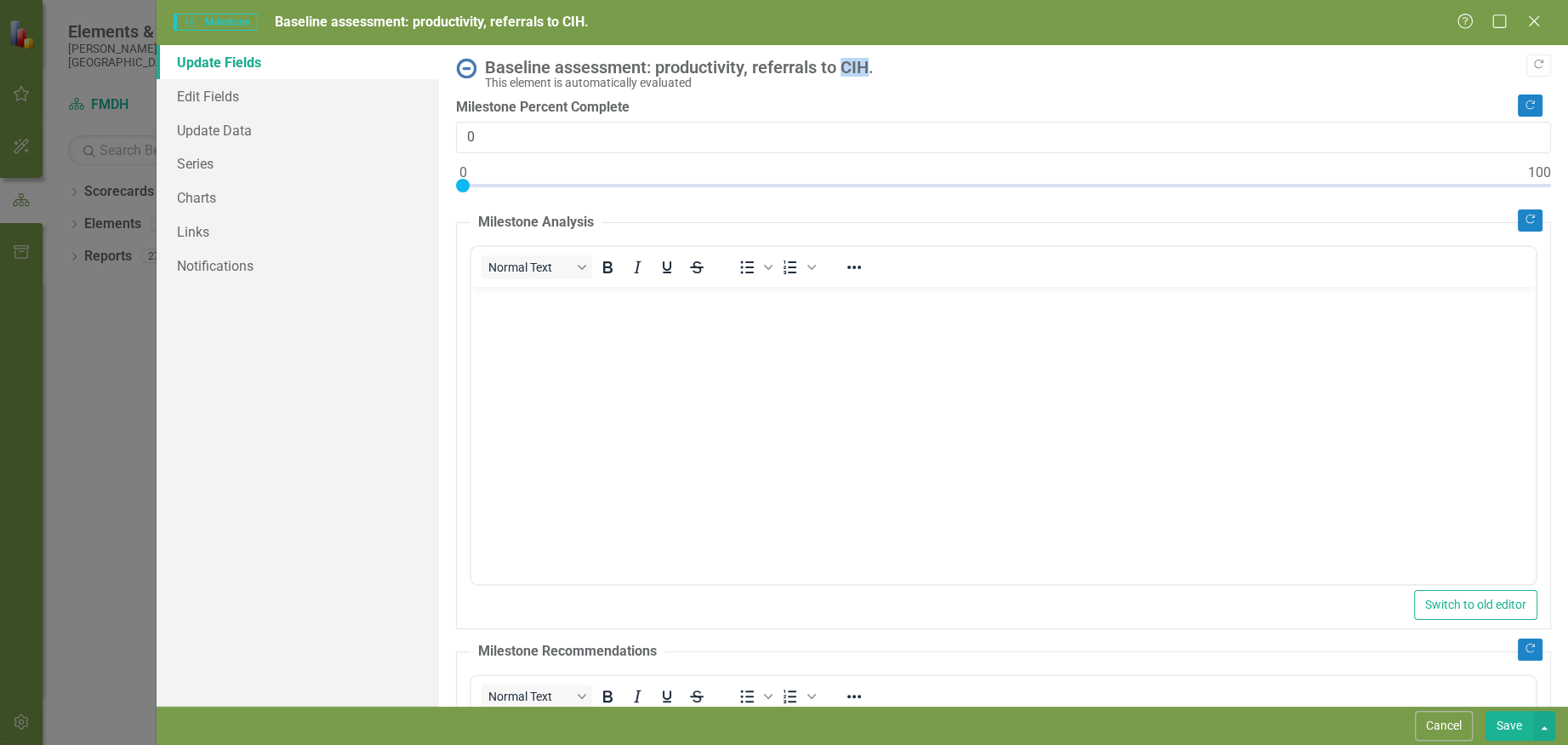
click at [841, 62] on div "Baseline assessment: productivity, referrals to CIH." at bounding box center [1013, 67] width 1057 height 19
click at [222, 91] on link "Edit Fields" at bounding box center [298, 96] width 283 height 34
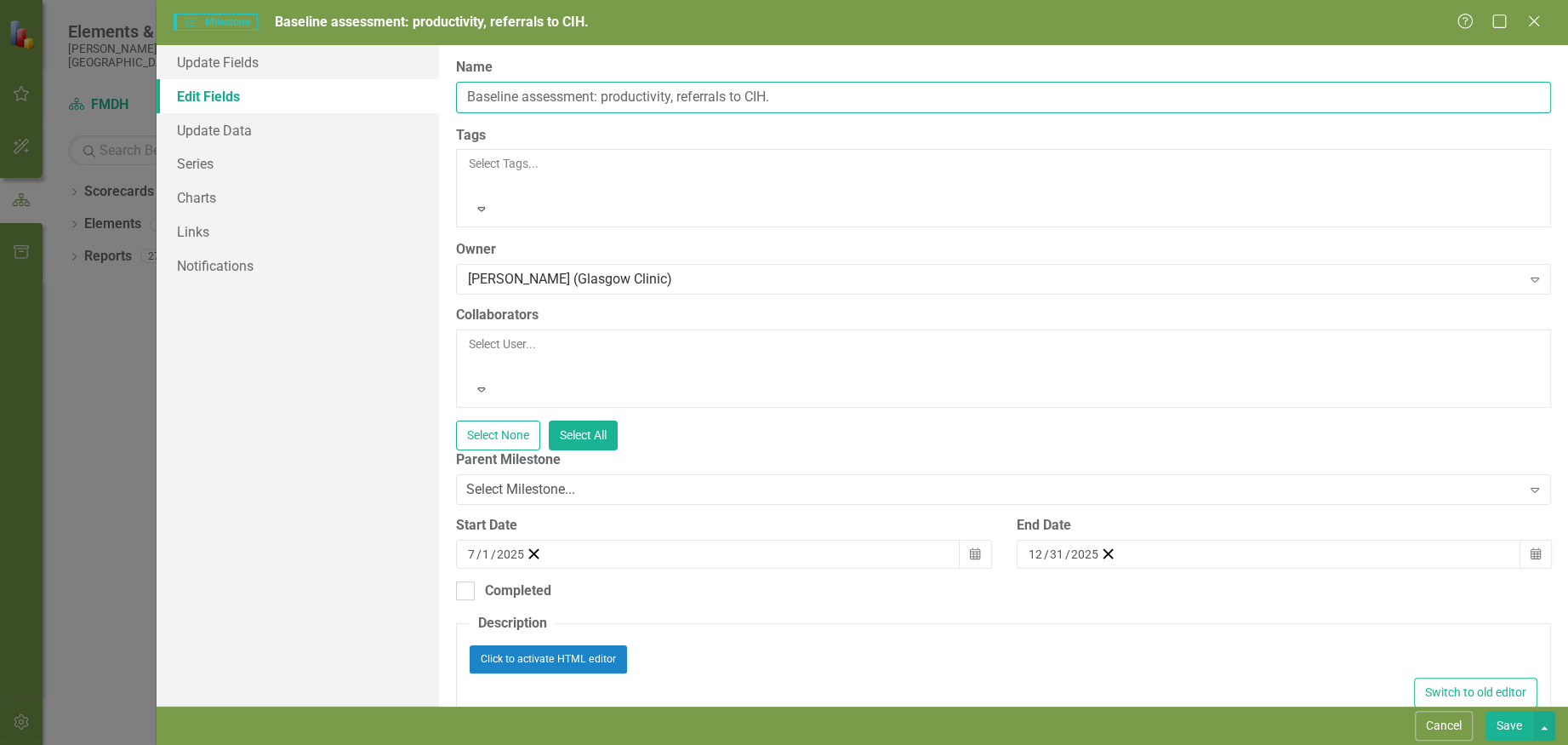
click at [853, 97] on input "Baseline assessment: productivity, referrals to CIH." at bounding box center [1004, 98] width 1095 height 32
type input "Baseline assessment: productivity, referrals to Care Management"
click at [575, 480] on div "Select Milestone..." at bounding box center [520, 490] width 109 height 20
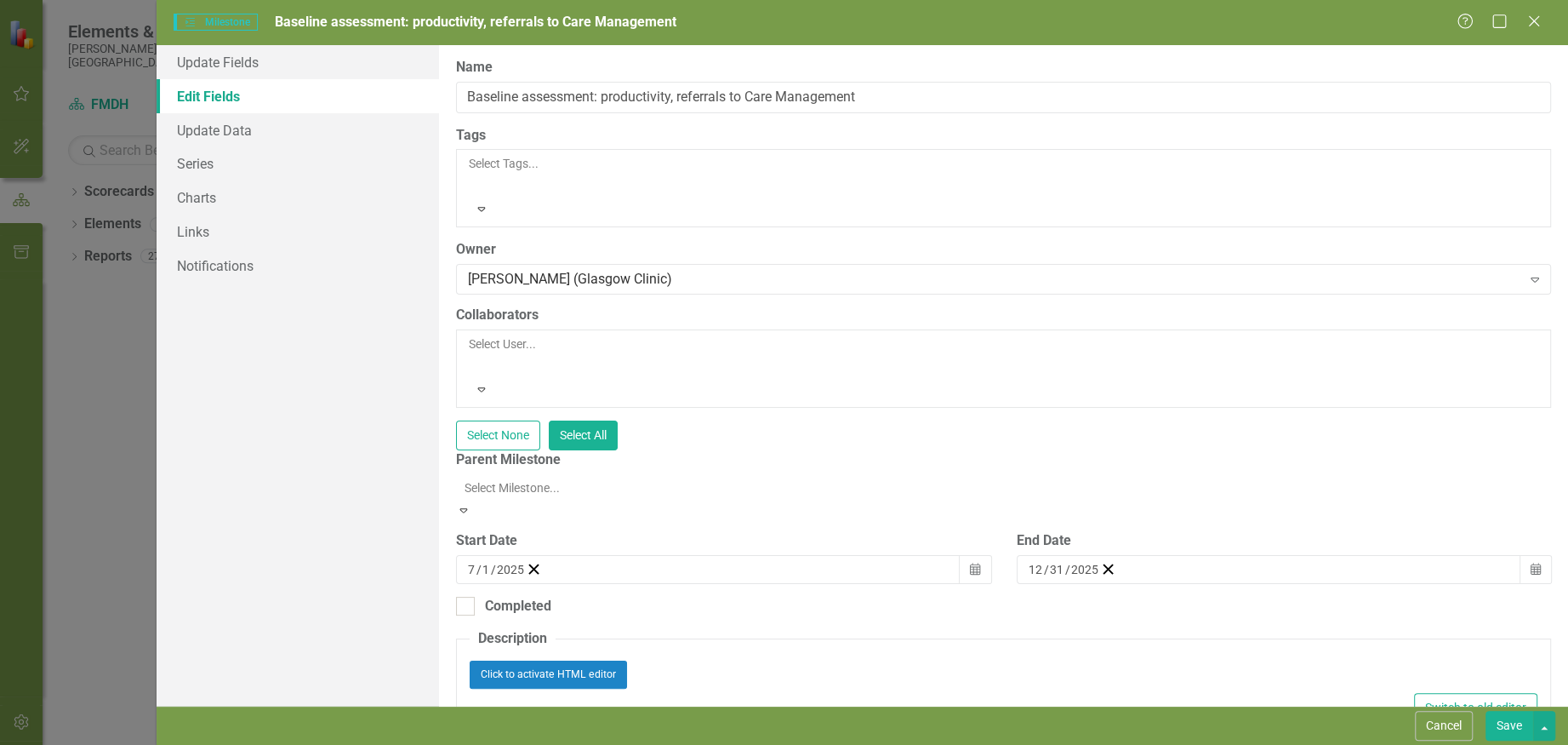
click at [1239, 420] on div "Select None Select All" at bounding box center [1004, 435] width 1095 height 30
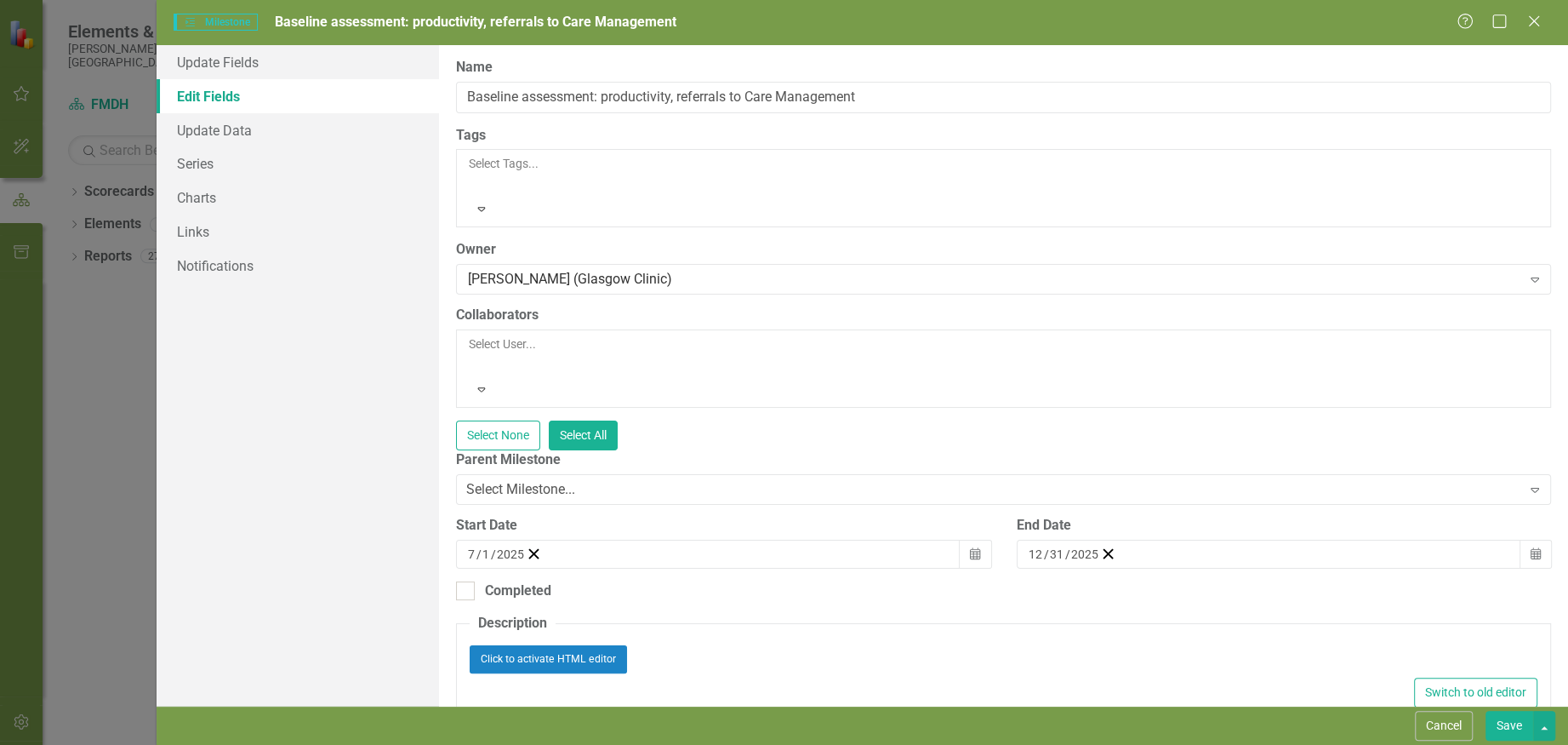
click at [1504, 724] on button "Save" at bounding box center [1509, 726] width 48 height 30
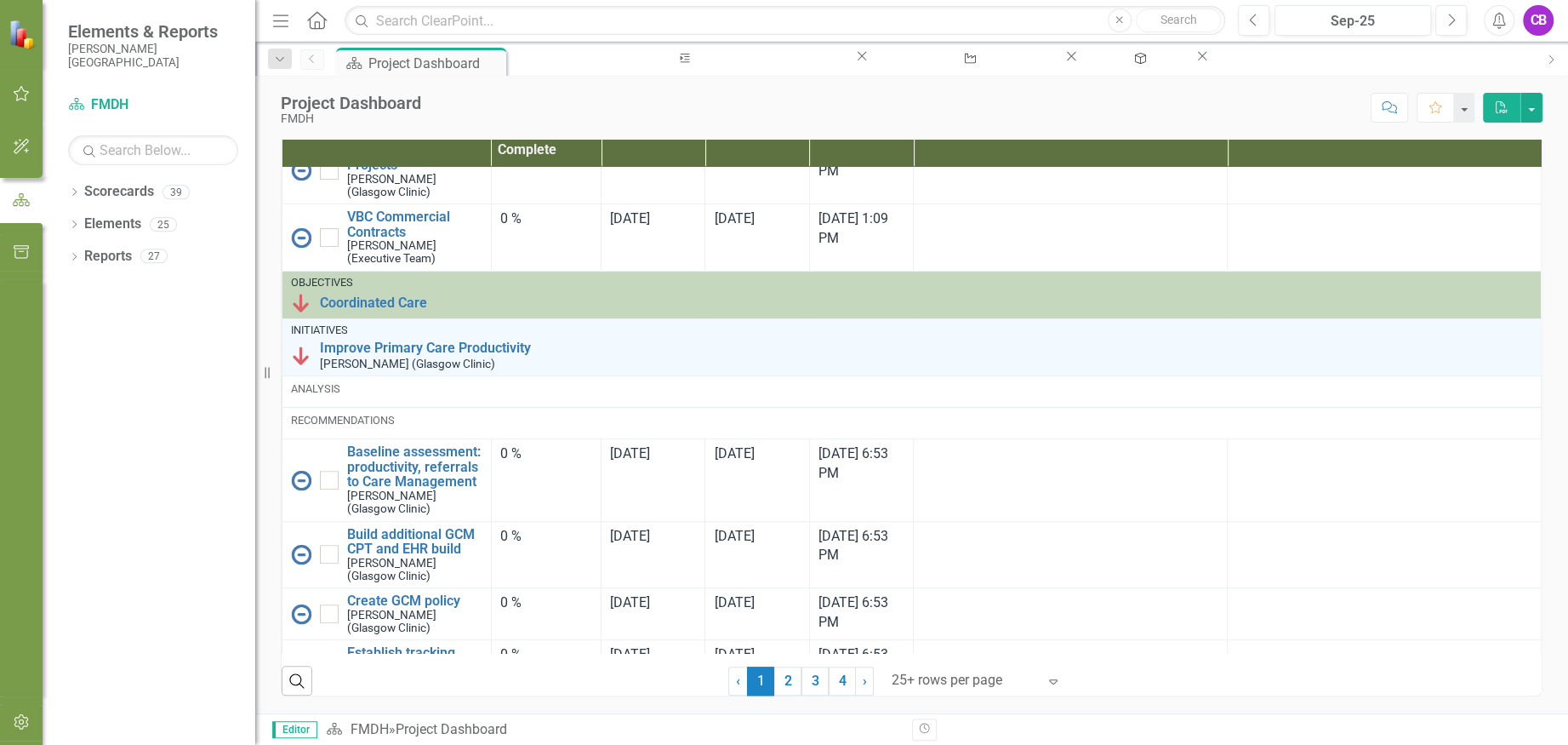
scroll to position [567, 0]
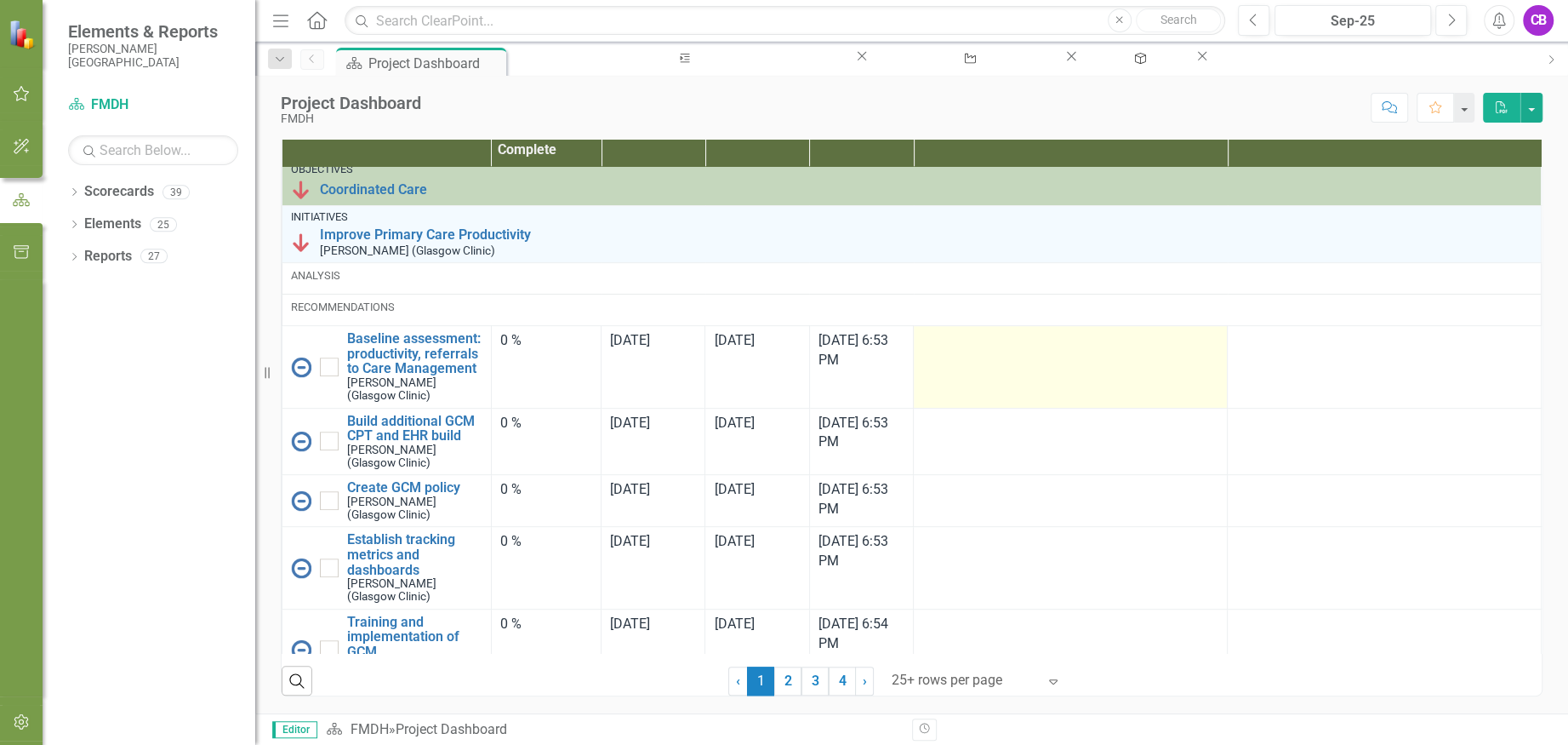
click at [1127, 381] on td at bounding box center [1070, 367] width 314 height 82
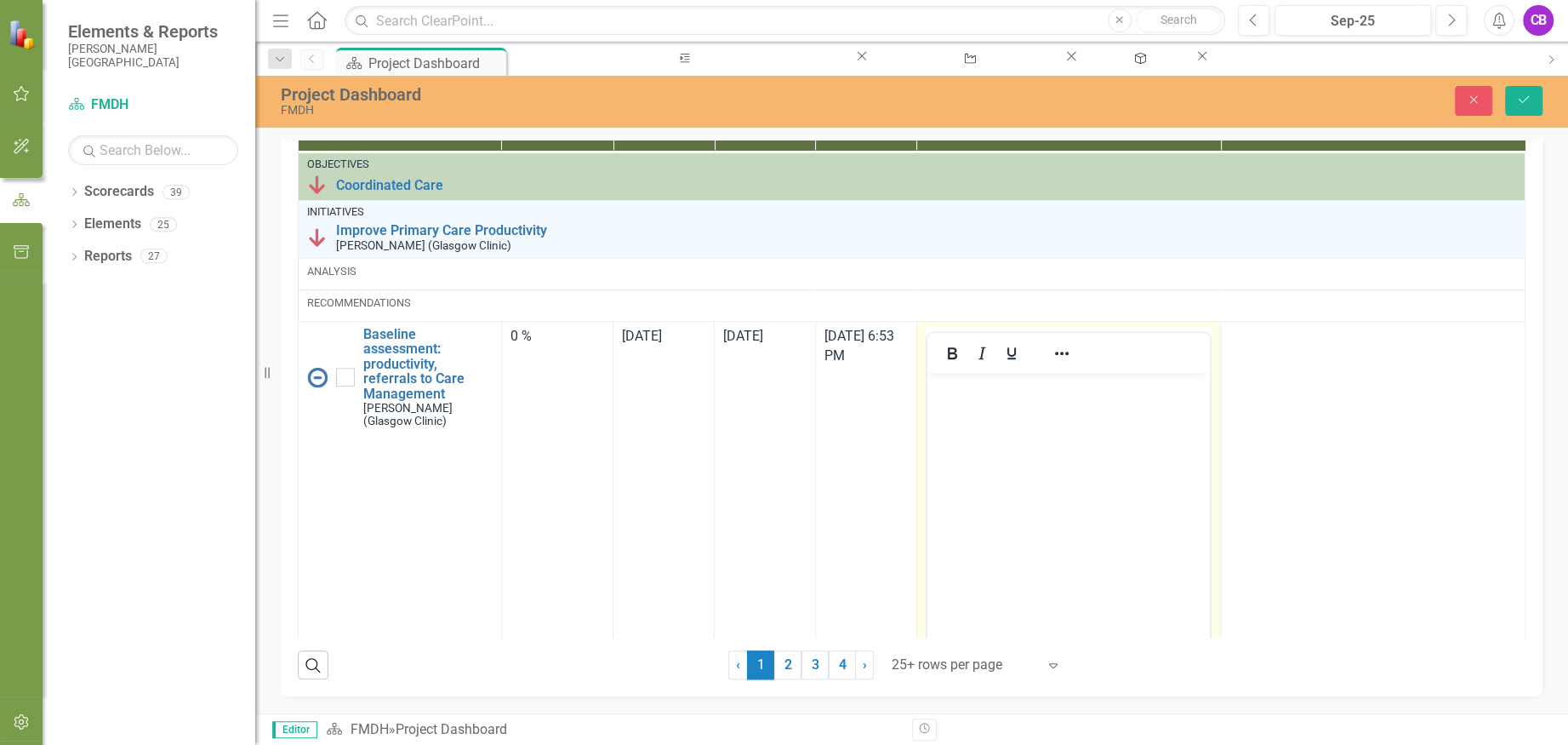
scroll to position [0, 0]
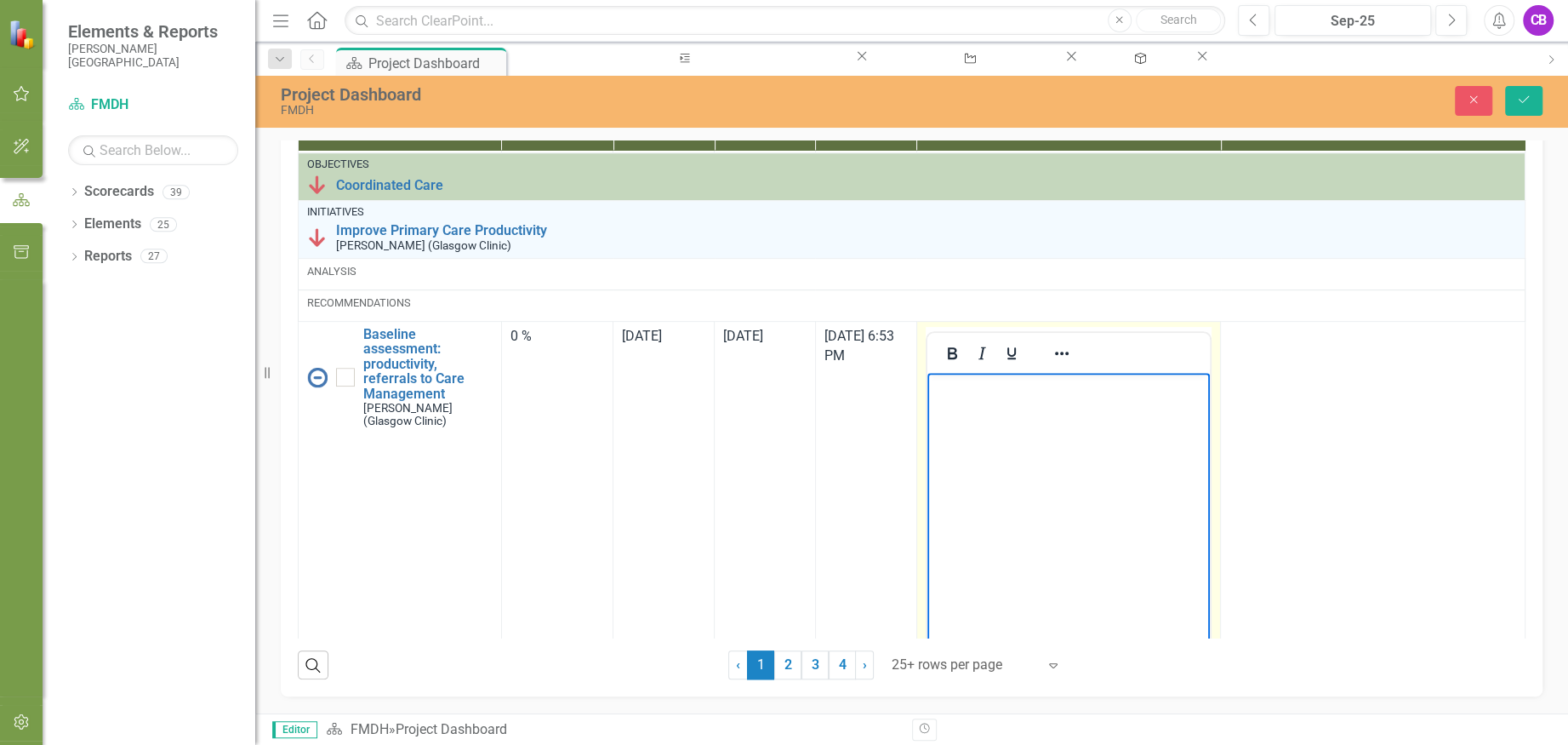
click at [1056, 424] on body "Rich Text Area. Press ALT-0 for help." at bounding box center [1068, 499] width 284 height 255
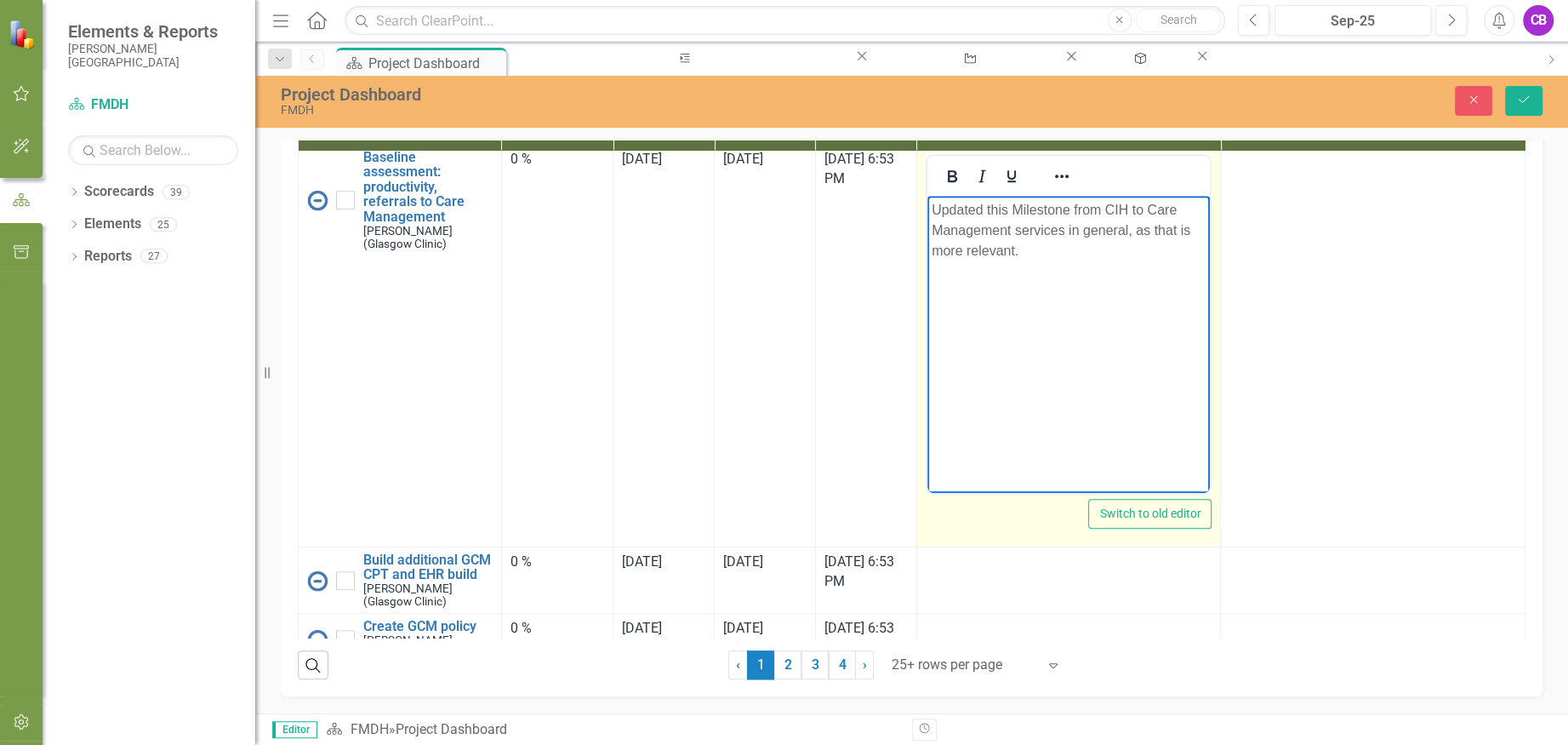
scroll to position [794, 0]
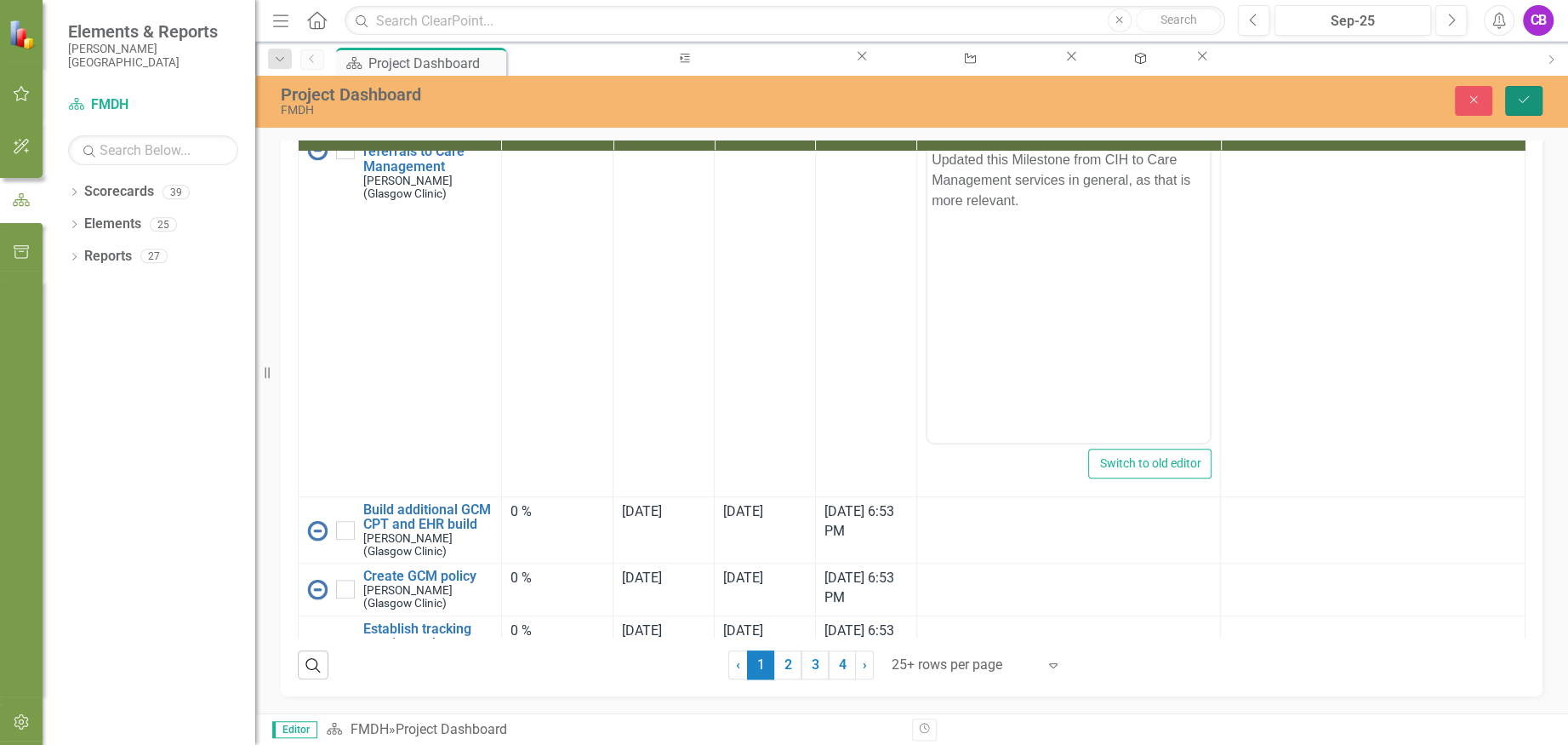
click at [1527, 103] on icon "Save" at bounding box center [1523, 100] width 15 height 12
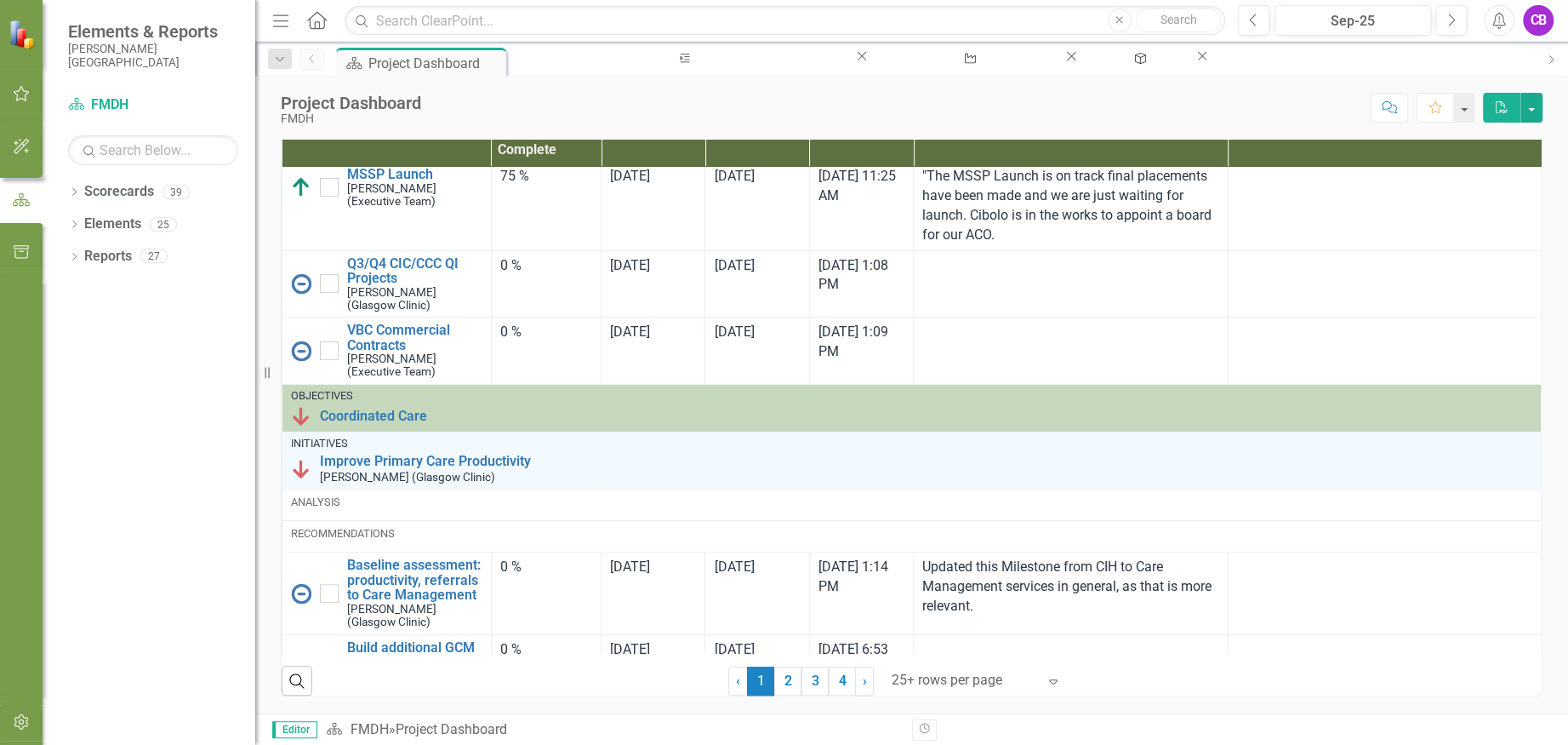
scroll to position [454, 0]
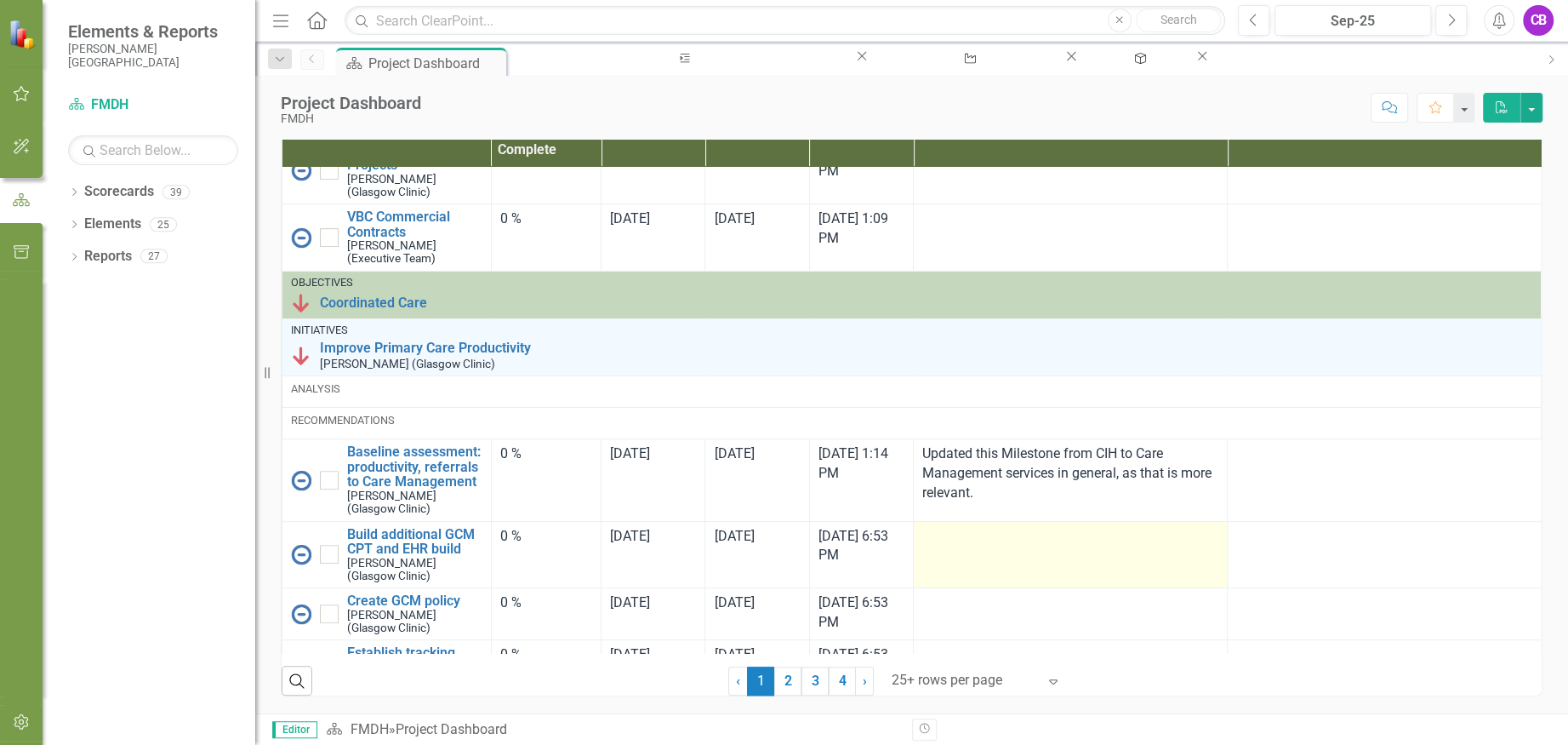
click at [1021, 581] on td at bounding box center [1070, 555] width 314 height 68
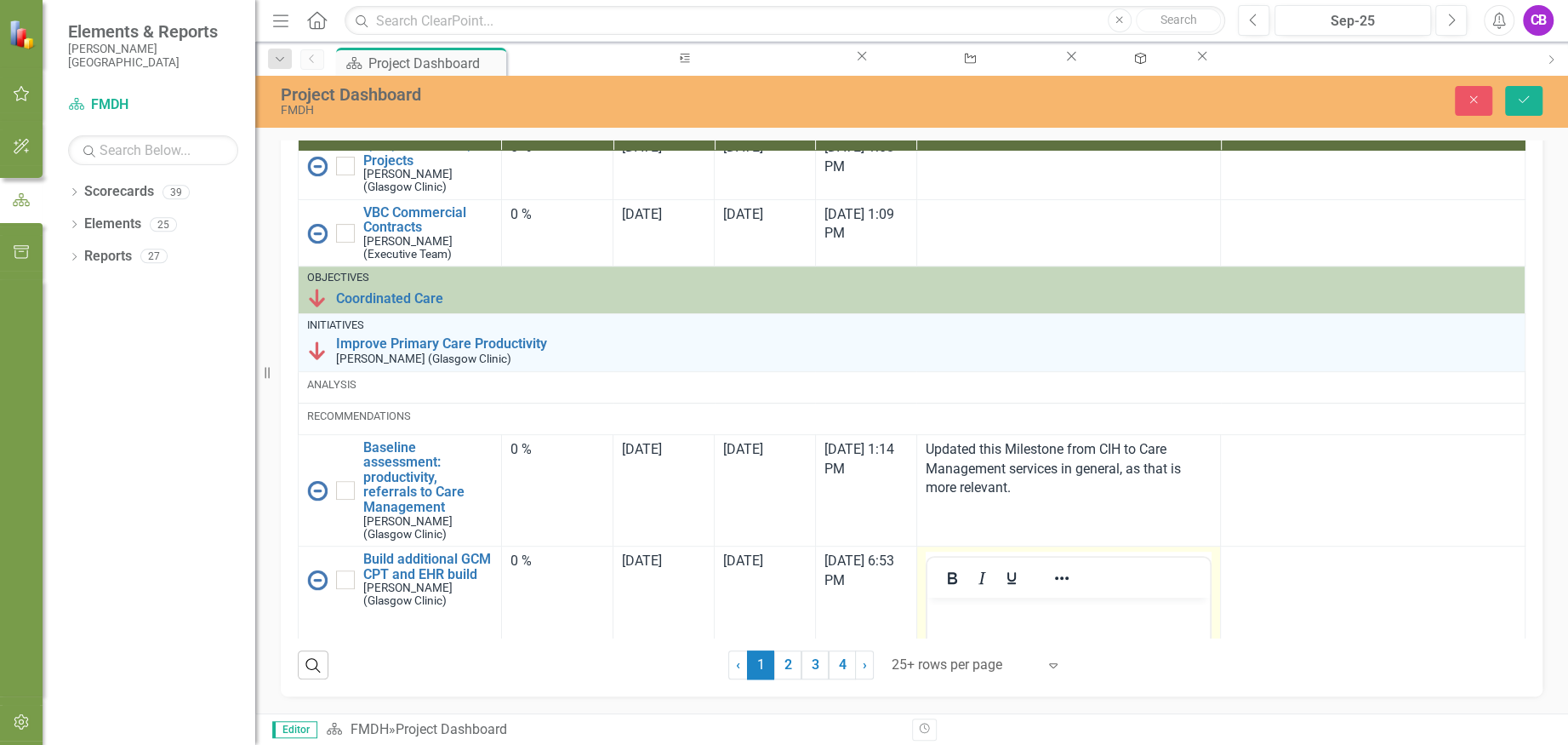
scroll to position [681, 0]
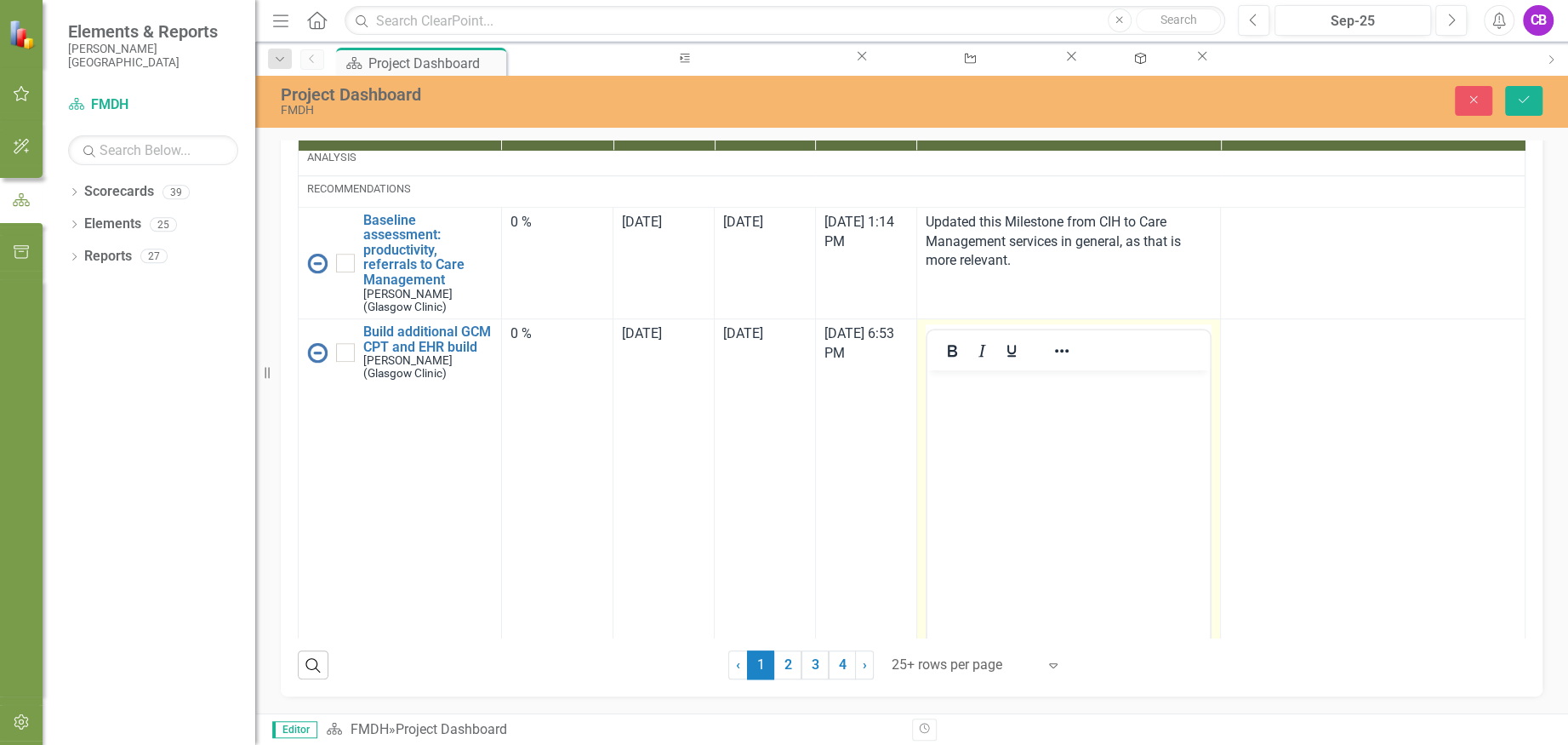
click at [1015, 448] on body "Rich Text Area. Press ALT-0 for help." at bounding box center [1068, 498] width 284 height 255
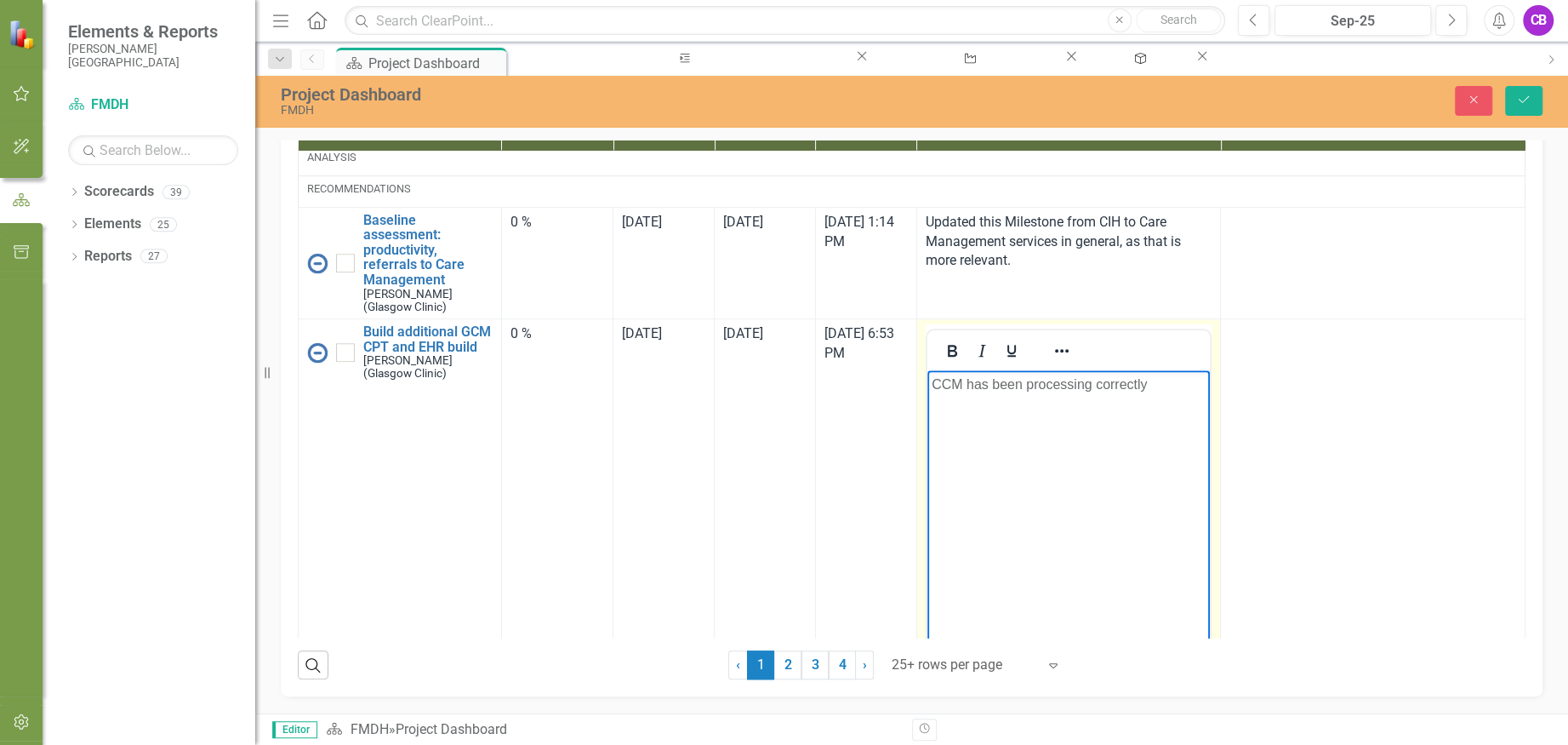
click at [969, 387] on p "CCM has been processing correctly" at bounding box center [1068, 384] width 275 height 21
click at [1198, 383] on p "CCM claims have been processing correctly" at bounding box center [1068, 384] width 275 height 21
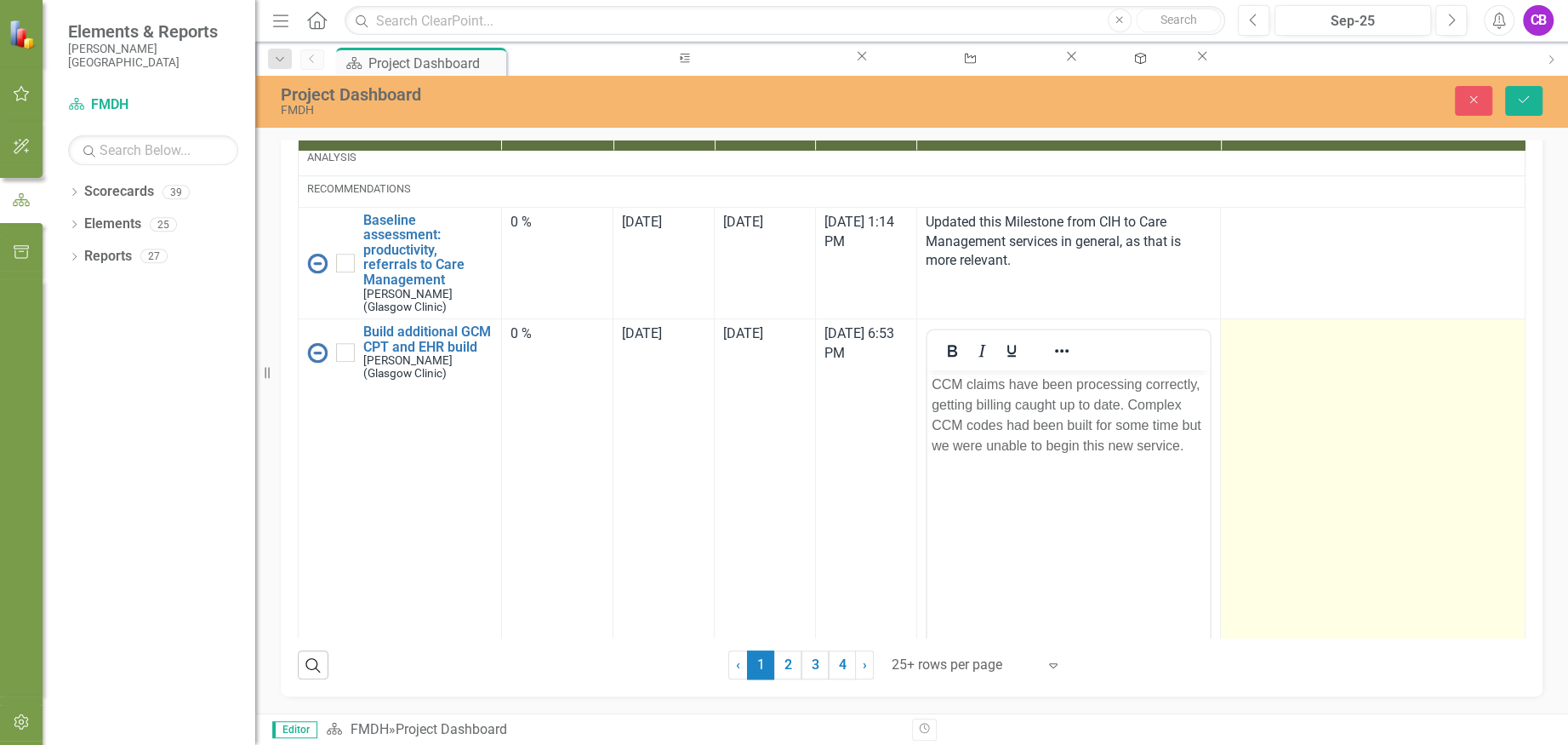
click at [1242, 488] on td at bounding box center [1373, 520] width 305 height 402
click at [1248, 502] on td at bounding box center [1373, 520] width 305 height 402
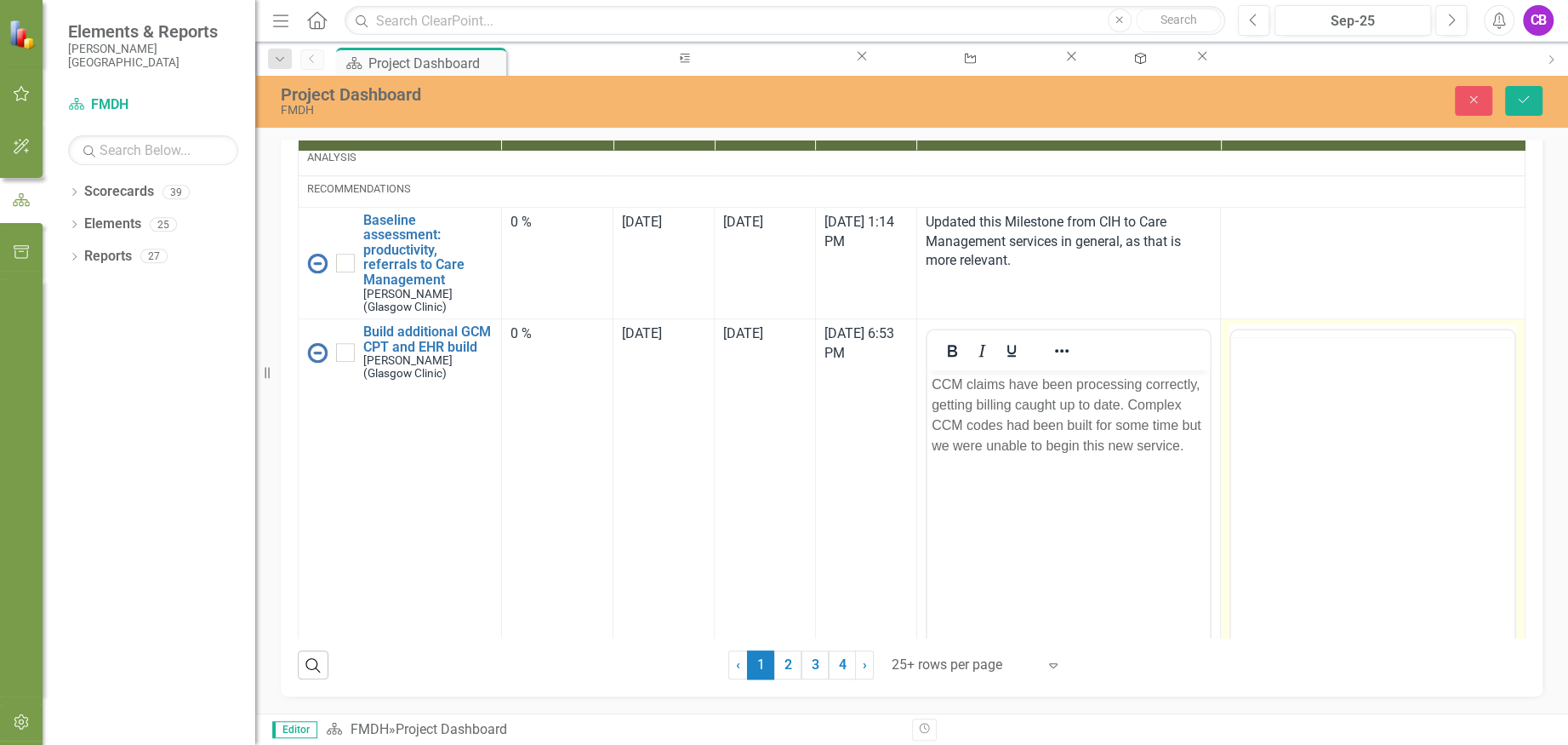
scroll to position [0, 0]
click at [1275, 414] on body "Rich Text Area. Press ALT-0 for help." at bounding box center [1373, 498] width 284 height 255
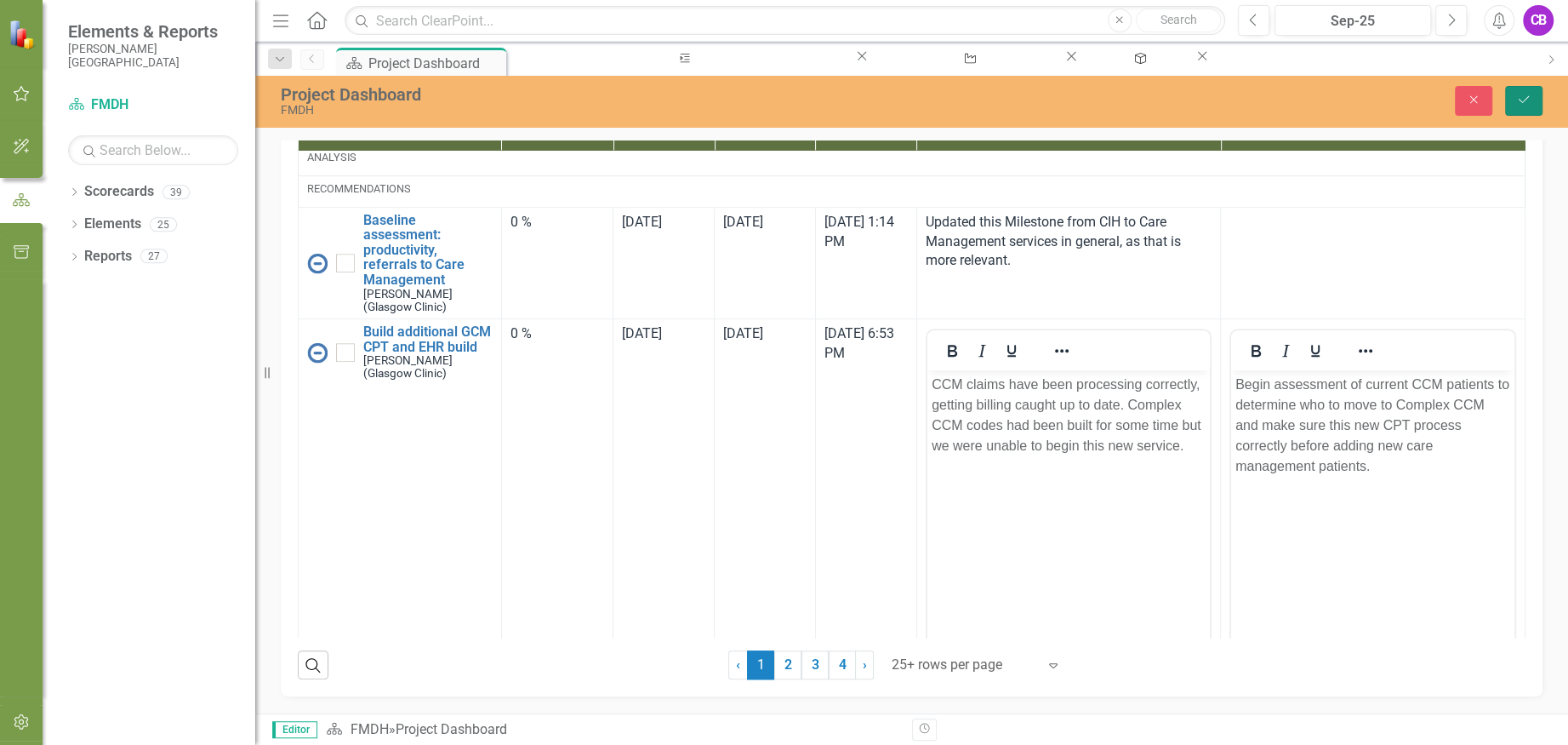
click at [1511, 97] on button "Save" at bounding box center [1524, 101] width 38 height 30
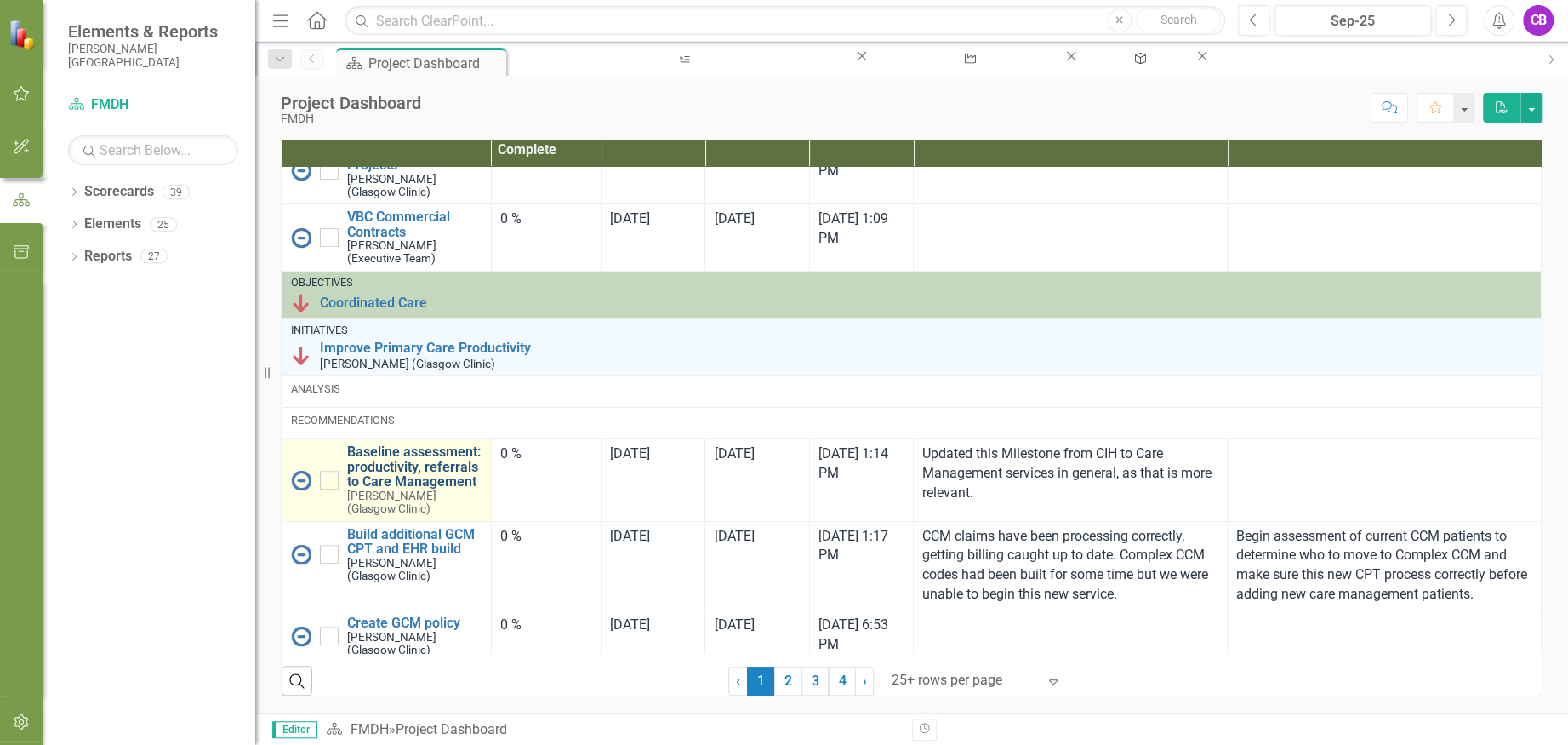
scroll to position [681, 0]
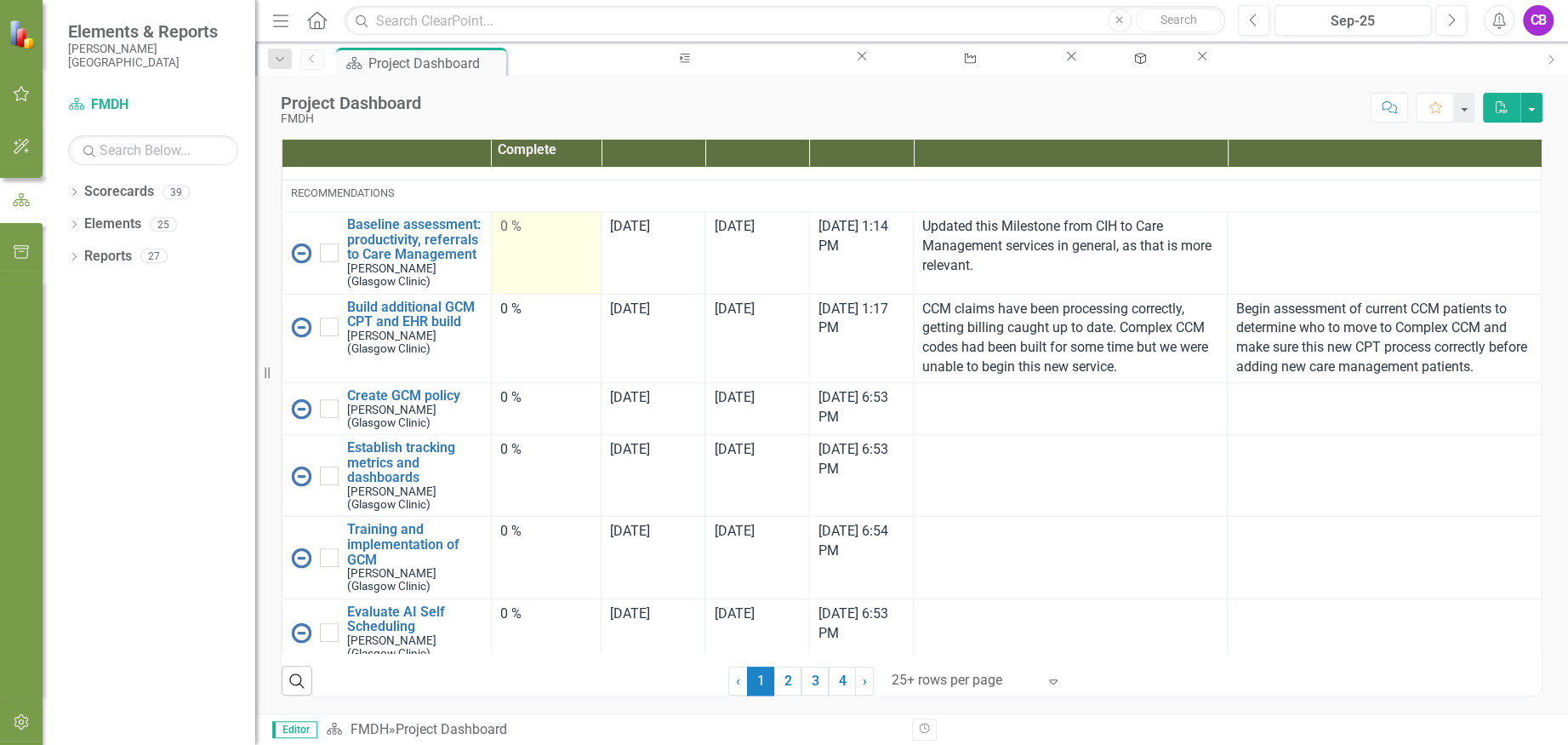
click at [560, 294] on td "0 %" at bounding box center [546, 253] width 111 height 82
click at [532, 237] on div "0 %" at bounding box center [547, 227] width 93 height 20
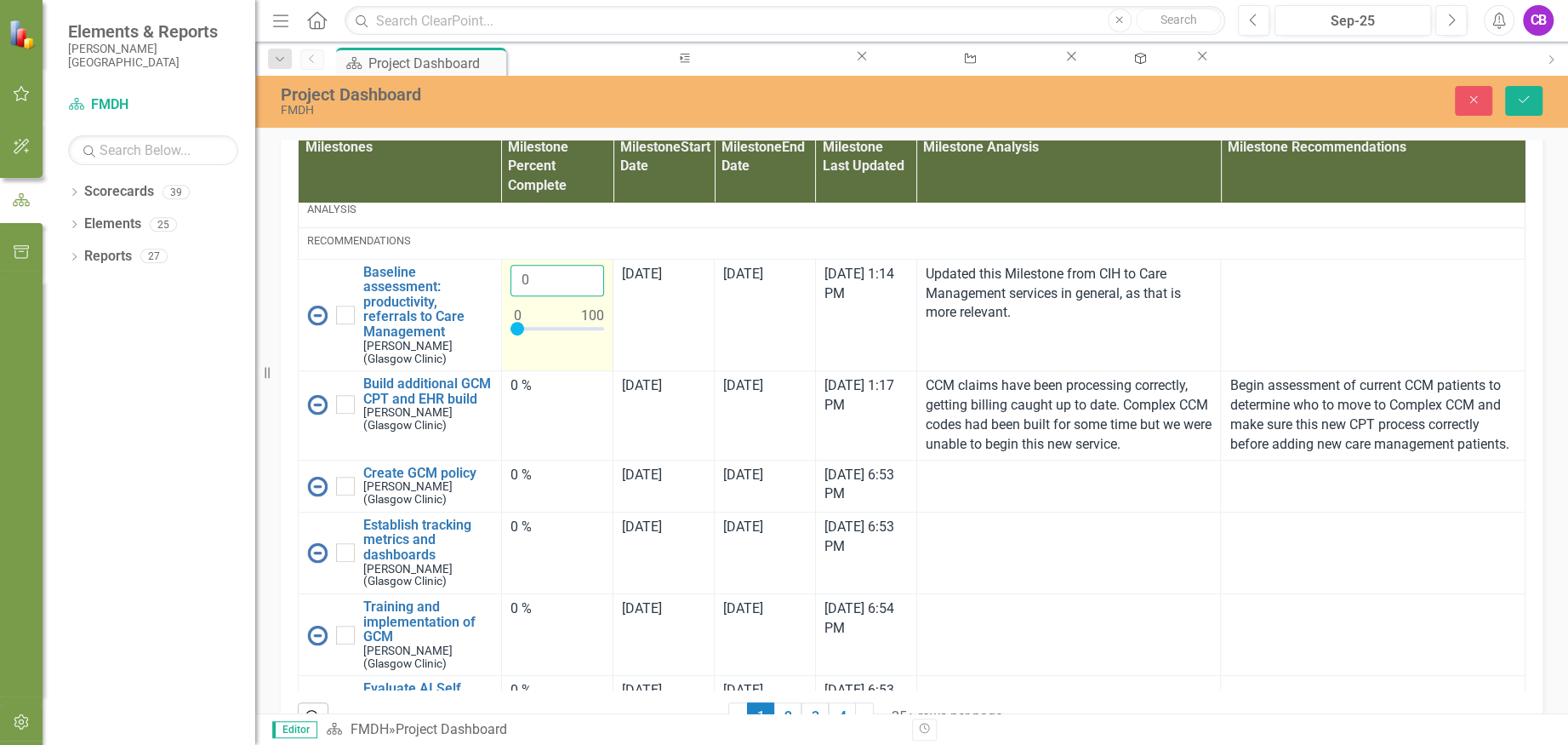
click at [530, 296] on input "0" at bounding box center [558, 281] width 94 height 32
click at [576, 296] on input "1" at bounding box center [558, 281] width 94 height 32
click at [576, 296] on input "2" at bounding box center [558, 281] width 94 height 32
click at [576, 296] on input "3" at bounding box center [558, 281] width 94 height 32
click at [576, 296] on input "4" at bounding box center [558, 281] width 94 height 32
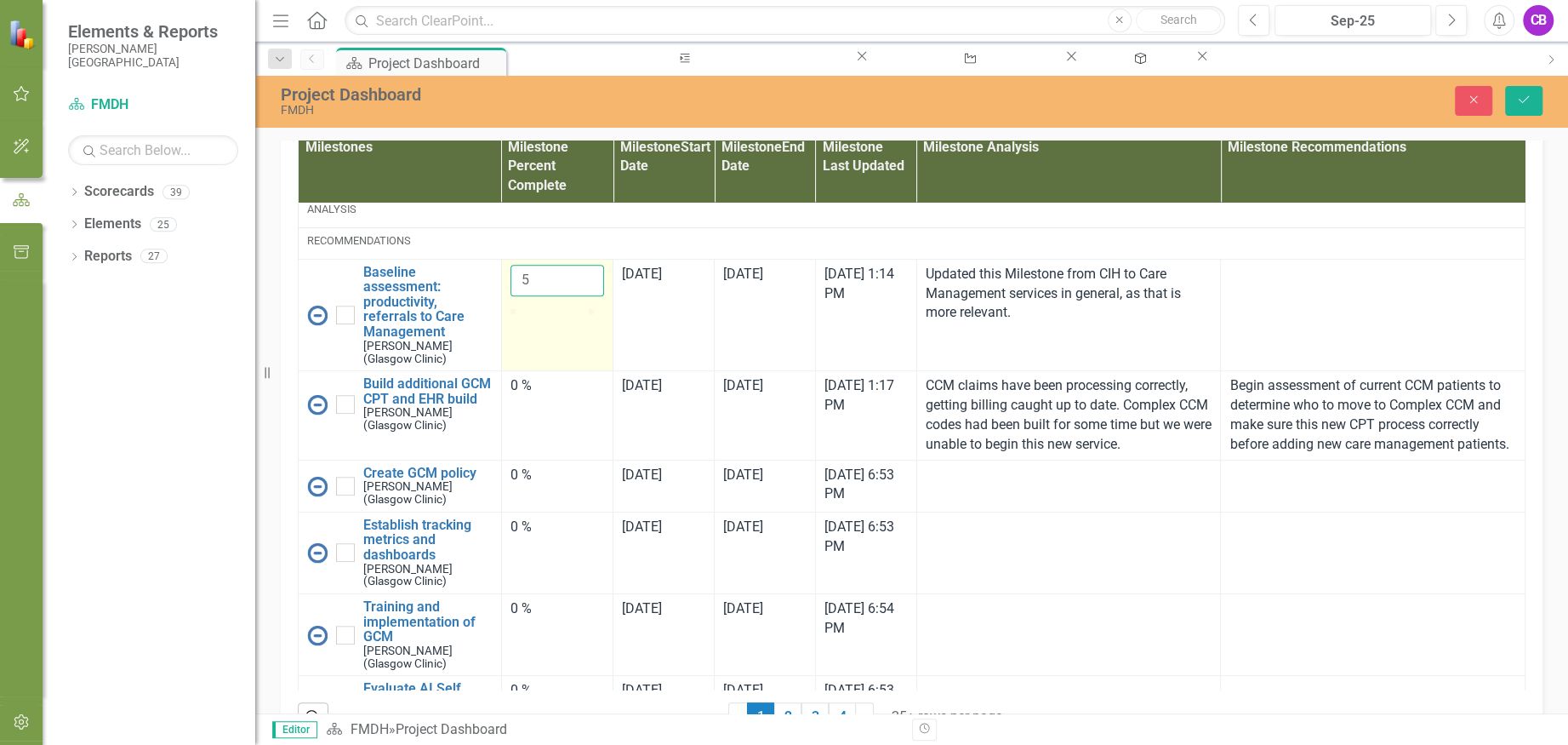
click at [576, 296] on input "5" at bounding box center [558, 281] width 94 height 32
click at [581, 296] on input "6" at bounding box center [558, 281] width 94 height 32
click at [581, 296] on input "7" at bounding box center [558, 281] width 94 height 32
click at [581, 296] on input "8" at bounding box center [558, 281] width 94 height 32
click at [580, 296] on input "9" at bounding box center [558, 281] width 94 height 32
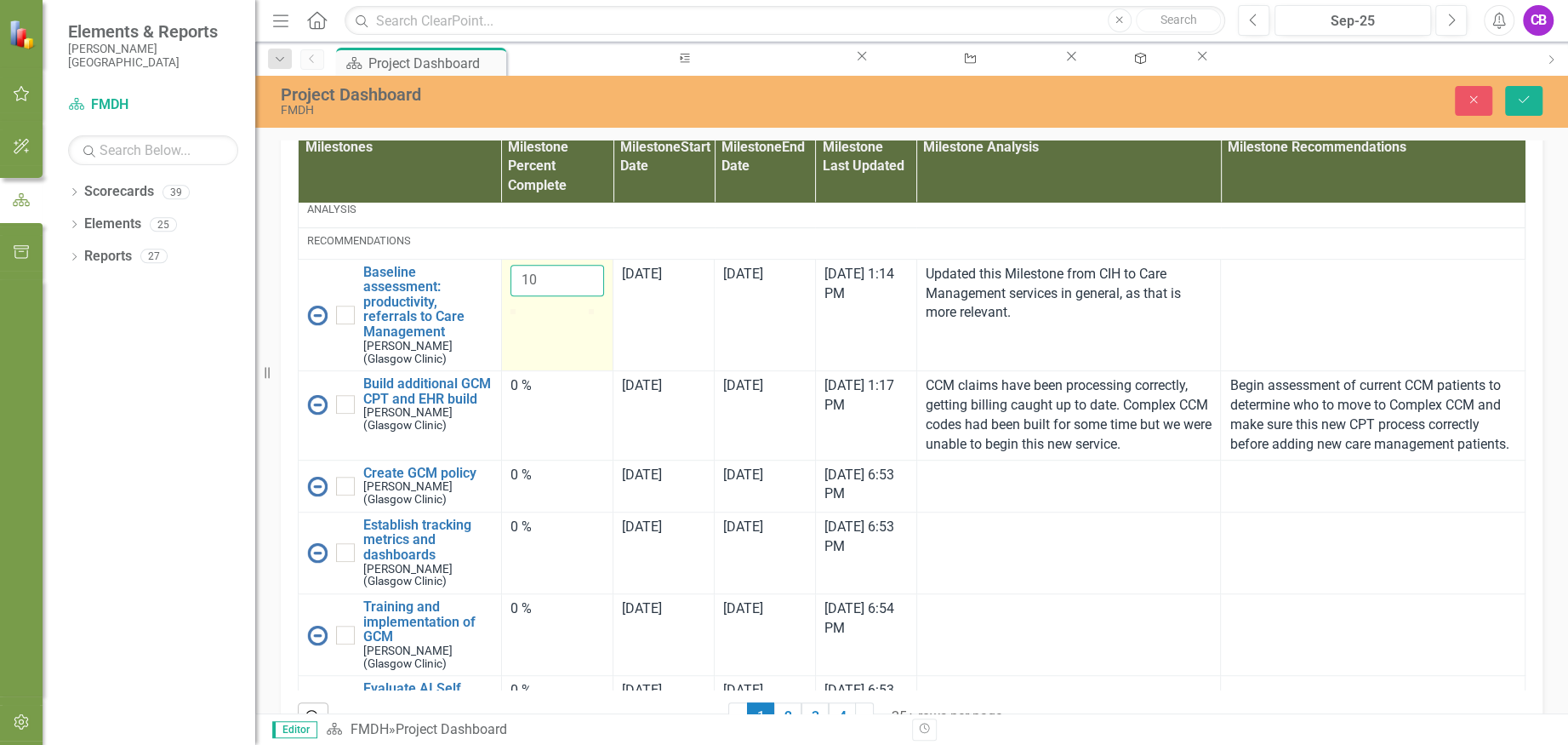
type input "10"
click at [580, 296] on input "10" at bounding box center [558, 281] width 94 height 32
click at [687, 107] on h3 "Data Grid Projects" at bounding box center [656, 98] width 726 height 15
click at [1521, 102] on icon "submit" at bounding box center [1524, 100] width 10 height 7
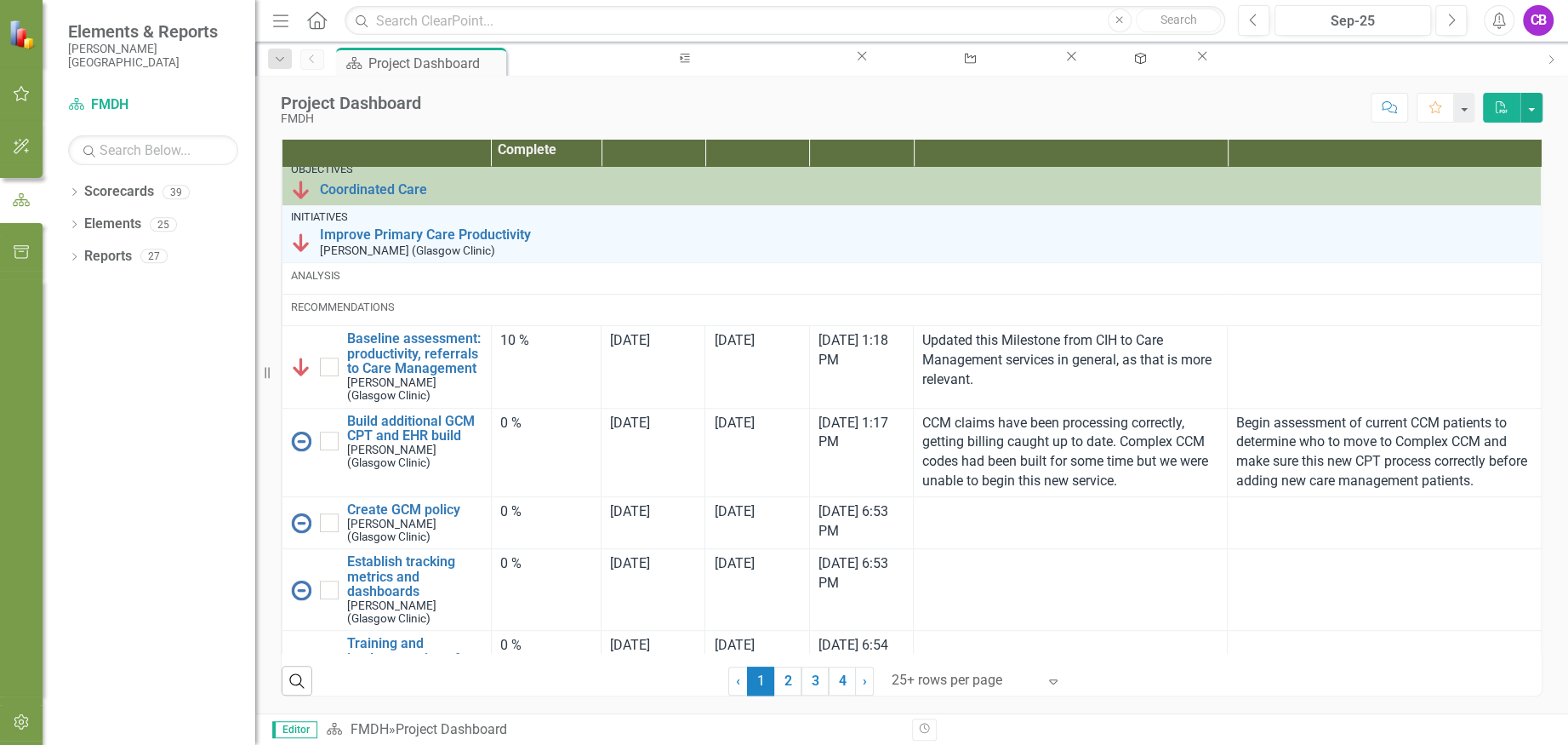
scroll to position [1134, 0]
click at [299, 377] on img at bounding box center [301, 367] width 21 height 21
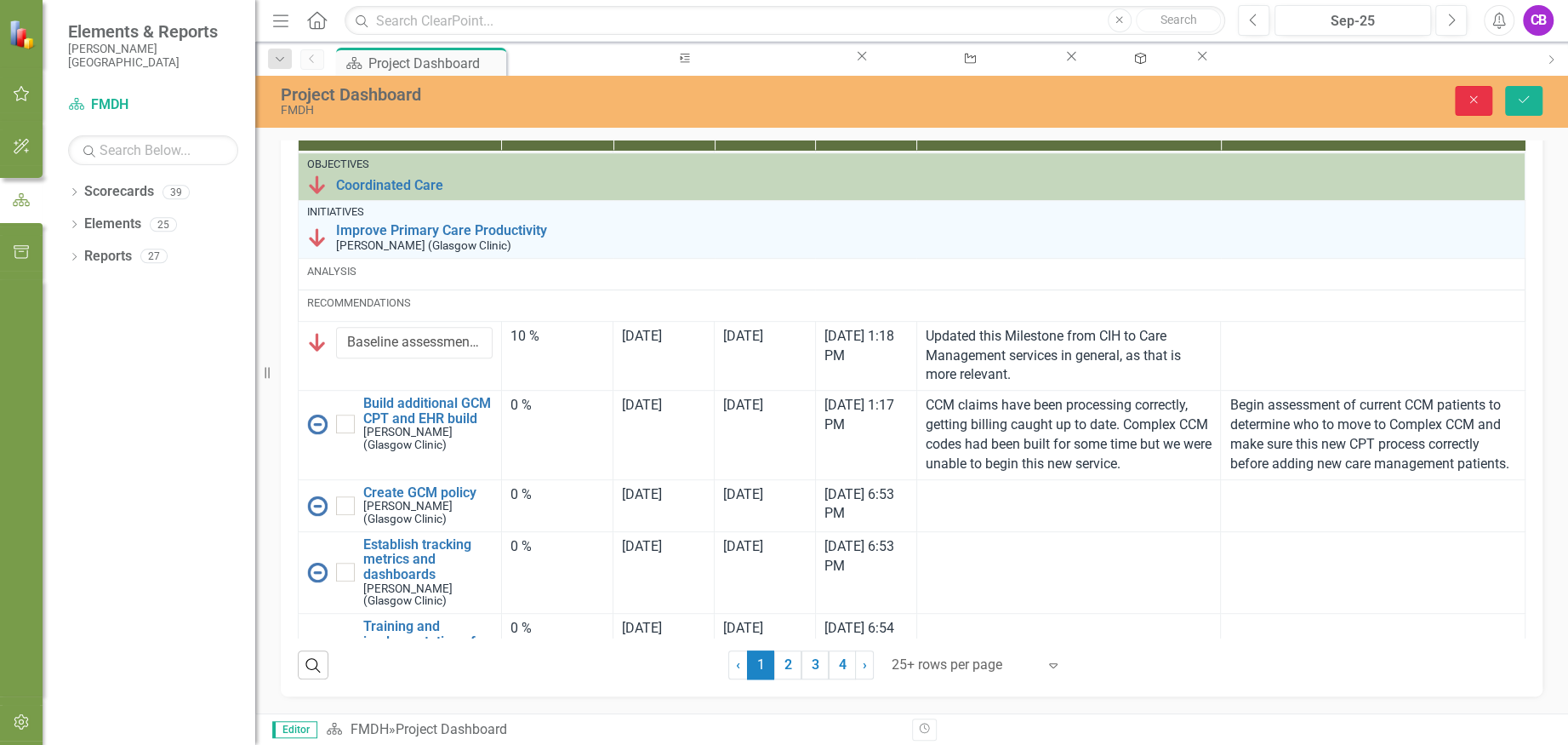
click at [1476, 99] on icon "Close" at bounding box center [1473, 100] width 15 height 12
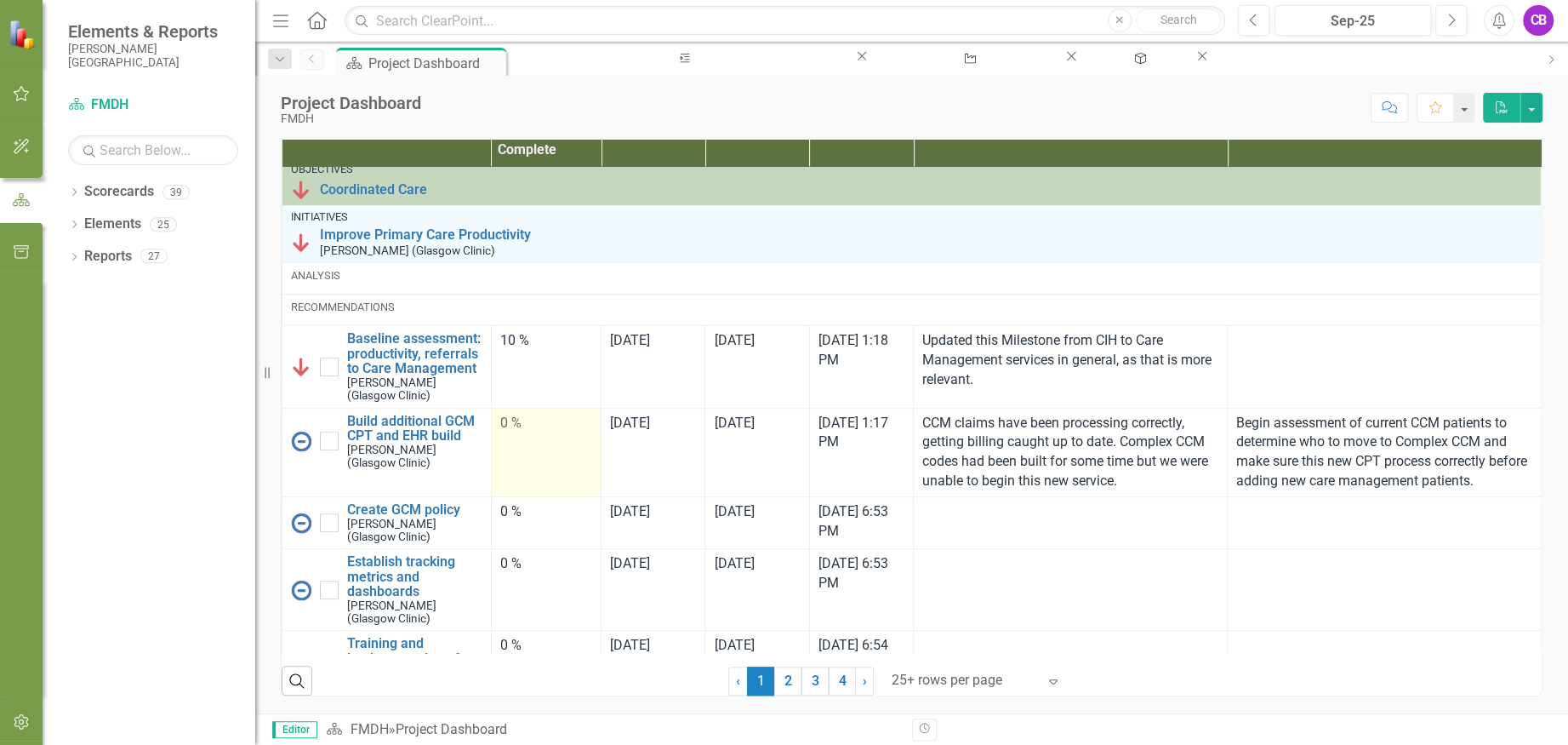
click at [513, 466] on td "0 %" at bounding box center [546, 451] width 111 height 89
click at [512, 465] on td "0 %" at bounding box center [546, 451] width 111 height 89
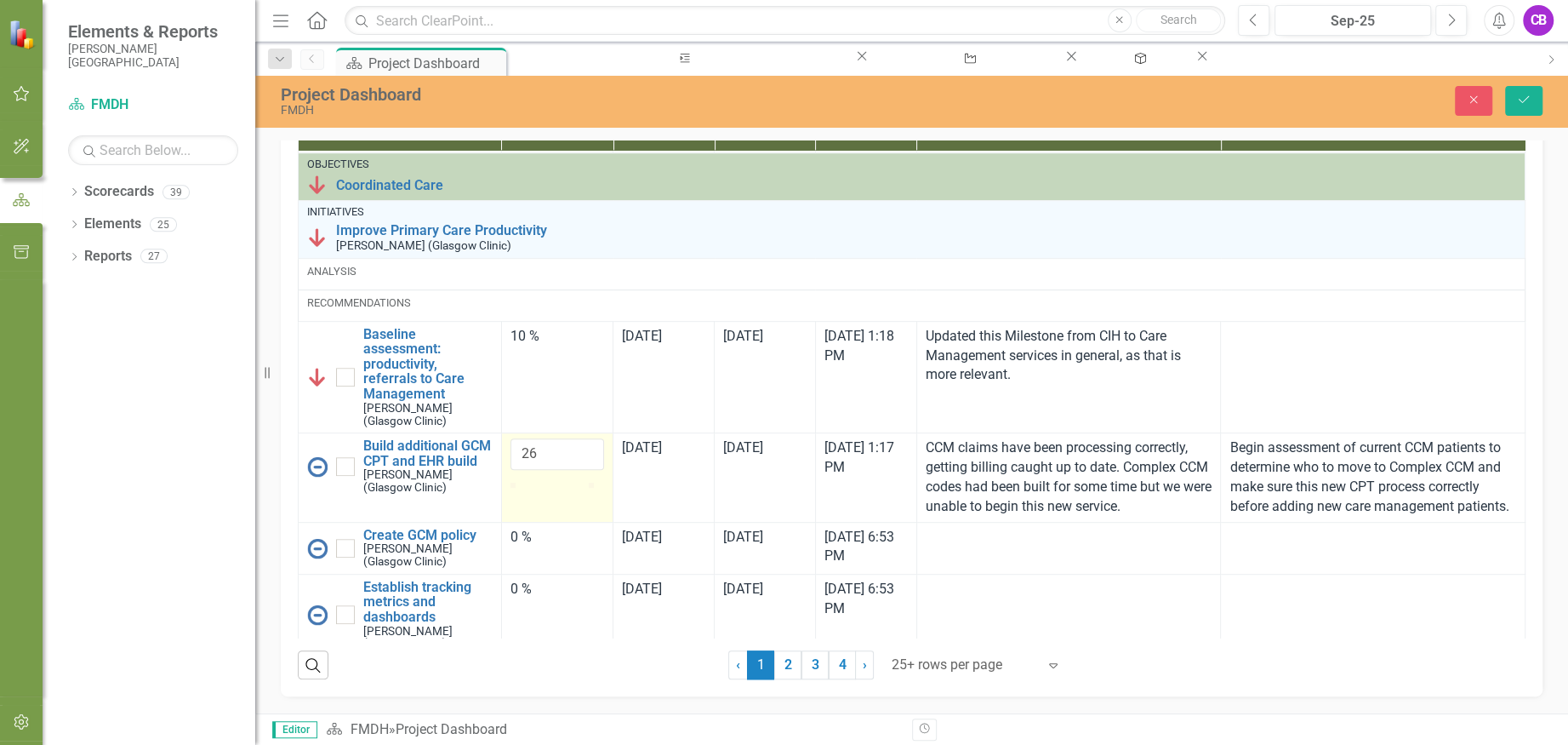
type input "25"
drag, startPoint x: 515, startPoint y: 565, endPoint x: 535, endPoint y: 563, distance: 20.1
click at [530, 483] on div at bounding box center [530, 483] width 0 height 0
click at [1520, 102] on icon "Save" at bounding box center [1523, 100] width 15 height 12
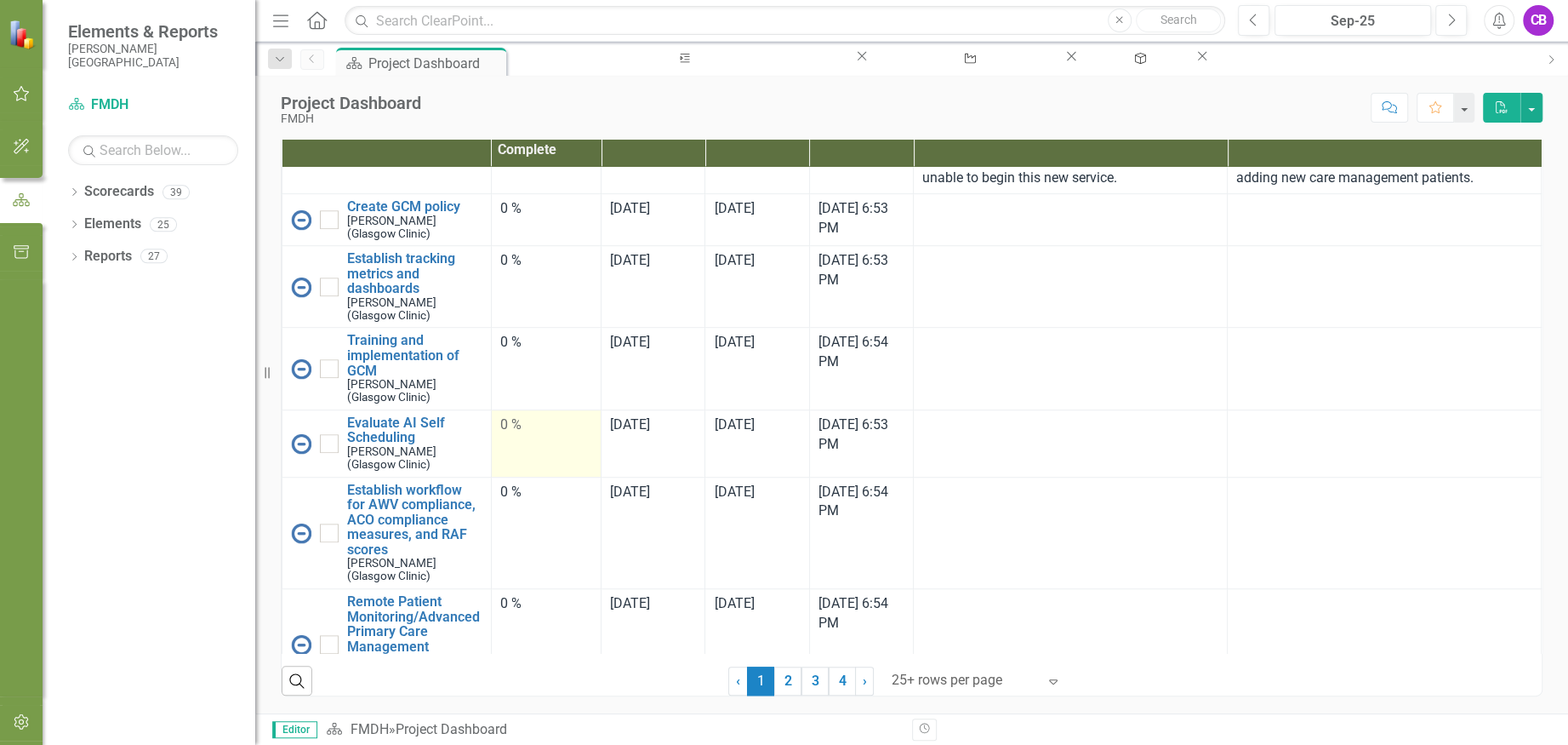
scroll to position [907, 0]
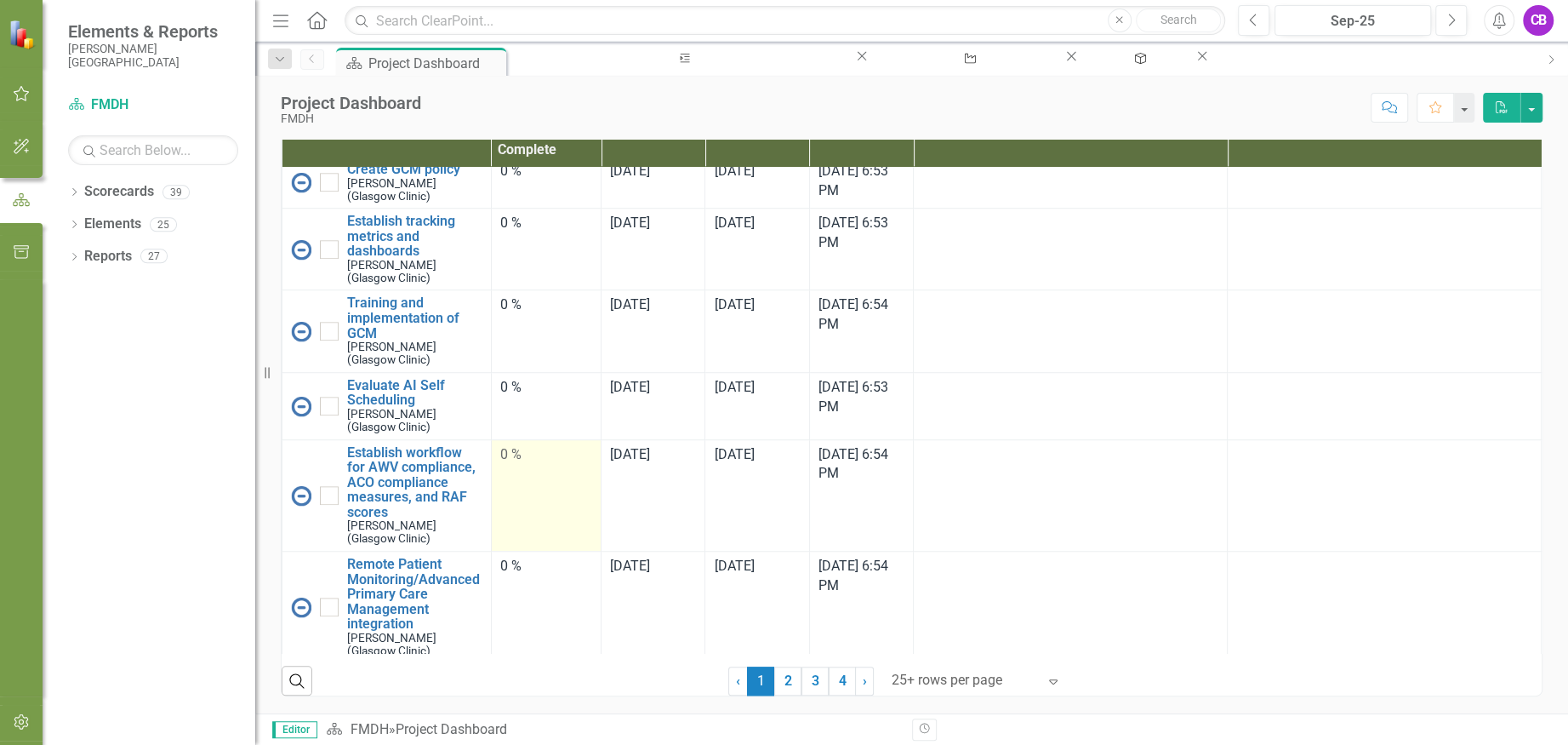
click at [544, 517] on td "0 %" at bounding box center [546, 495] width 111 height 113
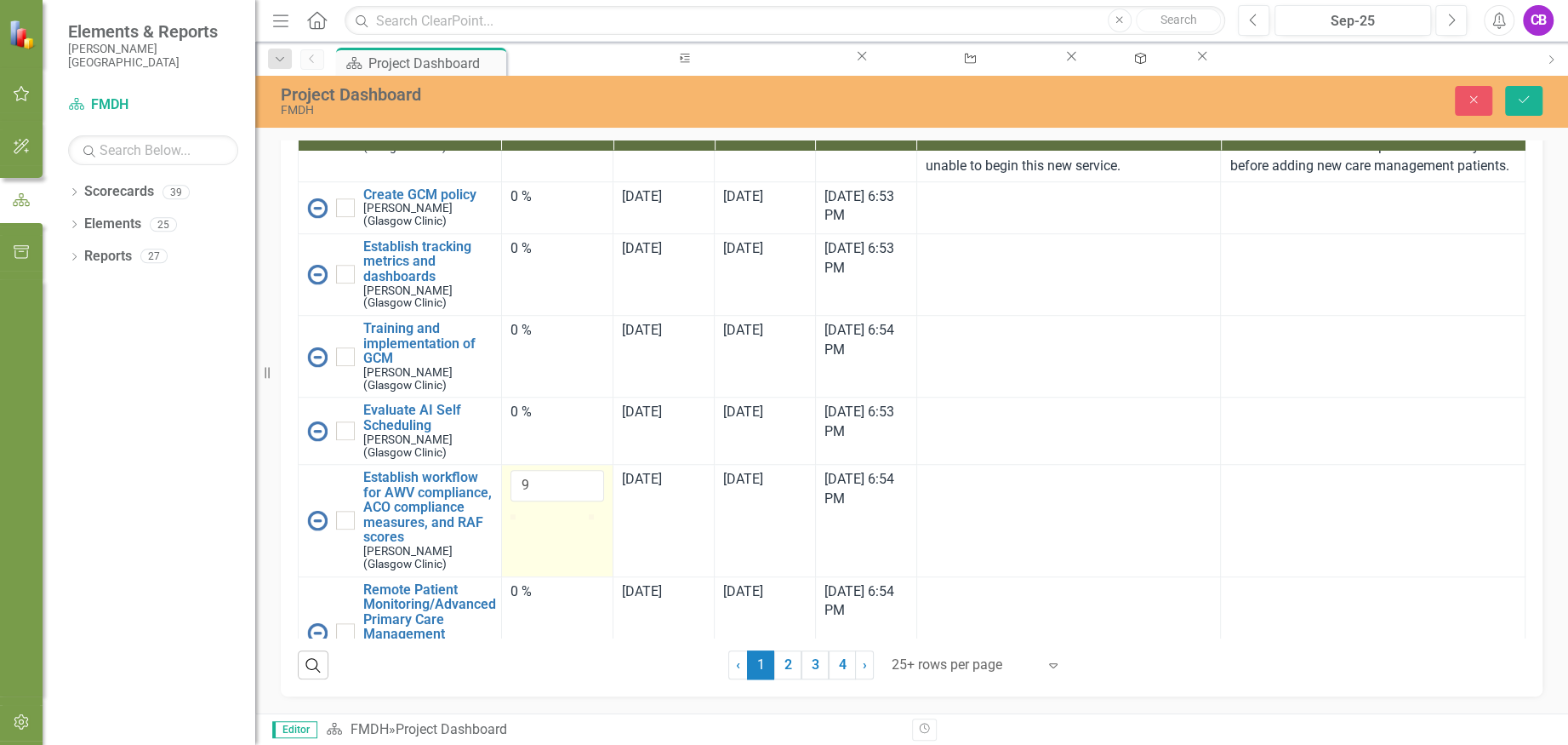
type input "10"
click at [518, 514] on div at bounding box center [518, 514] width 0 height 0
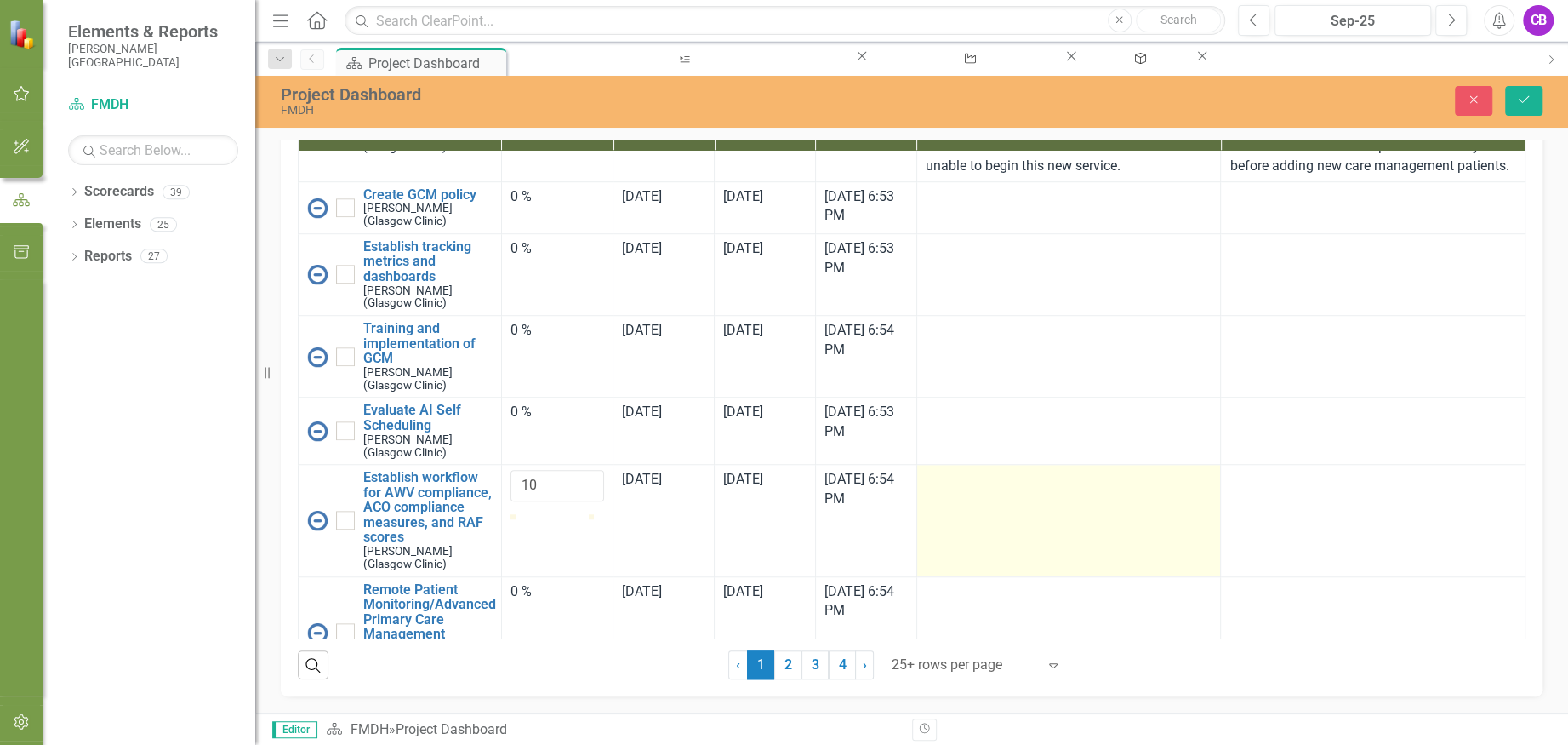
click at [1097, 577] on td at bounding box center [1068, 521] width 305 height 113
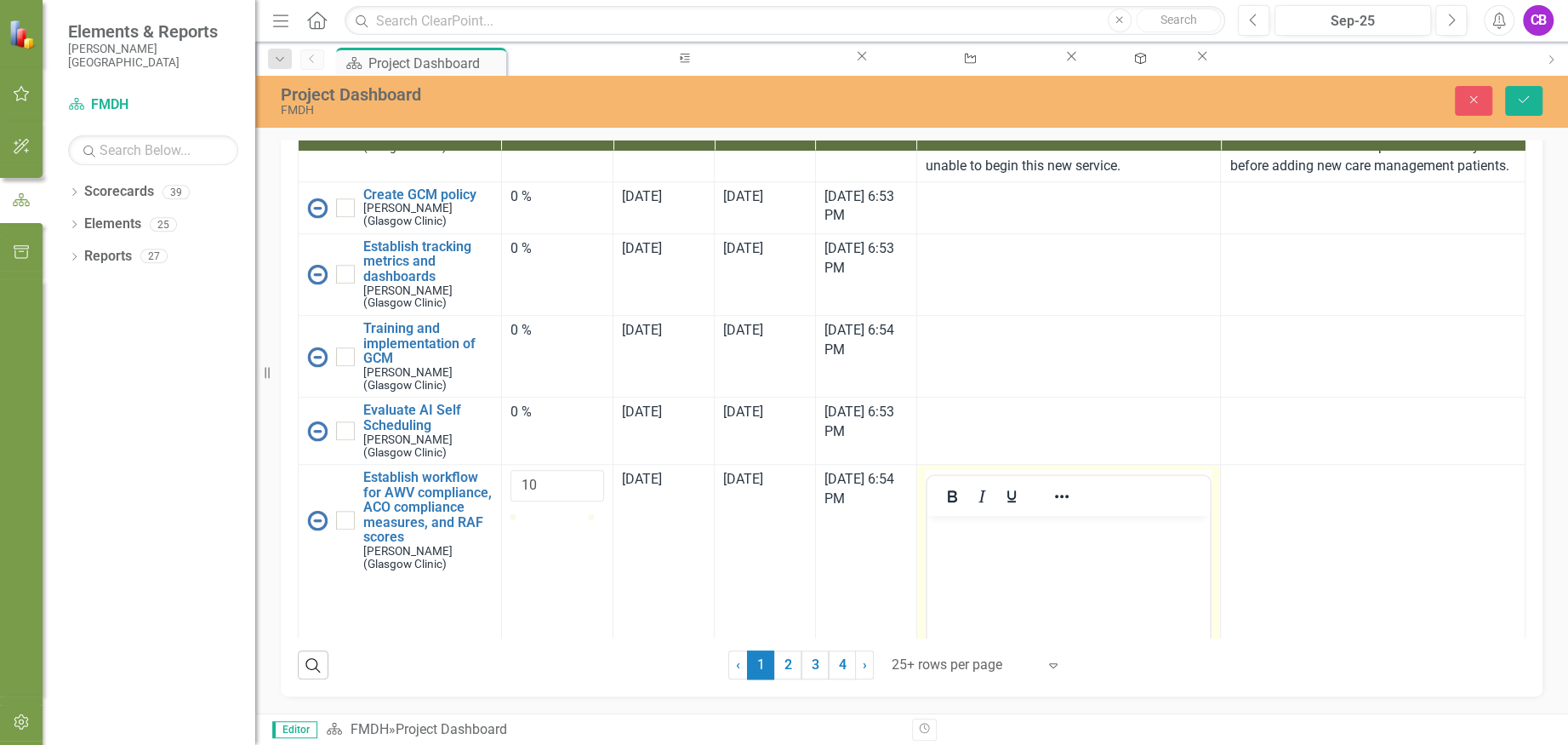
scroll to position [0, 0]
click at [1027, 538] on p "Rich Text Area. Press ALT-0 for help." at bounding box center [1068, 530] width 275 height 21
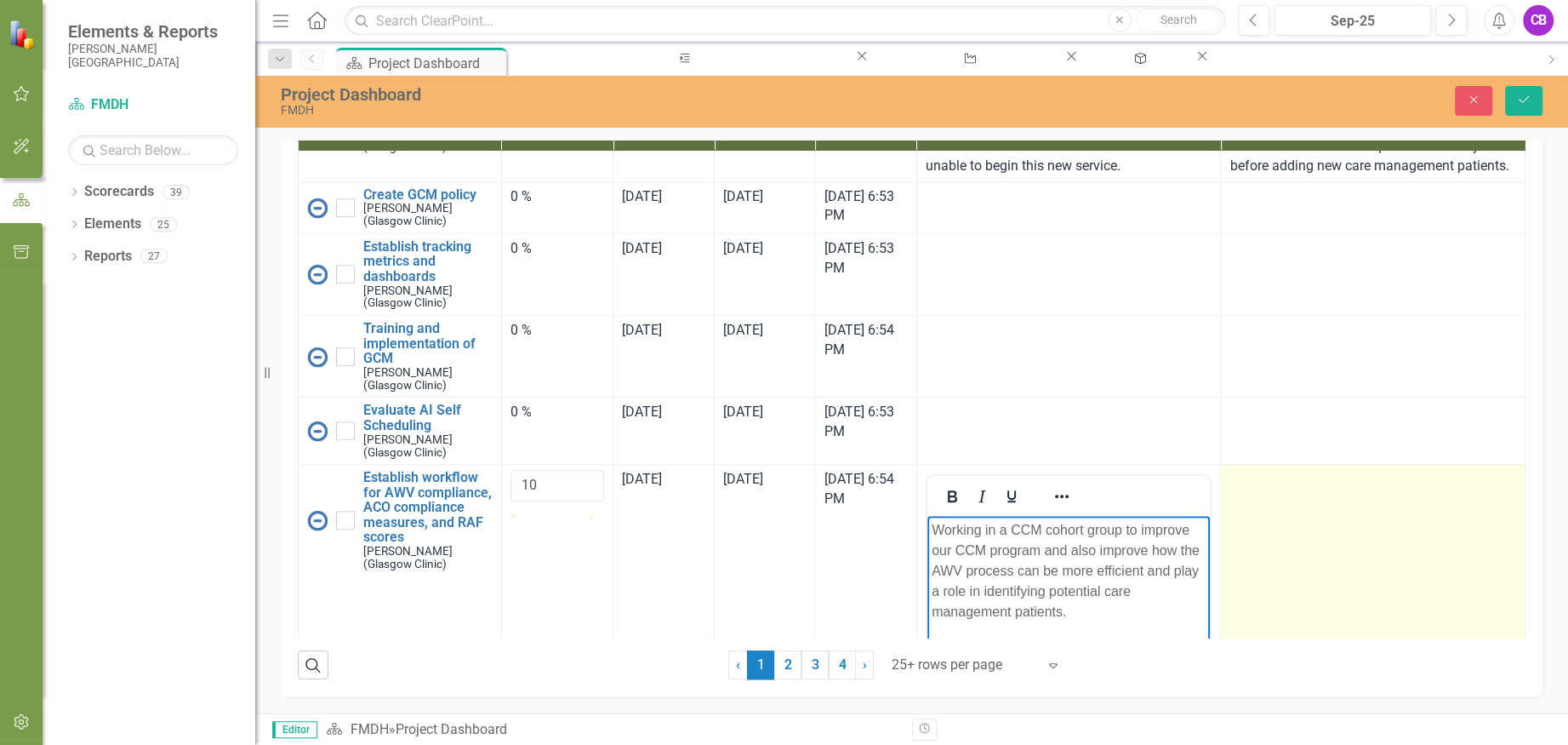
click at [1330, 636] on td at bounding box center [1373, 666] width 305 height 402
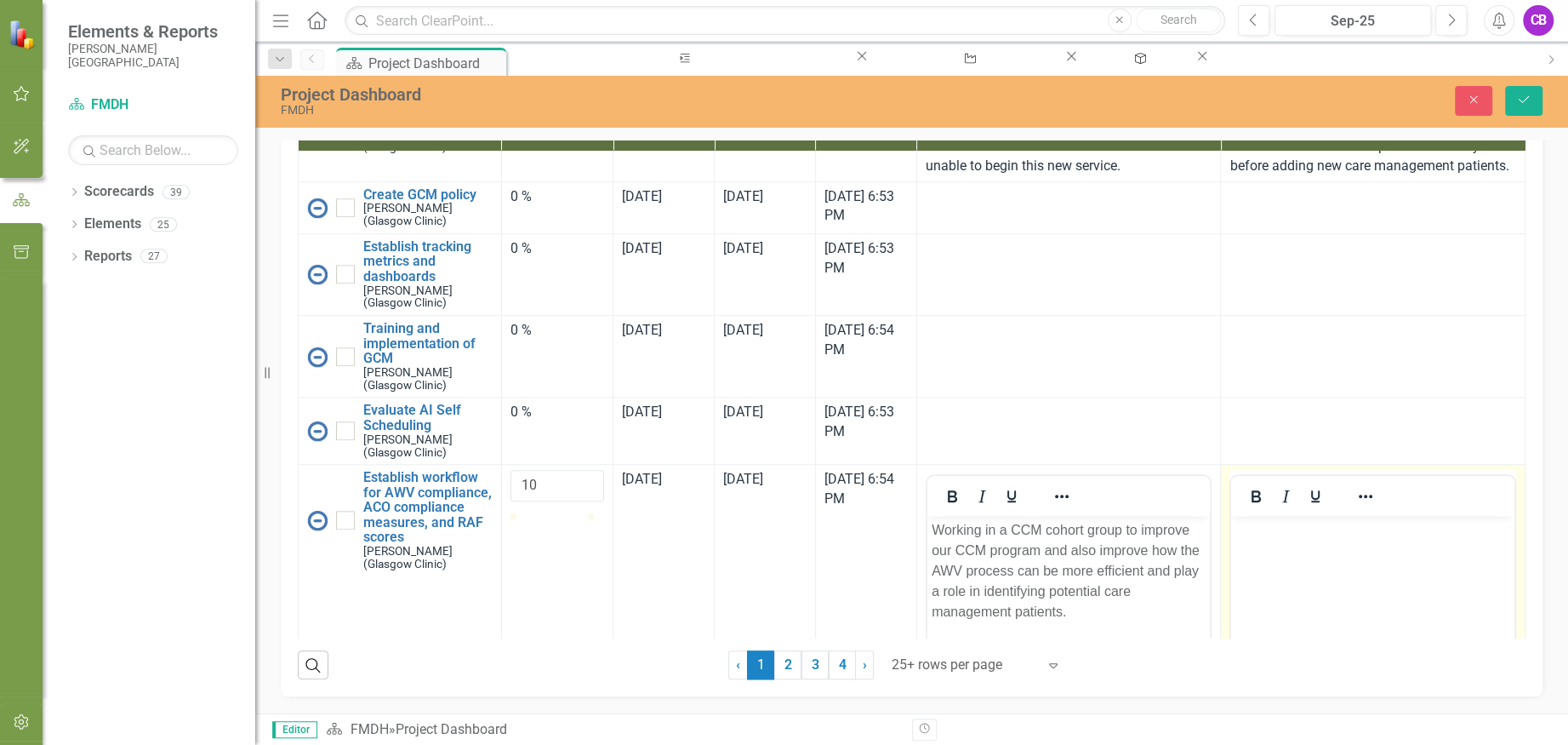
click at [1349, 554] on body "Rich Text Area. Press ALT-0 for help." at bounding box center [1373, 643] width 284 height 255
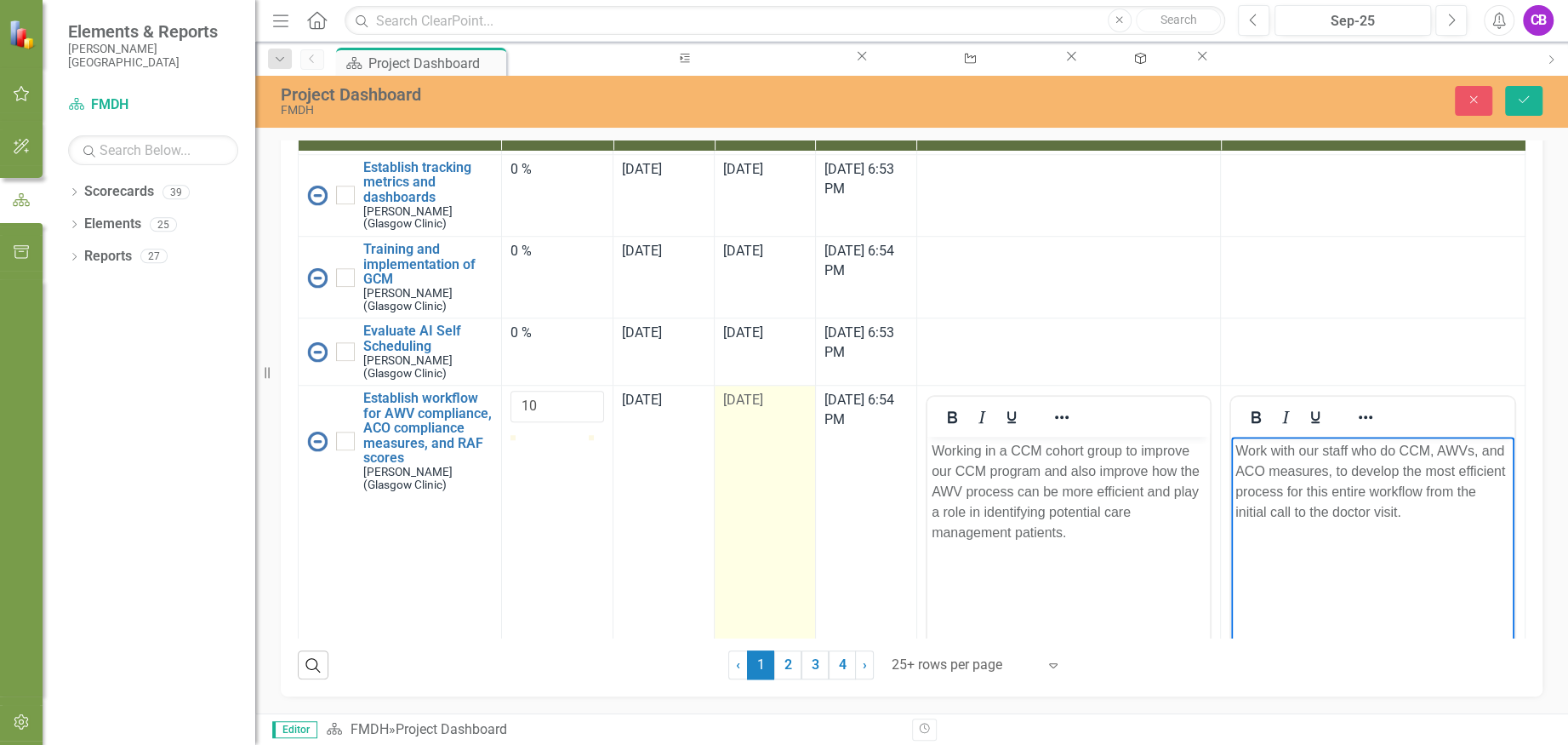
scroll to position [1022, 0]
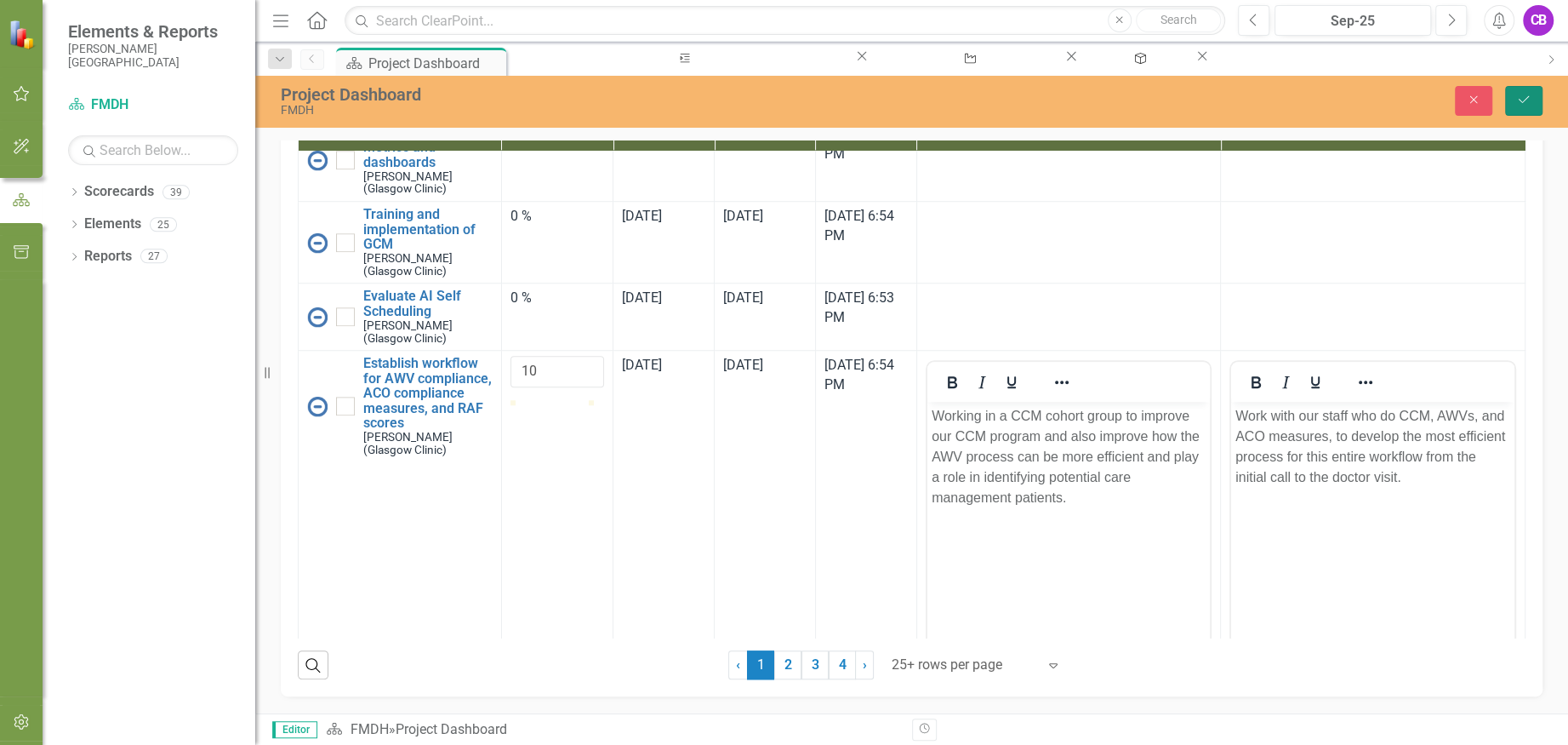
click at [1511, 97] on button "Save" at bounding box center [1524, 101] width 38 height 30
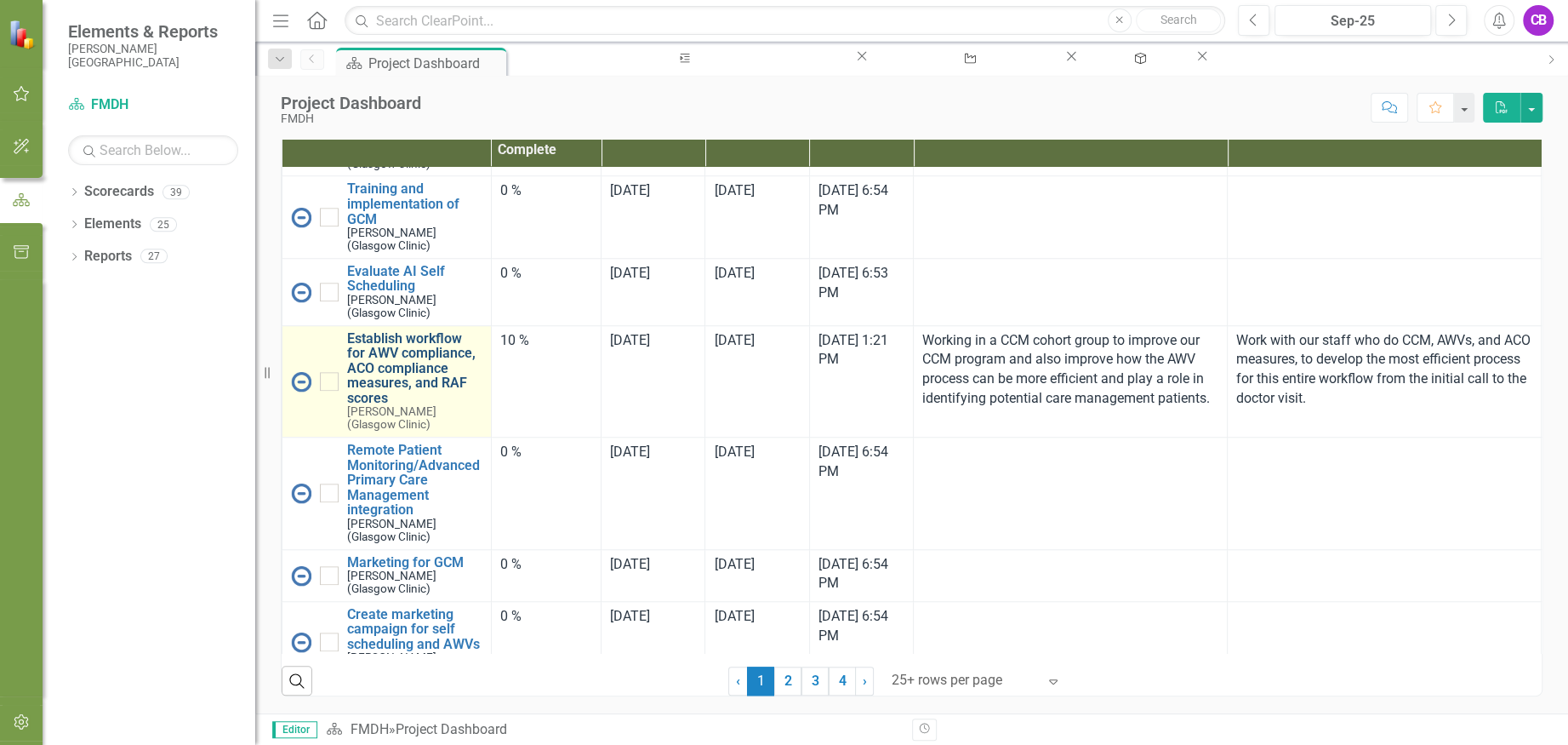
click at [414, 369] on link "Establish workflow for AWV compliance, ACO compliance measures, and RAF scores" at bounding box center [415, 368] width 135 height 75
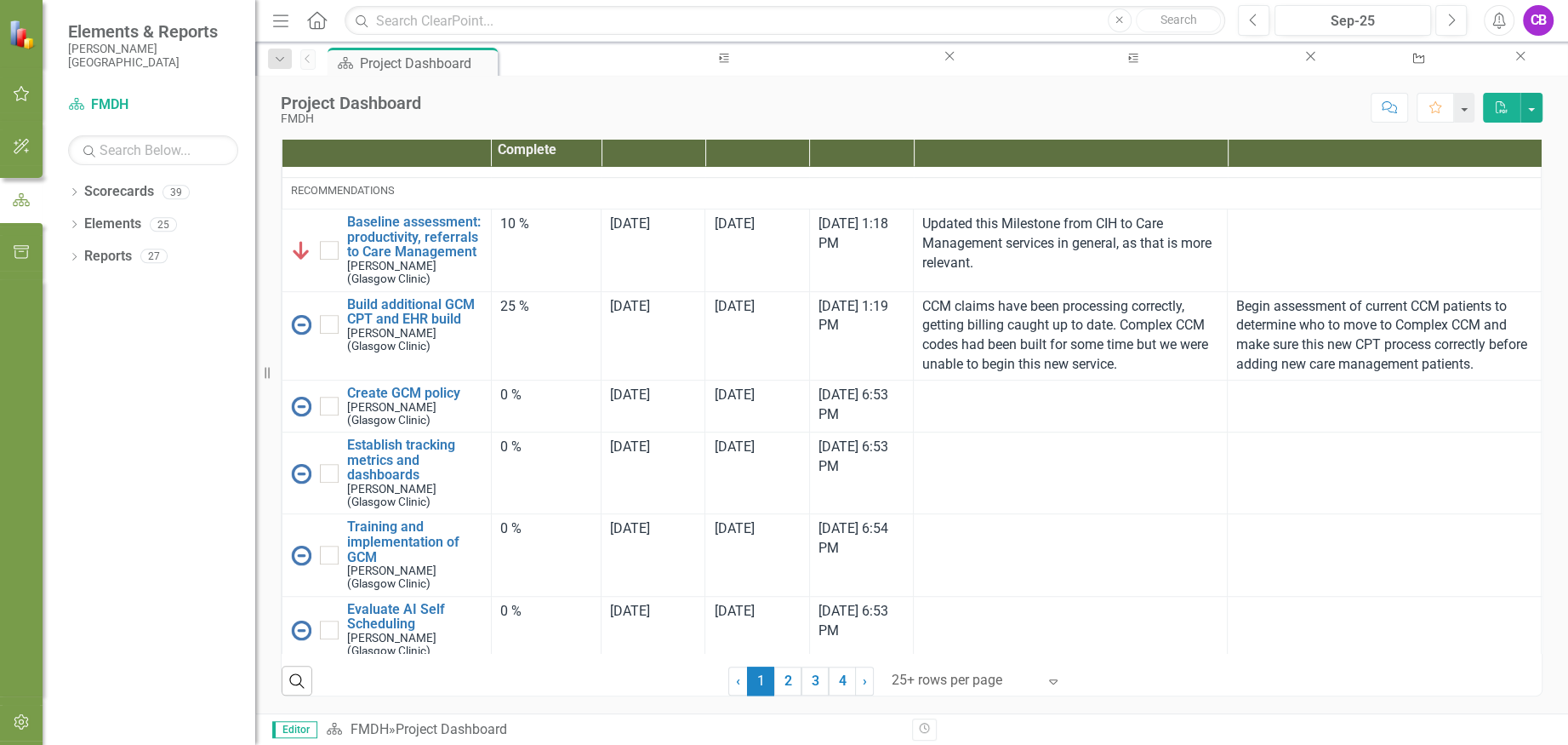
scroll to position [681, 0]
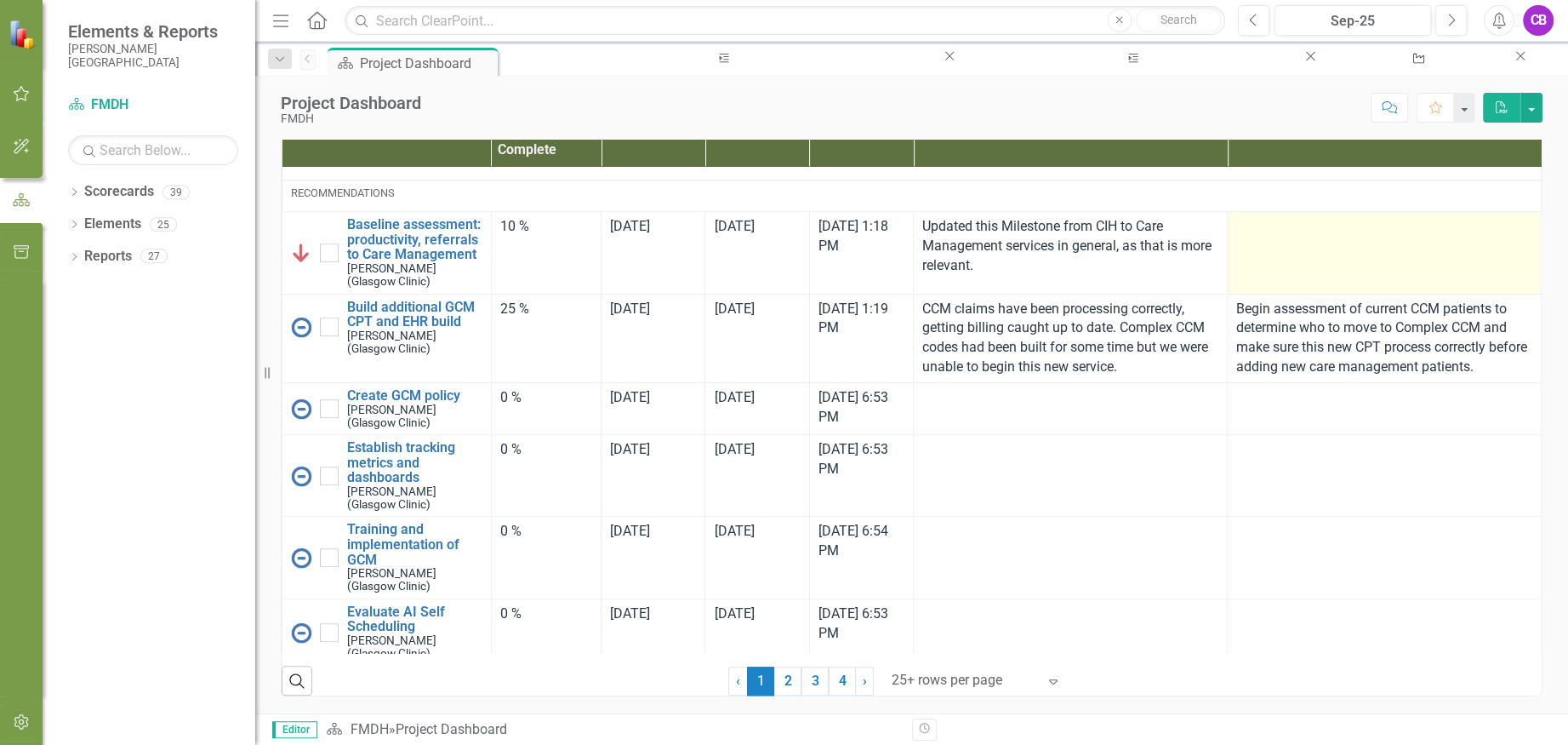
click at [1286, 265] on td at bounding box center [1384, 253] width 314 height 82
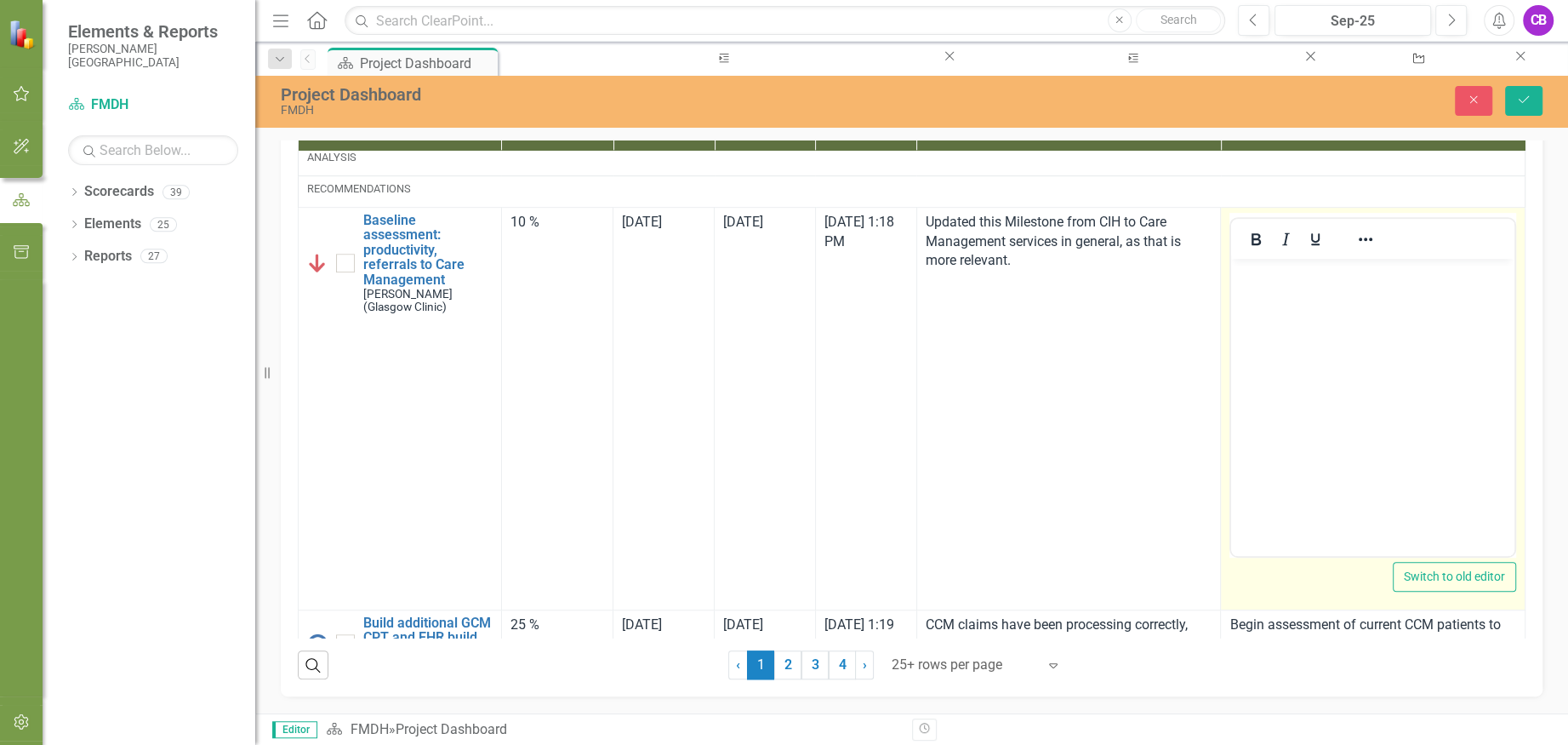
scroll to position [0, 0]
click at [1295, 306] on body "Rich Text Area. Press ALT-0 for help." at bounding box center [1373, 385] width 284 height 255
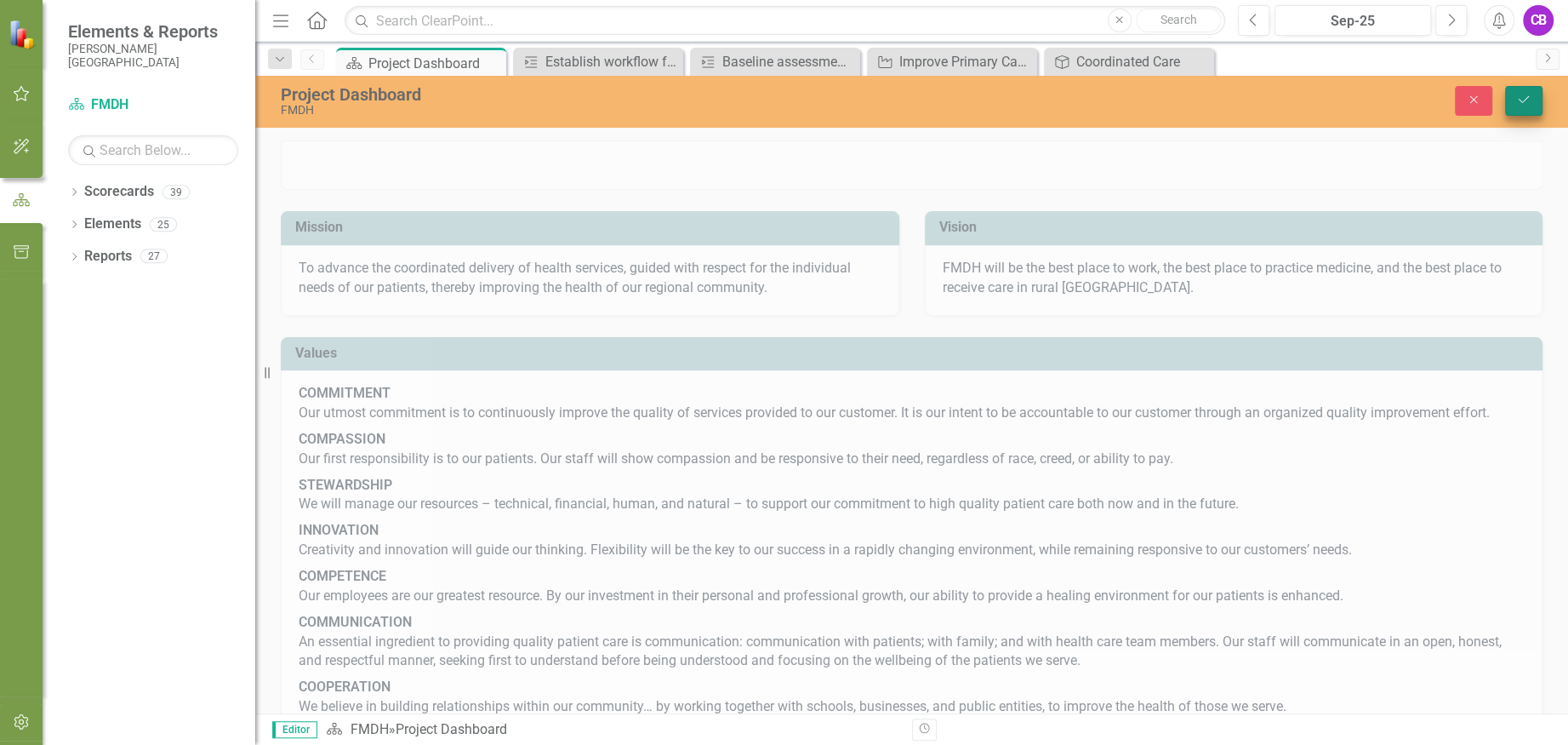
scroll to position [681, 0]
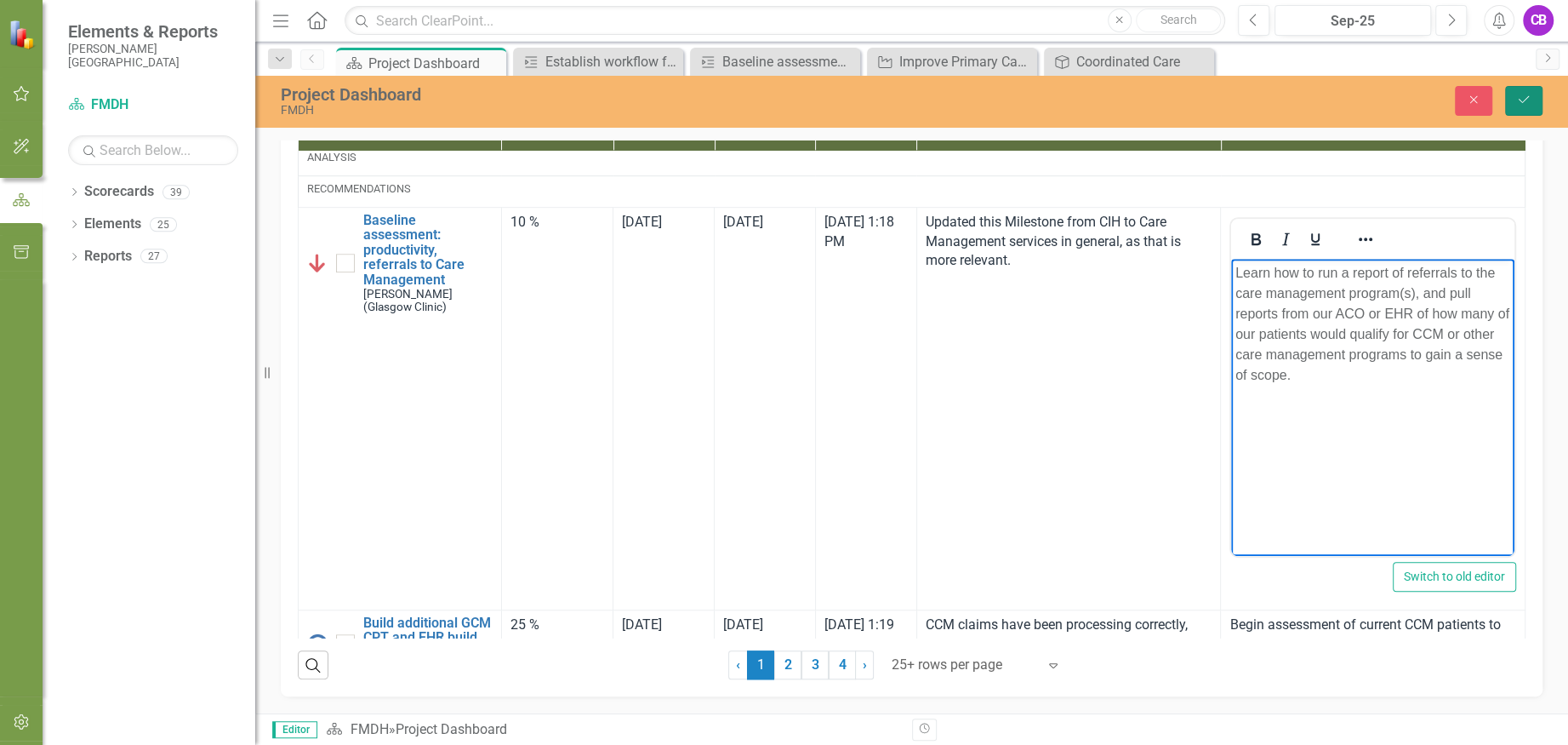
click at [1531, 95] on button "Save" at bounding box center [1524, 101] width 38 height 30
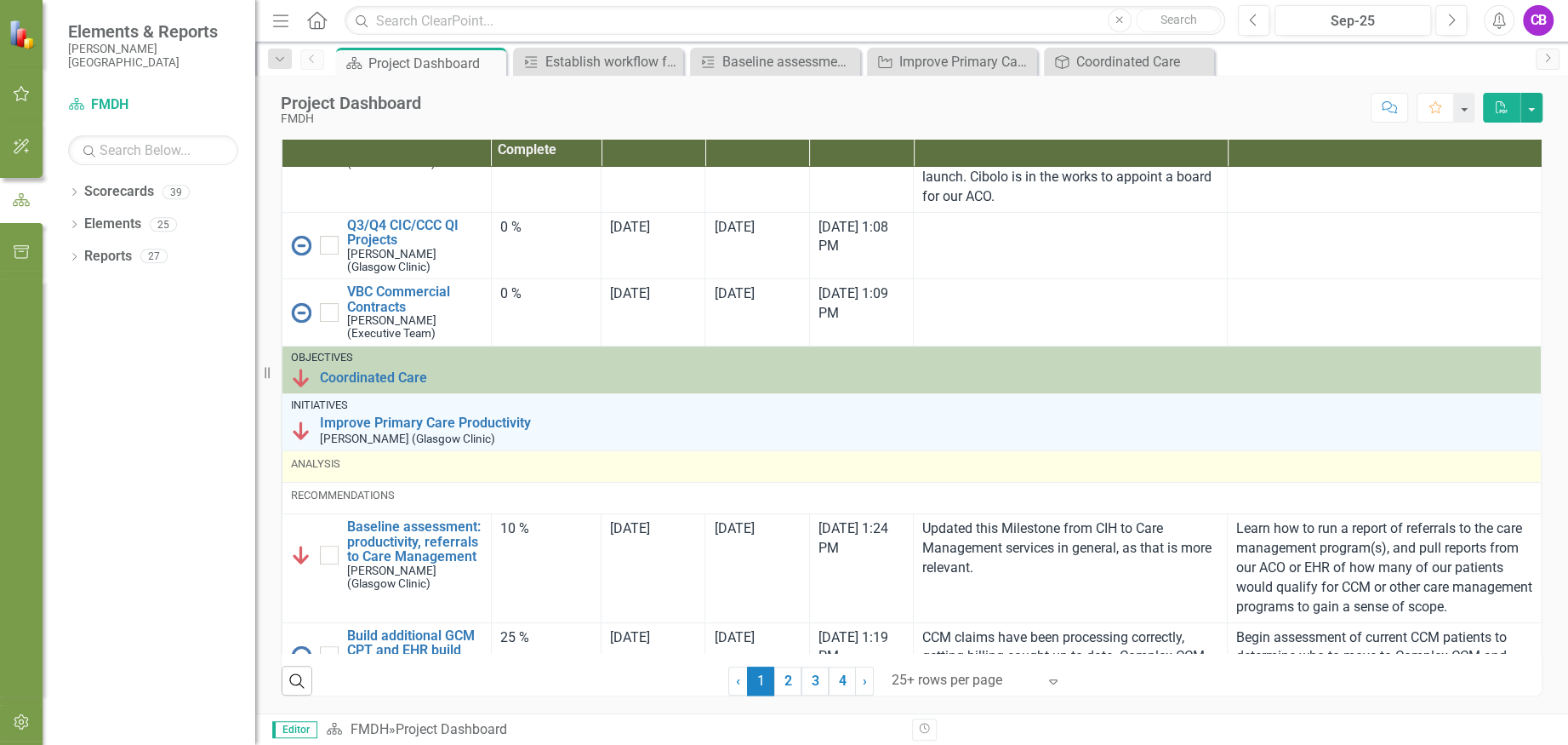
scroll to position [38, 0]
